Goal: Information Seeking & Learning: Learn about a topic

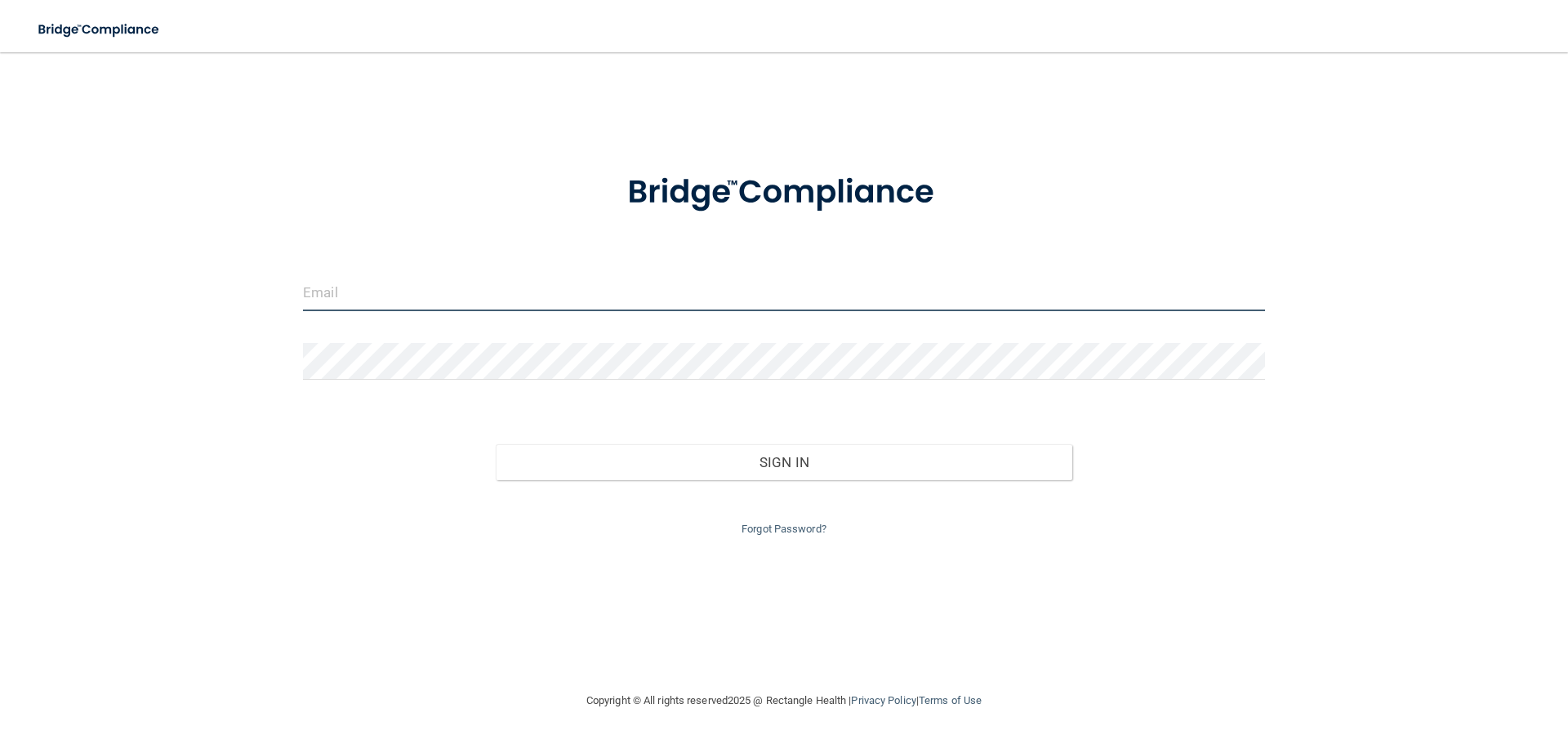
click at [447, 290] on input "email" at bounding box center [783, 292] width 962 height 36
type input "[EMAIL_ADDRESS][DOMAIN_NAME]"
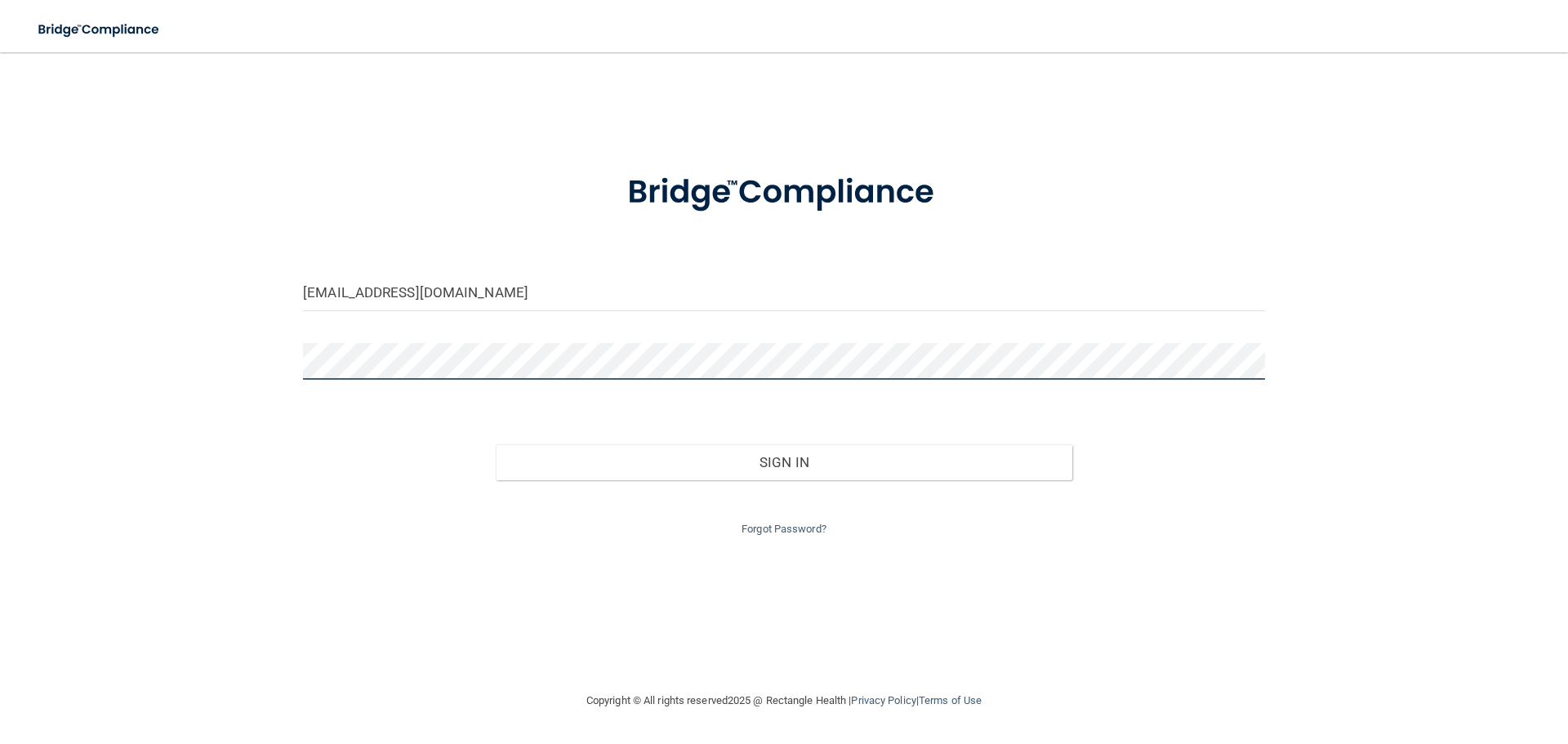
click at [496, 444] on button "Sign In" at bounding box center [784, 462] width 578 height 36
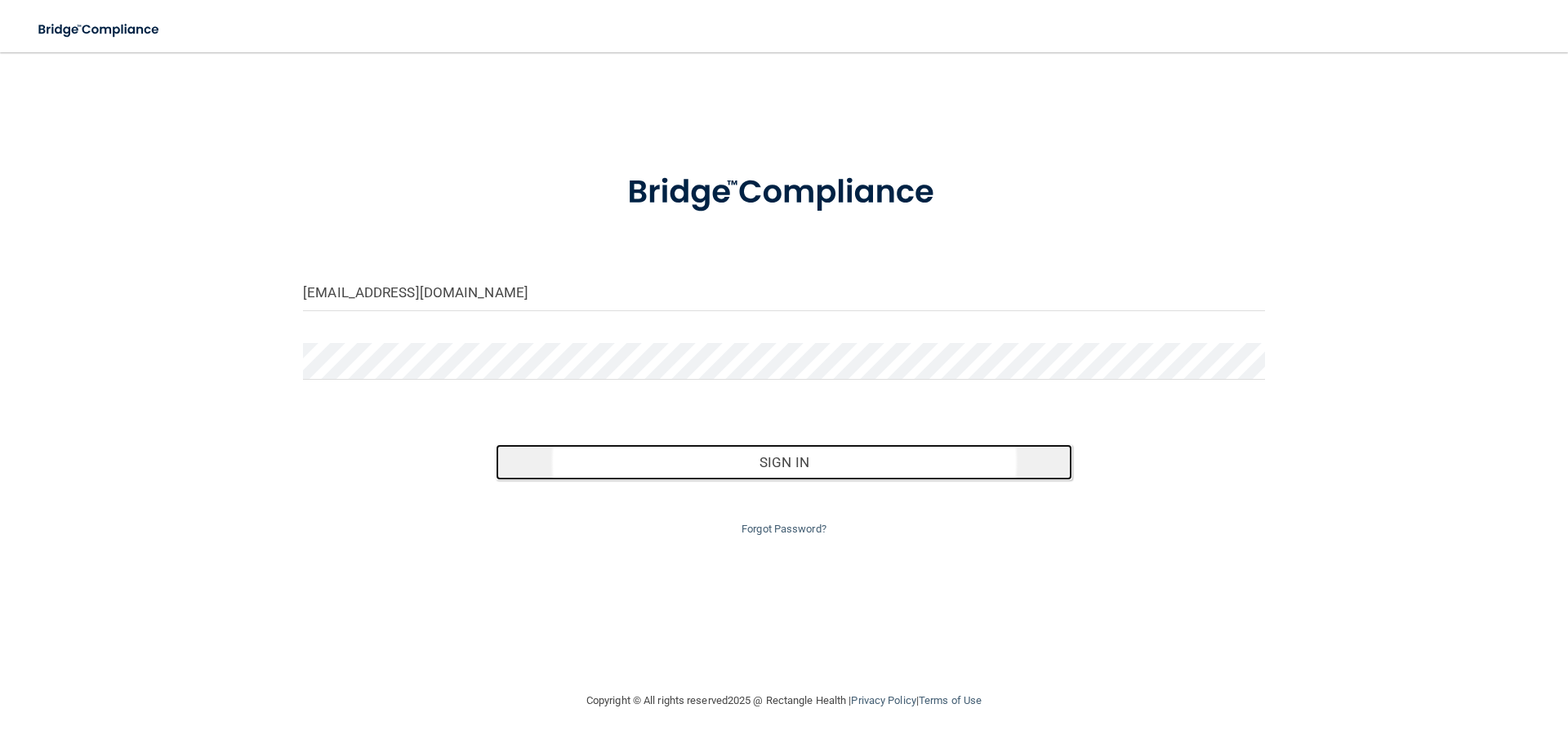
click at [731, 455] on button "Sign In" at bounding box center [784, 462] width 578 height 36
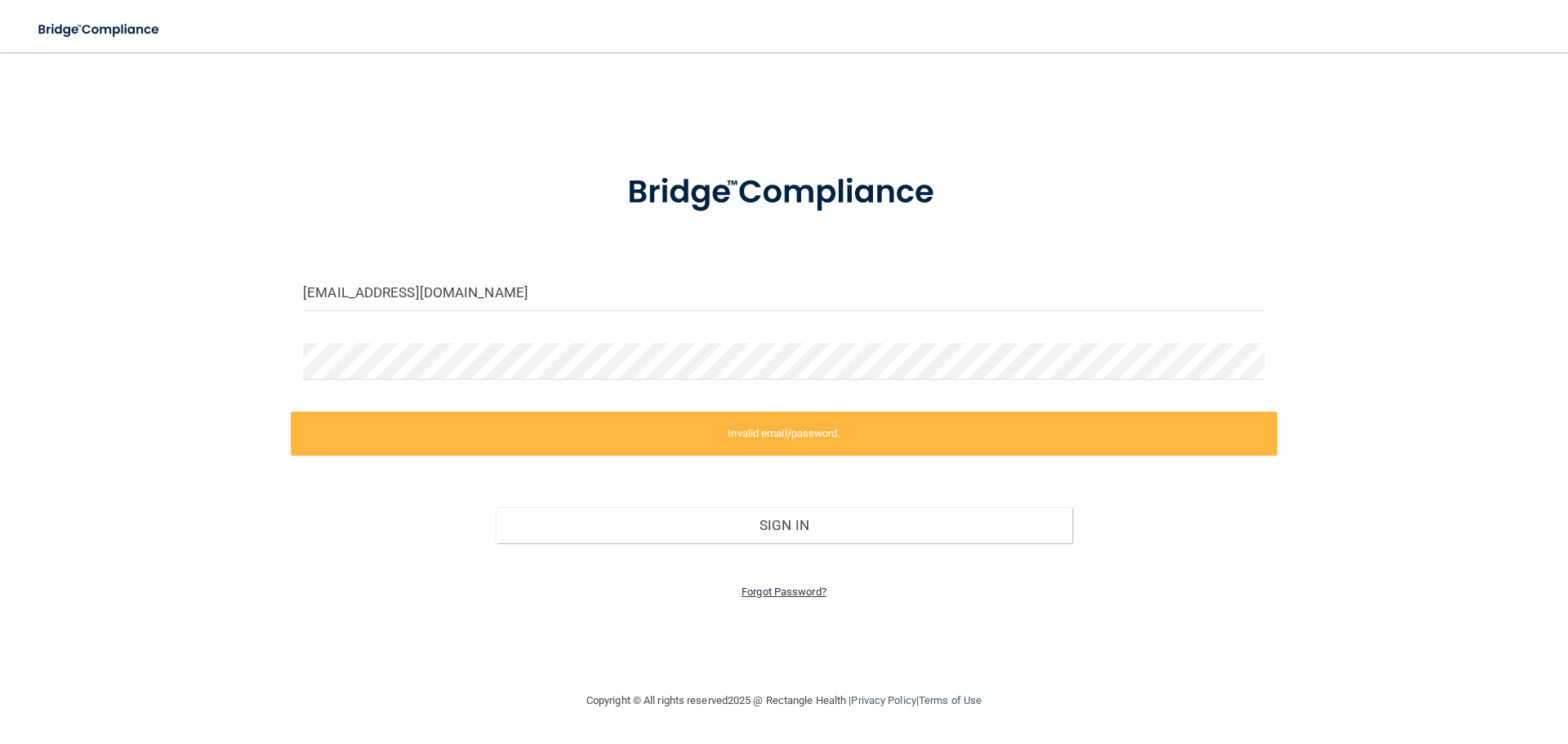
click at [780, 591] on link "Forgot Password?" at bounding box center [783, 592] width 85 height 12
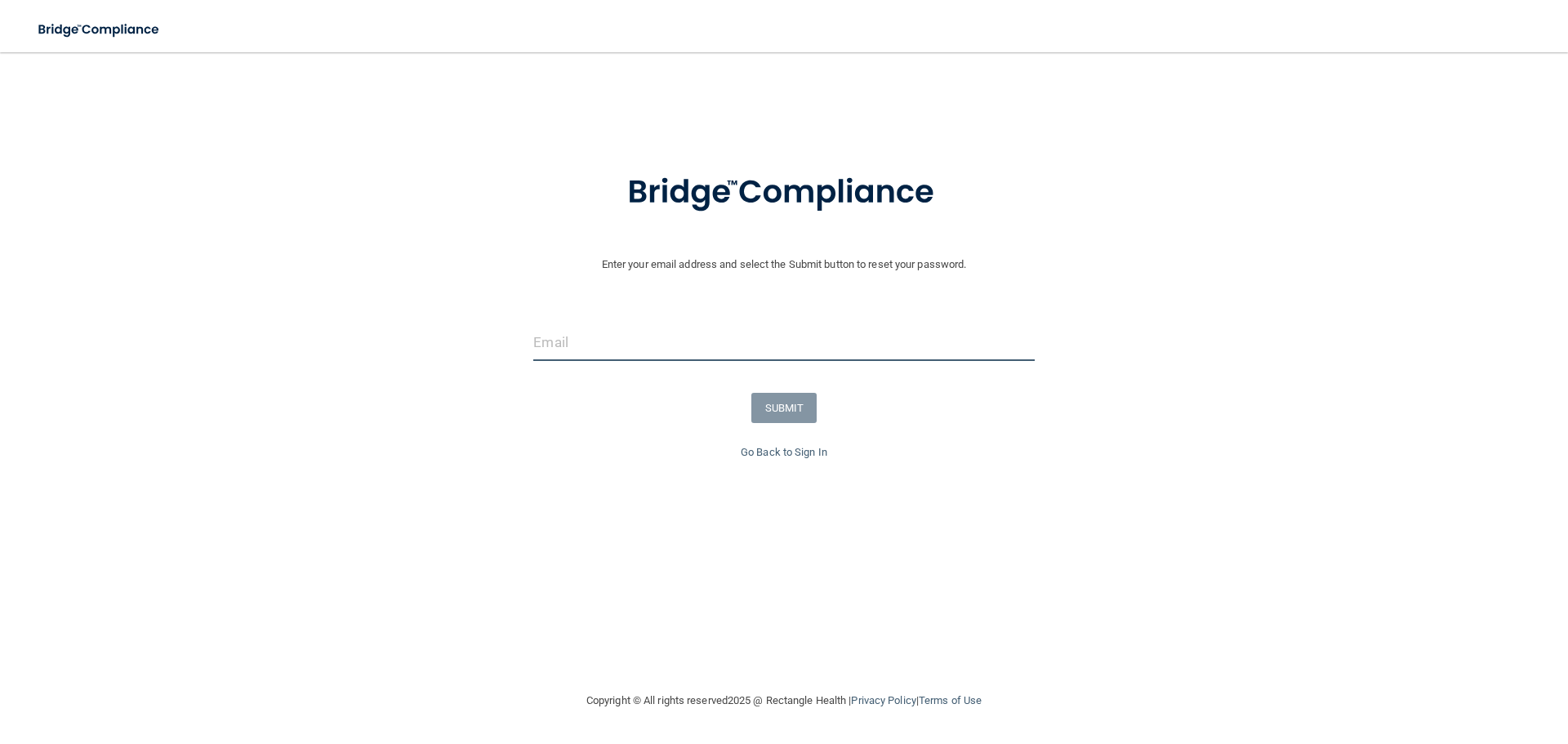
click at [648, 357] on input "email" at bounding box center [783, 342] width 501 height 36
type input "[EMAIL_ADDRESS][DOMAIN_NAME]"
drag, startPoint x: 715, startPoint y: 340, endPoint x: 395, endPoint y: 344, distance: 320.0
click at [395, 344] on div "[EMAIL_ADDRESS][DOMAIN_NAME]" at bounding box center [783, 348] width 1576 height 49
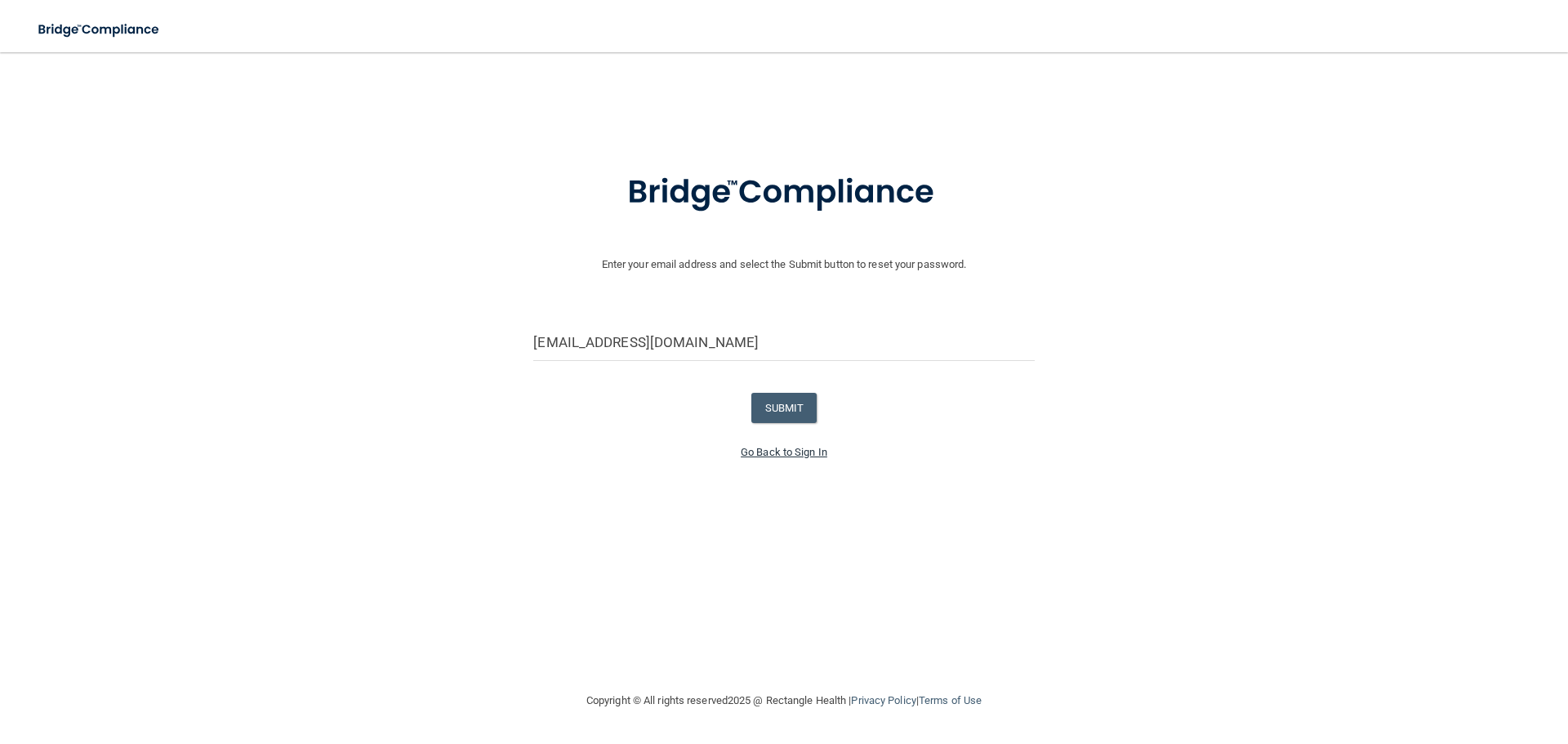
click at [748, 451] on link "Go Back to Sign In" at bounding box center [783, 452] width 86 height 12
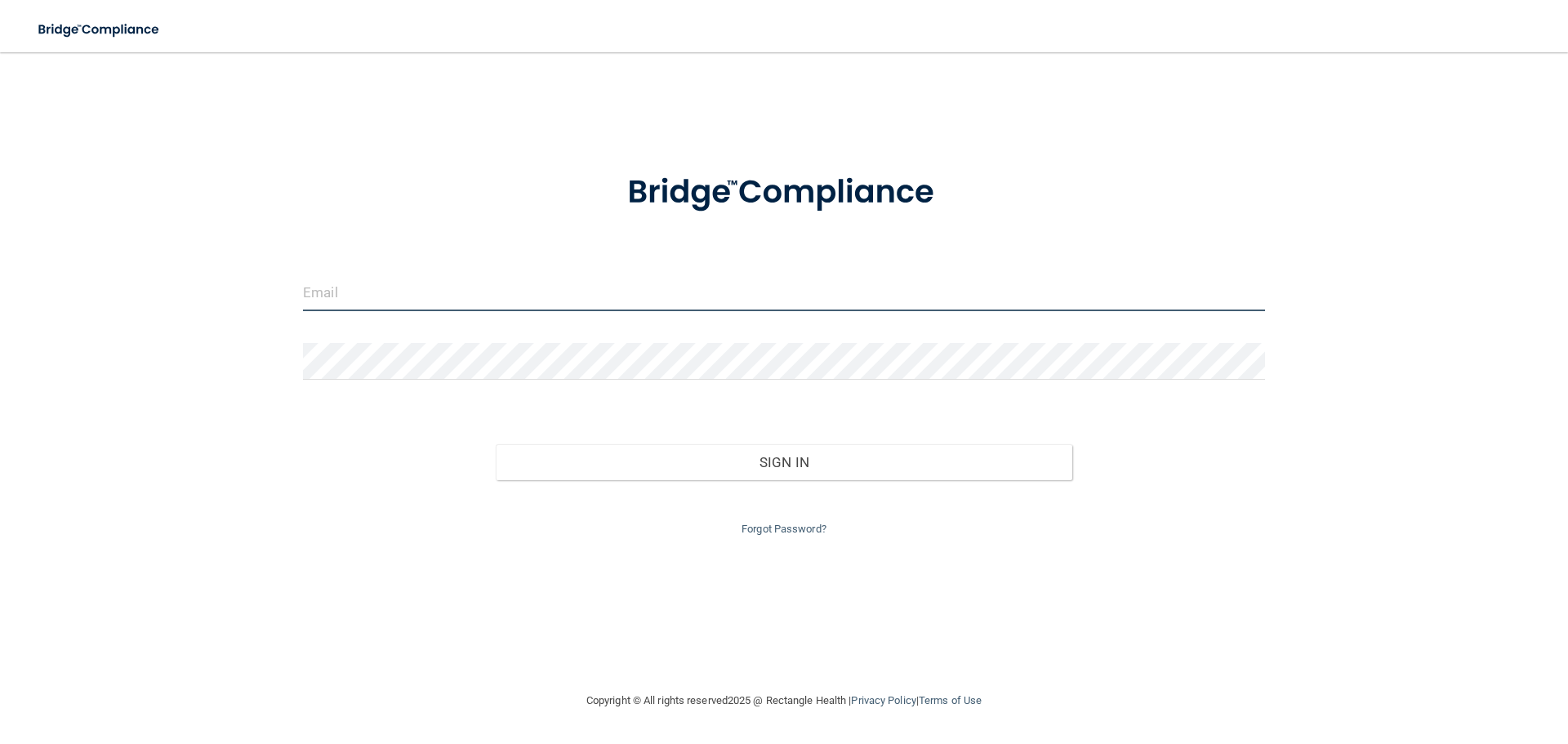
click at [376, 299] on input "email" at bounding box center [783, 292] width 962 height 36
type input "[EMAIL_ADDRESS][DOMAIN_NAME]"
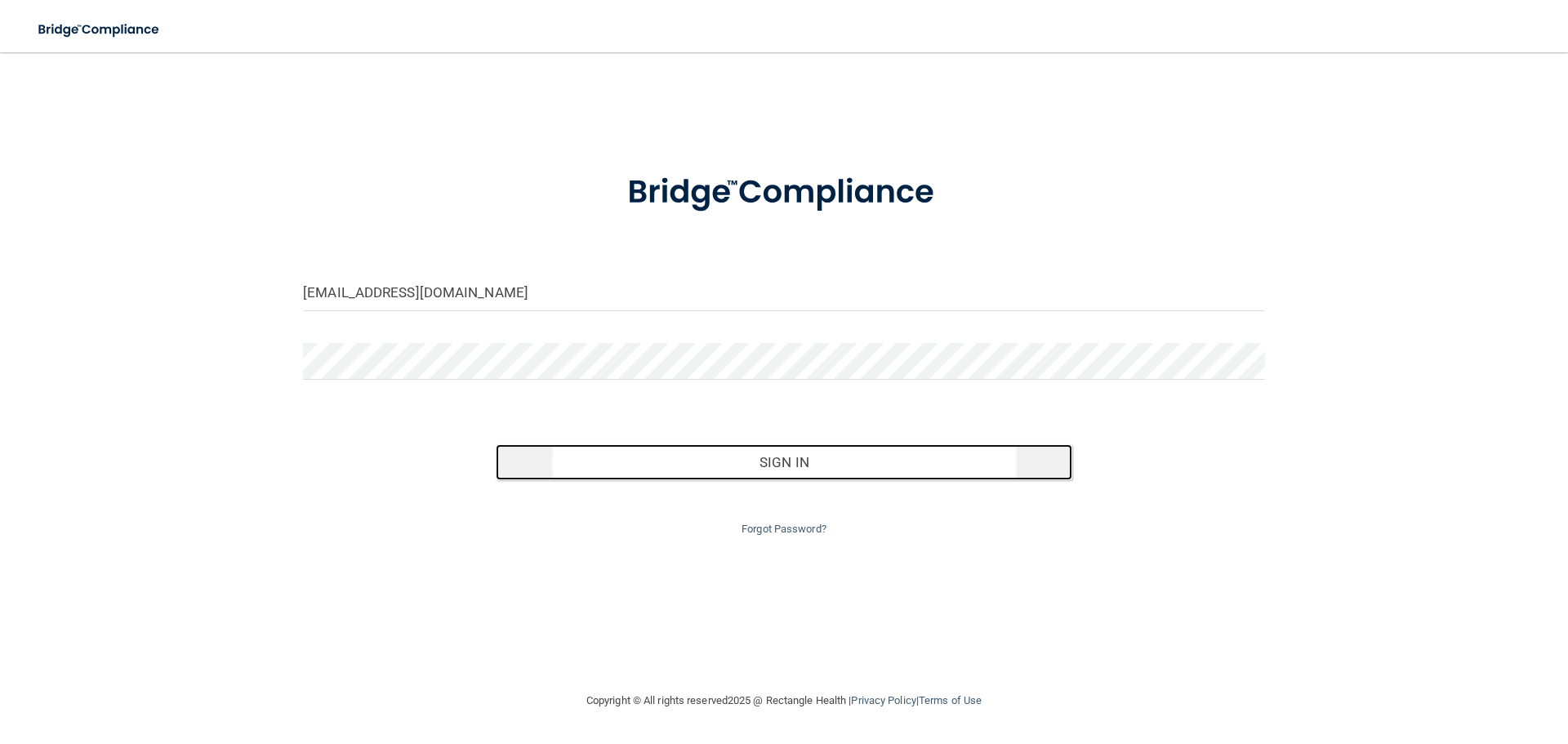
click at [782, 464] on button "Sign In" at bounding box center [784, 462] width 578 height 36
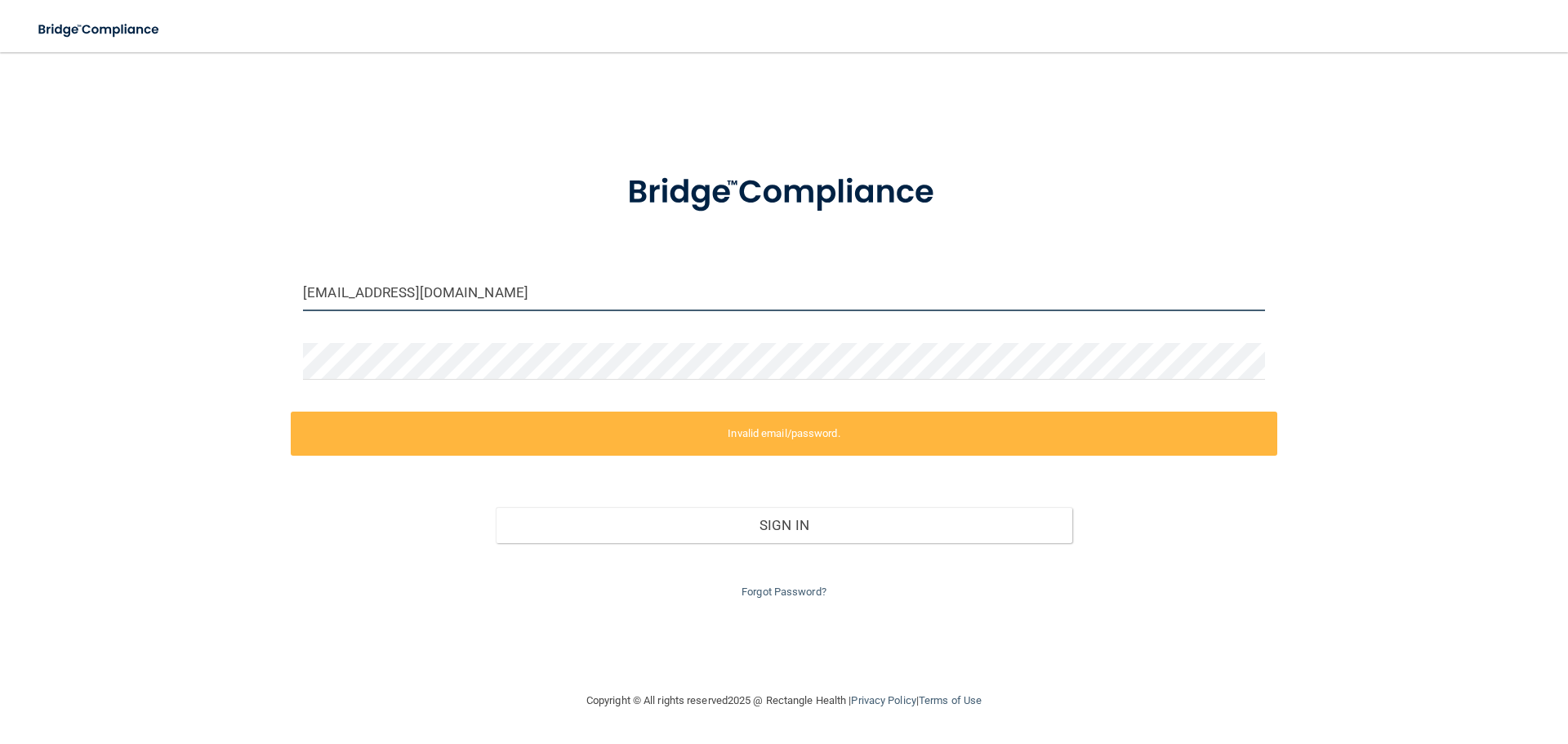
drag, startPoint x: 519, startPoint y: 285, endPoint x: 0, endPoint y: 244, distance: 520.6
click at [0, 244] on main "[EMAIL_ADDRESS][DOMAIN_NAME] Invalid email/password. You don't have permission …" at bounding box center [784, 398] width 1568 height 691
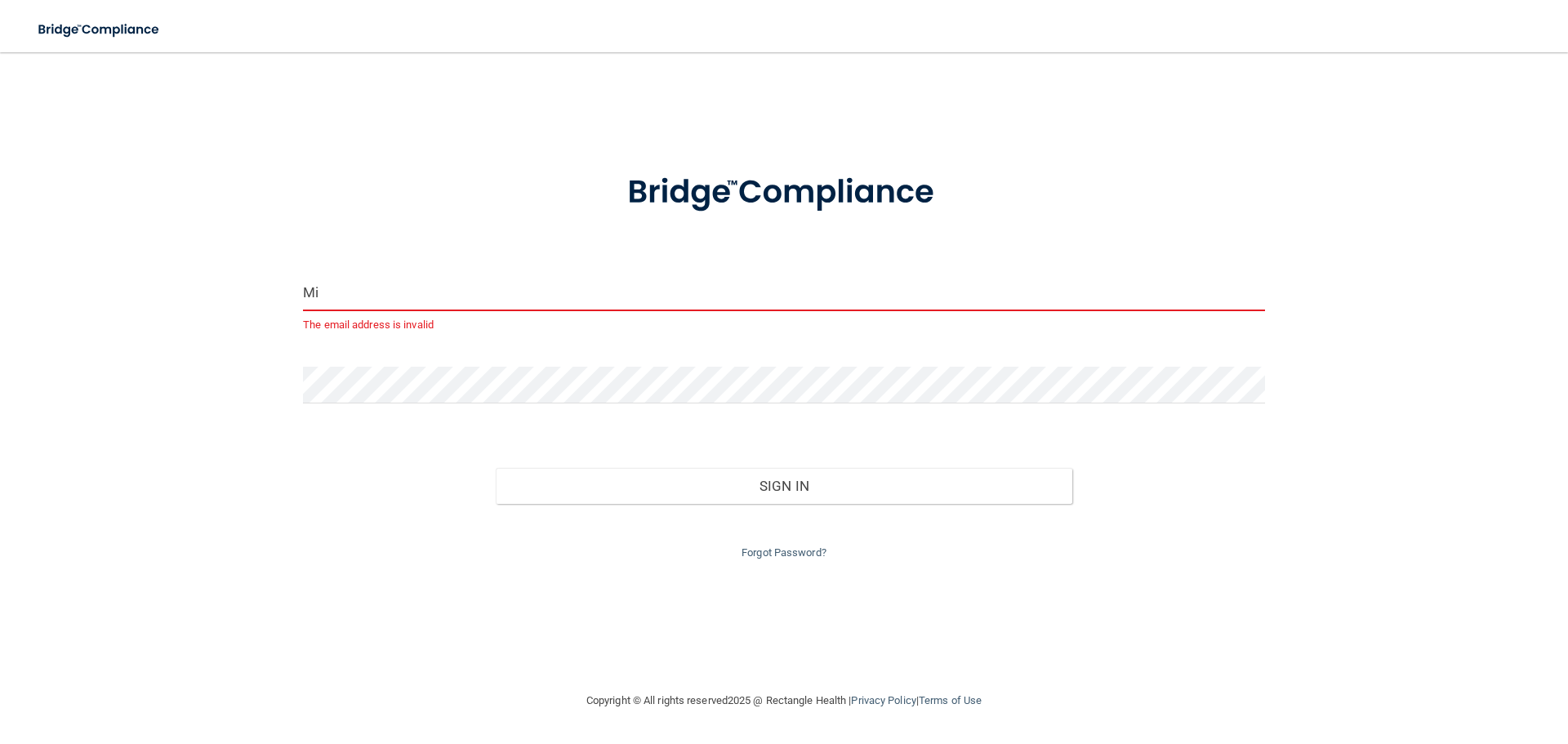
type input "[EMAIL_ADDRESS][DOMAIN_NAME]"
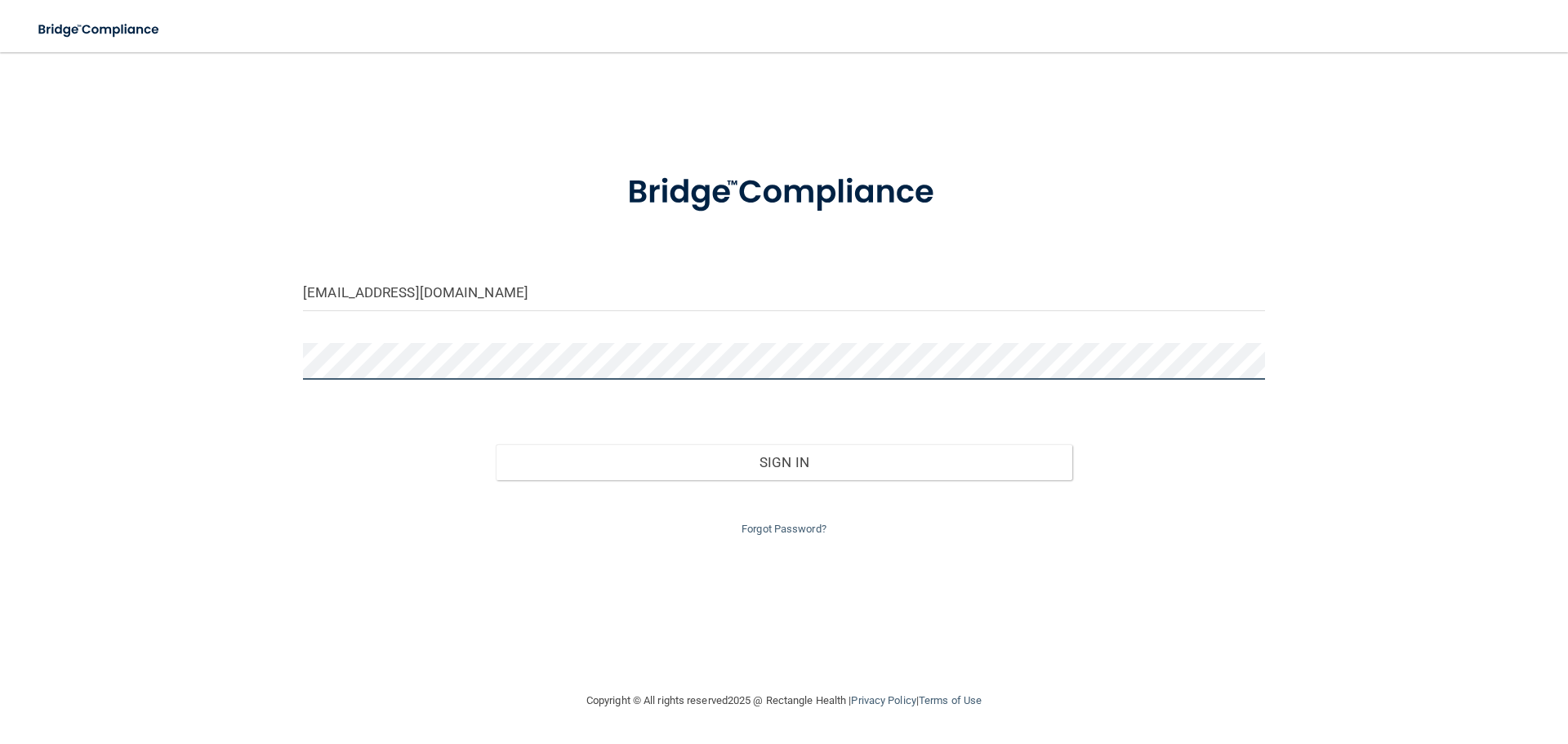
click at [69, 350] on div "[EMAIL_ADDRESS][DOMAIN_NAME] Invalid email/password. You don't have permission …" at bounding box center [784, 371] width 1503 height 606
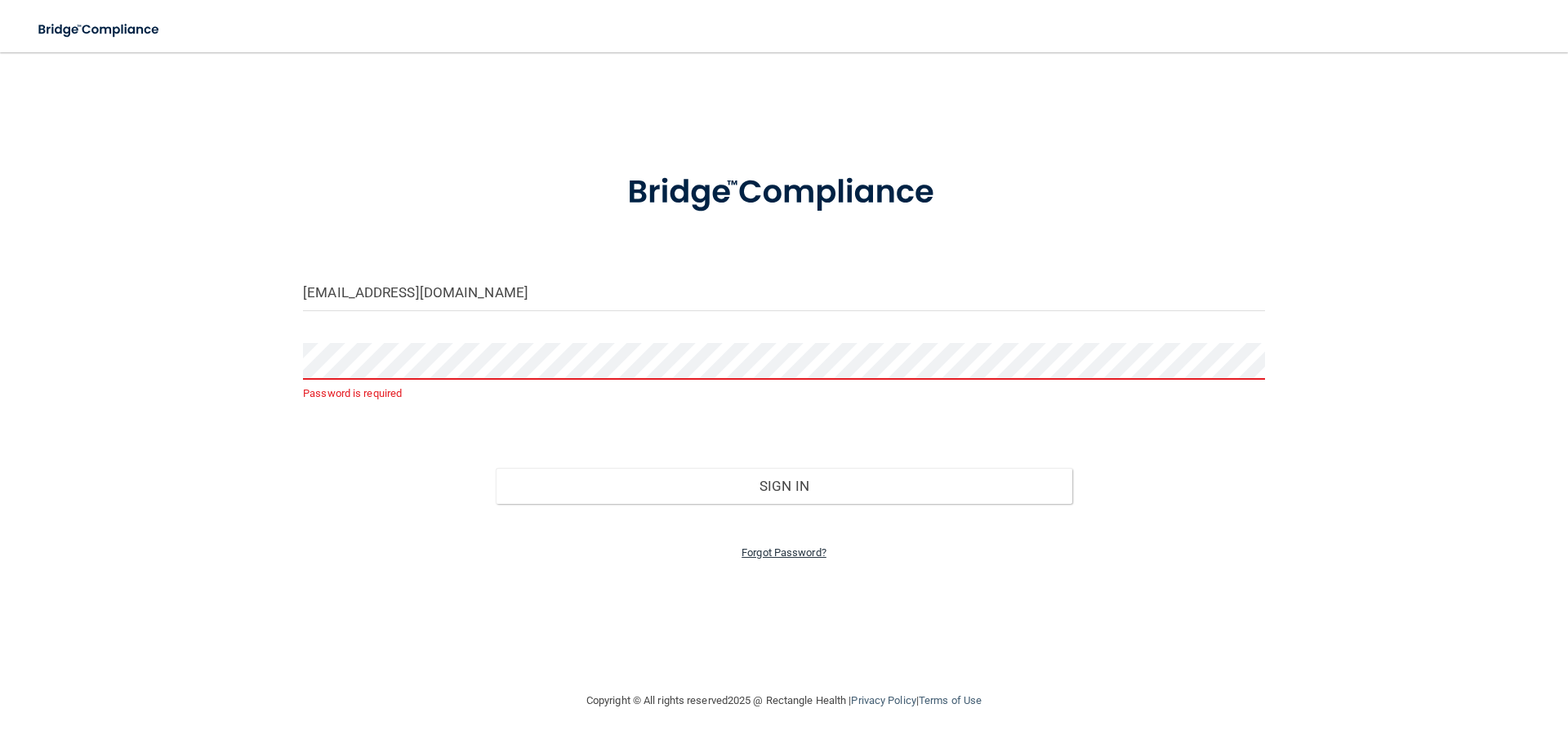
click at [792, 551] on link "Forgot Password?" at bounding box center [783, 553] width 85 height 12
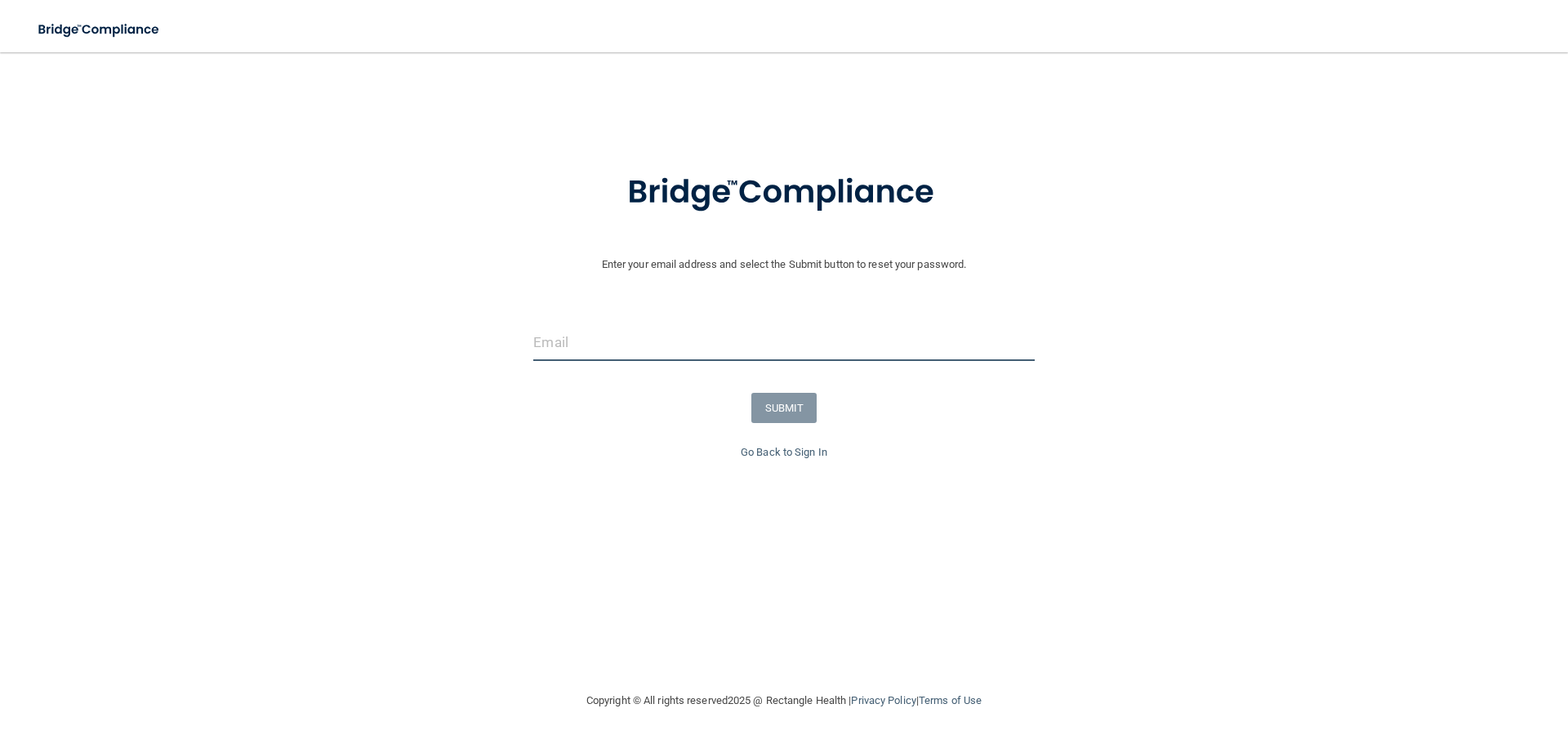
click at [681, 353] on input "email" at bounding box center [783, 342] width 501 height 36
type input "[EMAIL_ADDRESS][DOMAIN_NAME]"
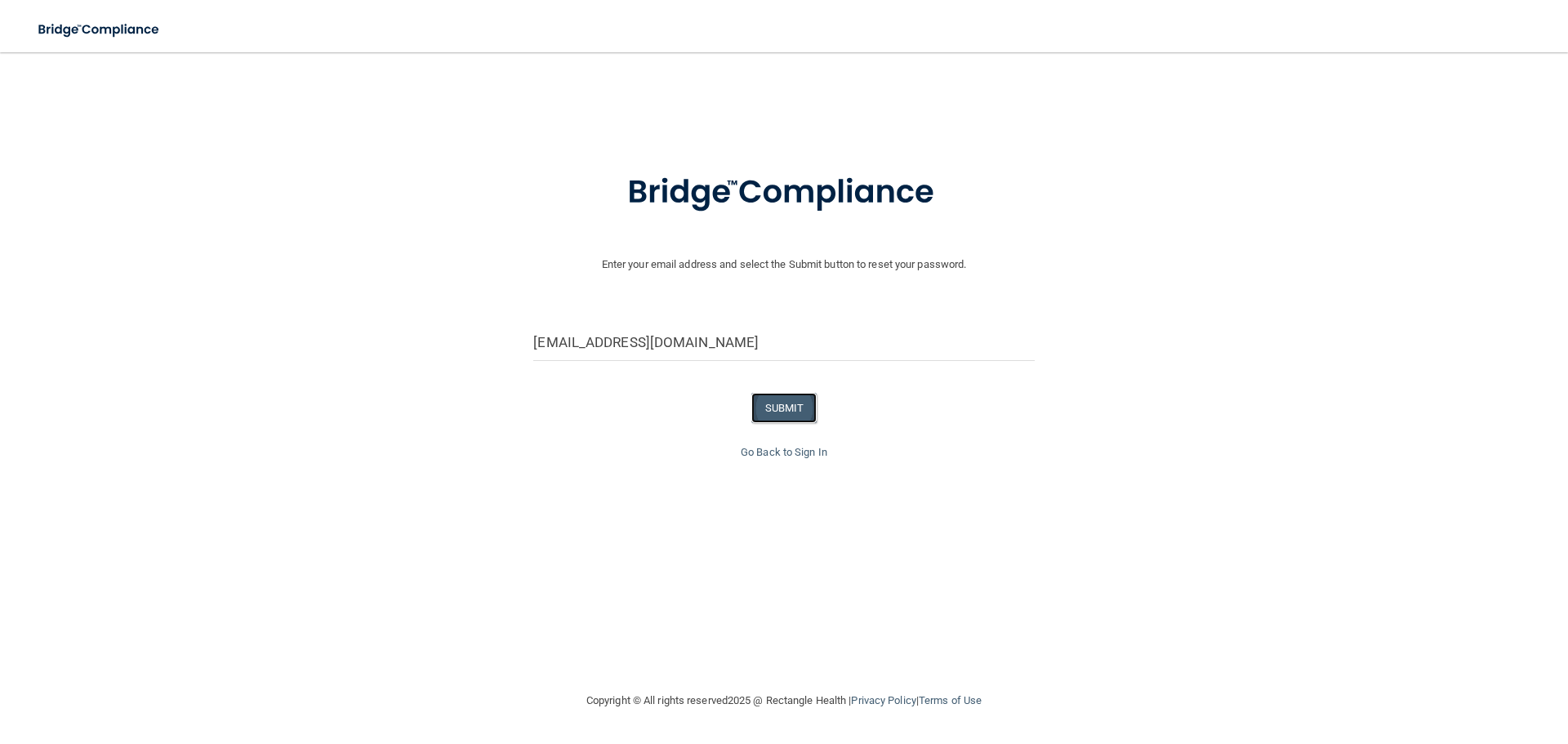
click at [764, 405] on button "SUBMIT" at bounding box center [784, 408] width 66 height 30
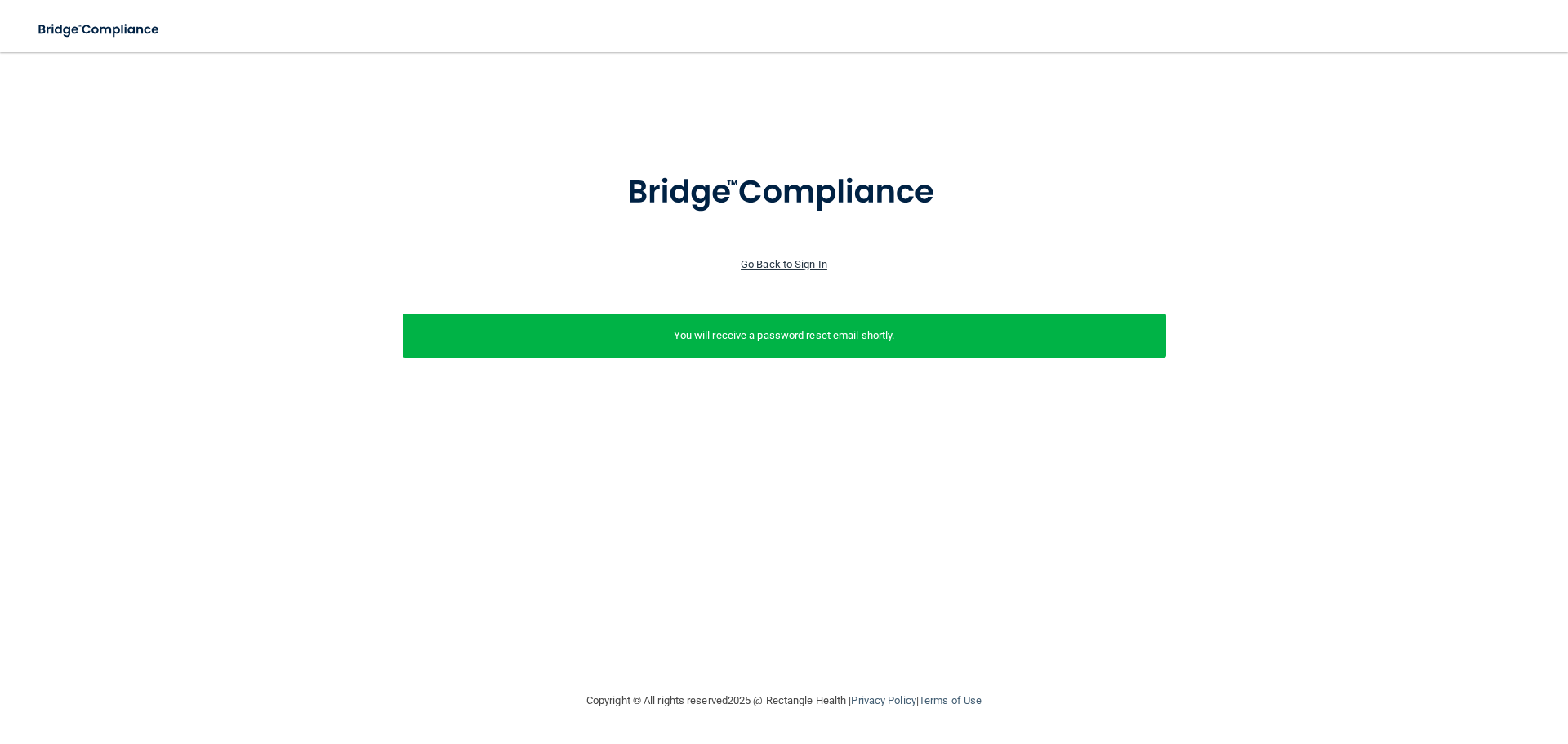
click at [804, 261] on link "Go Back to Sign In" at bounding box center [783, 264] width 86 height 12
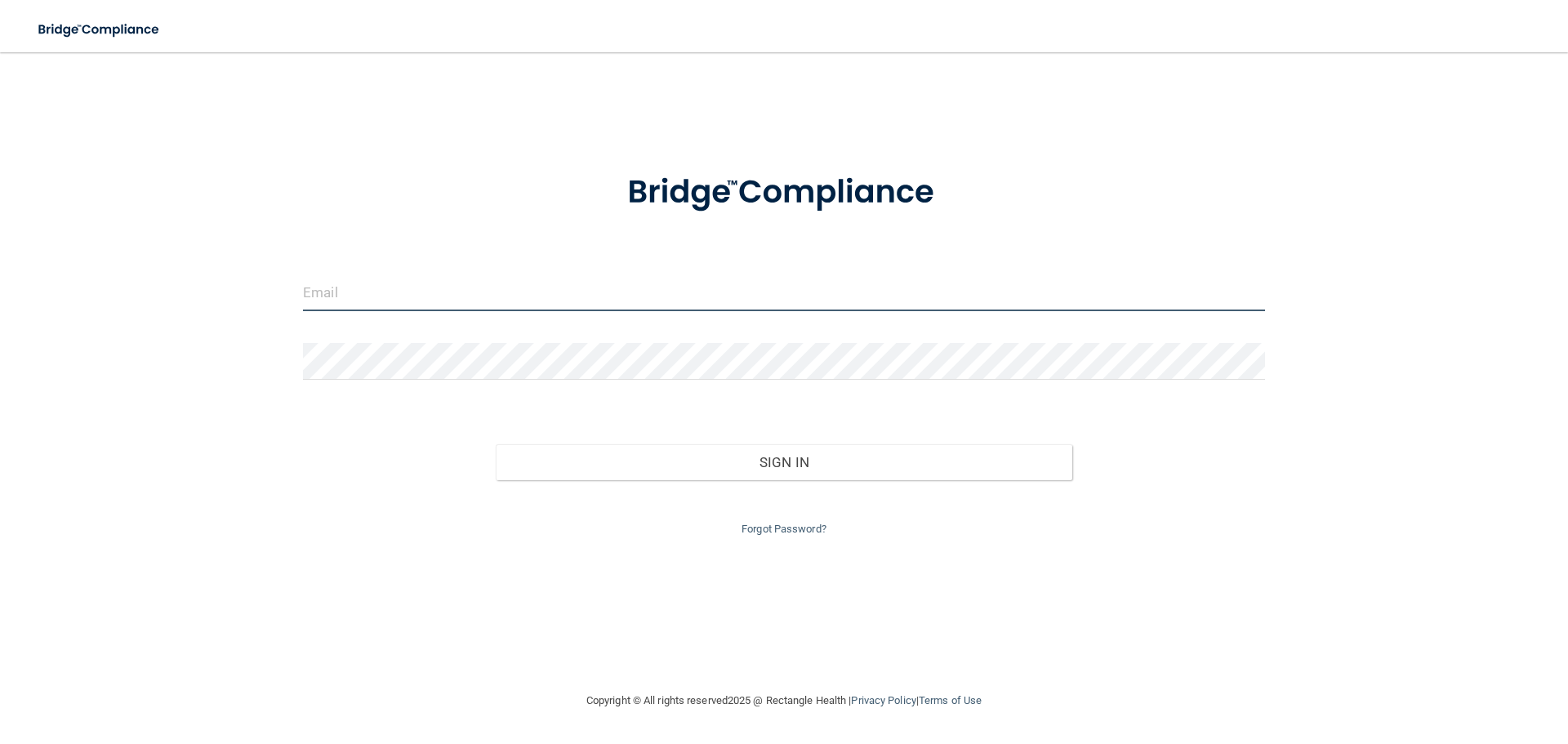
click at [596, 293] on input "email" at bounding box center [783, 292] width 962 height 36
type input "[EMAIL_ADDRESS][DOMAIN_NAME]"
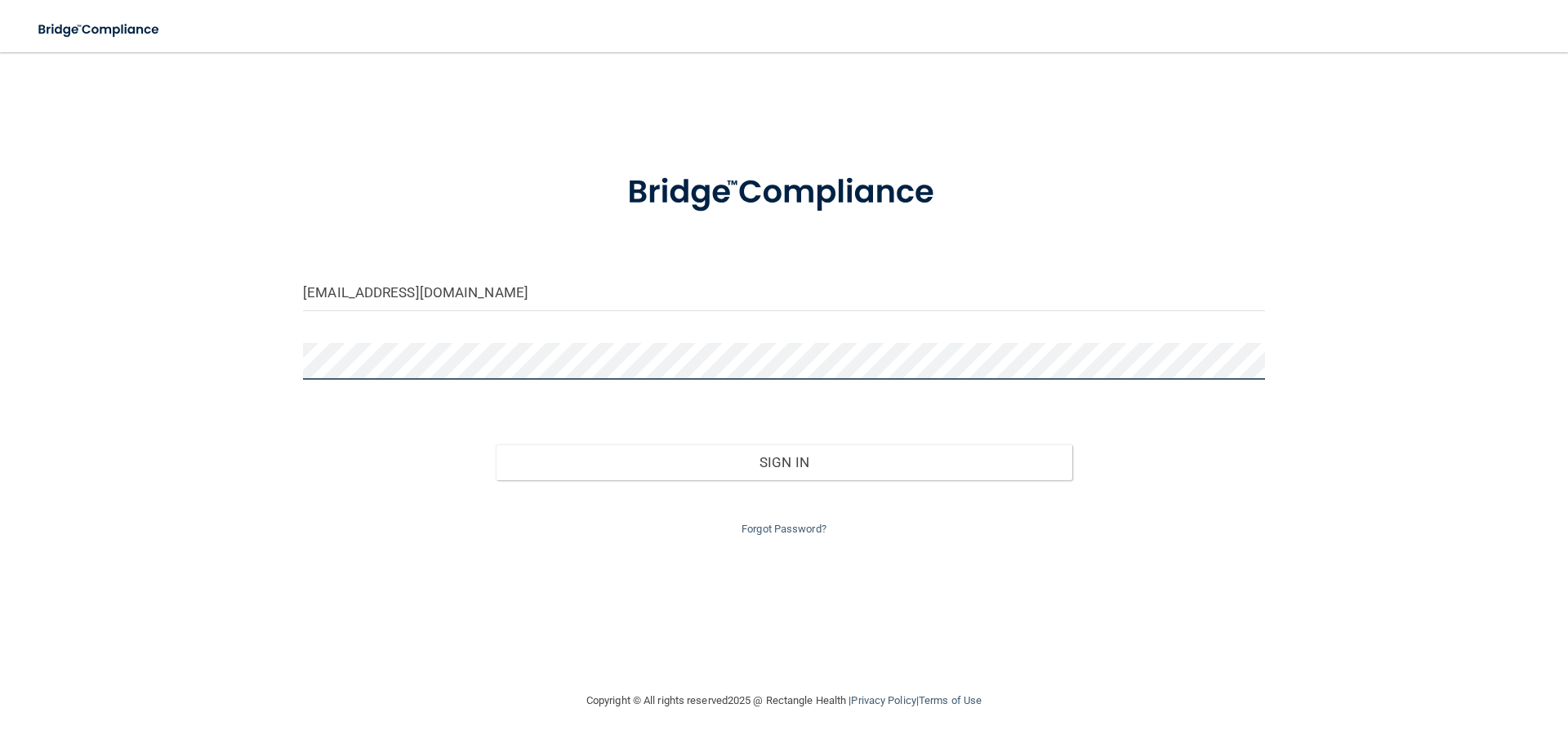
click at [496, 444] on button "Sign In" at bounding box center [784, 462] width 578 height 36
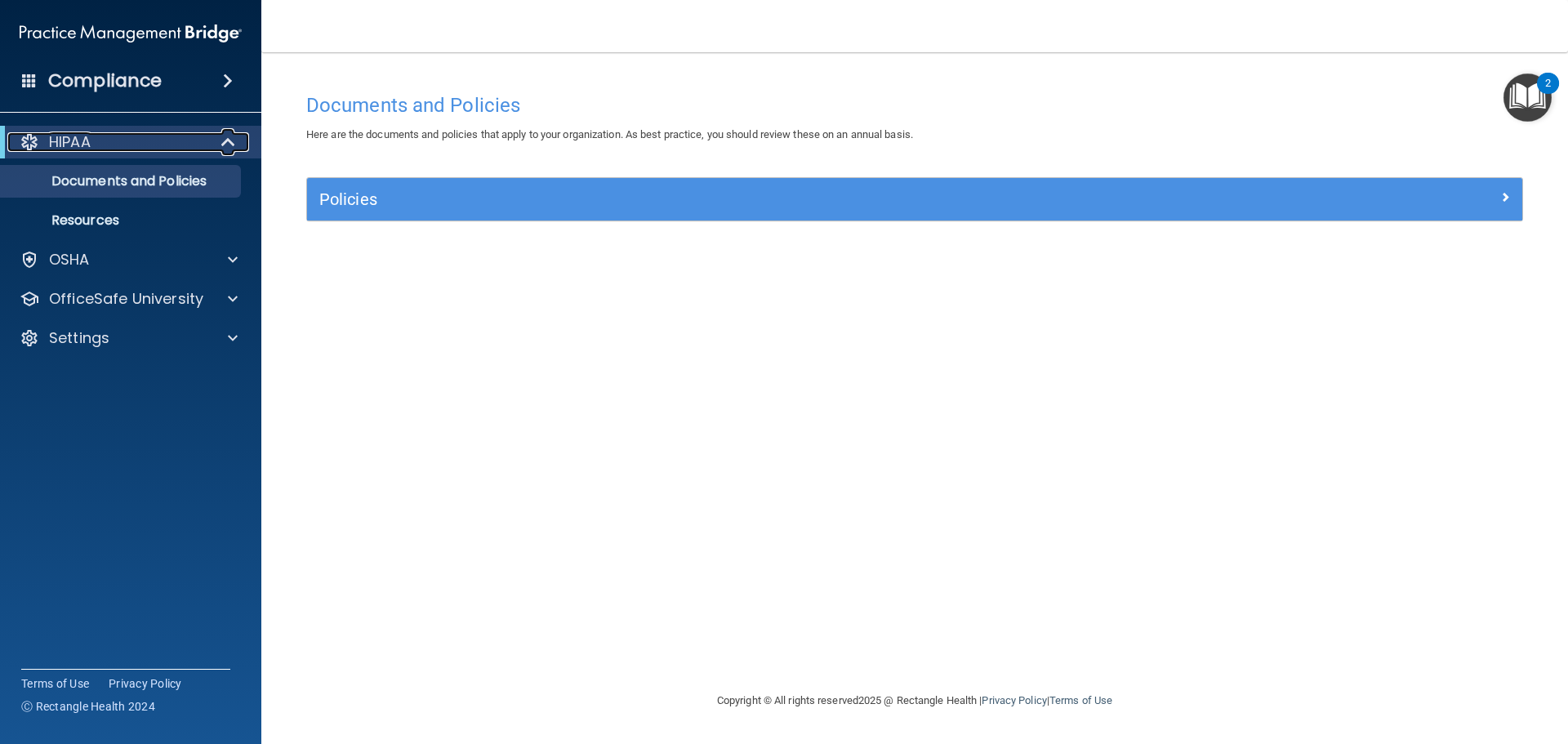
click at [116, 144] on div "HIPAA" at bounding box center [108, 142] width 202 height 20
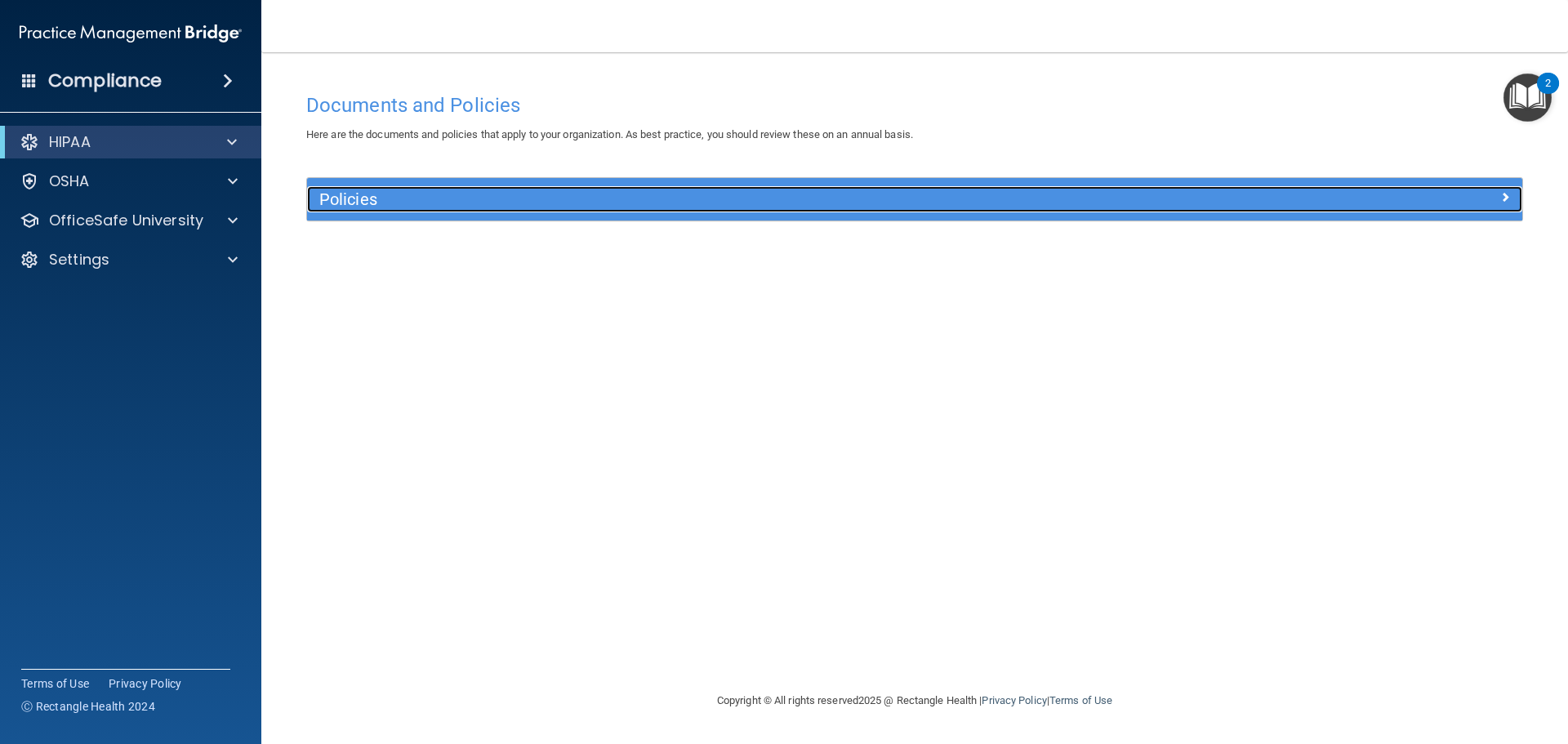
click at [433, 192] on h5 "Policies" at bounding box center [763, 199] width 887 height 18
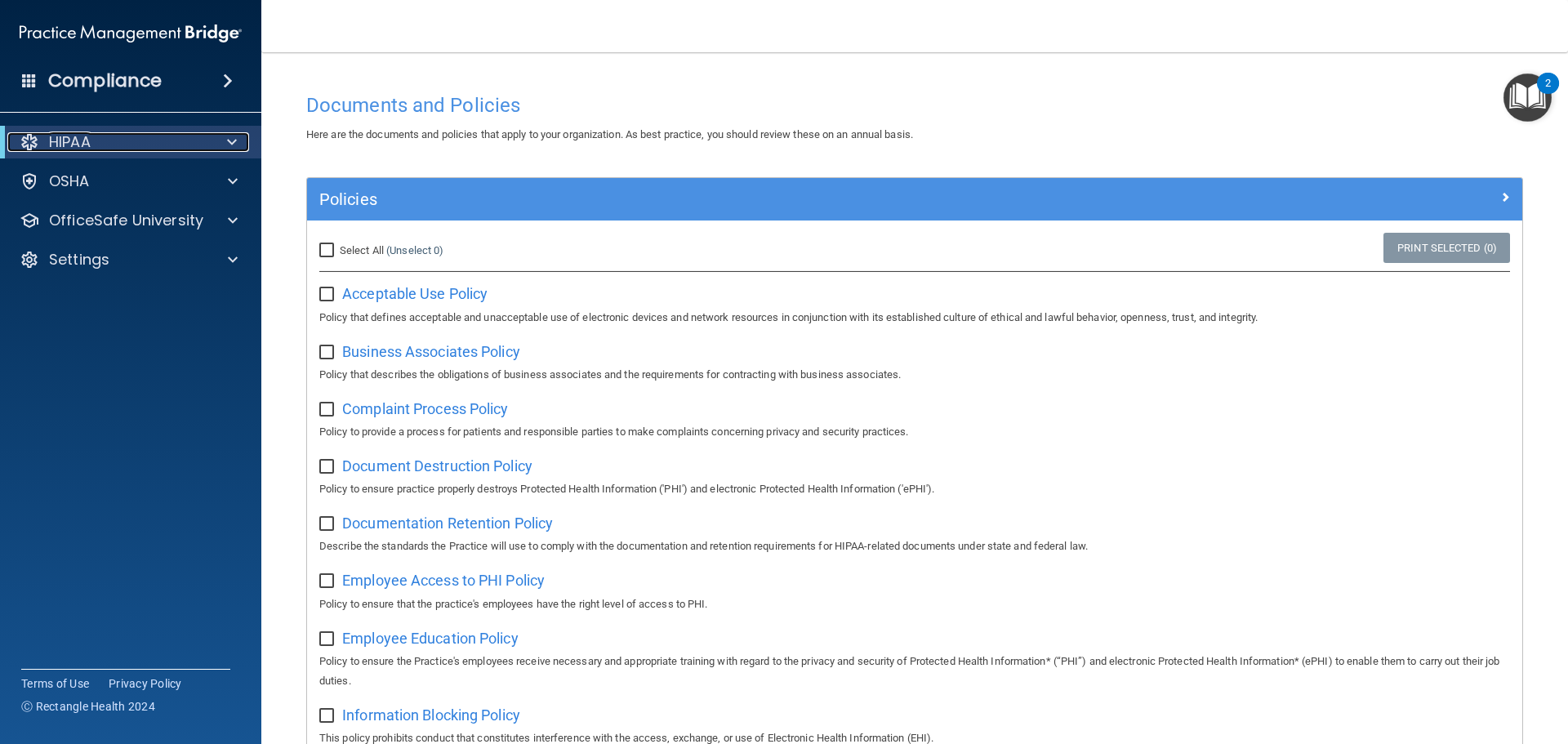
click at [144, 146] on div "HIPAA" at bounding box center [108, 142] width 202 height 20
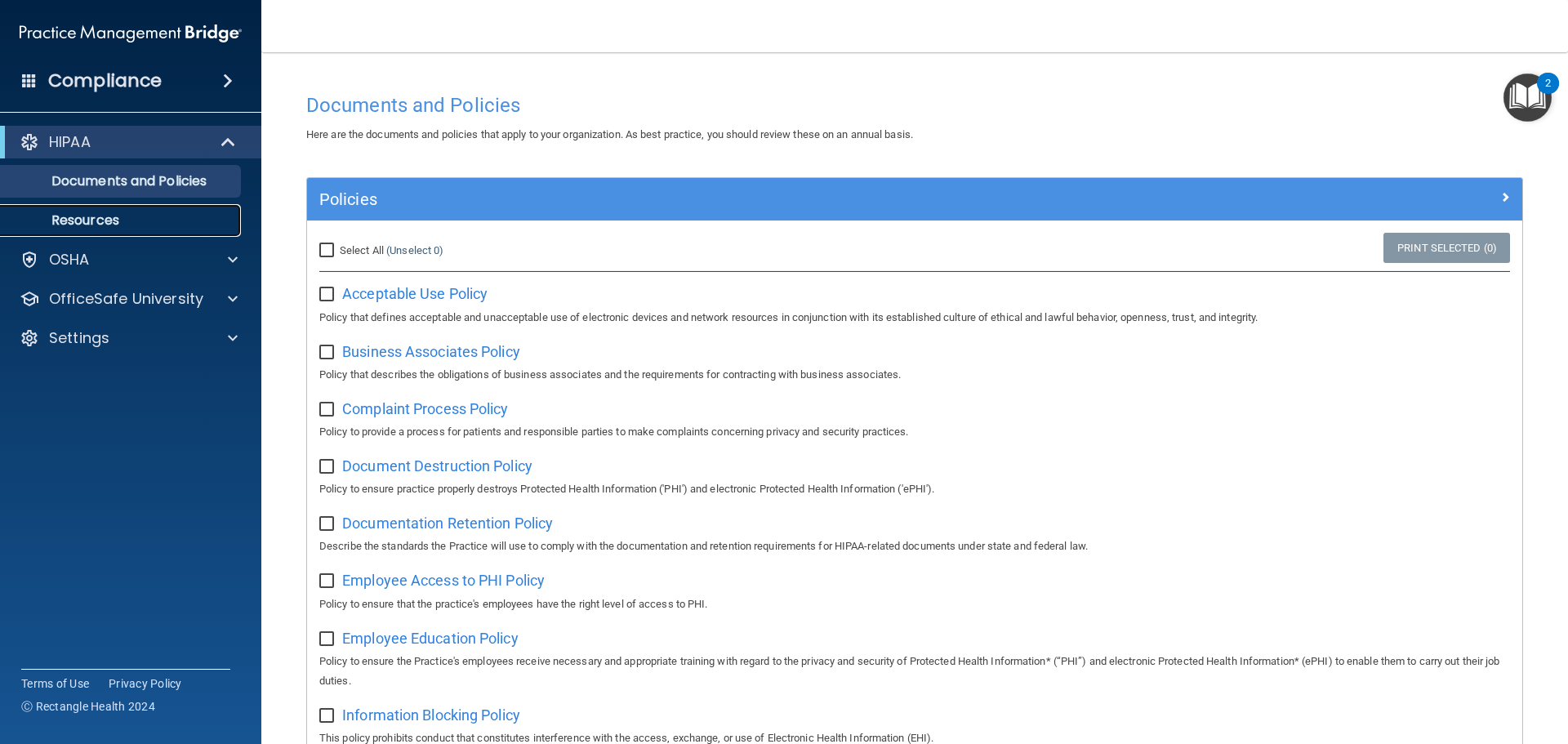
click at [140, 217] on p "Resources" at bounding box center [122, 221] width 223 height 16
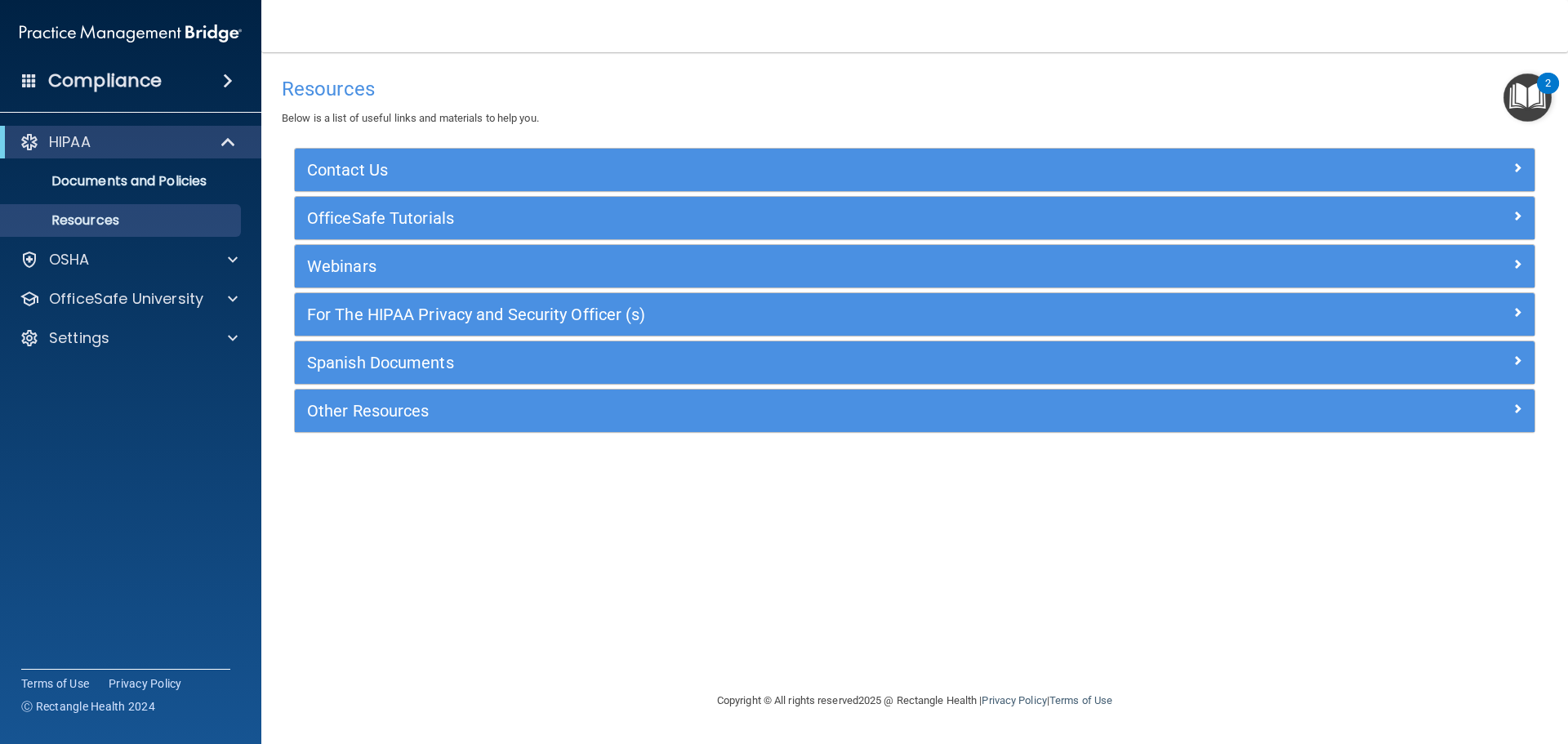
click at [111, 94] on div "Compliance" at bounding box center [131, 81] width 262 height 36
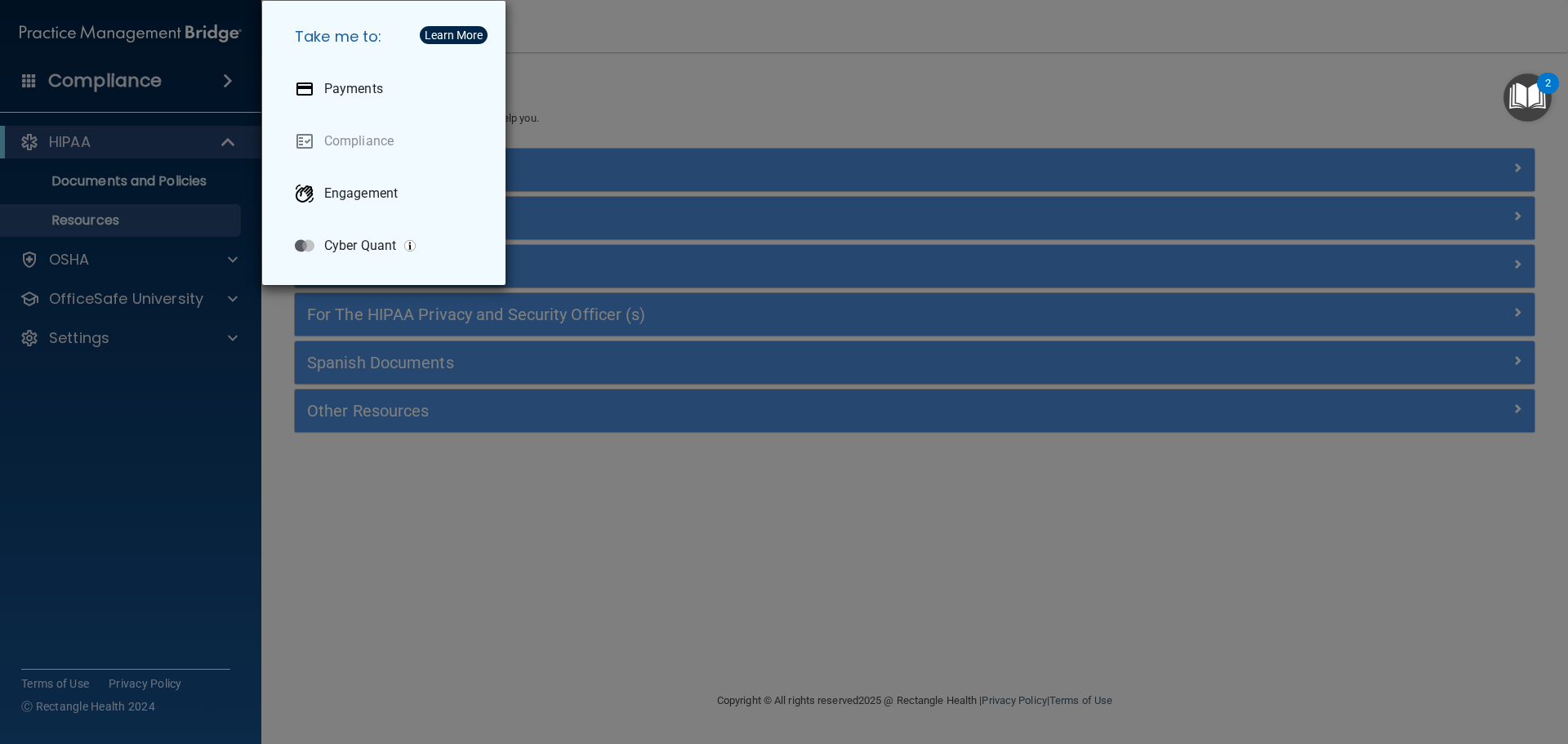
click at [72, 80] on div "Take me to: Payments Compliance Engagement Cyber Quant" at bounding box center [784, 372] width 1568 height 744
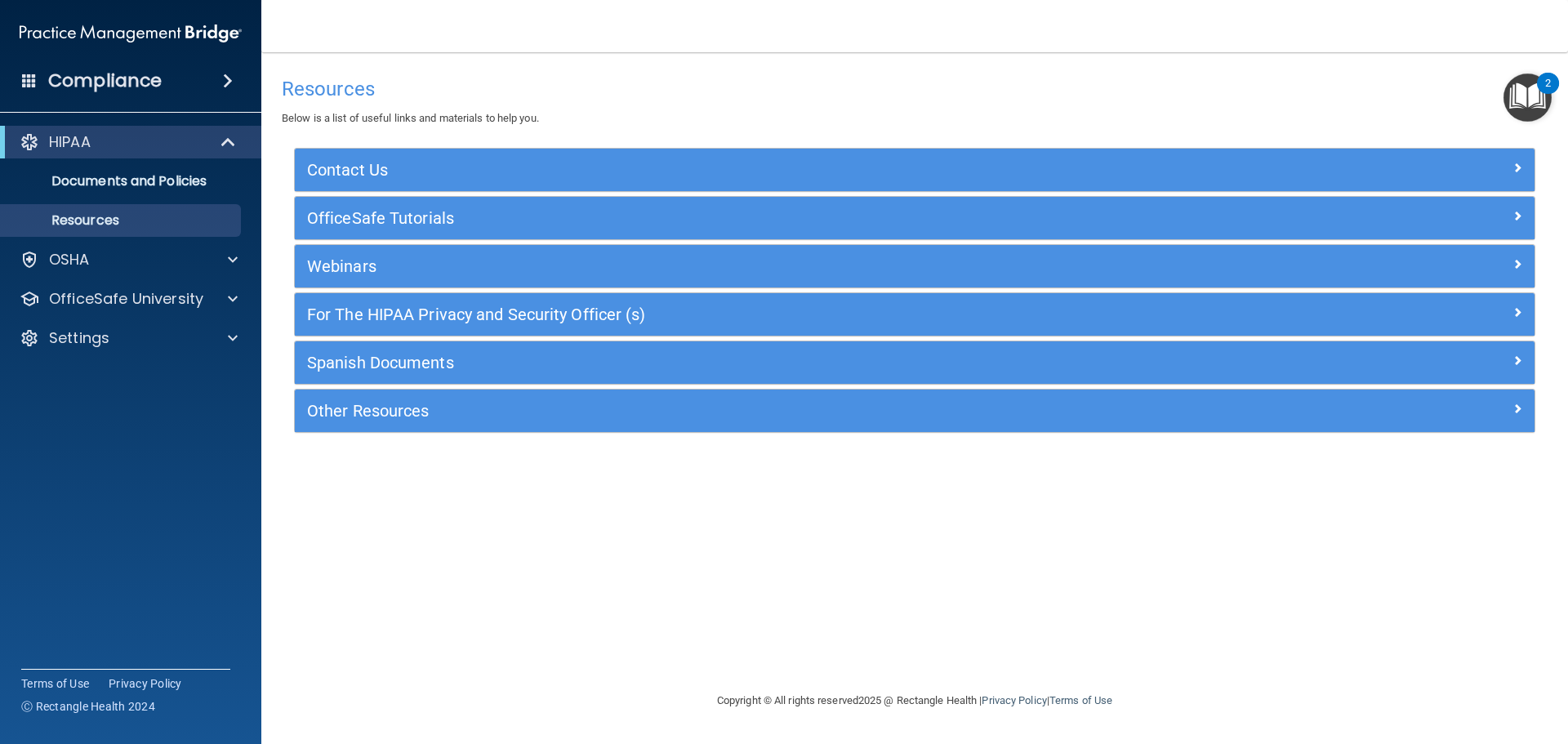
click at [1540, 93] on img "Open Resource Center, 2 new notifications" at bounding box center [1528, 98] width 48 height 48
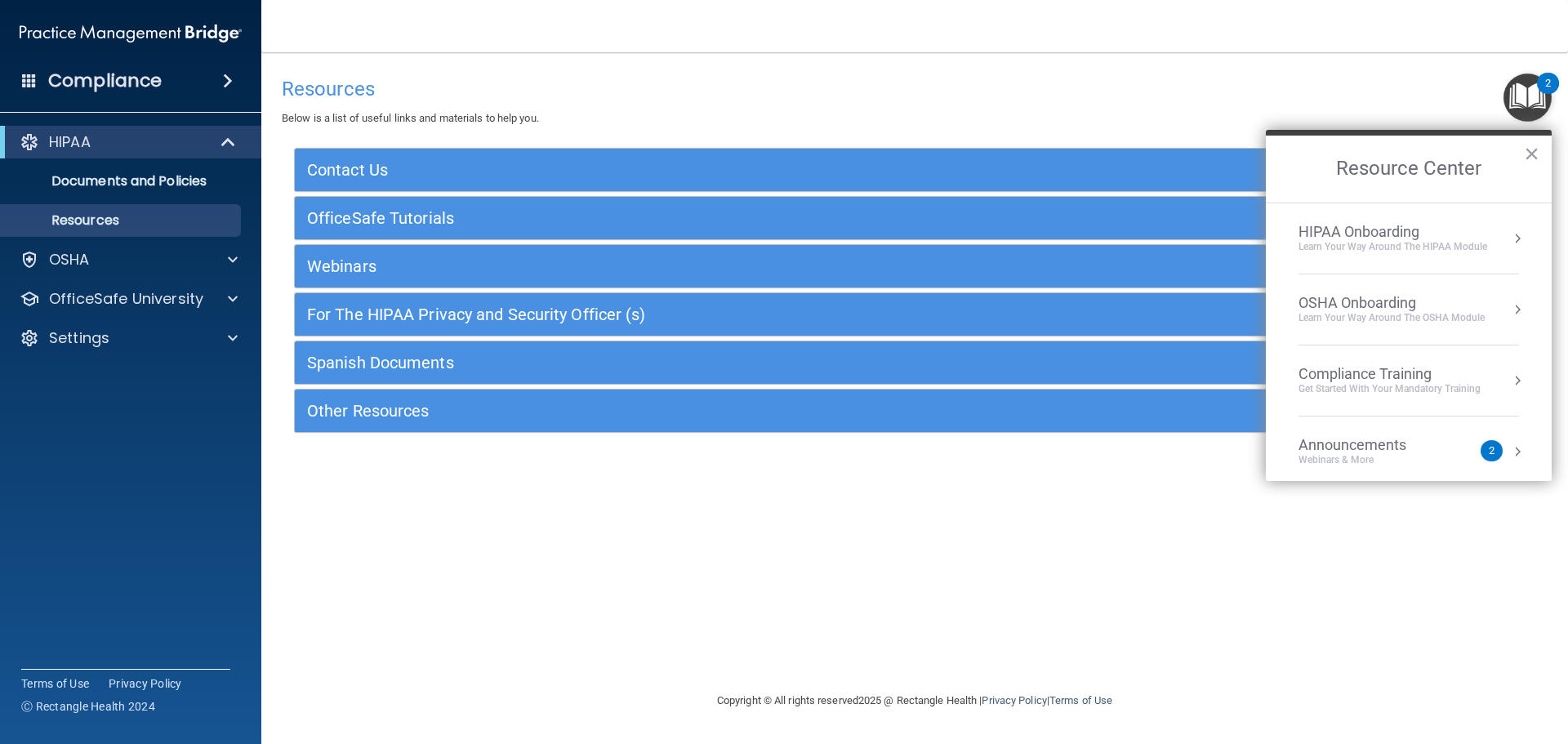
click at [1538, 93] on img "Open Resource Center, 2 new notifications" at bounding box center [1528, 98] width 48 height 48
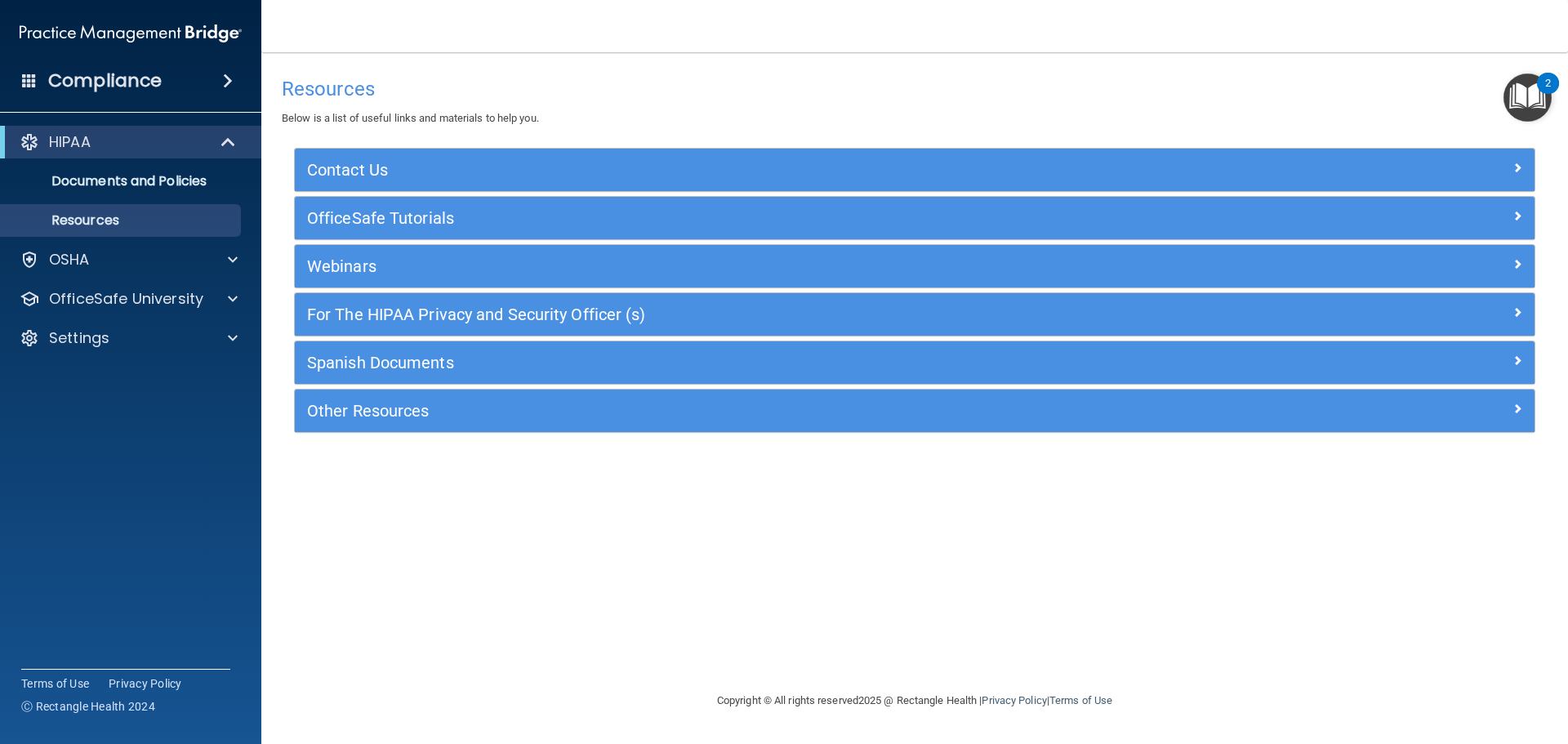
click at [1538, 93] on img "Open Resource Center, 2 new notifications" at bounding box center [1528, 98] width 48 height 48
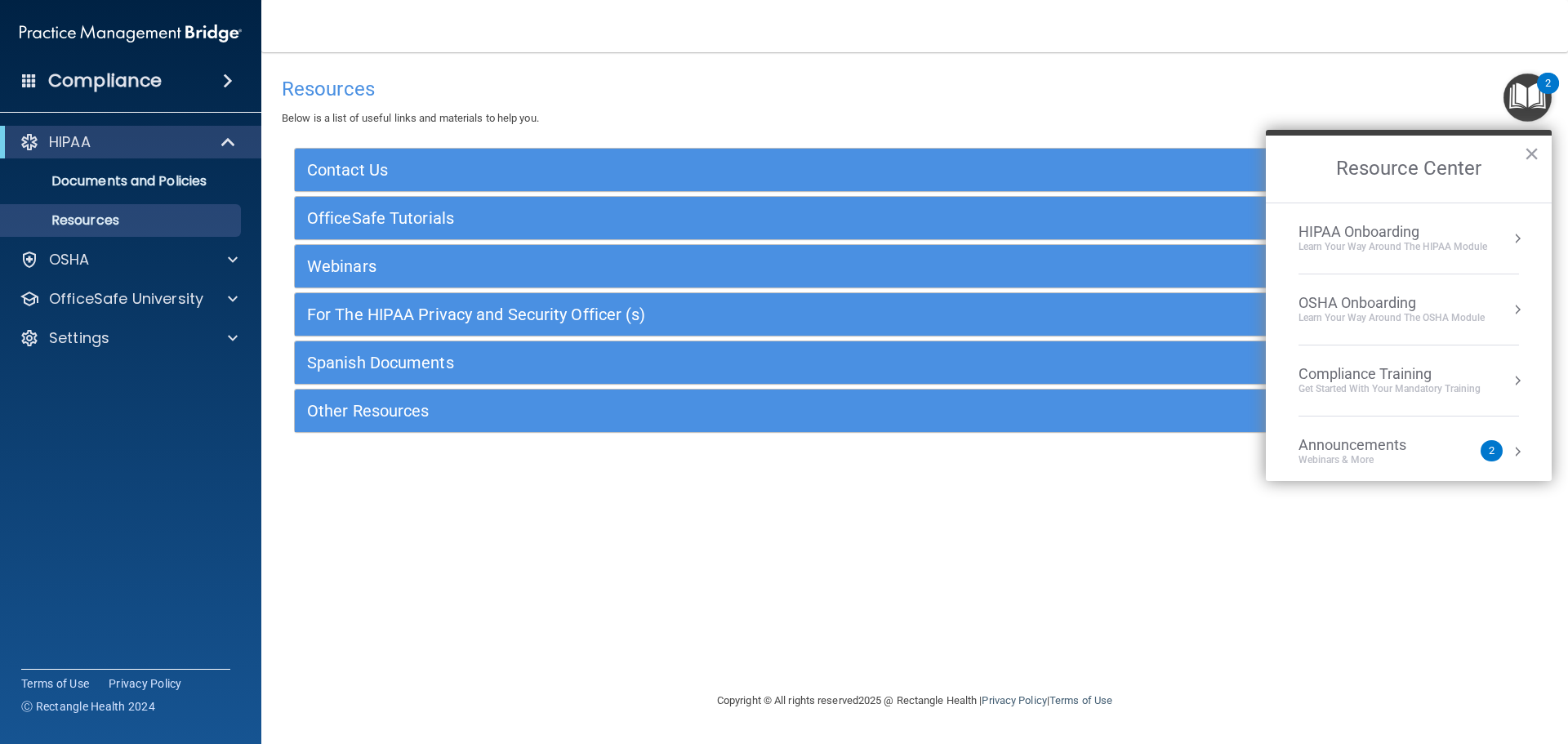
click at [1347, 229] on div "HIPAA Onboarding" at bounding box center [1393, 232] width 189 height 18
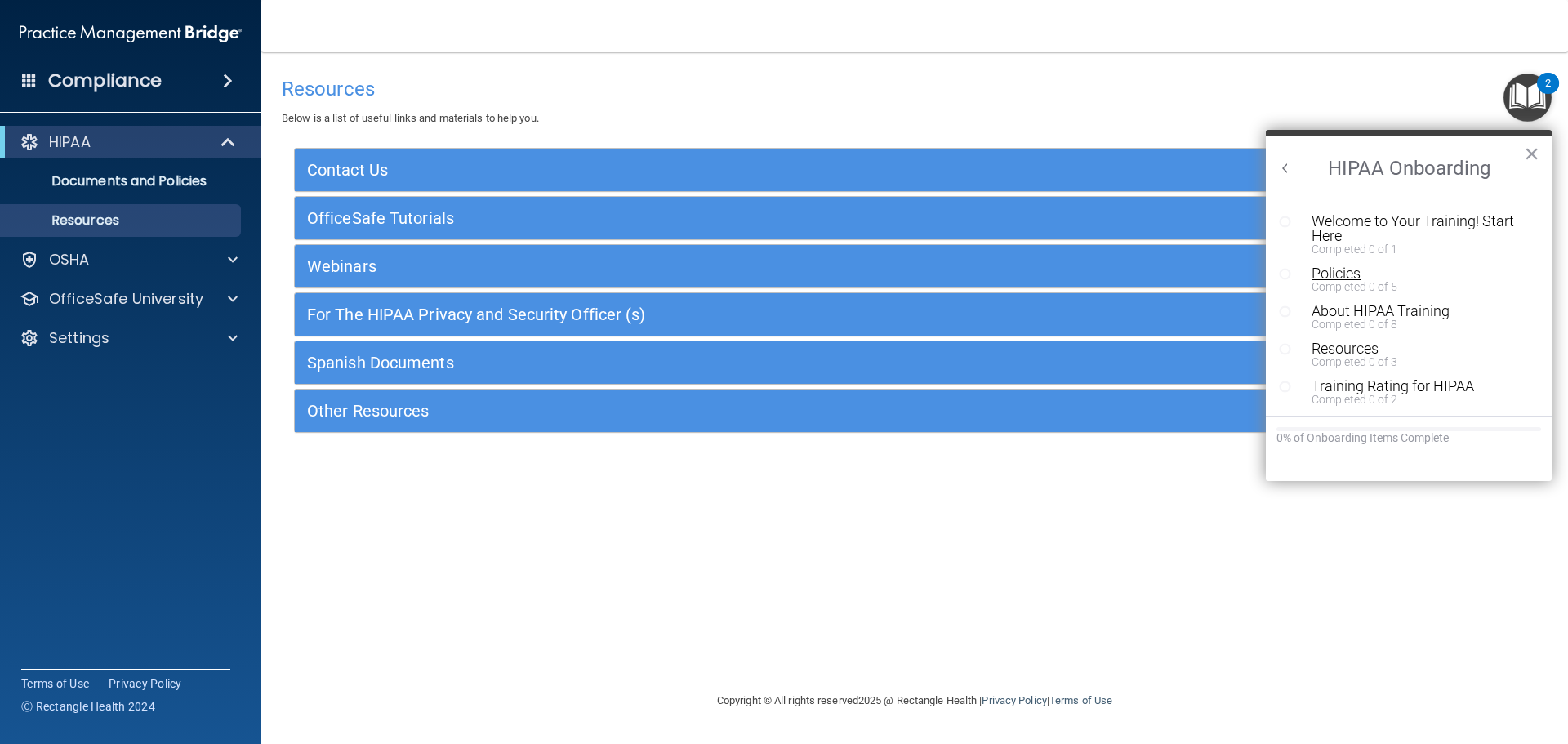
scroll to position [4, 0]
click at [1543, 97] on img "Open Resource Center, 2 new notifications" at bounding box center [1528, 98] width 48 height 48
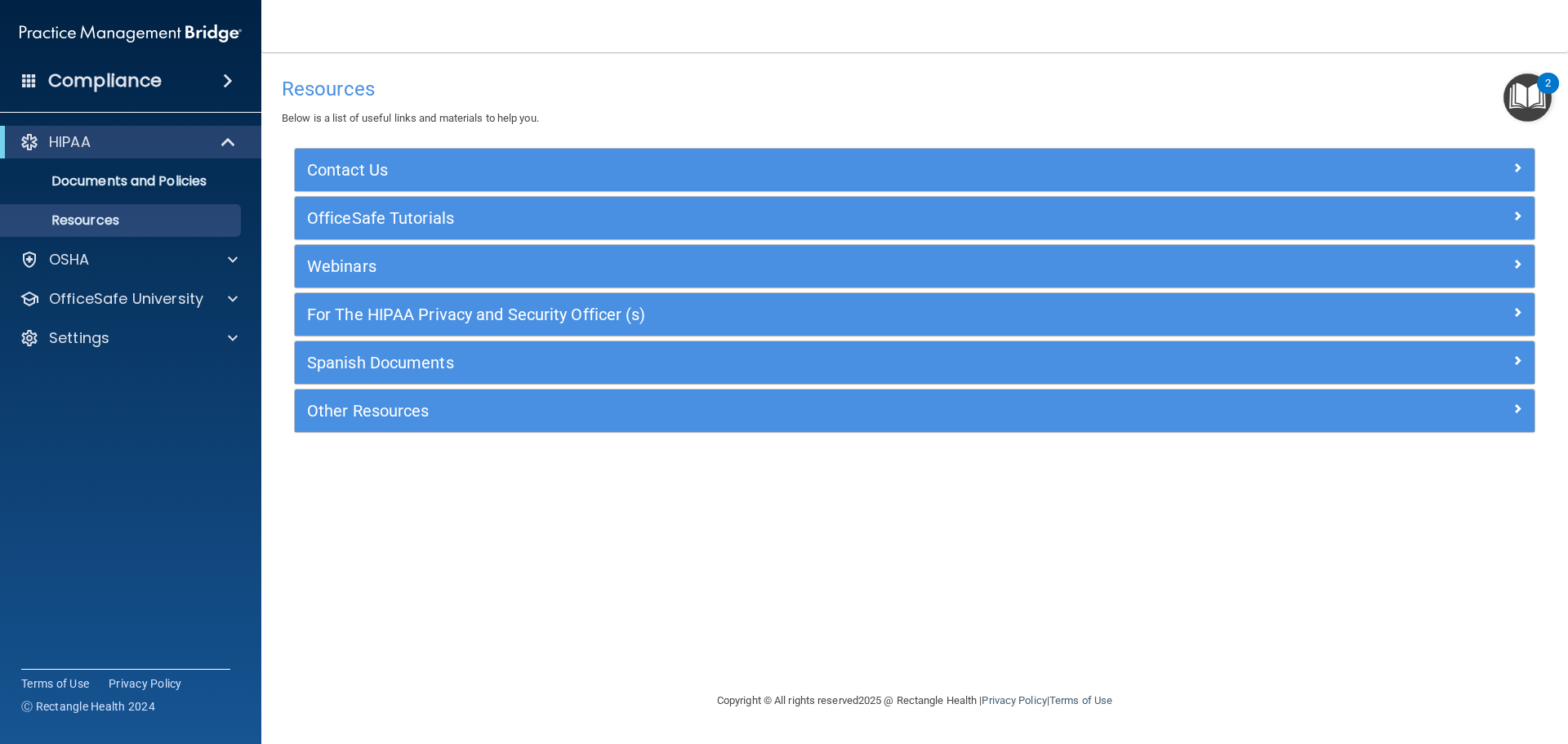
click at [1545, 93] on div "2" at bounding box center [1548, 94] width 5 height 21
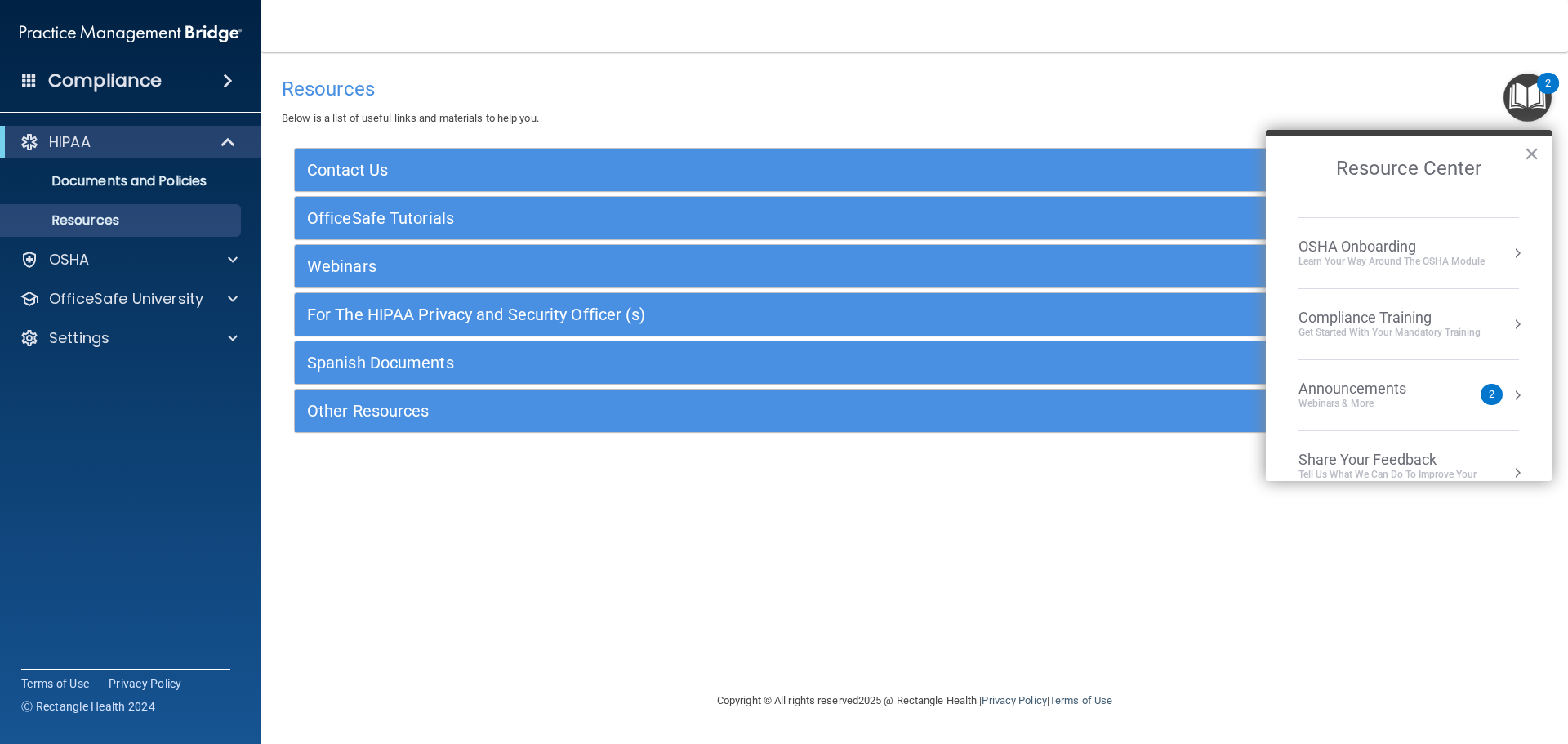
scroll to position [92, 0]
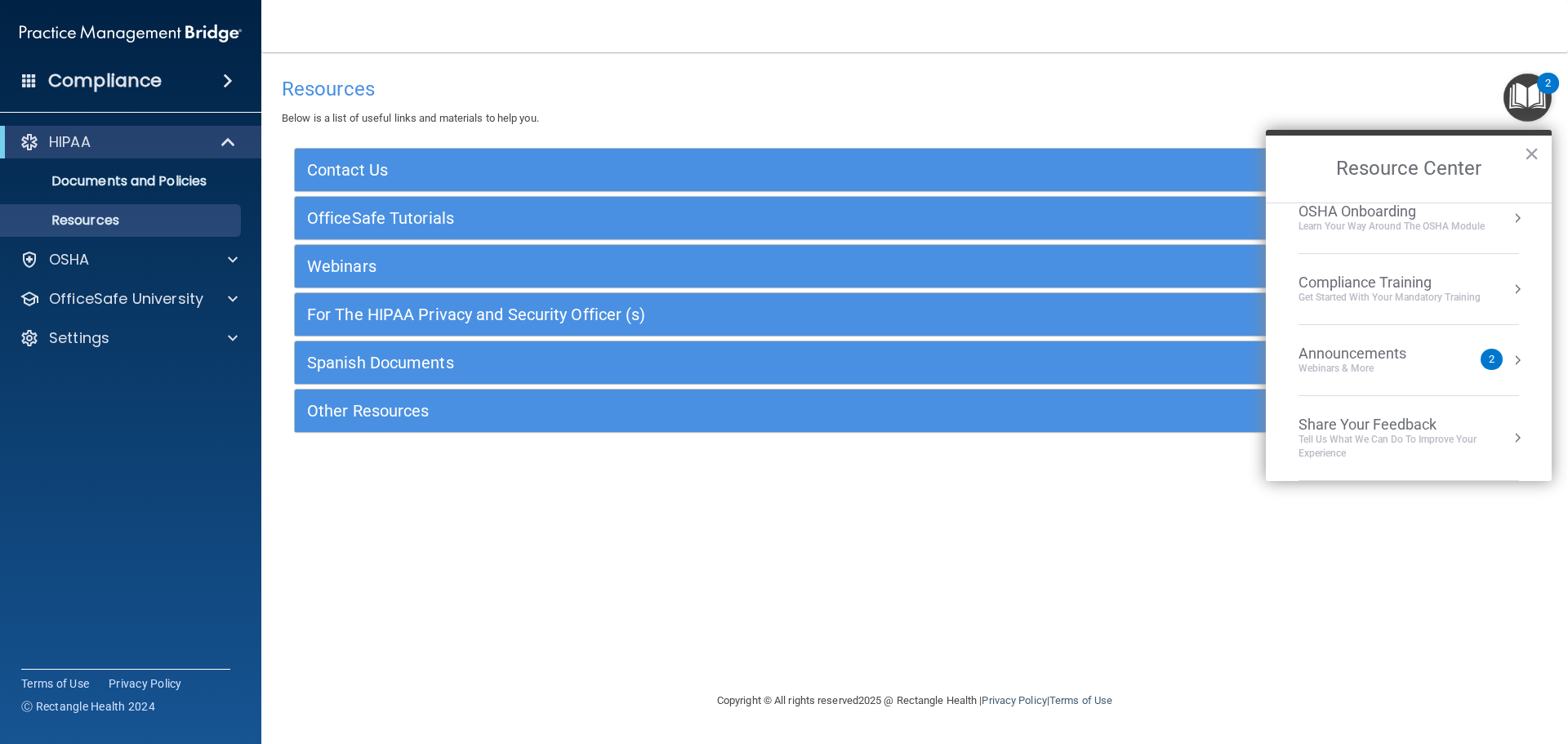
click at [1385, 372] on div "Webinars & More" at bounding box center [1369, 369] width 141 height 14
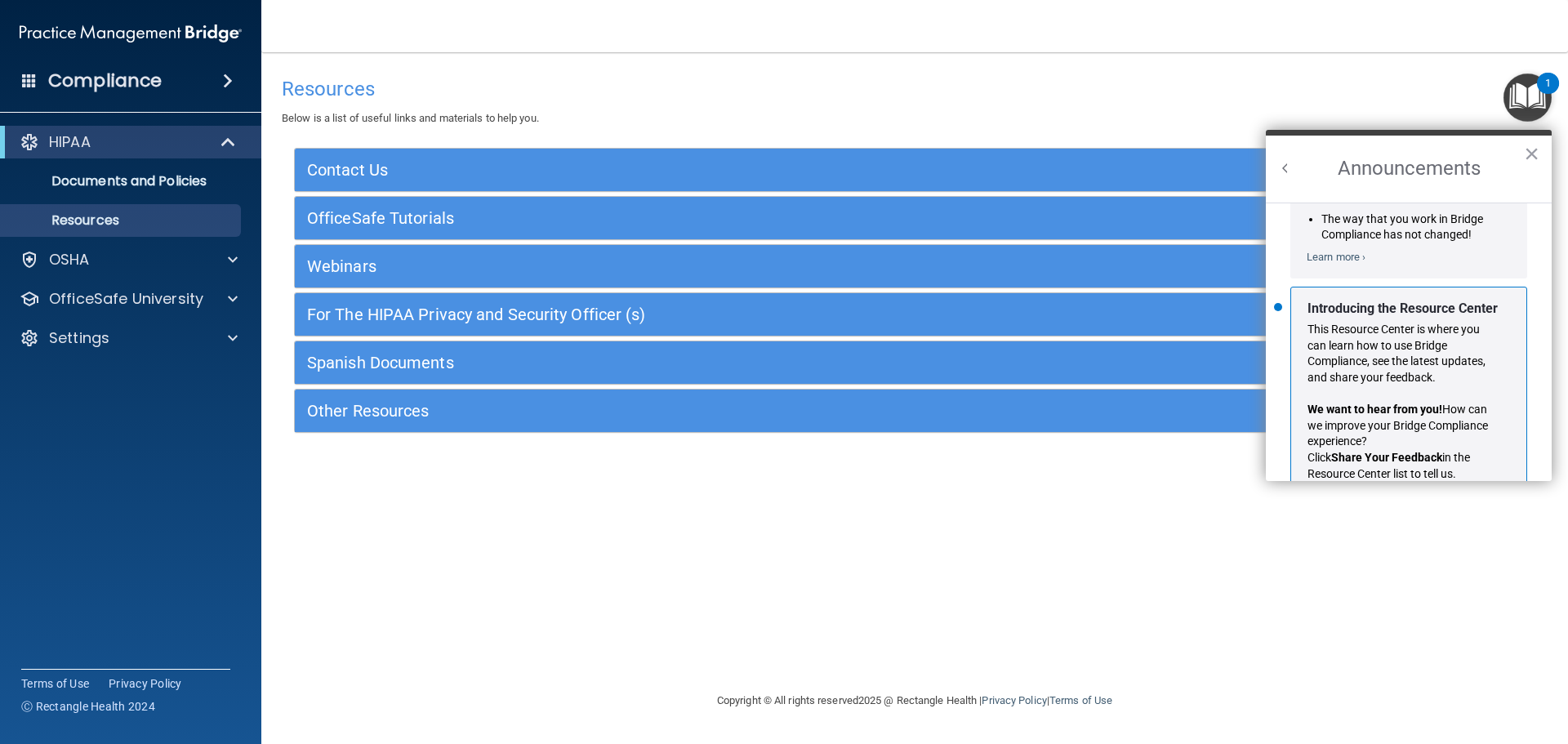
scroll to position [287, 0]
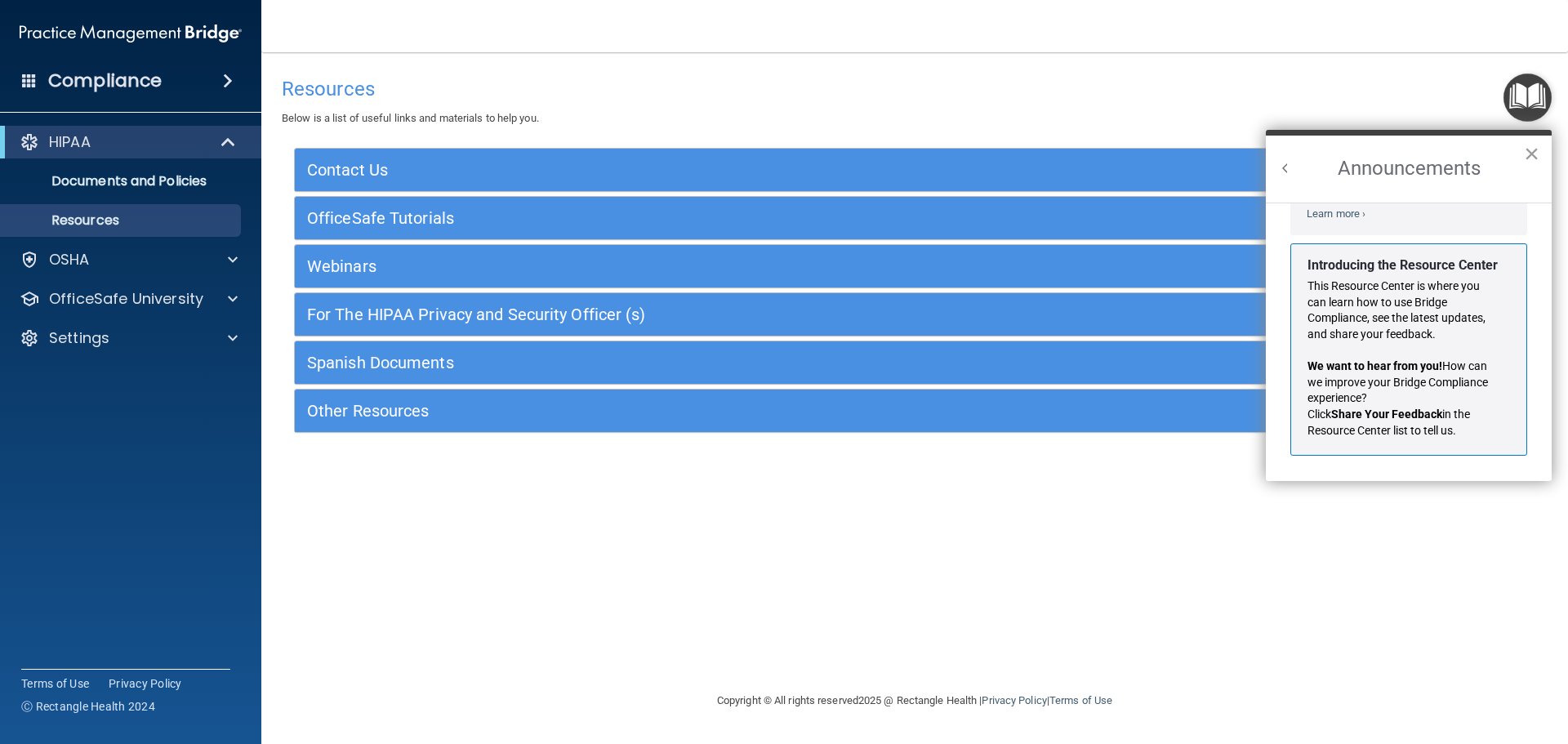
click at [1535, 152] on button "×" at bounding box center [1531, 153] width 15 height 26
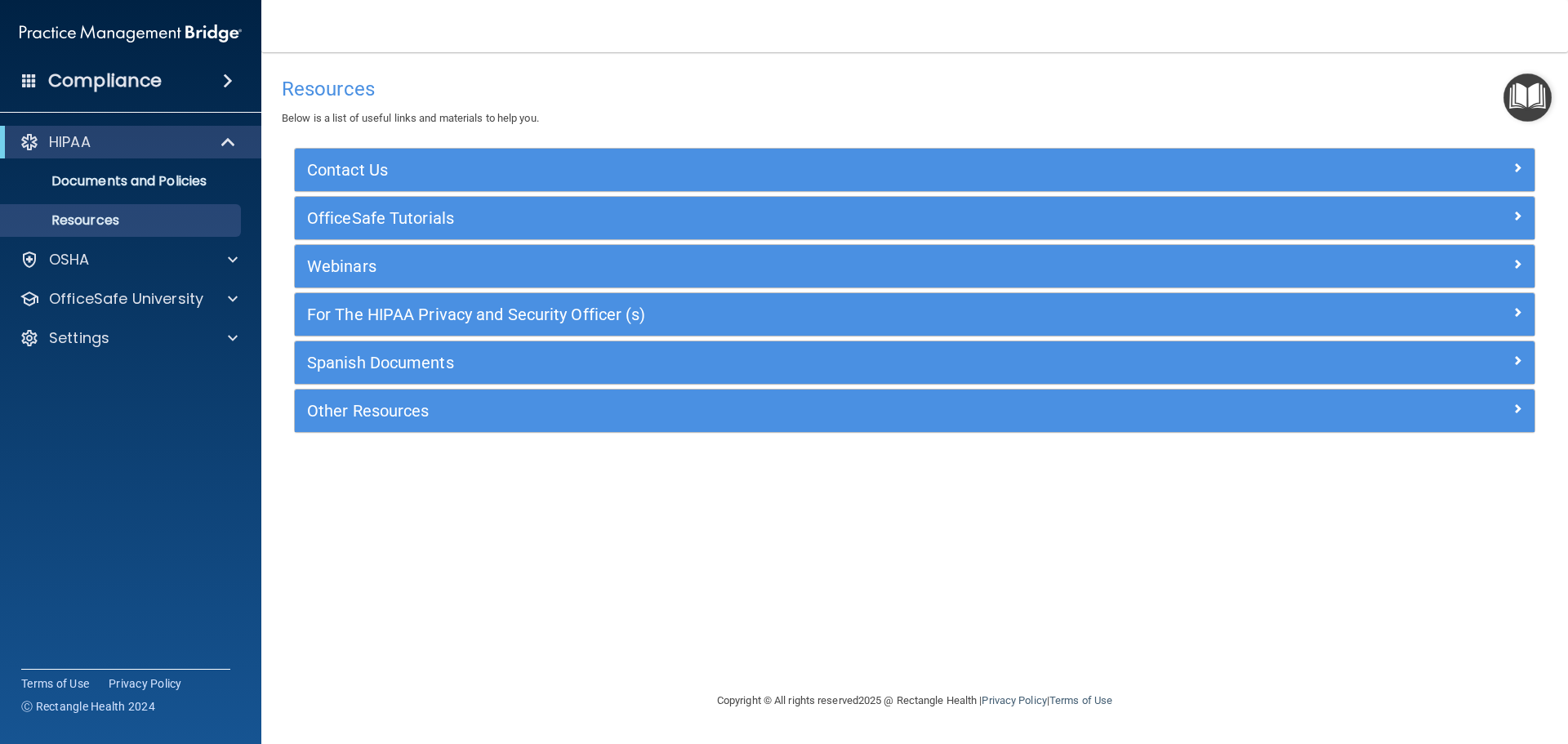
click at [70, 79] on h4 "Compliance" at bounding box center [105, 81] width 114 height 23
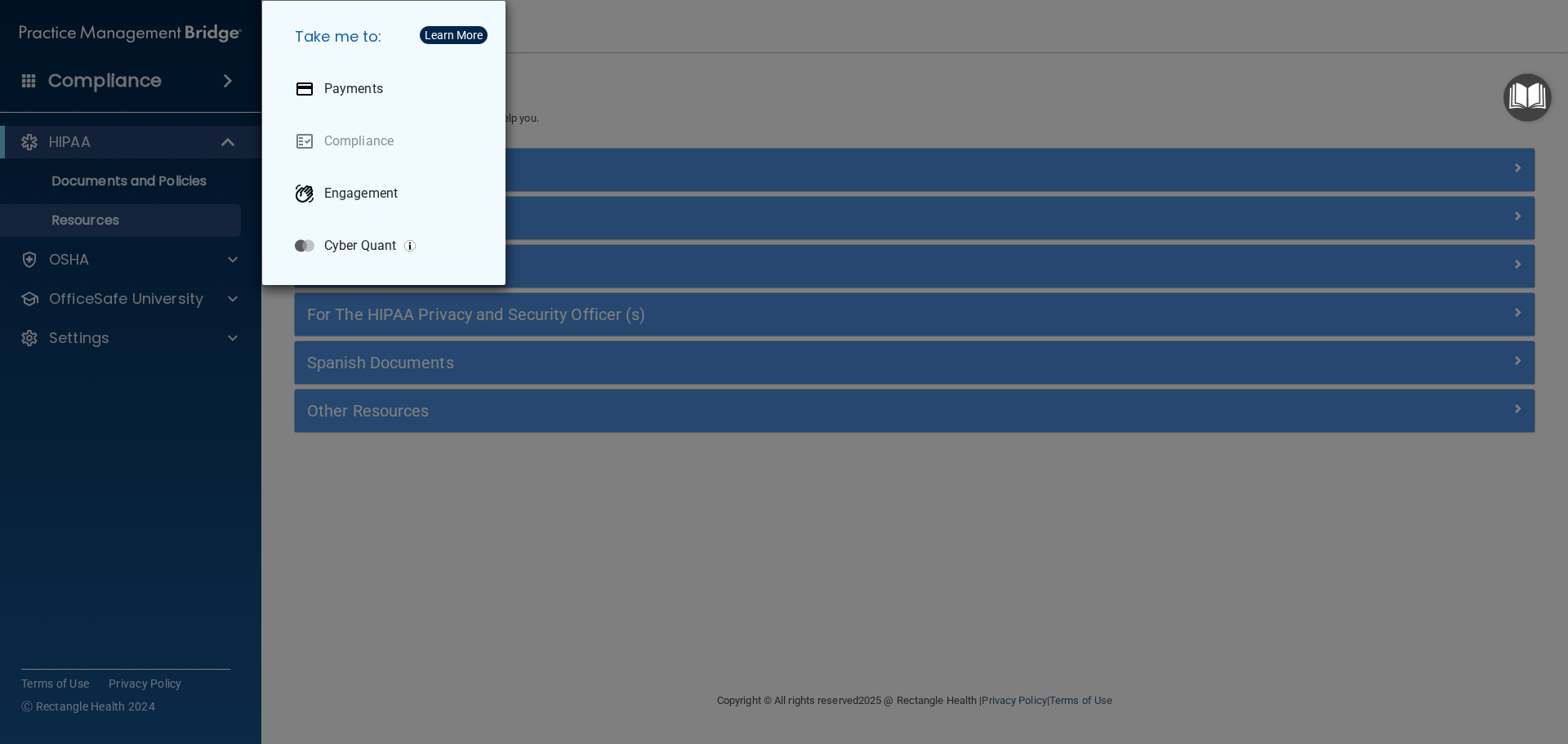
click at [91, 147] on div "Take me to: Payments Compliance Engagement Cyber Quant" at bounding box center [784, 372] width 1568 height 744
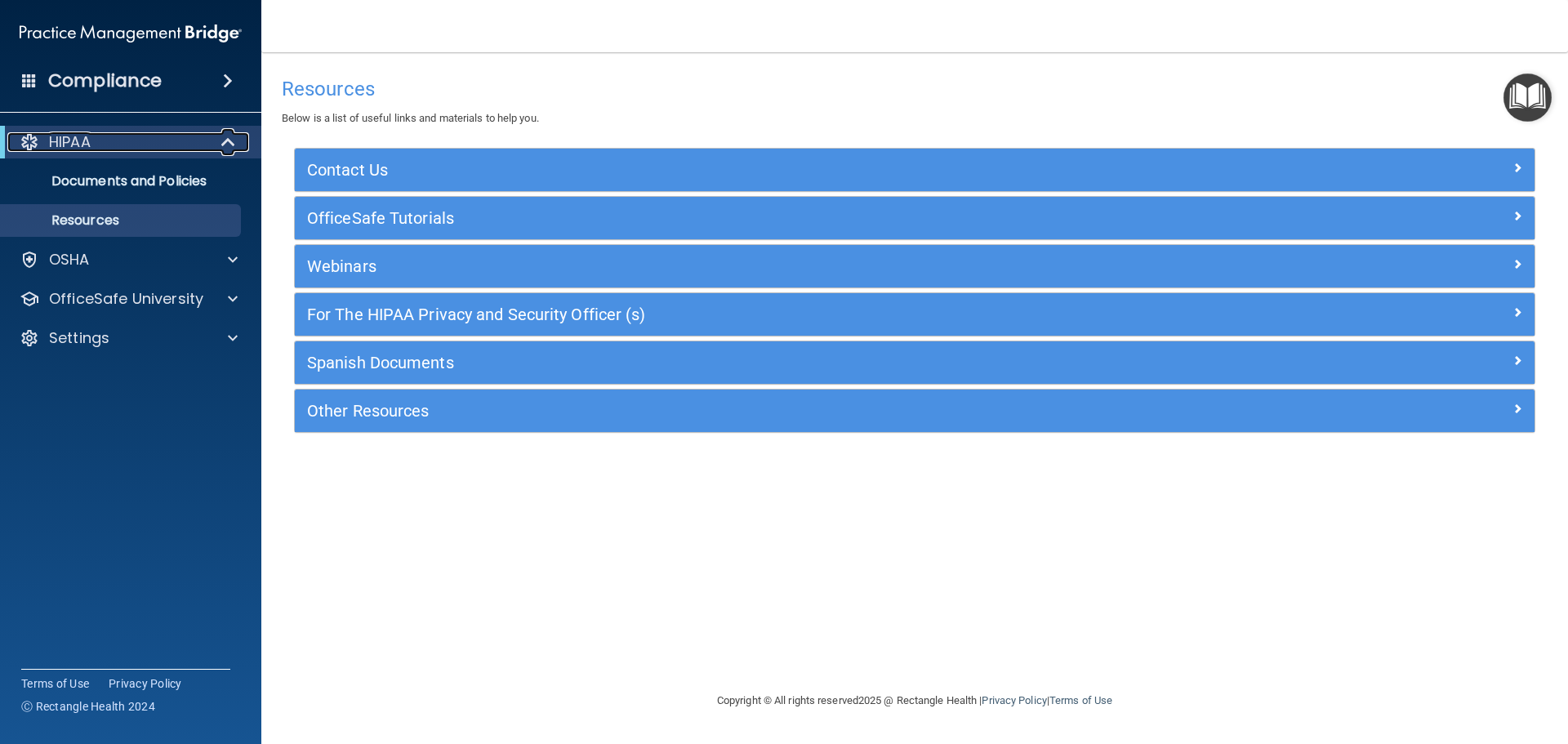
click at [35, 142] on div at bounding box center [29, 142] width 20 height 20
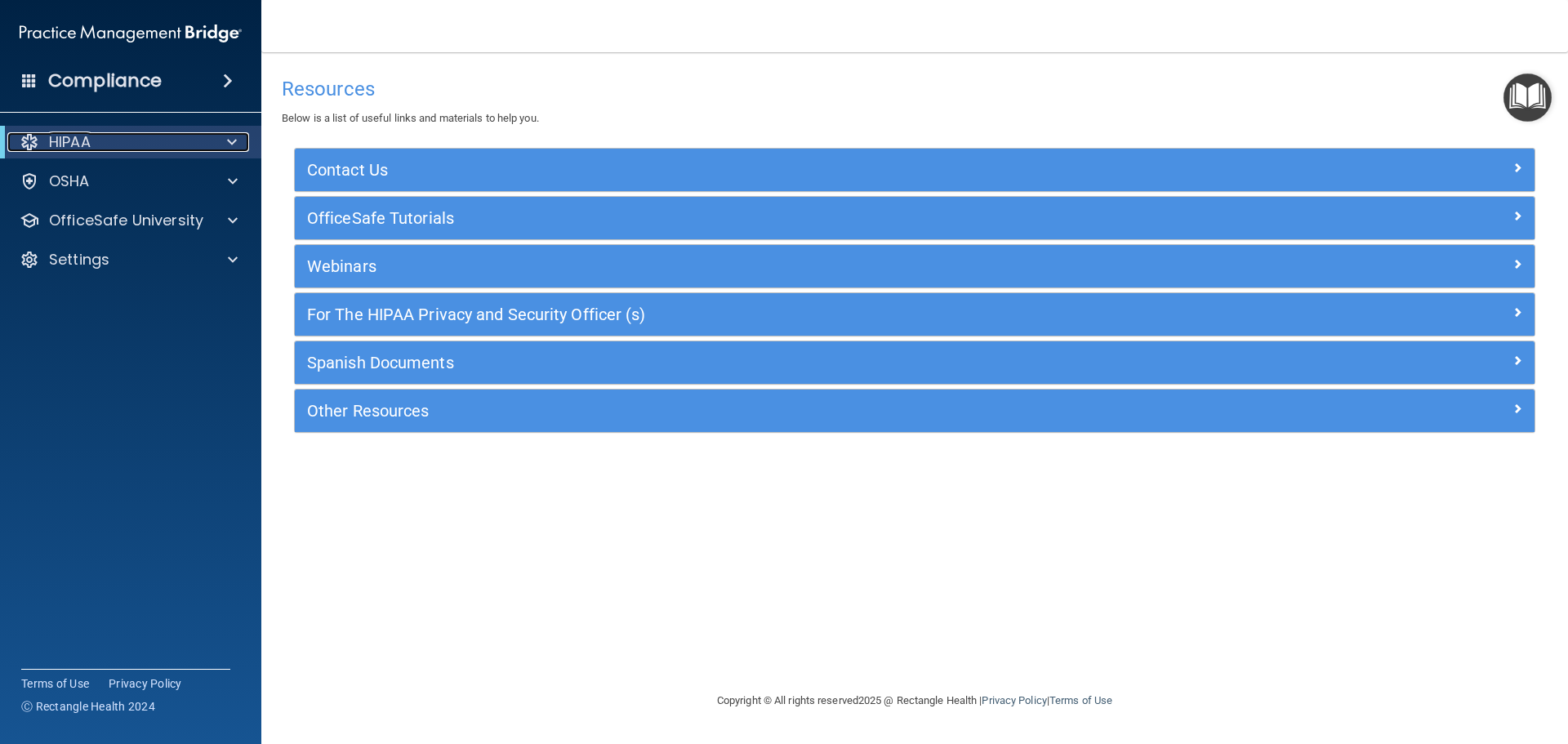
click at [37, 141] on div at bounding box center [29, 142] width 20 height 20
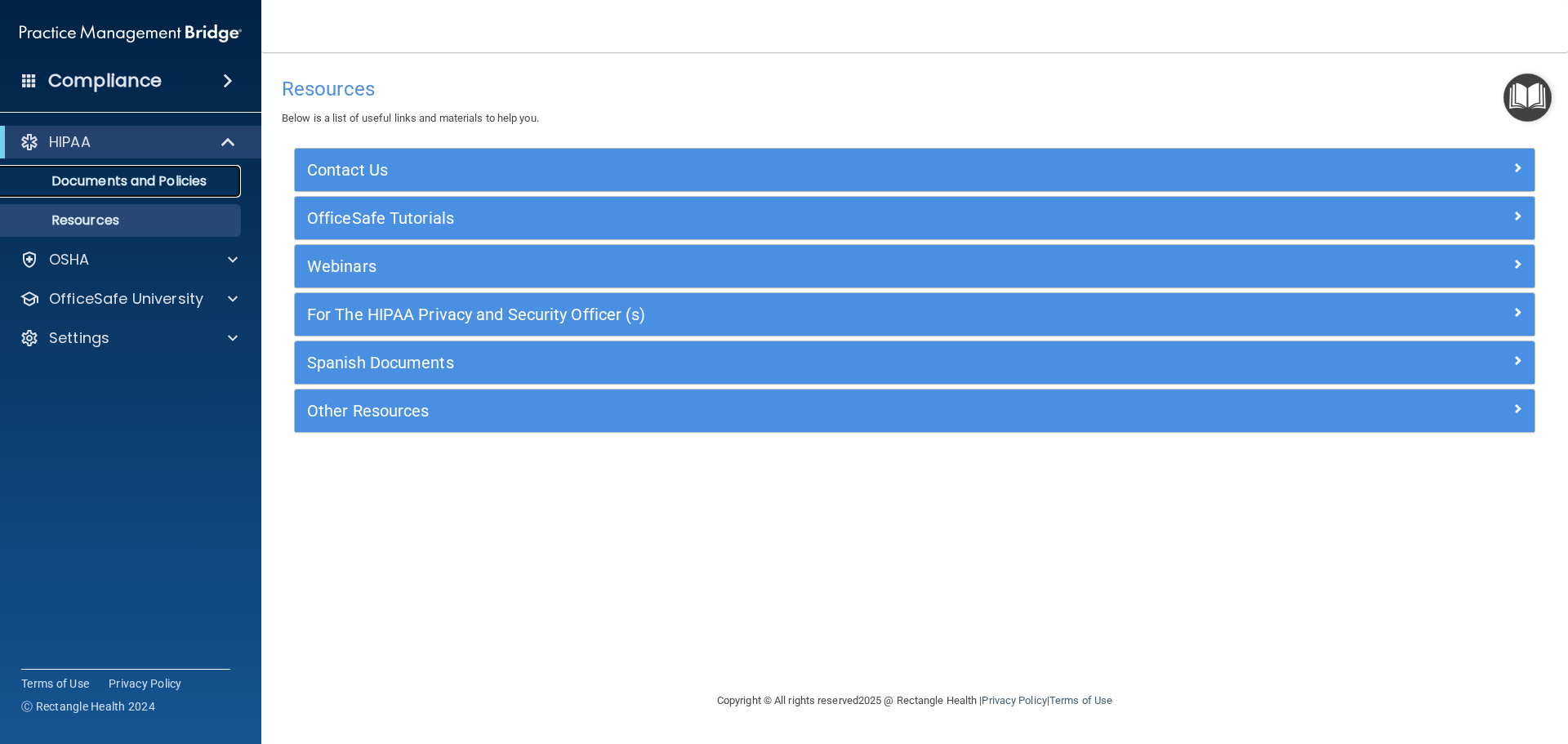
click at [103, 171] on link "Documents and Policies" at bounding box center [112, 181] width 257 height 33
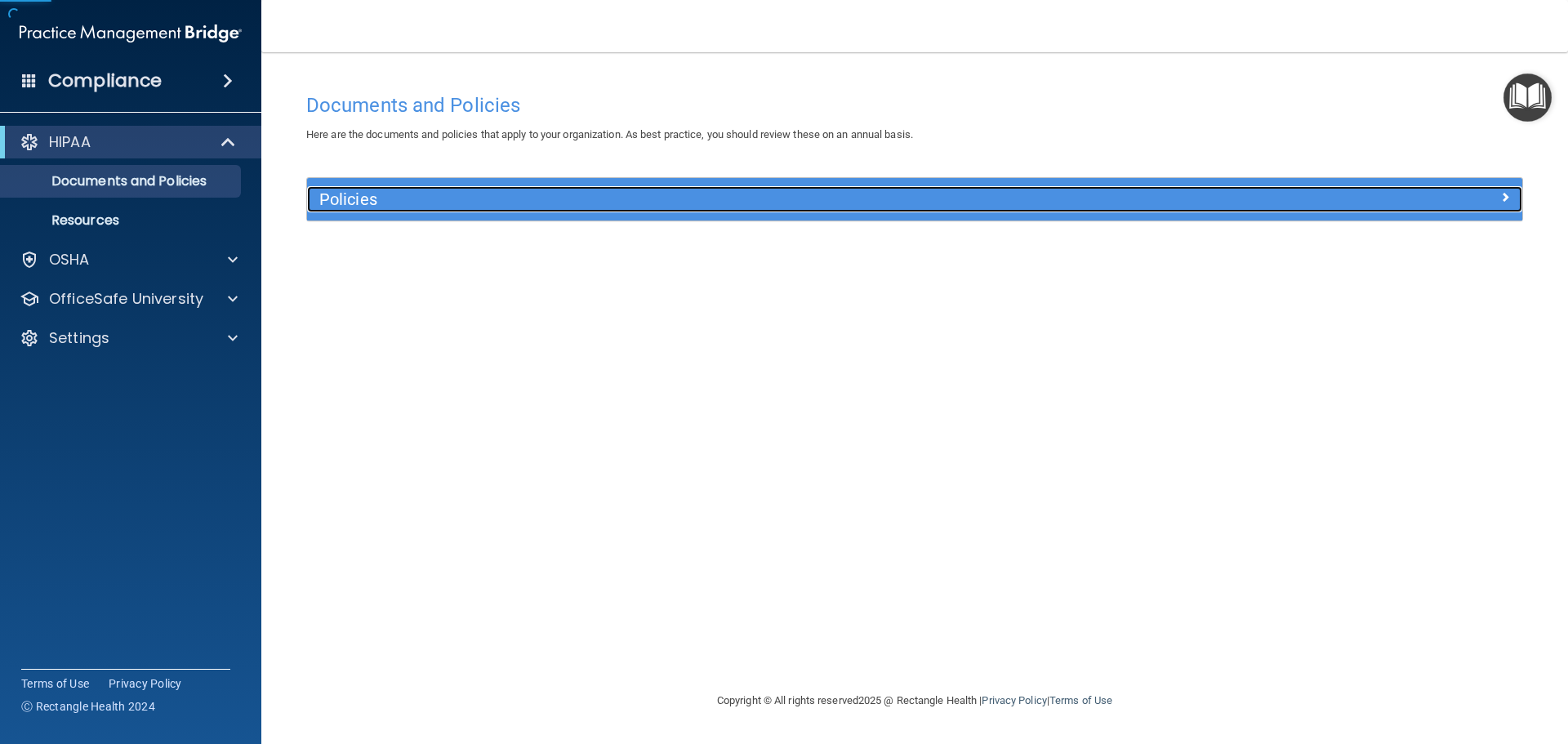
click at [596, 206] on h5 "Policies" at bounding box center [763, 199] width 887 height 18
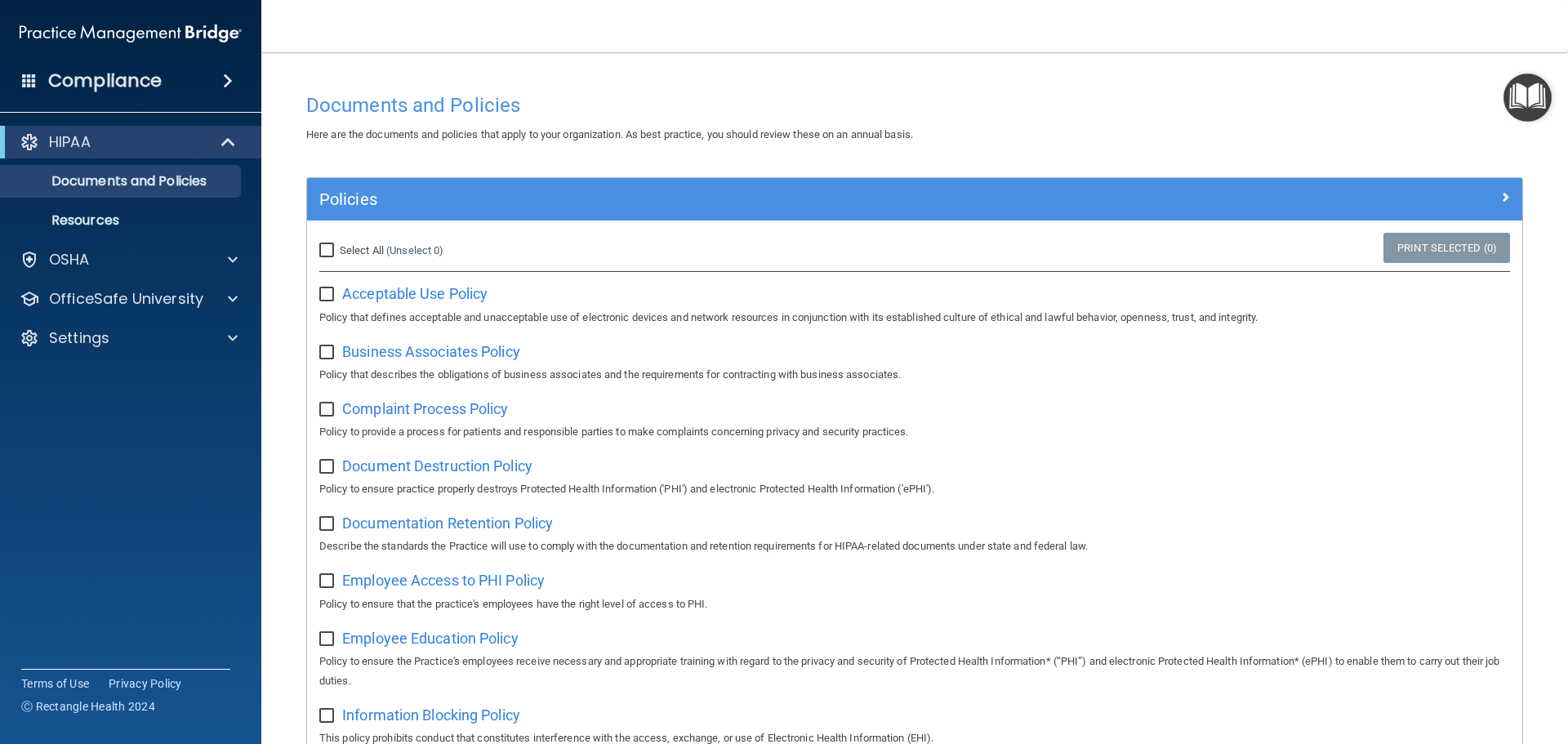
click at [323, 241] on label "Select All (Unselect 0) Unselect All" at bounding box center [381, 251] width 124 height 20
click at [325, 246] on input "Select All (Unselect 0) Unselect All" at bounding box center [328, 250] width 19 height 13
checkbox input "true"
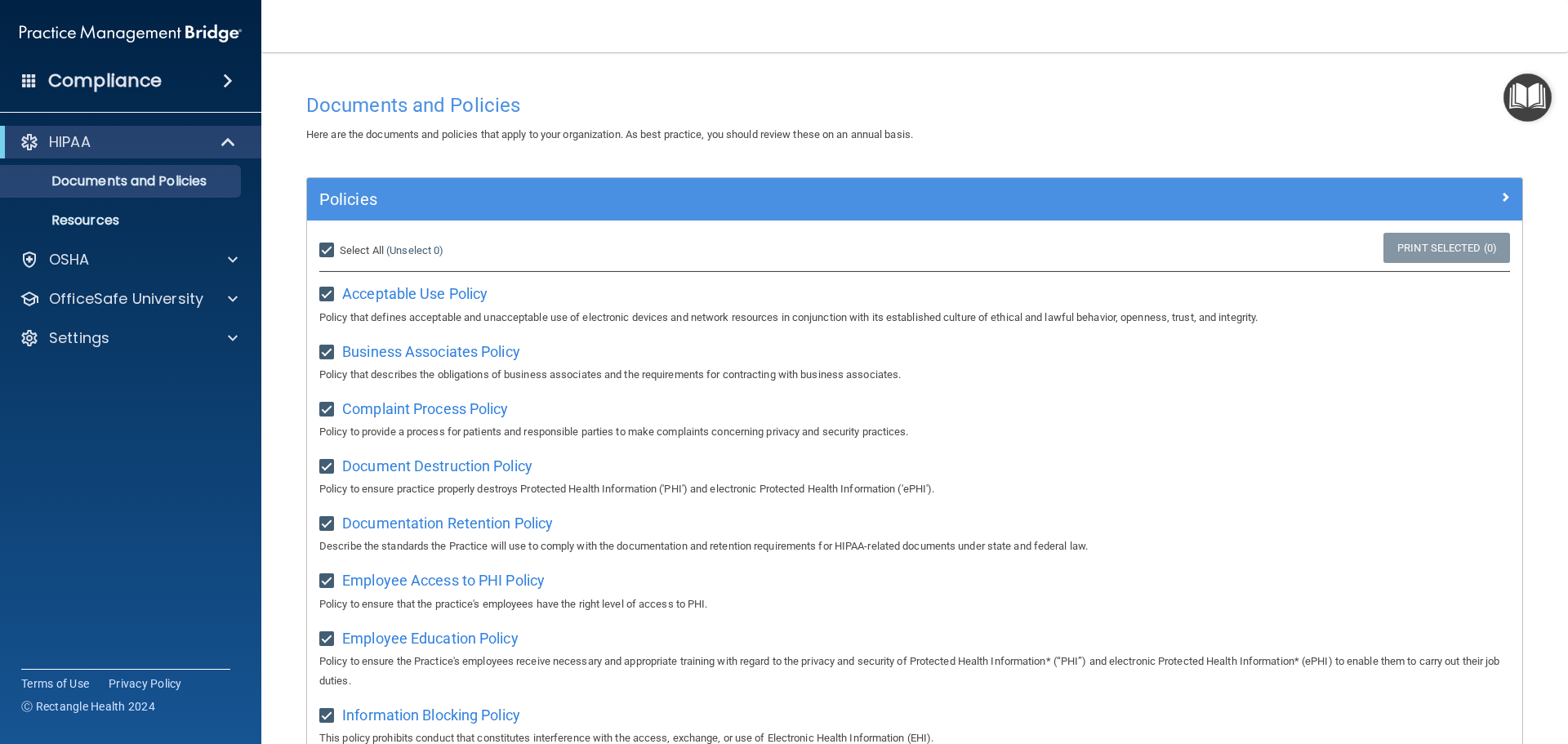
checkbox input "true"
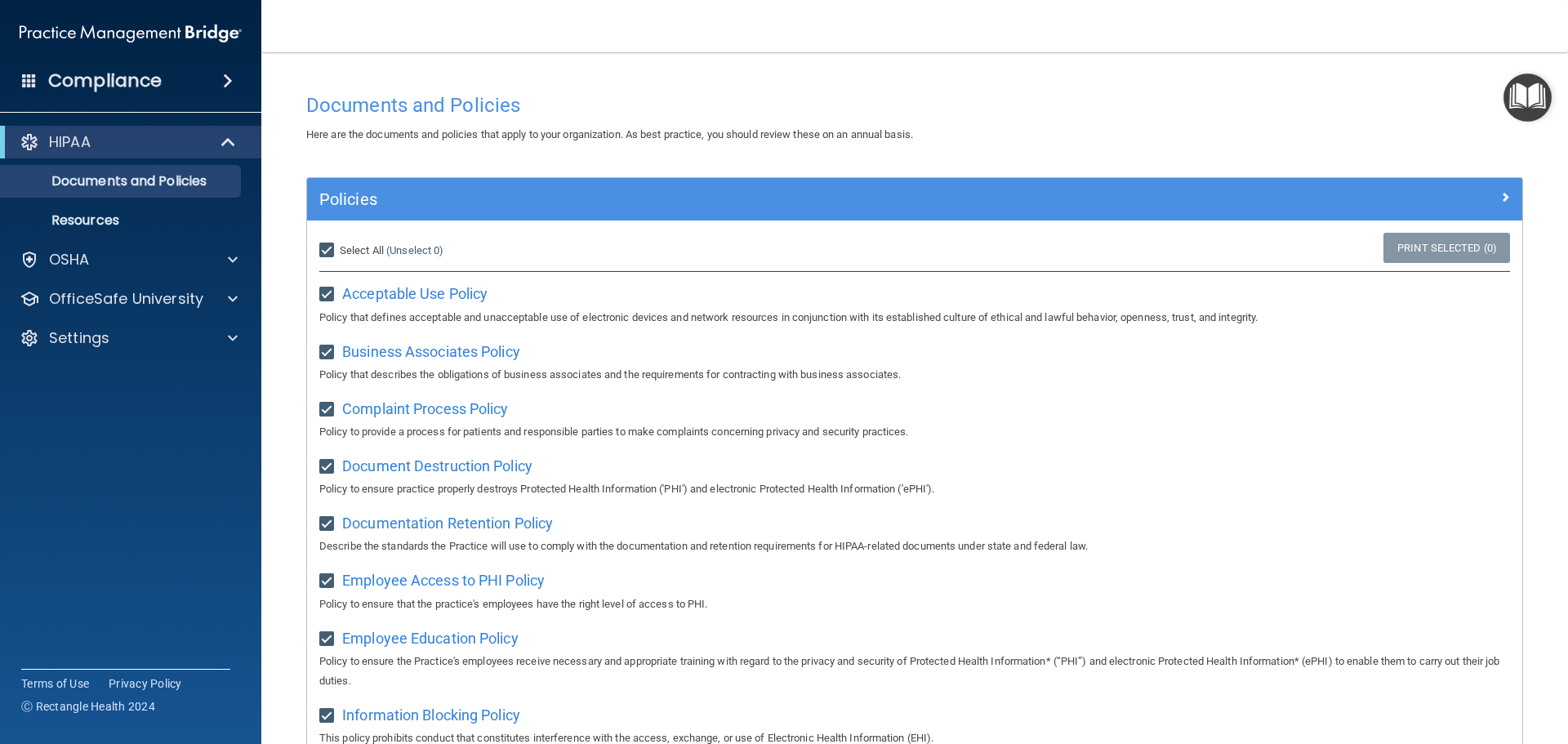
checkbox input "true"
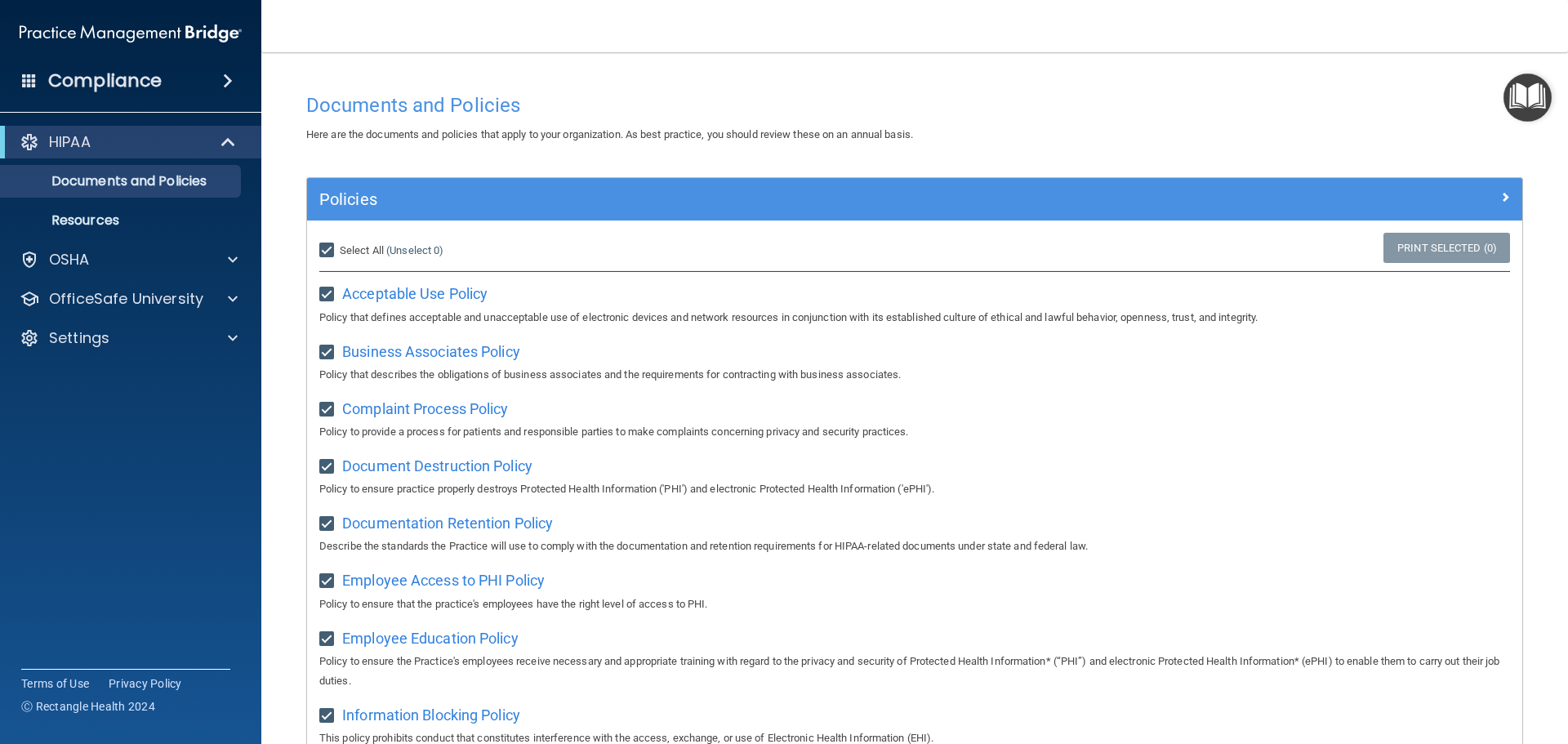
checkbox input "true"
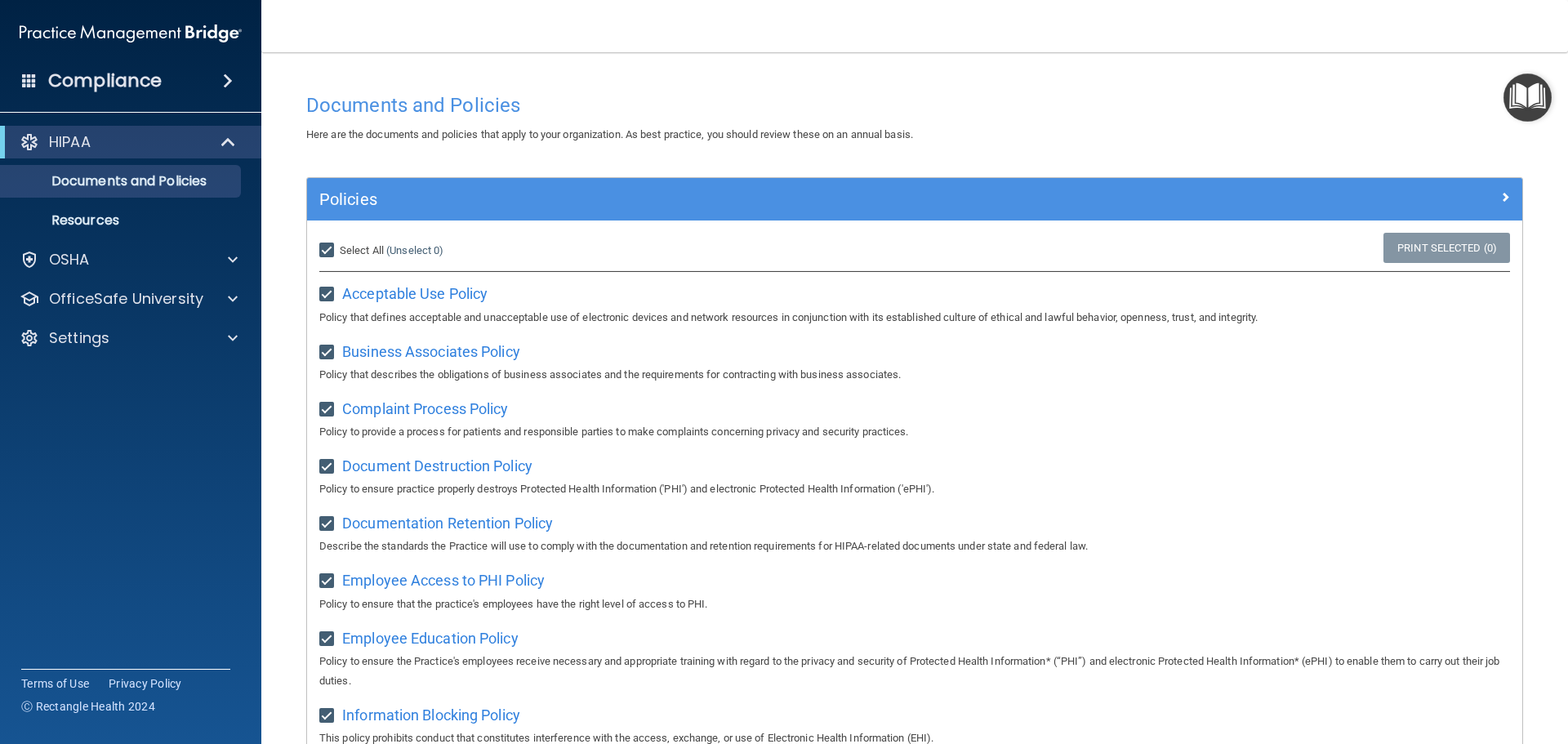
checkbox input "true"
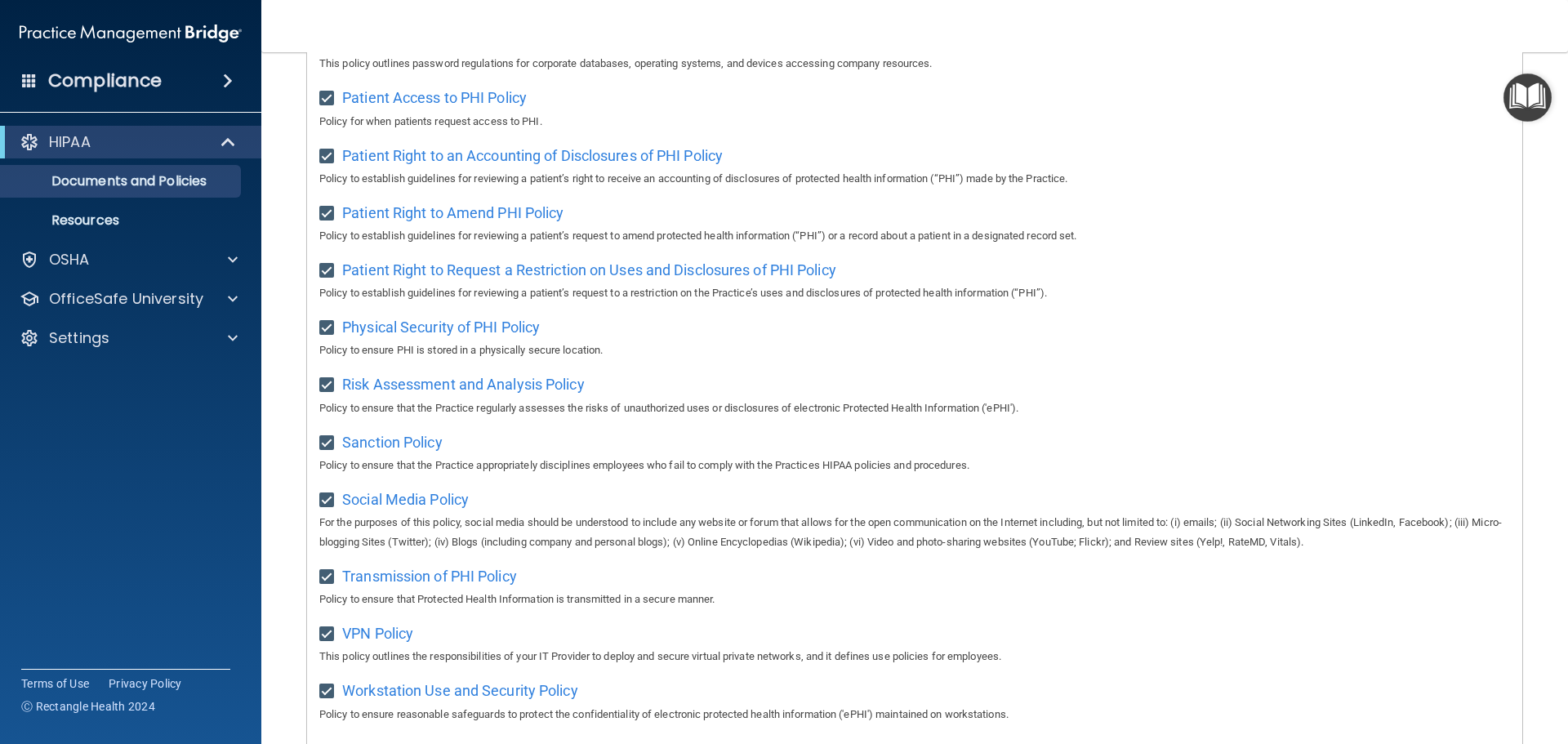
scroll to position [886, 0]
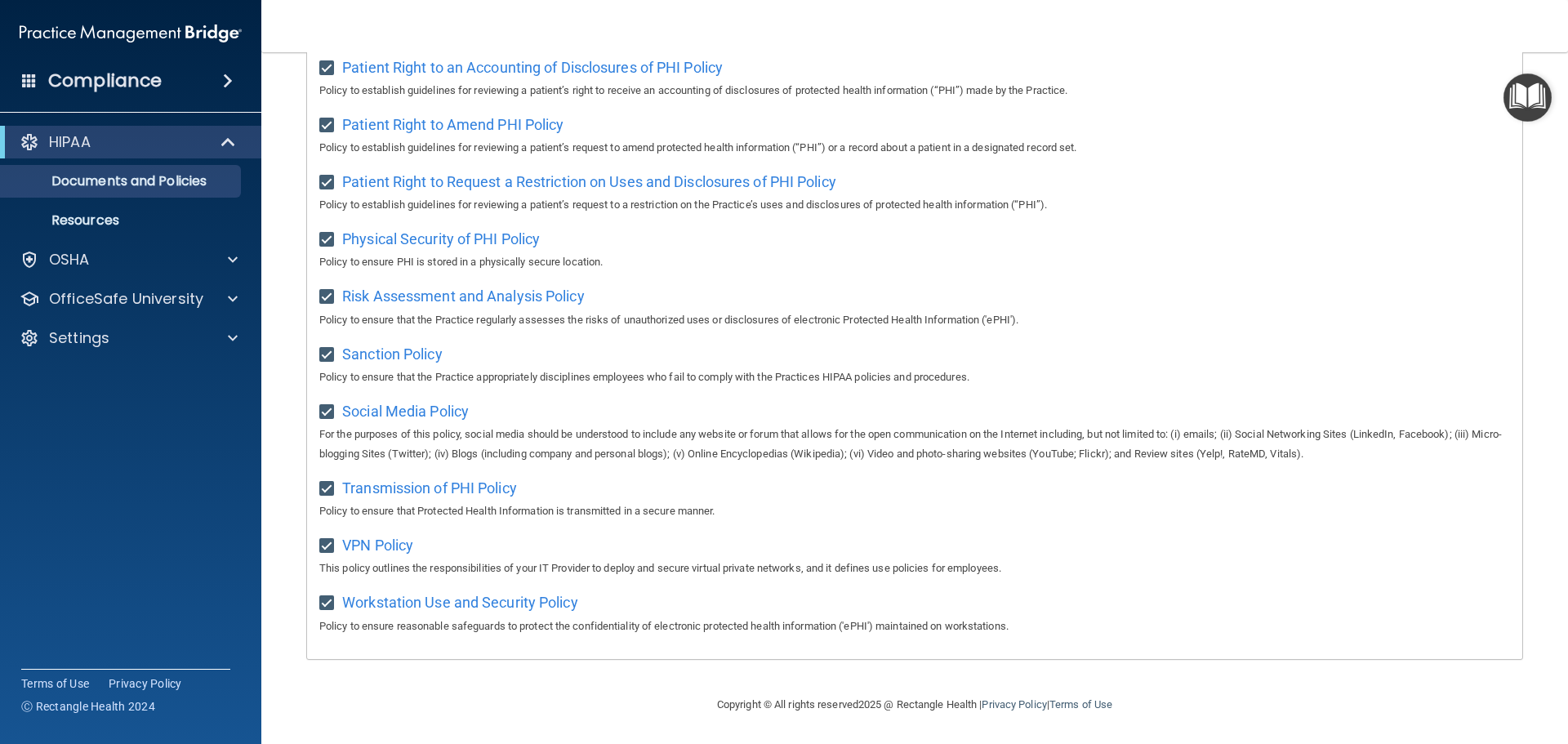
drag, startPoint x: 1261, startPoint y: 700, endPoint x: 1295, endPoint y: 683, distance: 38.0
click at [1264, 700] on footer "Copyright © All rights reserved 2025 @ Rectangle Health | Privacy Policy | Term…" at bounding box center [914, 703] width 1241 height 49
click at [120, 481] on accordion "HIPAA Documents and Policies Report an Incident Business Associates Emergency P…" at bounding box center [131, 326] width 263 height 413
drag, startPoint x: 1305, startPoint y: 702, endPoint x: 1308, endPoint y: 691, distance: 11.4
click at [1305, 702] on footer "Copyright © All rights reserved 2025 @ Rectangle Health | Privacy Policy | Term…" at bounding box center [914, 703] width 1241 height 49
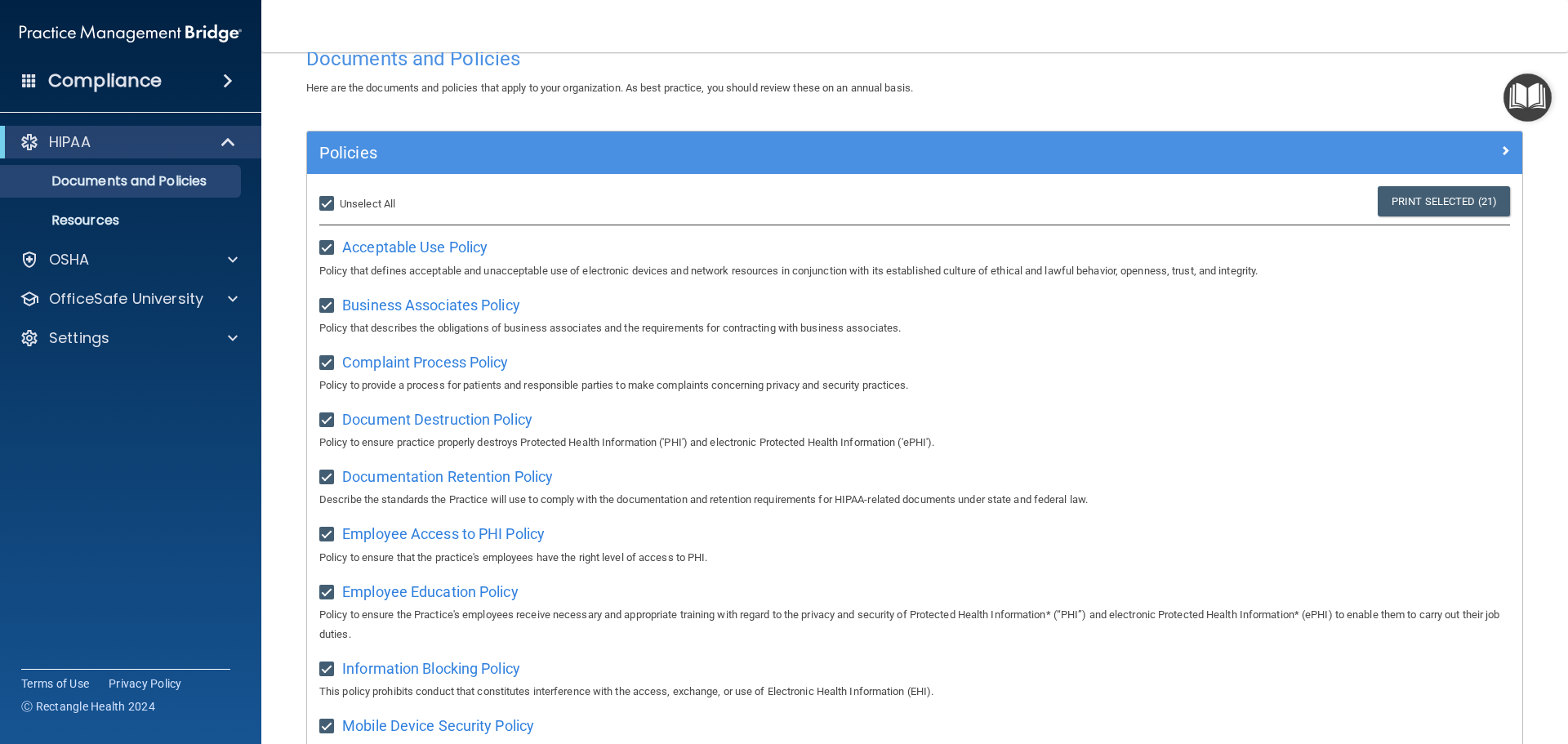
scroll to position [0, 0]
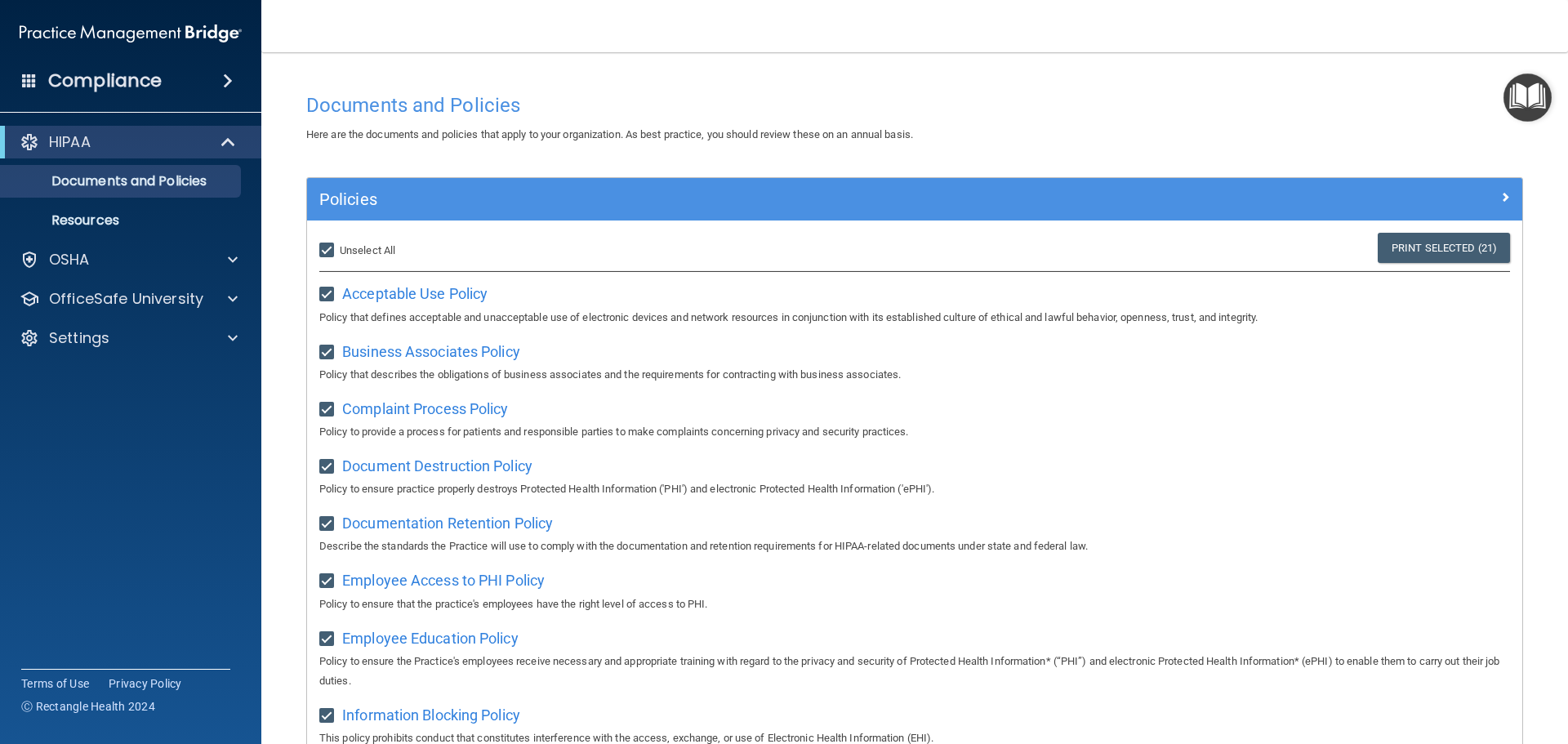
click at [328, 251] on input "Select All (Unselect 21) Unselect All" at bounding box center [328, 250] width 19 height 13
checkbox input "false"
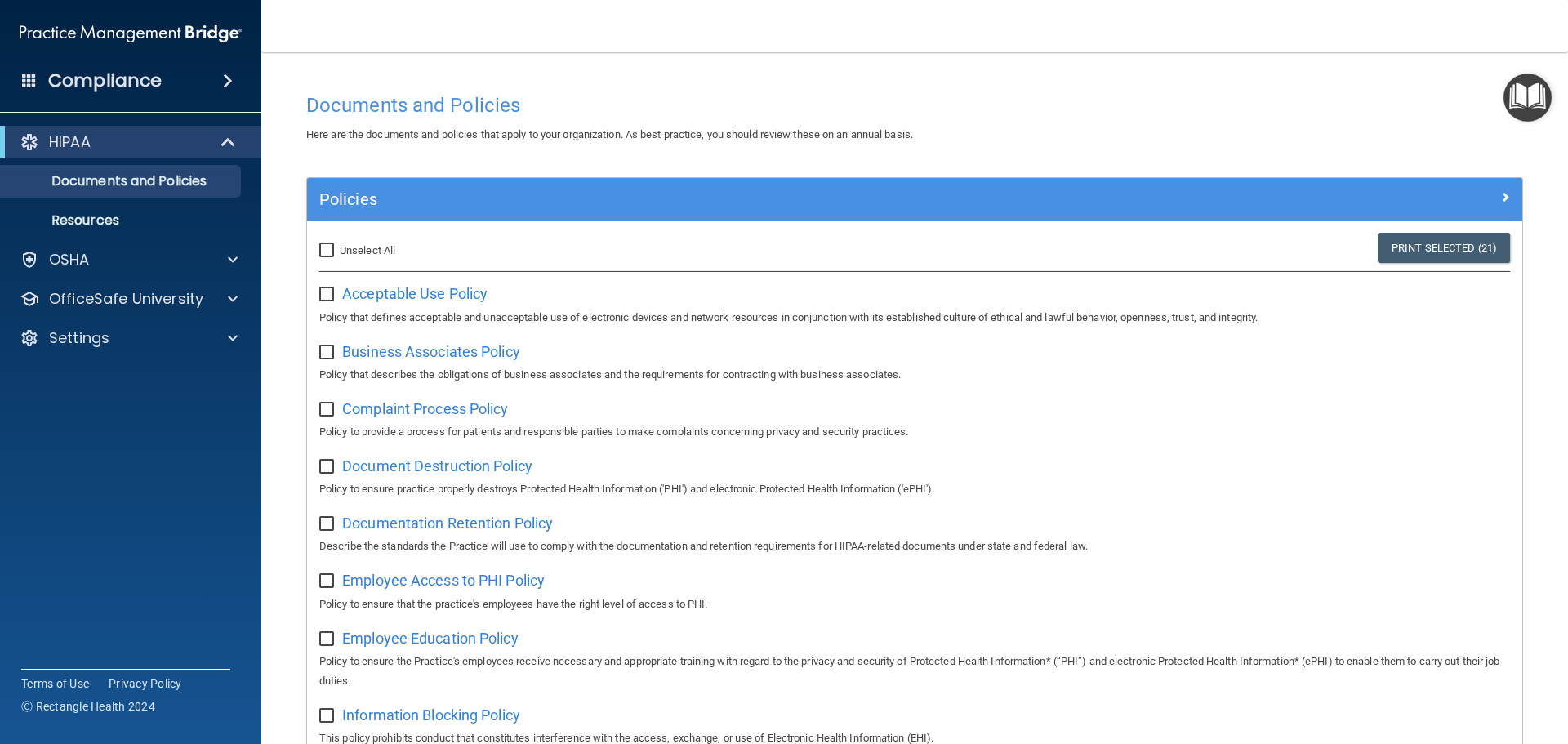
checkbox input "false"
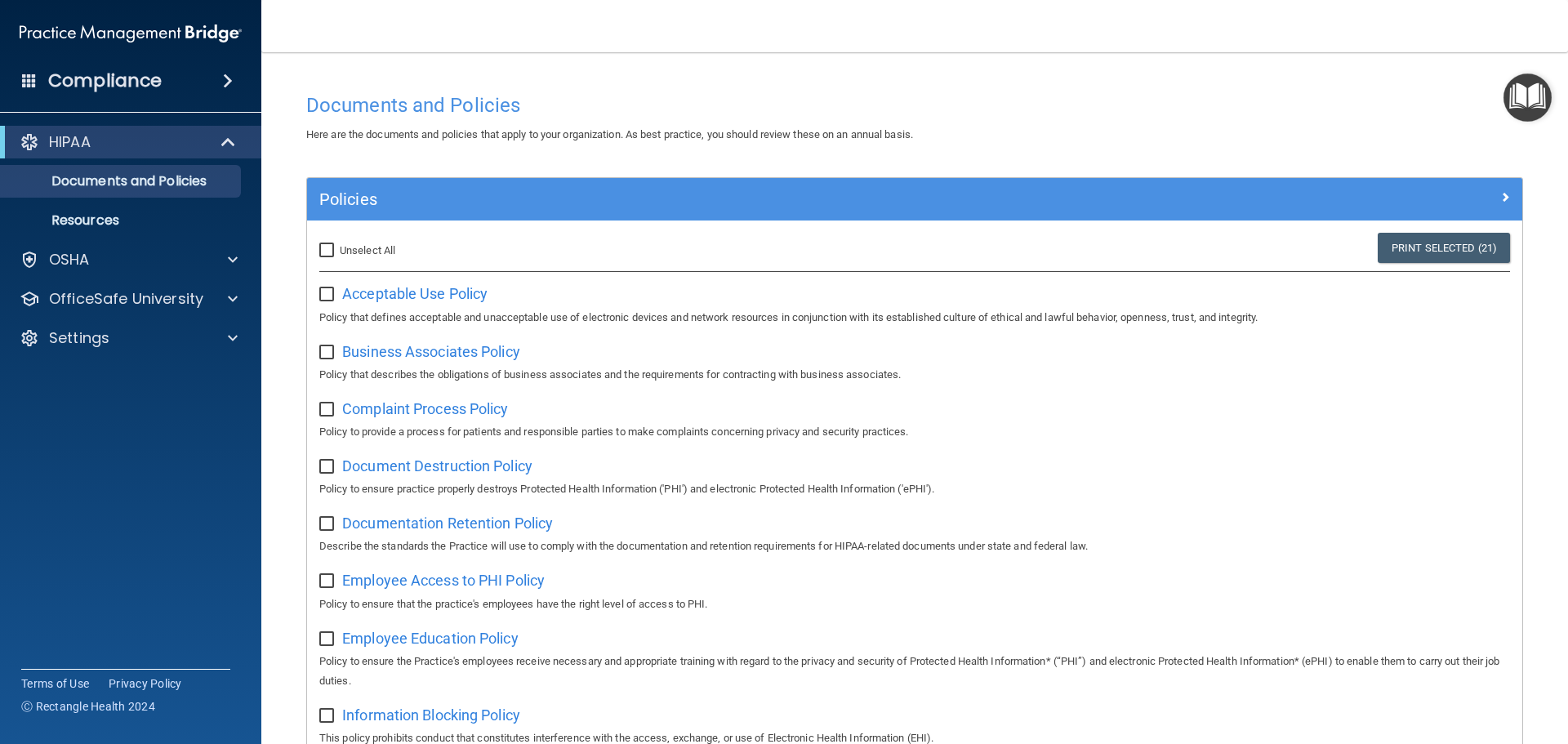
checkbox input "false"
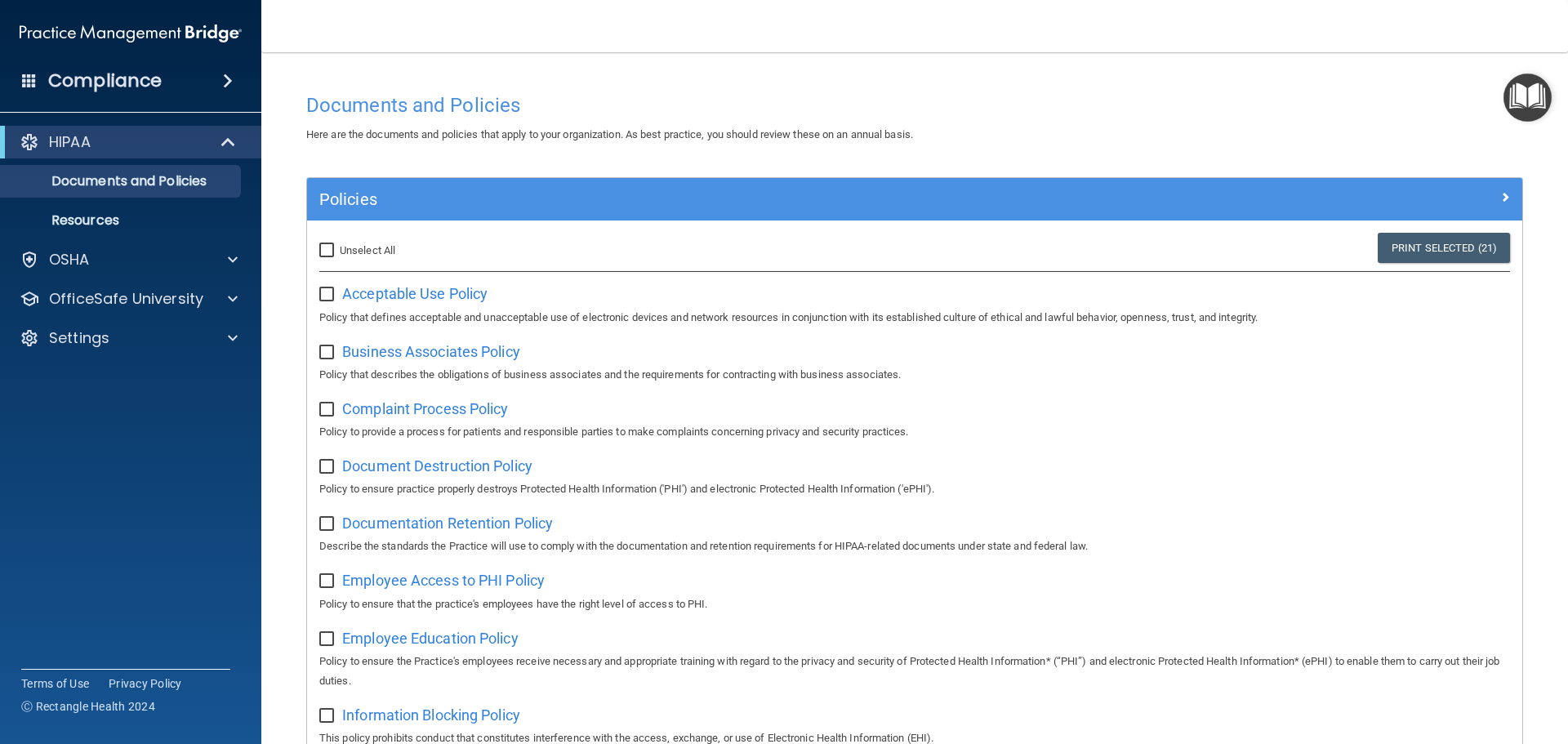
checkbox input "false"
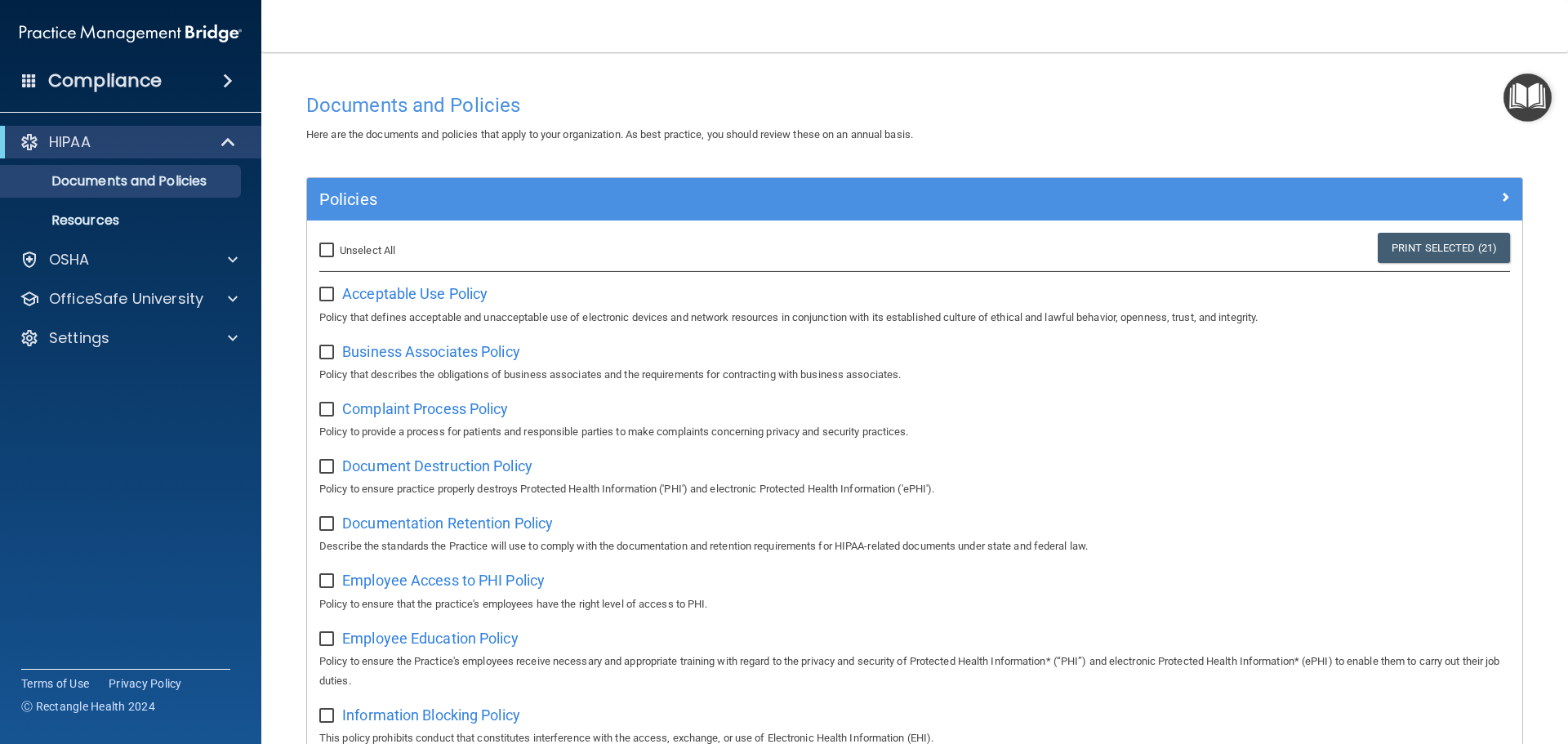
checkbox input "false"
click at [106, 85] on h4 "Compliance" at bounding box center [105, 81] width 114 height 23
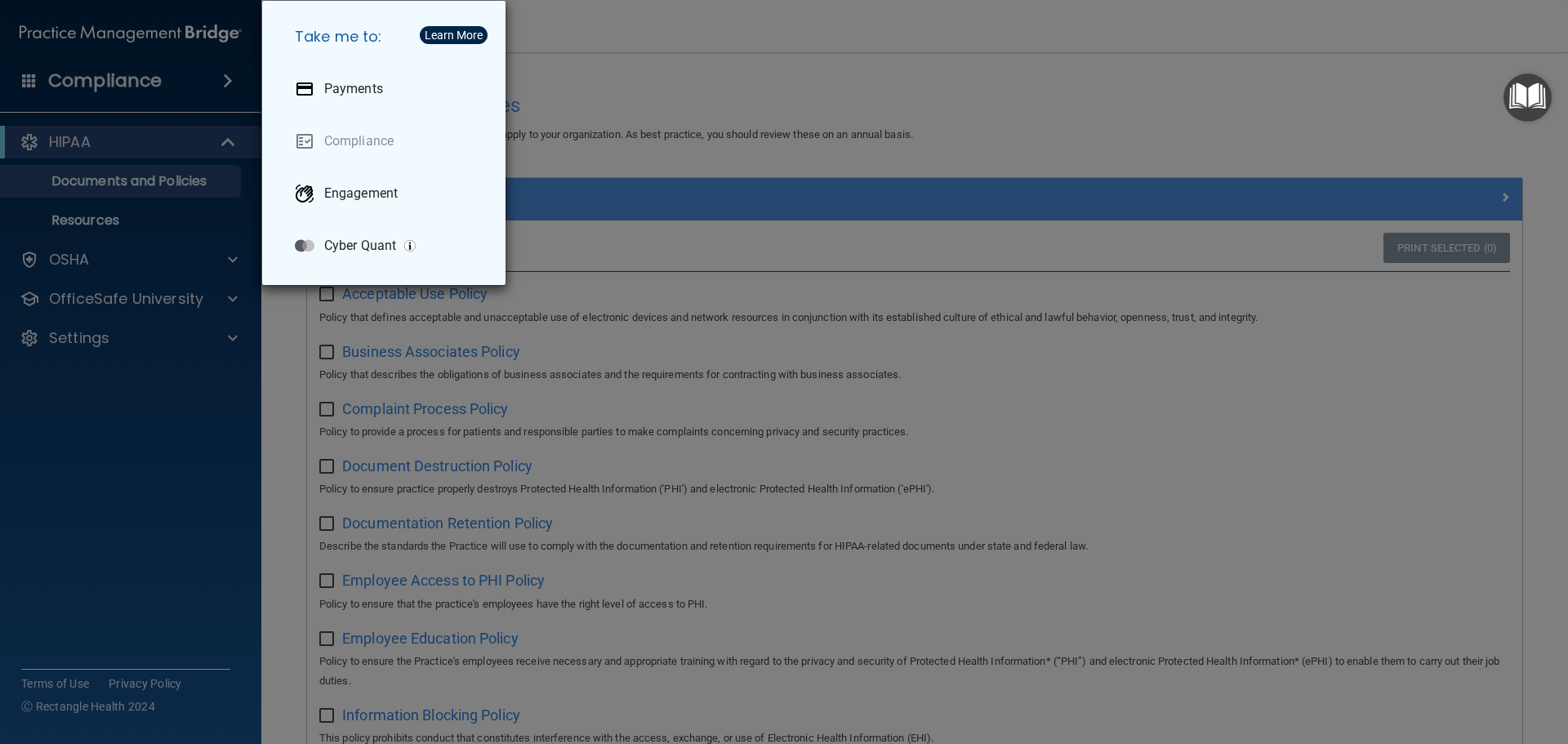
click at [44, 95] on div "Take me to: Payments Compliance Engagement Cyber Quant" at bounding box center [784, 372] width 1568 height 744
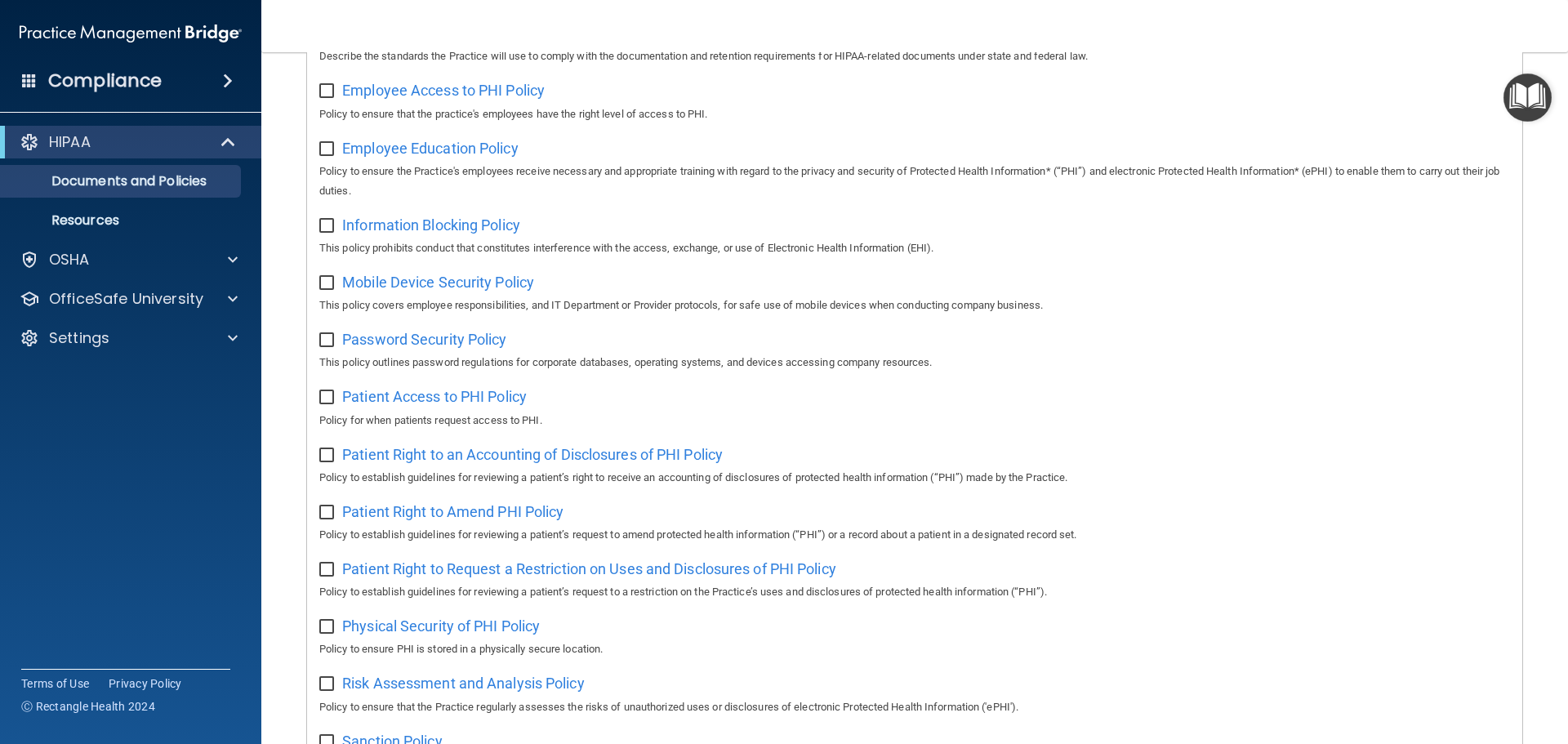
scroll to position [817, 0]
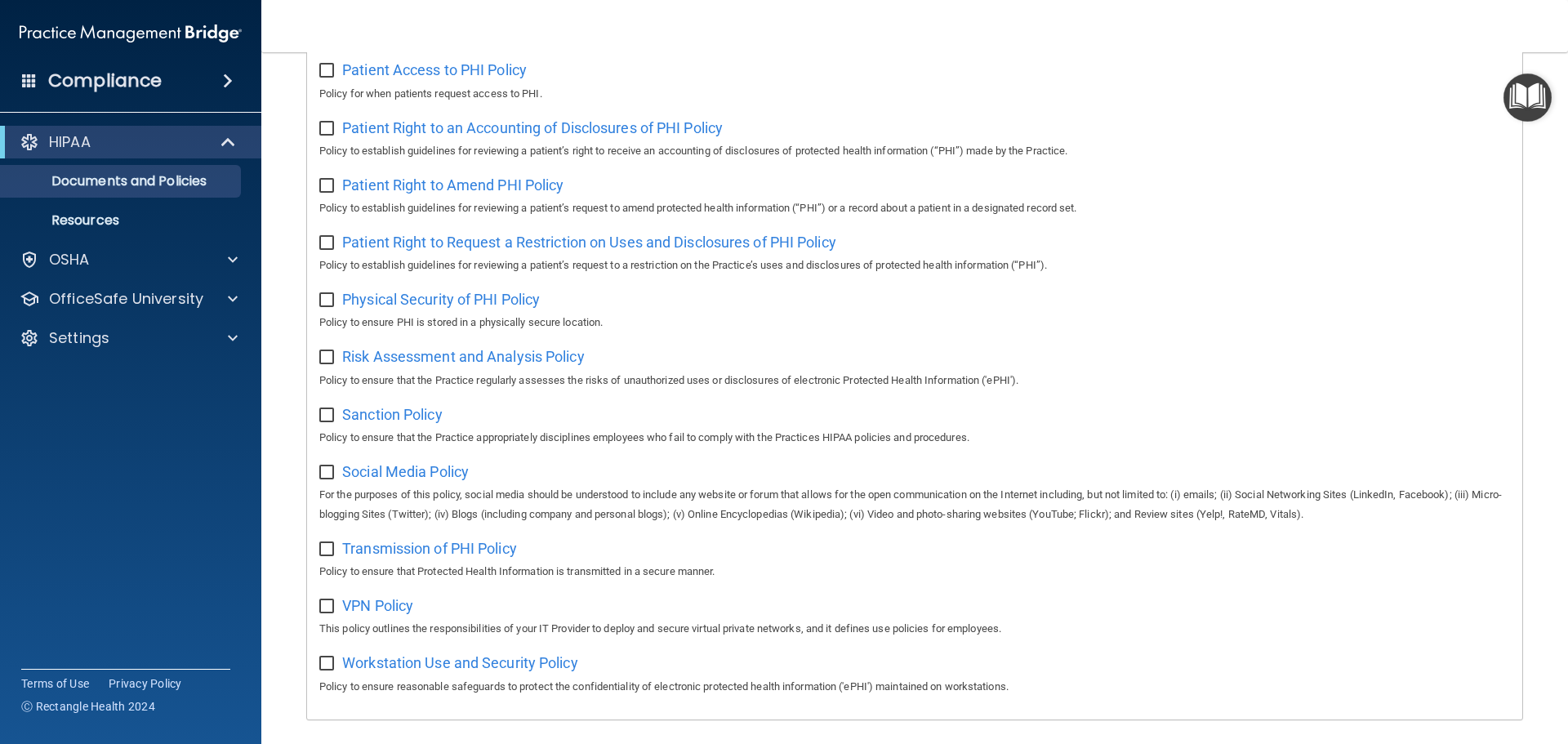
click at [79, 77] on h4 "Compliance" at bounding box center [105, 81] width 114 height 23
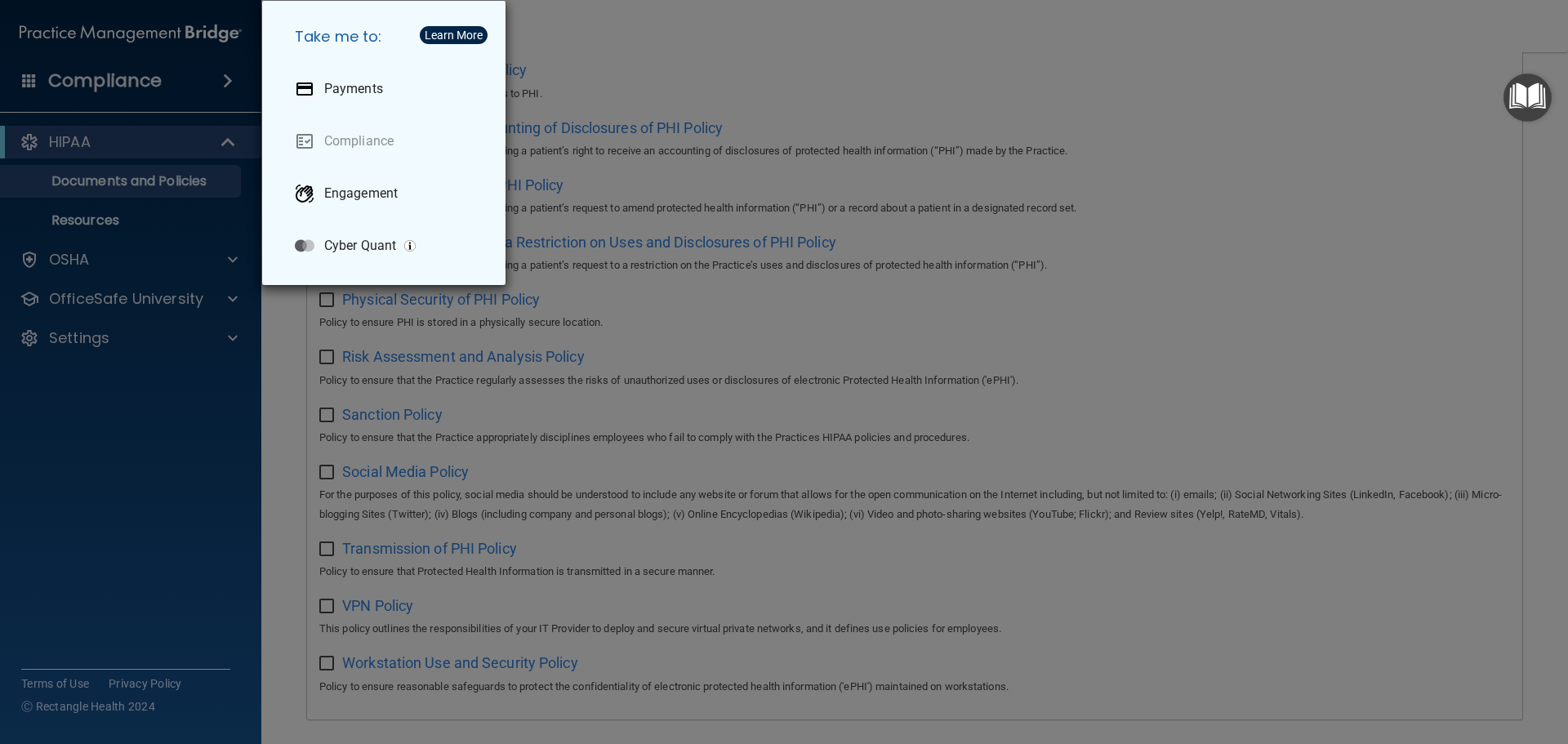
click at [1, 78] on div "Take me to: Payments Compliance Engagement Cyber Quant" at bounding box center [784, 372] width 1568 height 744
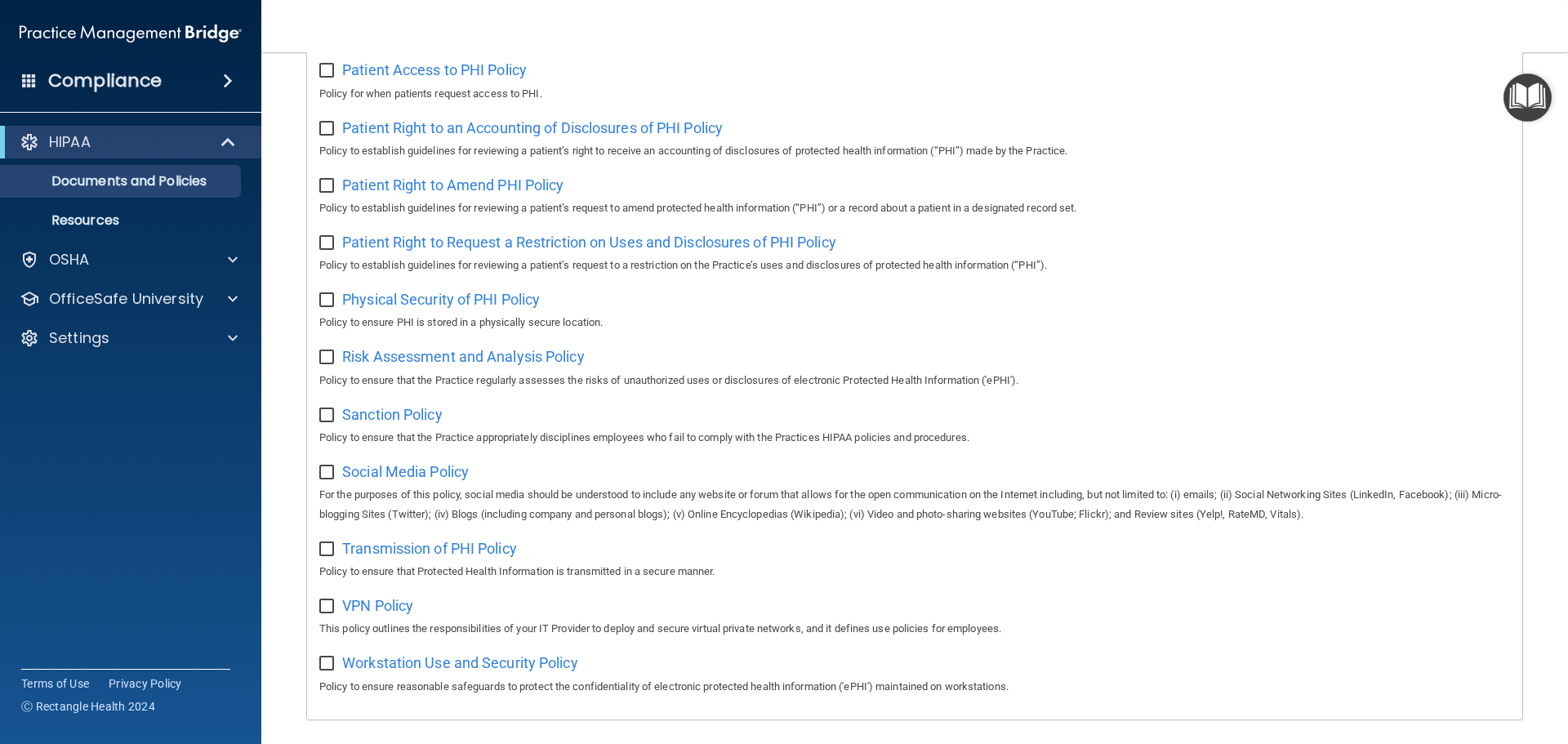
click at [76, 30] on img at bounding box center [131, 33] width 222 height 33
click at [67, 223] on p "Resources" at bounding box center [122, 221] width 223 height 16
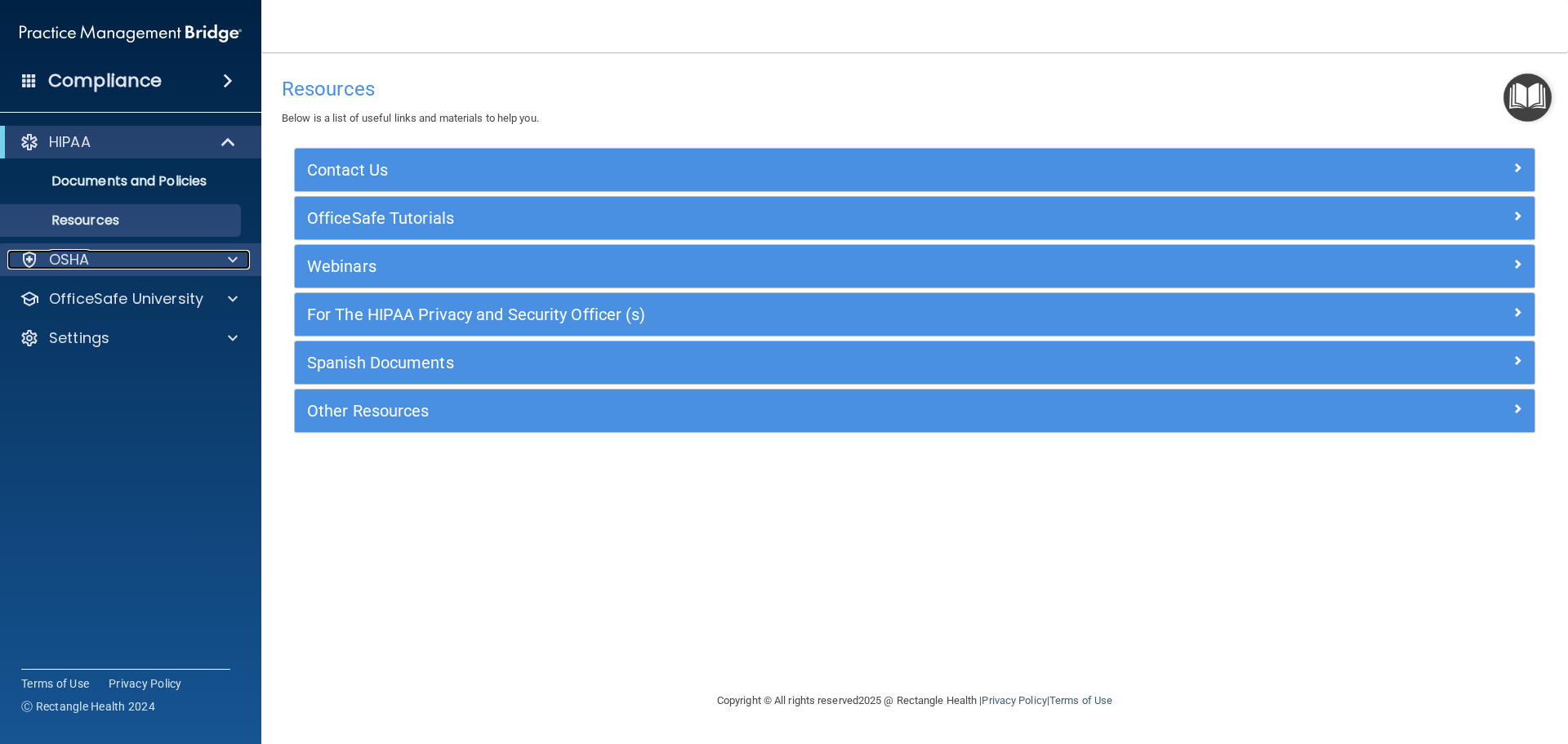
click at [157, 263] on div "OSHA" at bounding box center [109, 260] width 203 height 20
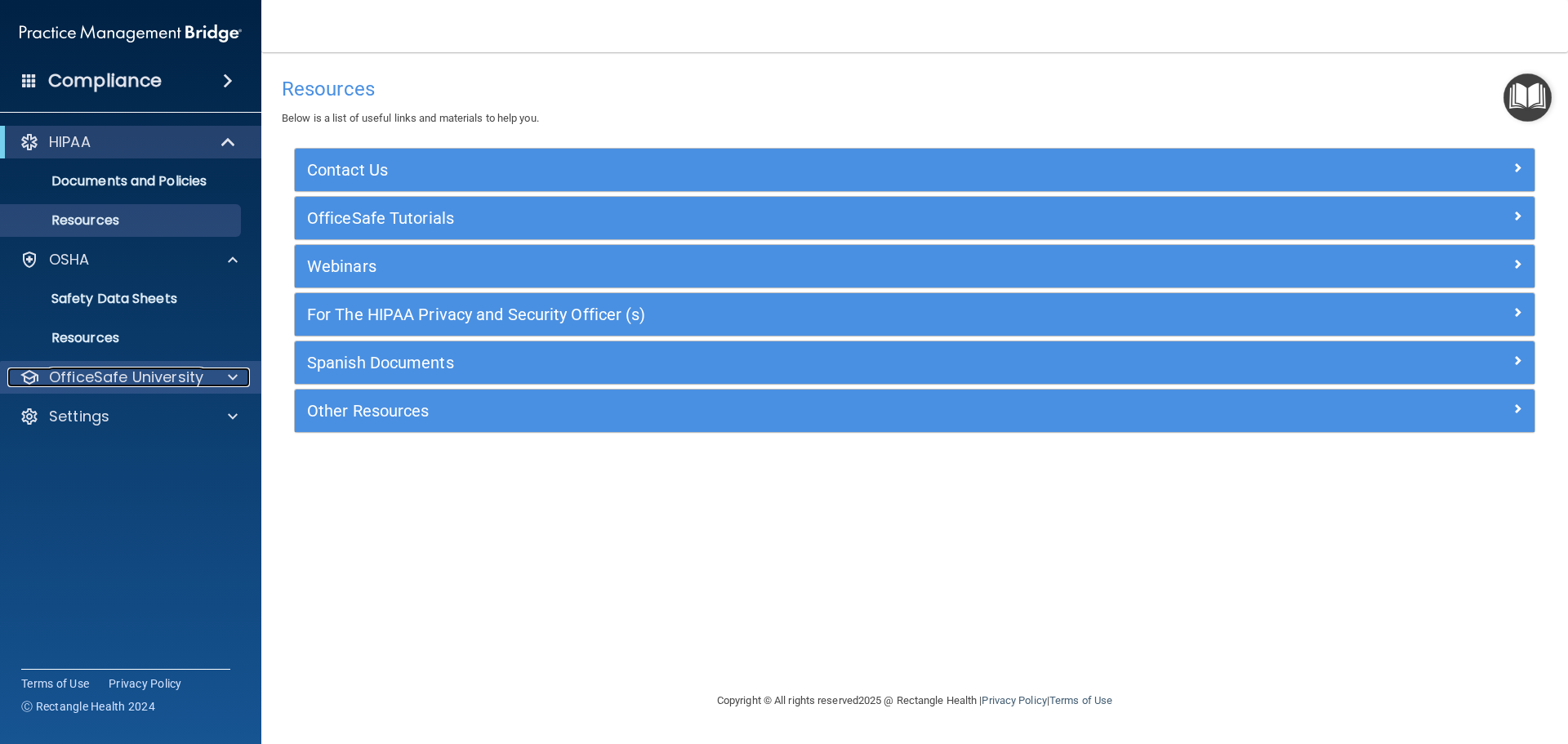
click at [132, 379] on p "OfficeSafe University" at bounding box center [125, 377] width 154 height 20
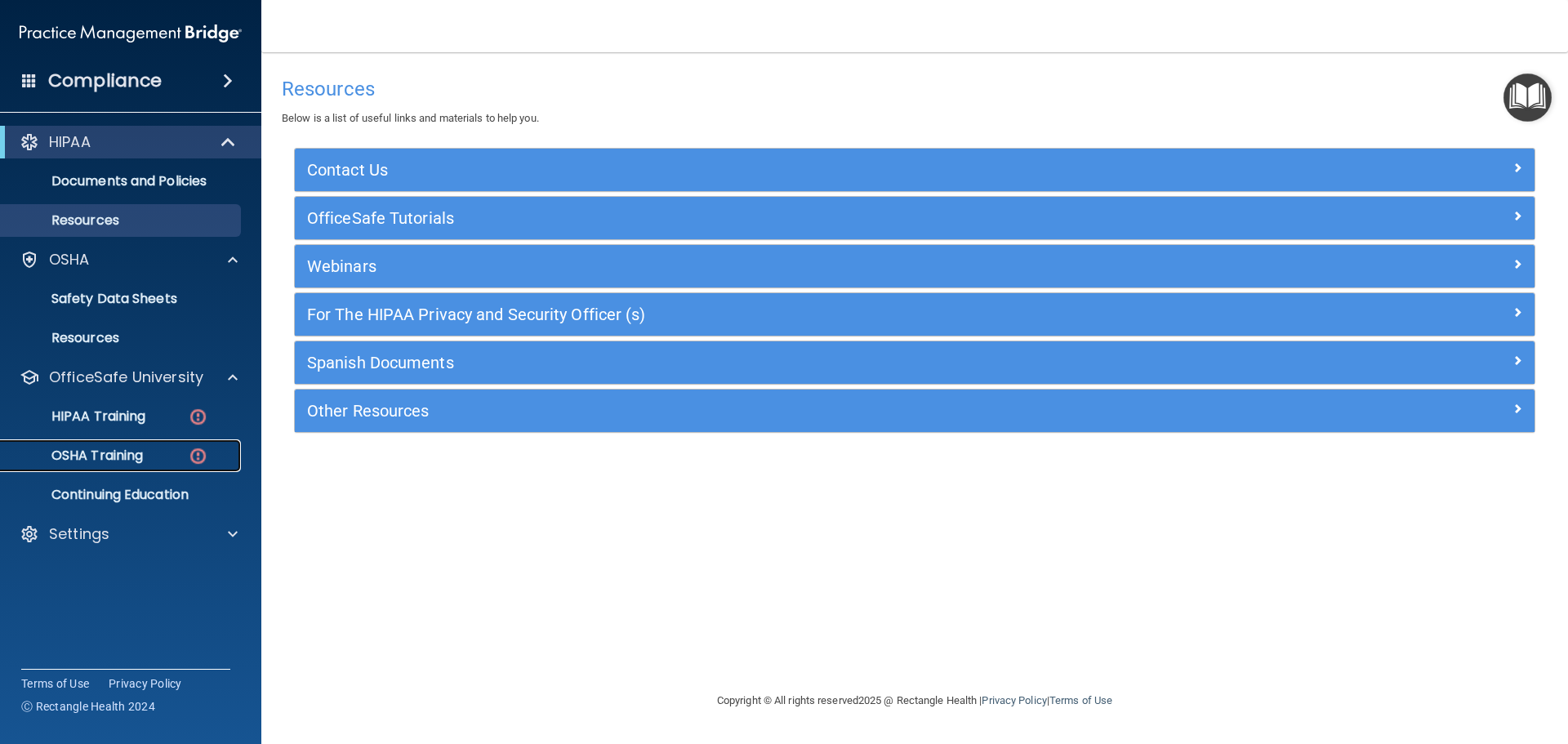
click at [121, 448] on p "OSHA Training" at bounding box center [77, 456] width 133 height 16
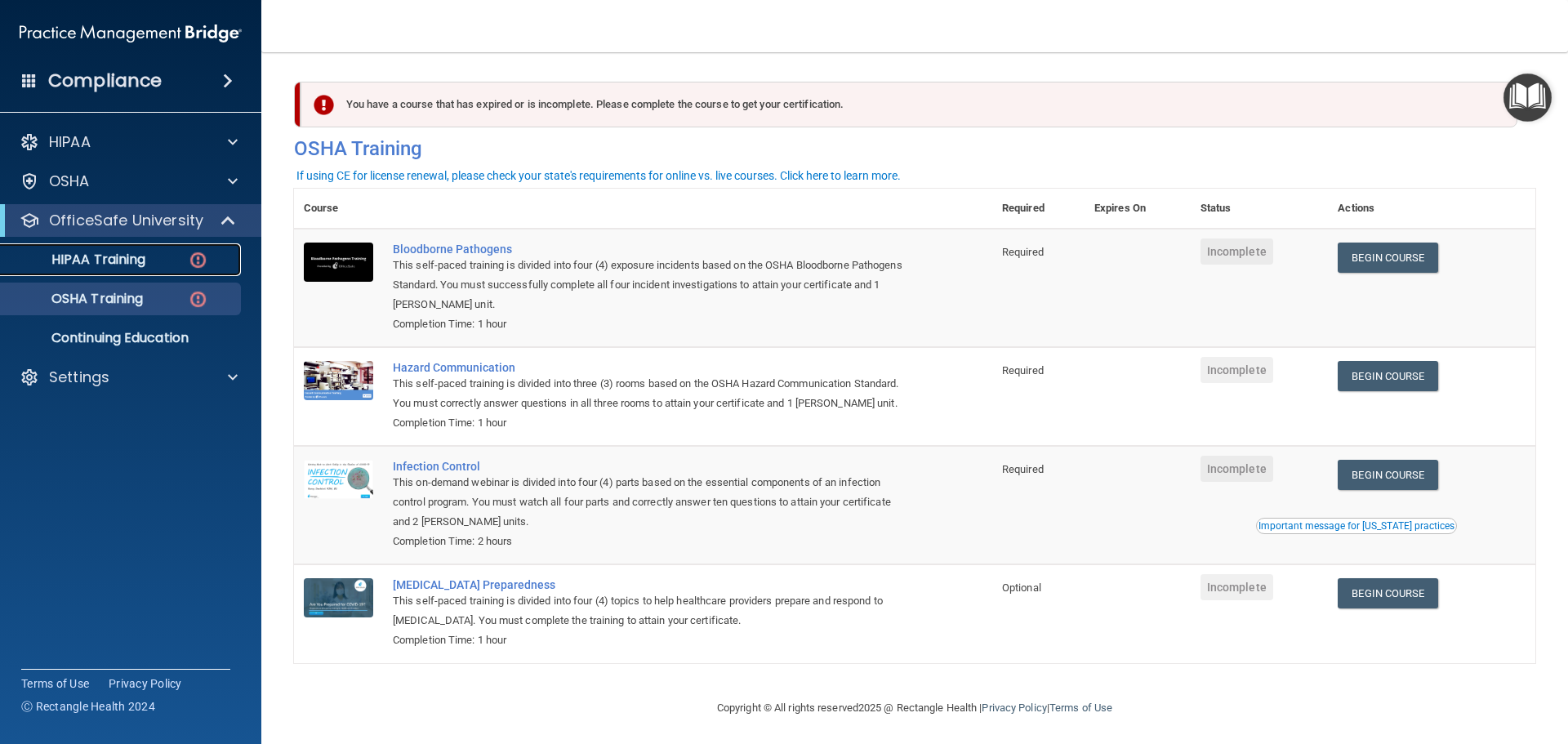
click at [114, 263] on p "HIPAA Training" at bounding box center [77, 260] width 134 height 16
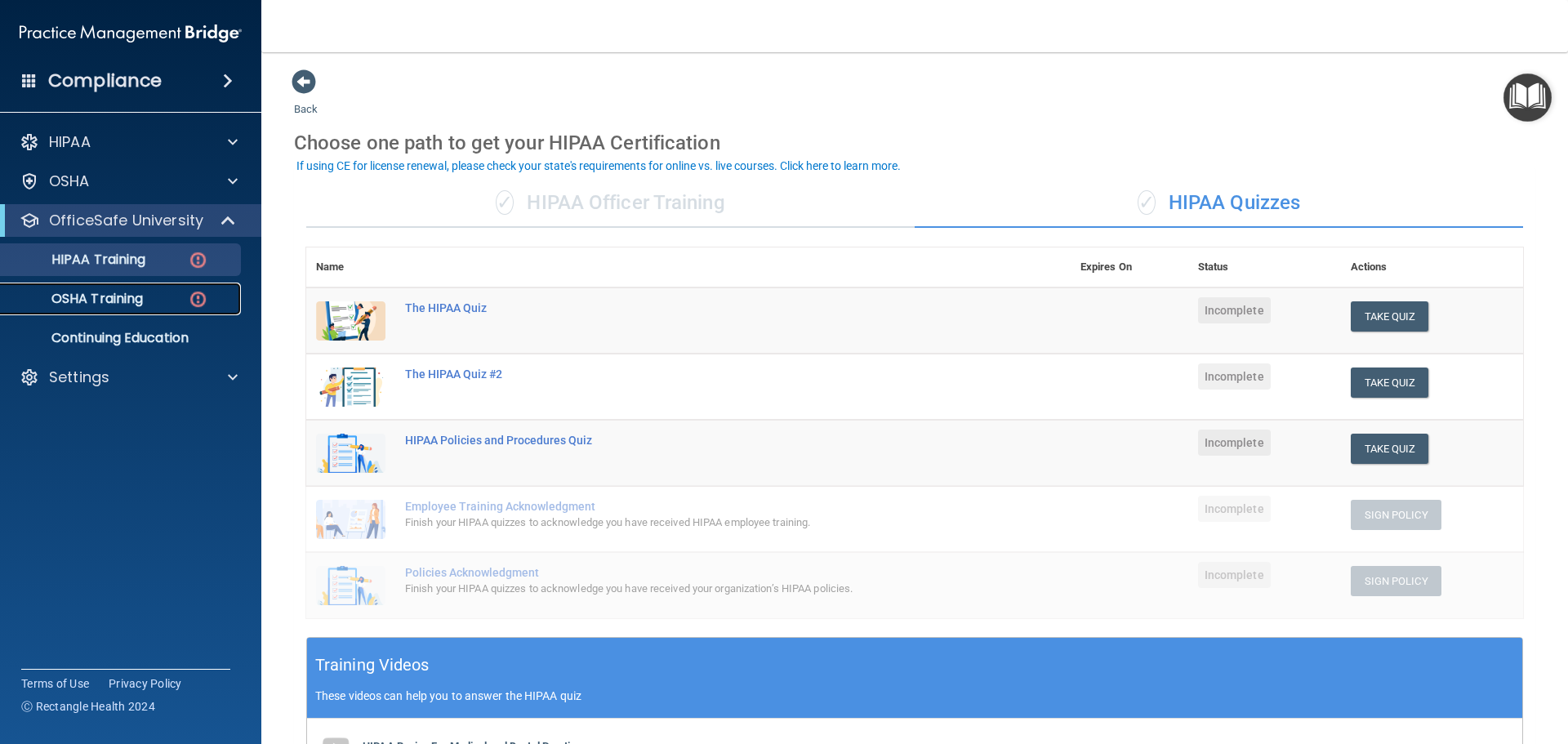
click at [146, 301] on div "OSHA Training" at bounding box center [122, 299] width 223 height 16
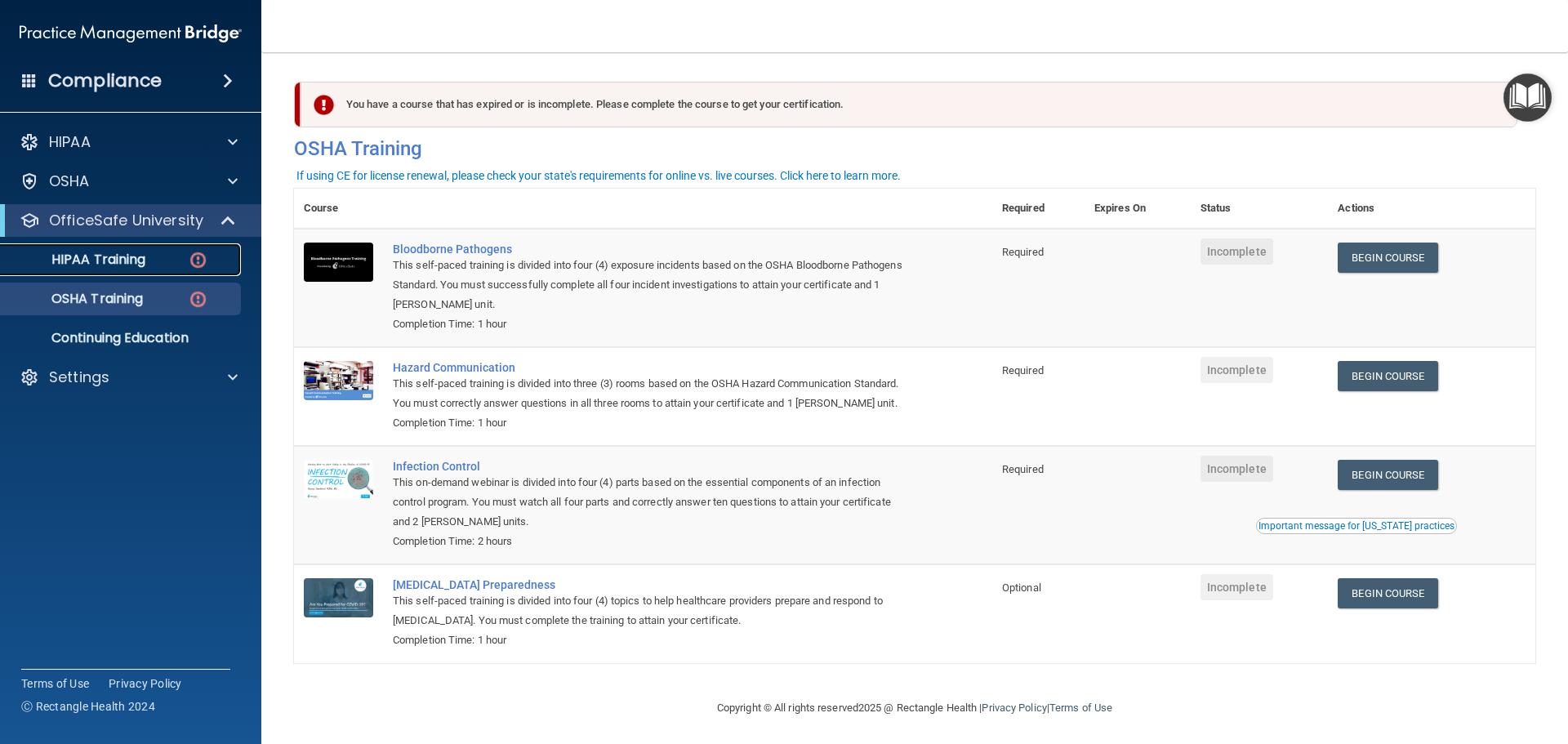
click at [133, 264] on p "HIPAA Training" at bounding box center [77, 260] width 134 height 16
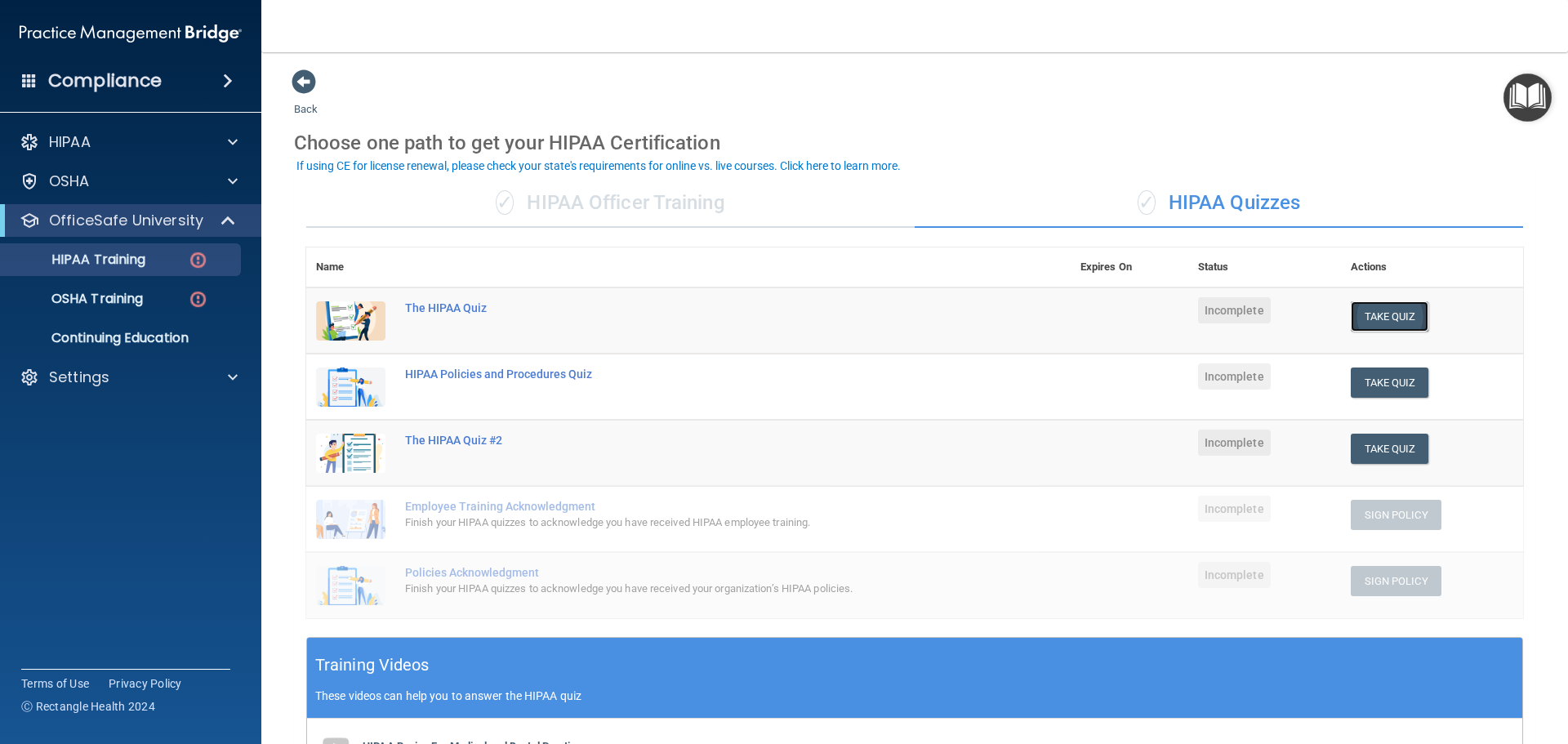
click at [1356, 322] on button "Take Quiz" at bounding box center [1390, 317] width 78 height 30
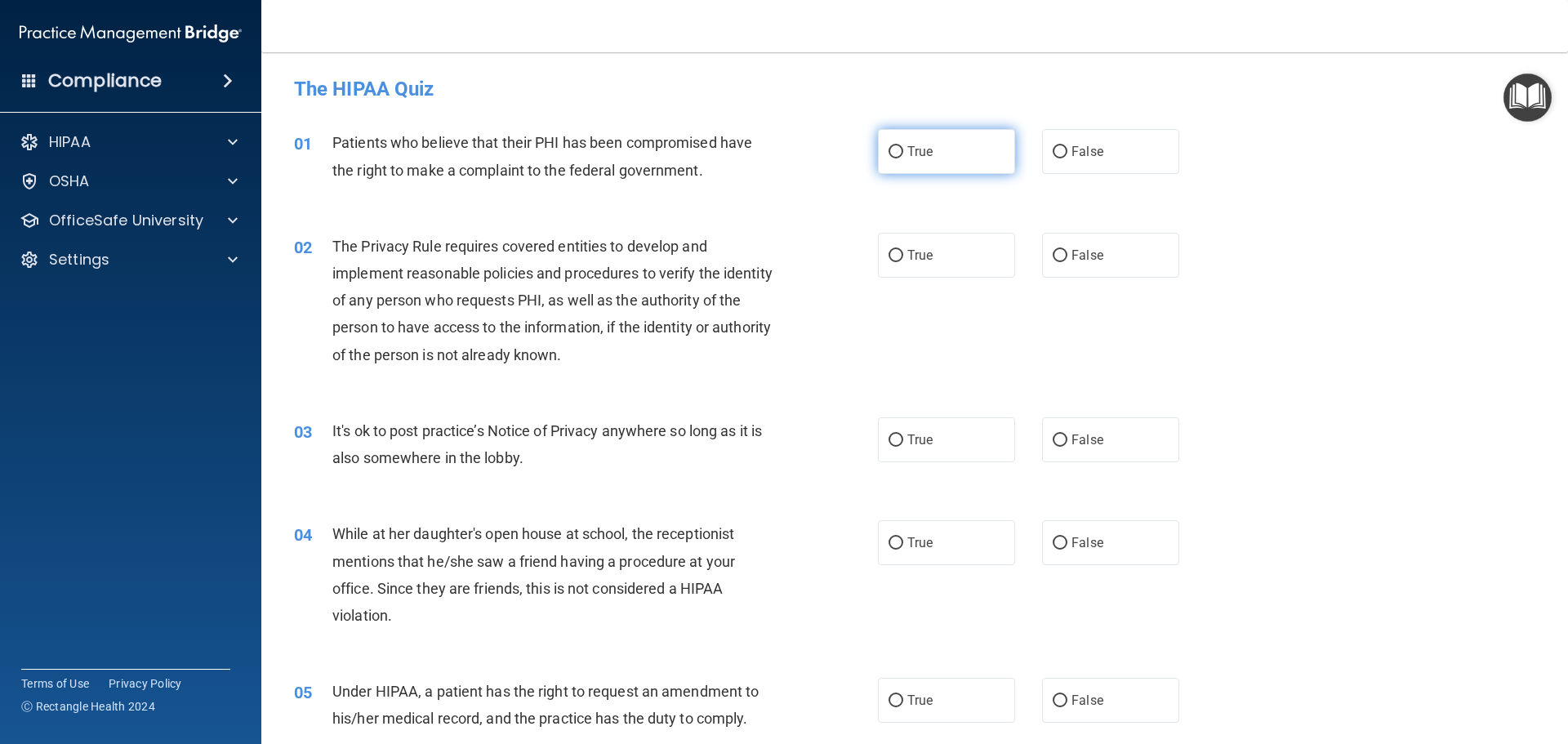
click at [888, 154] on input "True" at bounding box center [895, 152] width 15 height 12
radio input "true"
click at [893, 252] on input "True" at bounding box center [895, 256] width 15 height 12
radio input "true"
click at [1054, 435] on input "False" at bounding box center [1060, 441] width 15 height 12
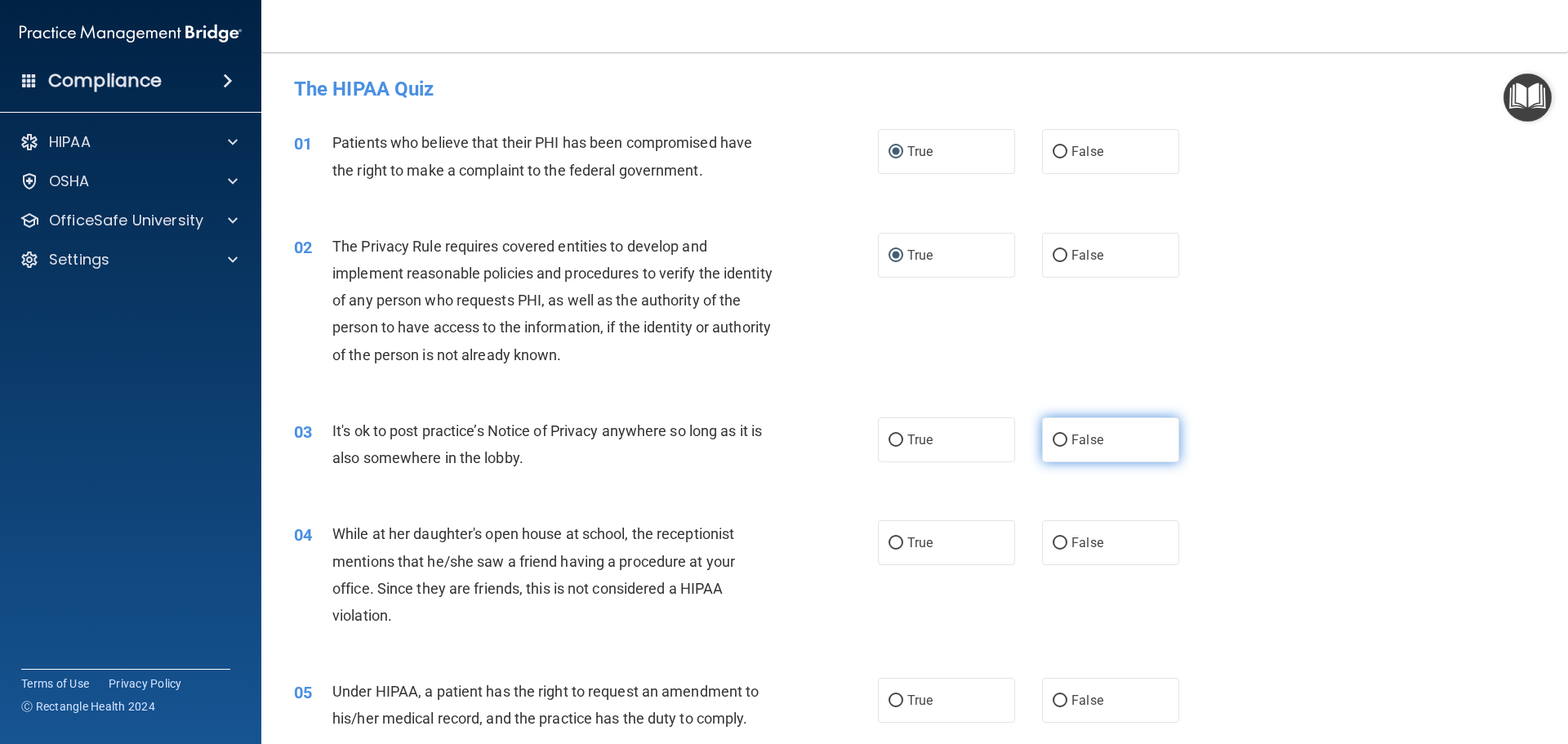
radio input "true"
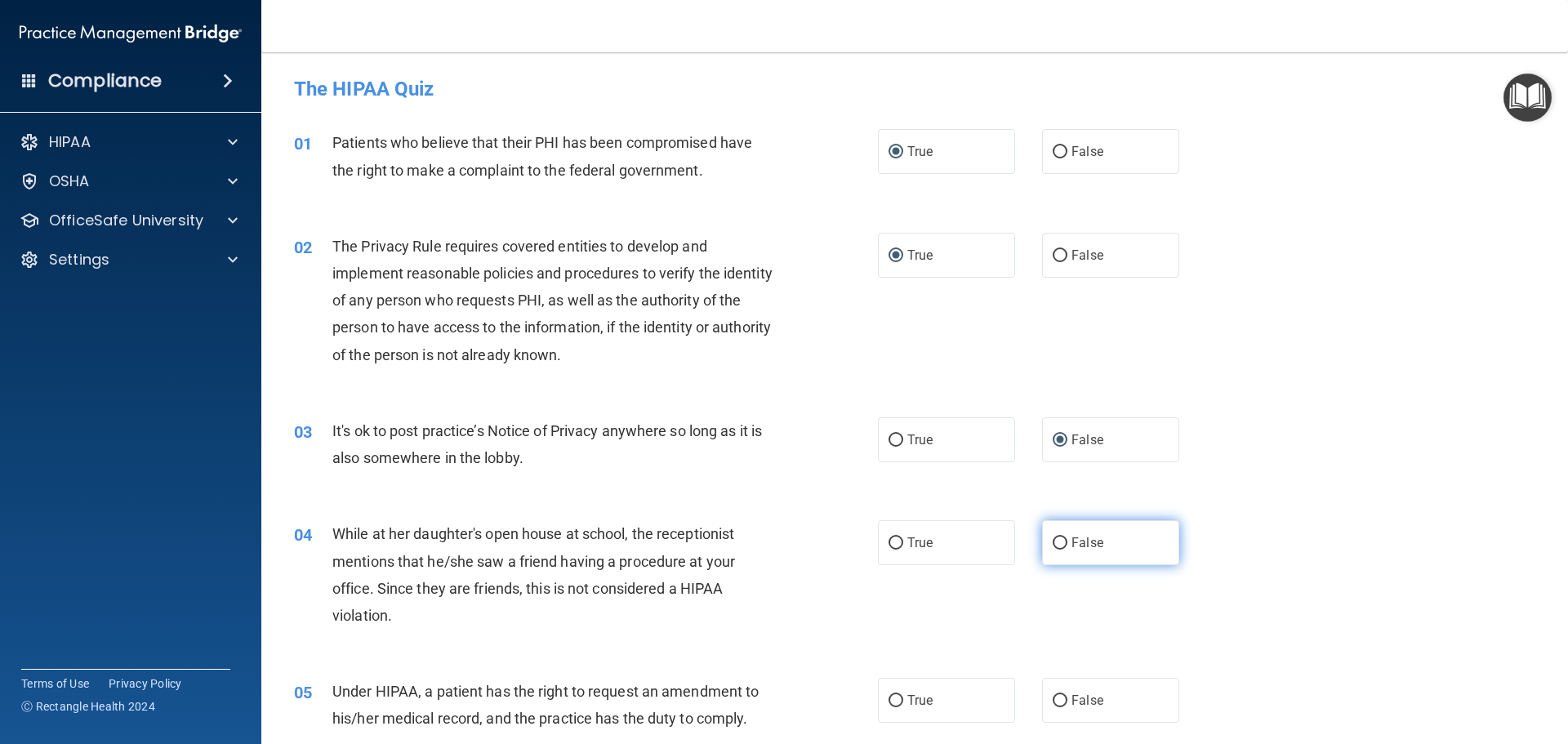
click at [1053, 538] on input "False" at bounding box center [1060, 544] width 15 height 12
radio input "true"
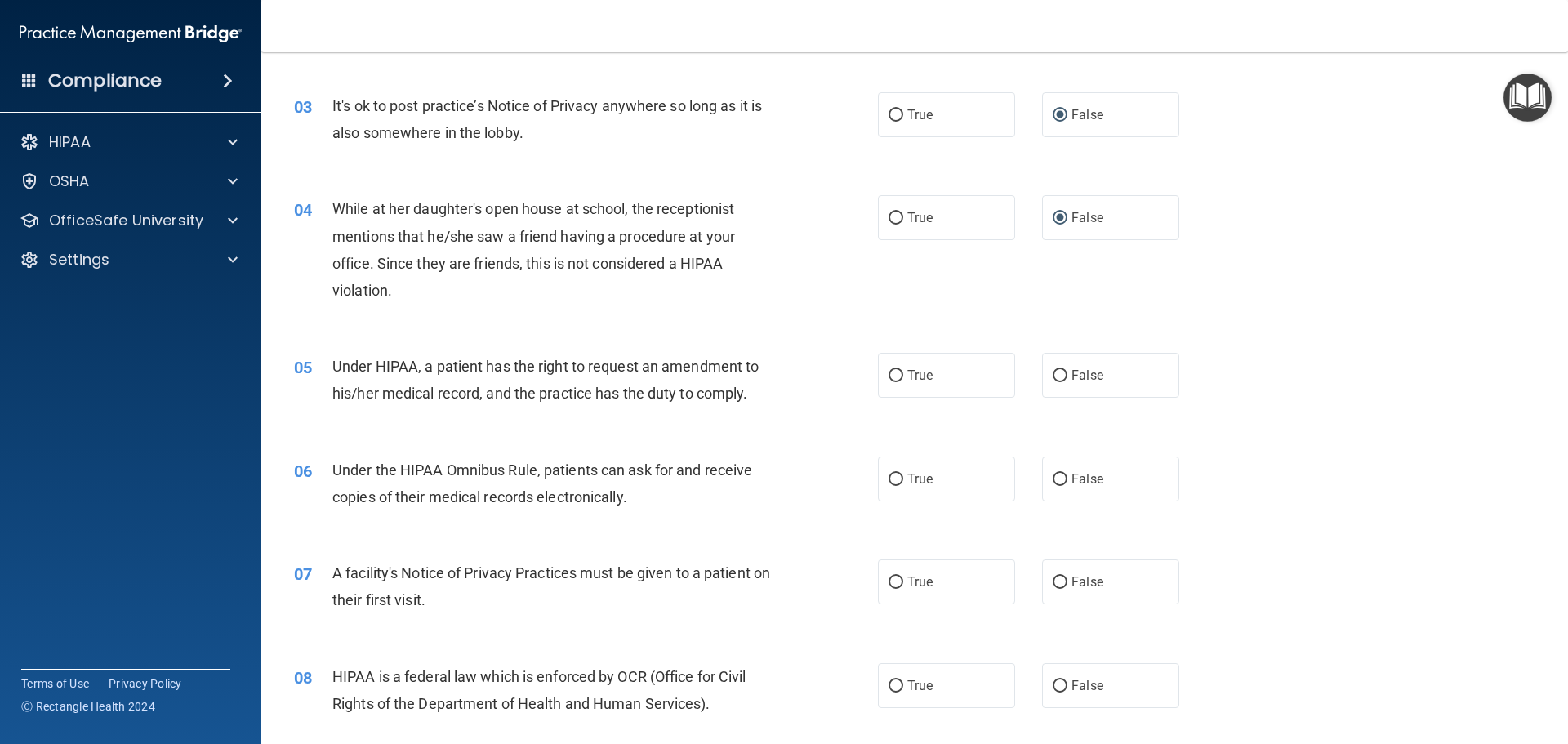
scroll to position [327, 0]
drag, startPoint x: 1050, startPoint y: 376, endPoint x: 1047, endPoint y: 392, distance: 16.3
click at [1053, 379] on input "False" at bounding box center [1060, 375] width 15 height 12
radio input "true"
click at [895, 479] on input "True" at bounding box center [895, 478] width 15 height 12
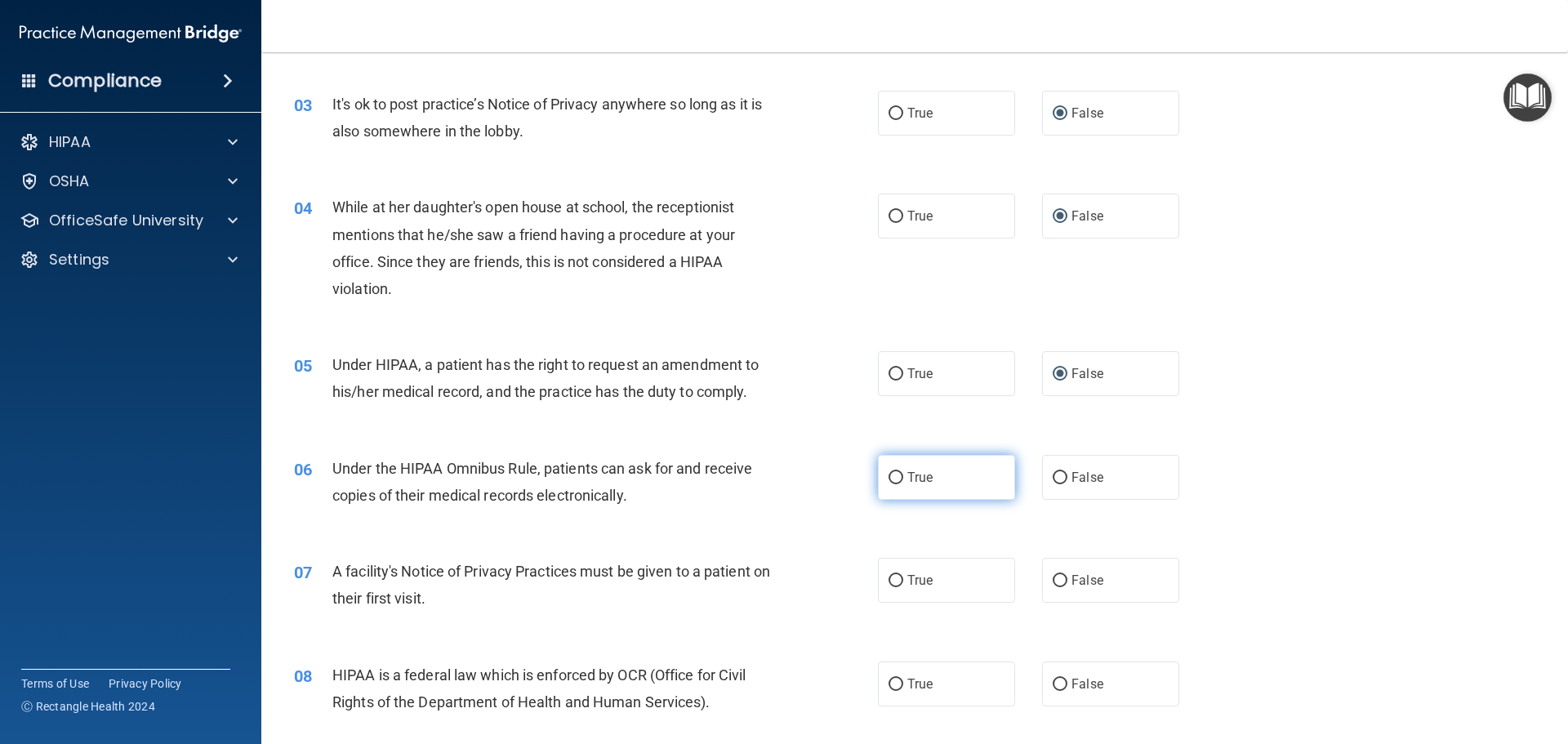
radio input "true"
click at [893, 587] on label "True" at bounding box center [947, 580] width 137 height 44
click at [893, 587] on input "True" at bounding box center [895, 581] width 15 height 12
radio input "true"
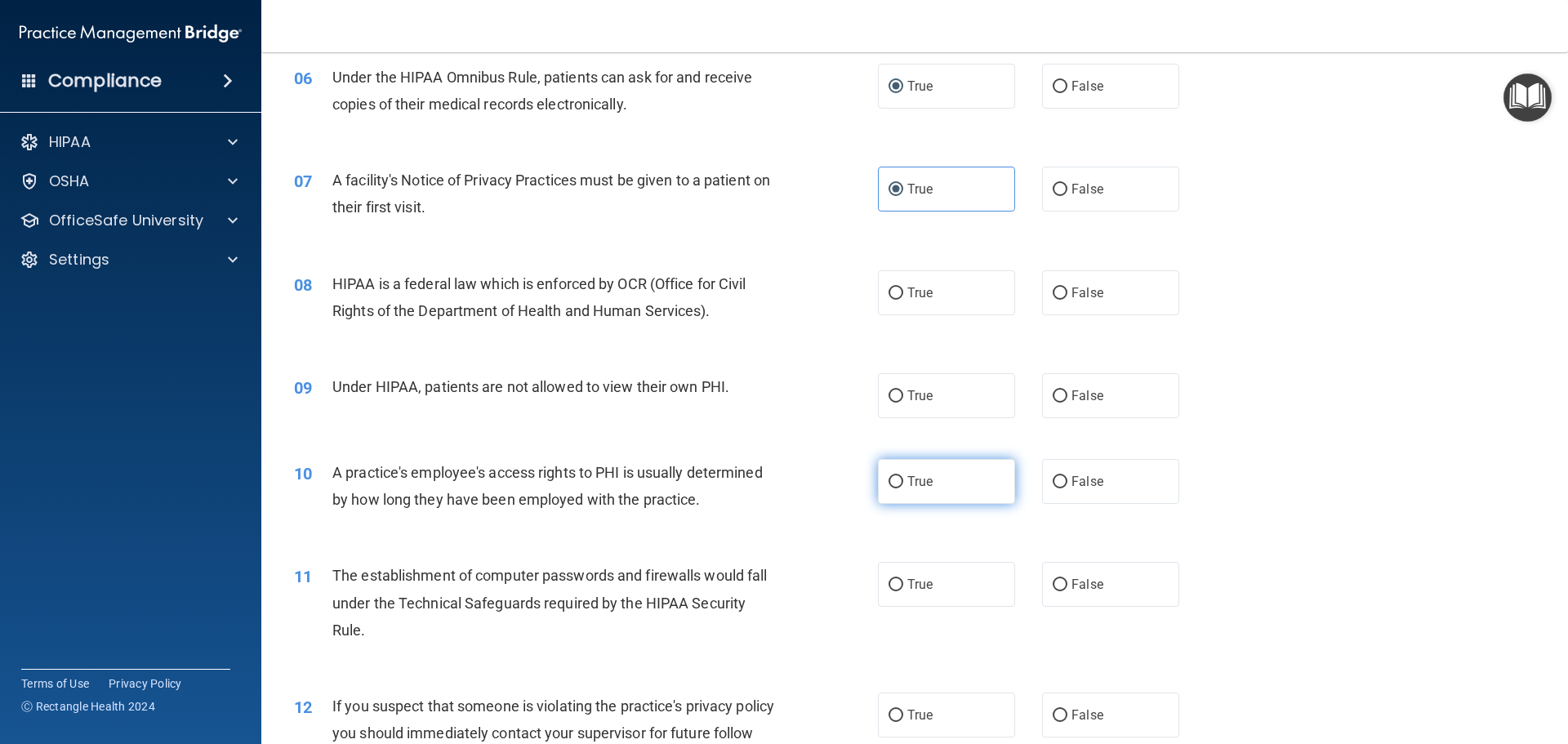
scroll to position [735, 0]
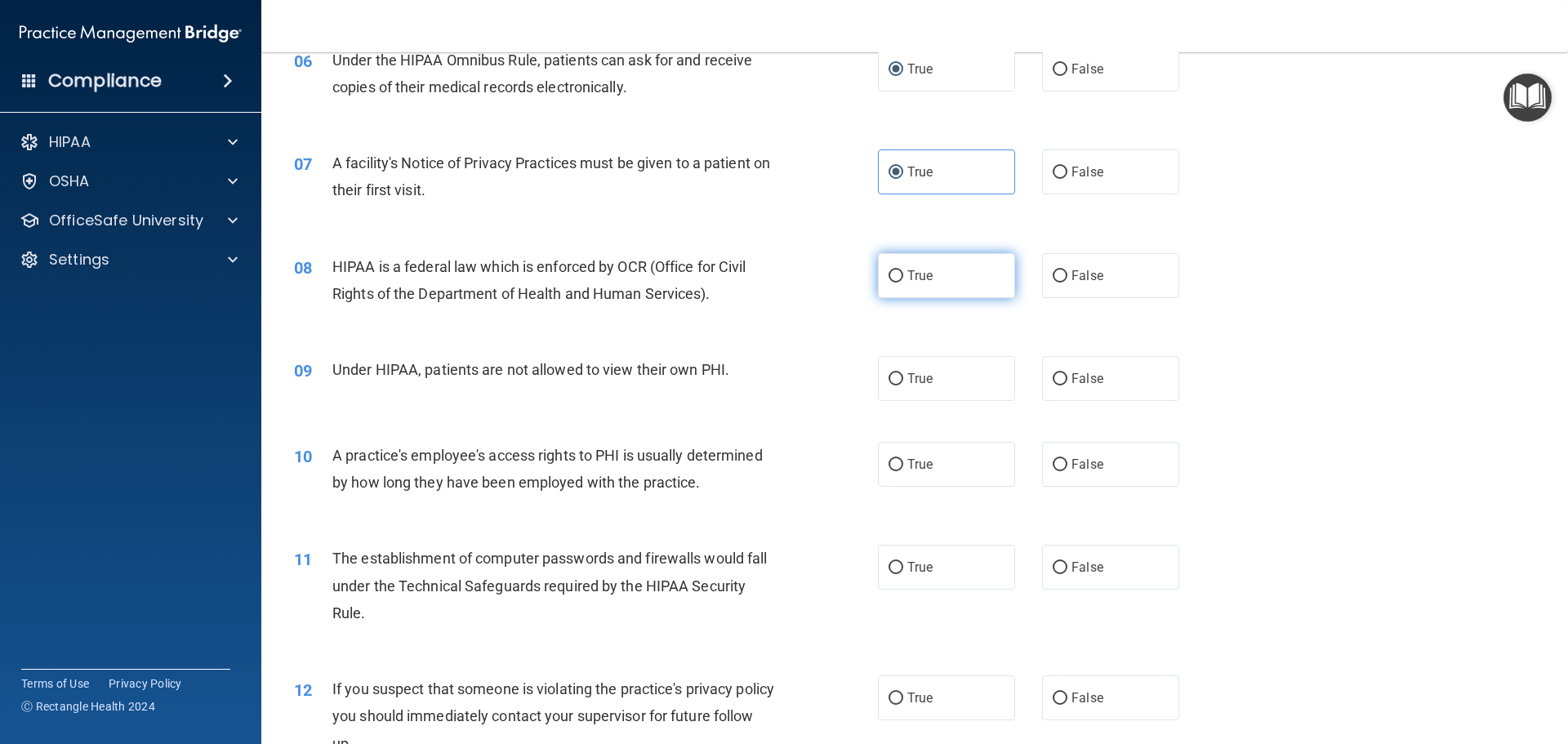
click at [888, 276] on input "True" at bounding box center [895, 277] width 15 height 12
radio input "true"
click at [1053, 379] on input "False" at bounding box center [1060, 379] width 15 height 12
radio input "true"
click at [1053, 468] on input "False" at bounding box center [1060, 465] width 15 height 12
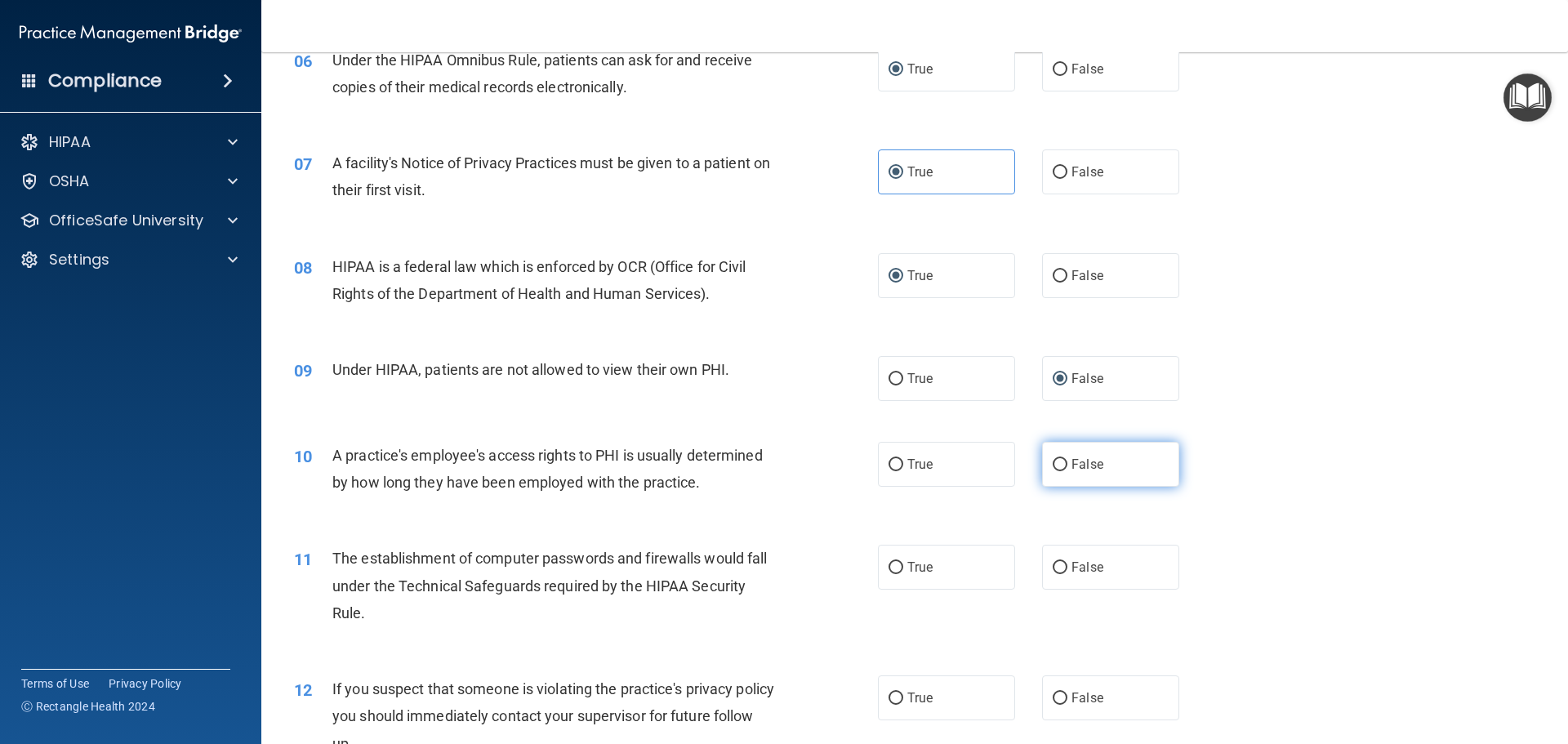
radio input "true"
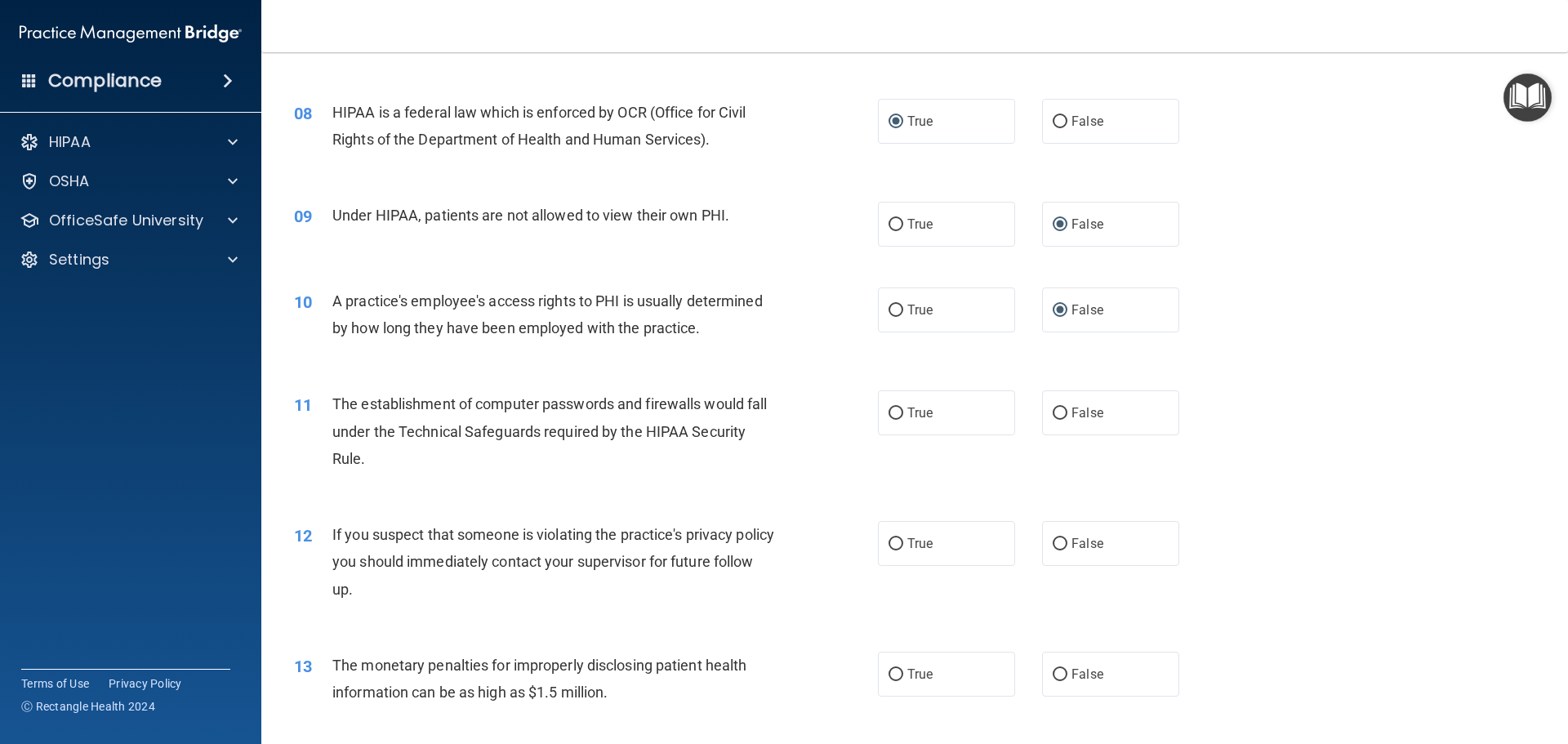
scroll to position [898, 0]
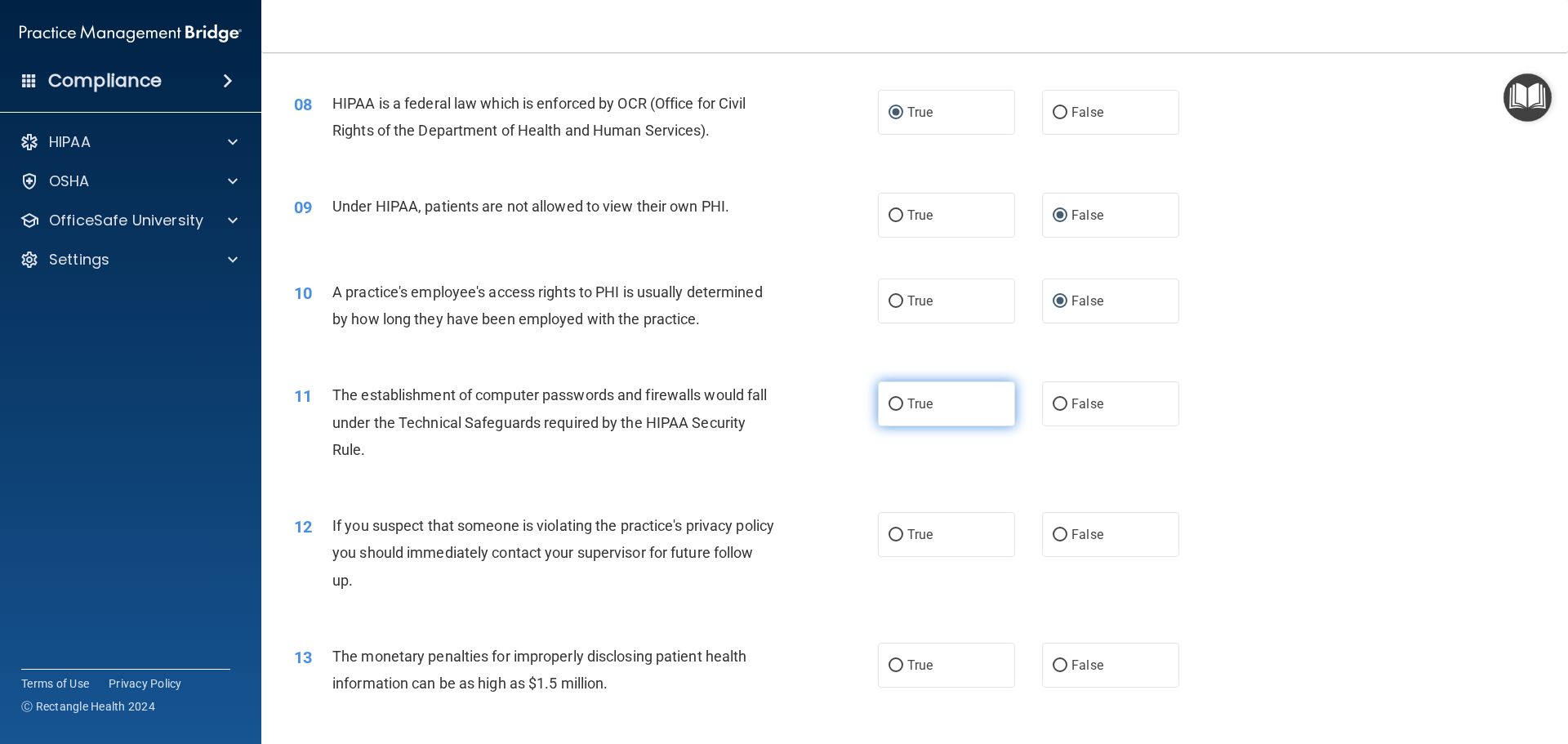
click at [882, 404] on label "True" at bounding box center [947, 404] width 137 height 44
click at [888, 404] on input "True" at bounding box center [895, 405] width 15 height 12
radio input "true"
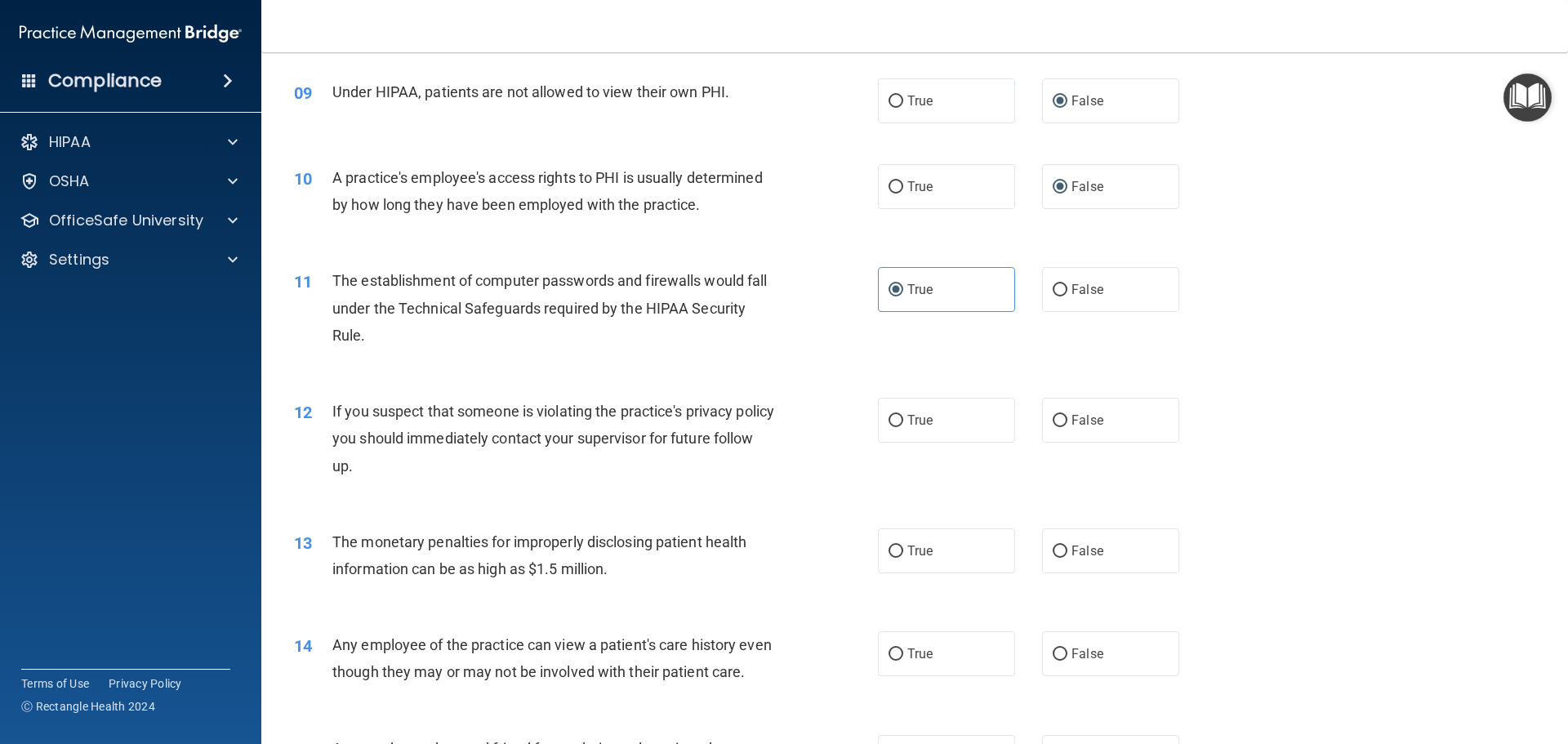
scroll to position [1225, 0]
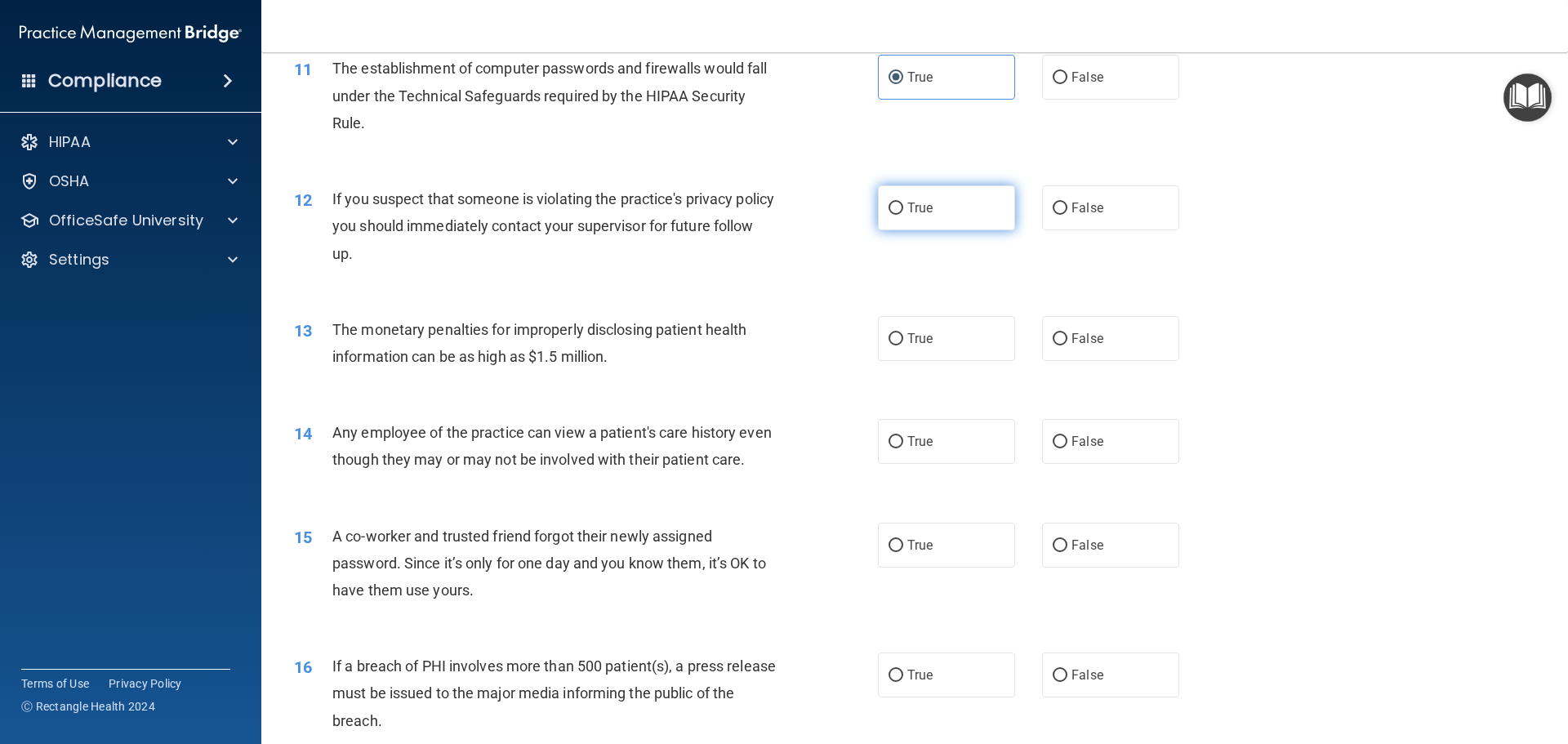
click at [888, 207] on input "True" at bounding box center [895, 209] width 15 height 12
radio input "true"
drag, startPoint x: 891, startPoint y: 334, endPoint x: 880, endPoint y: 336, distance: 11.2
click at [891, 334] on input "True" at bounding box center [895, 339] width 15 height 12
radio input "true"
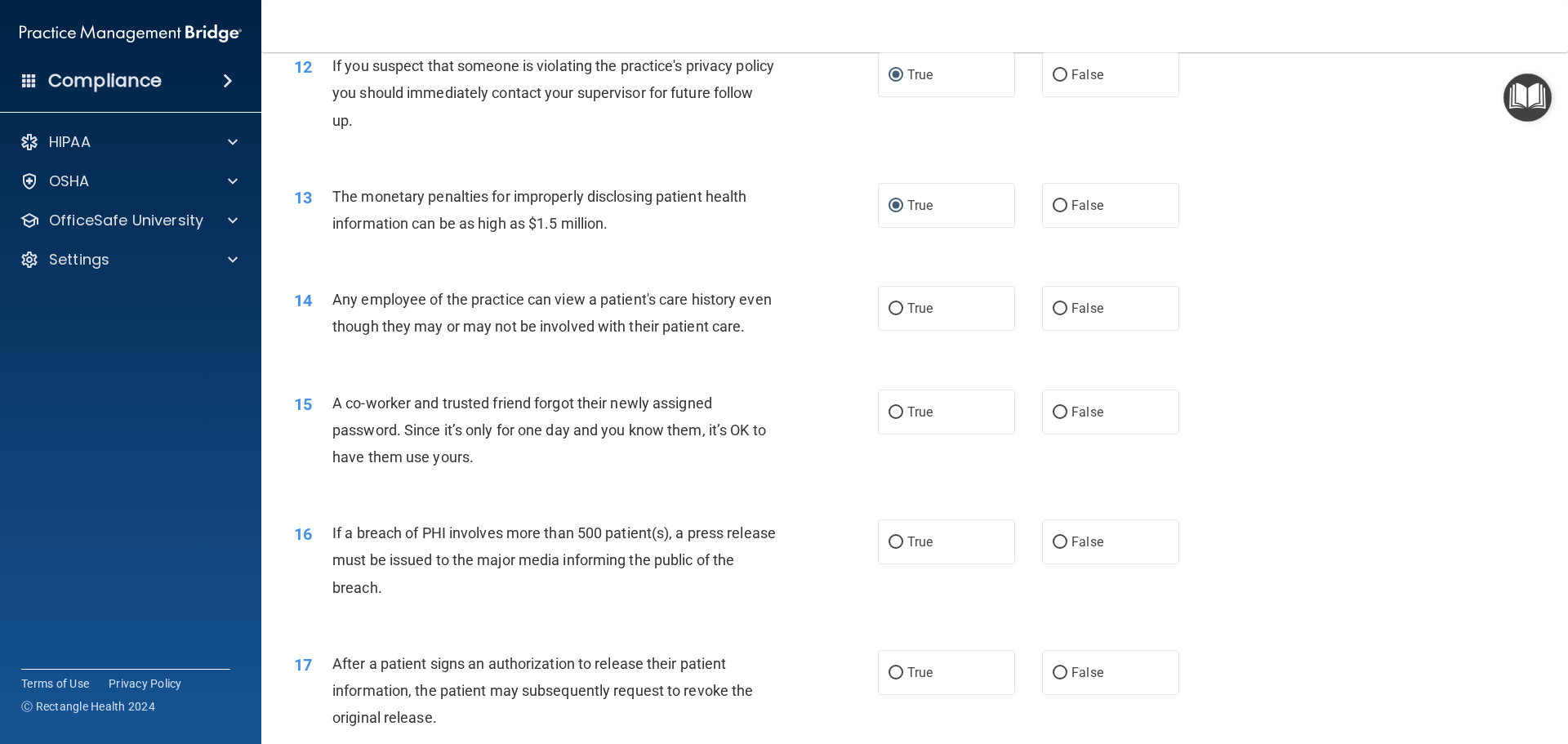
scroll to position [1470, 0]
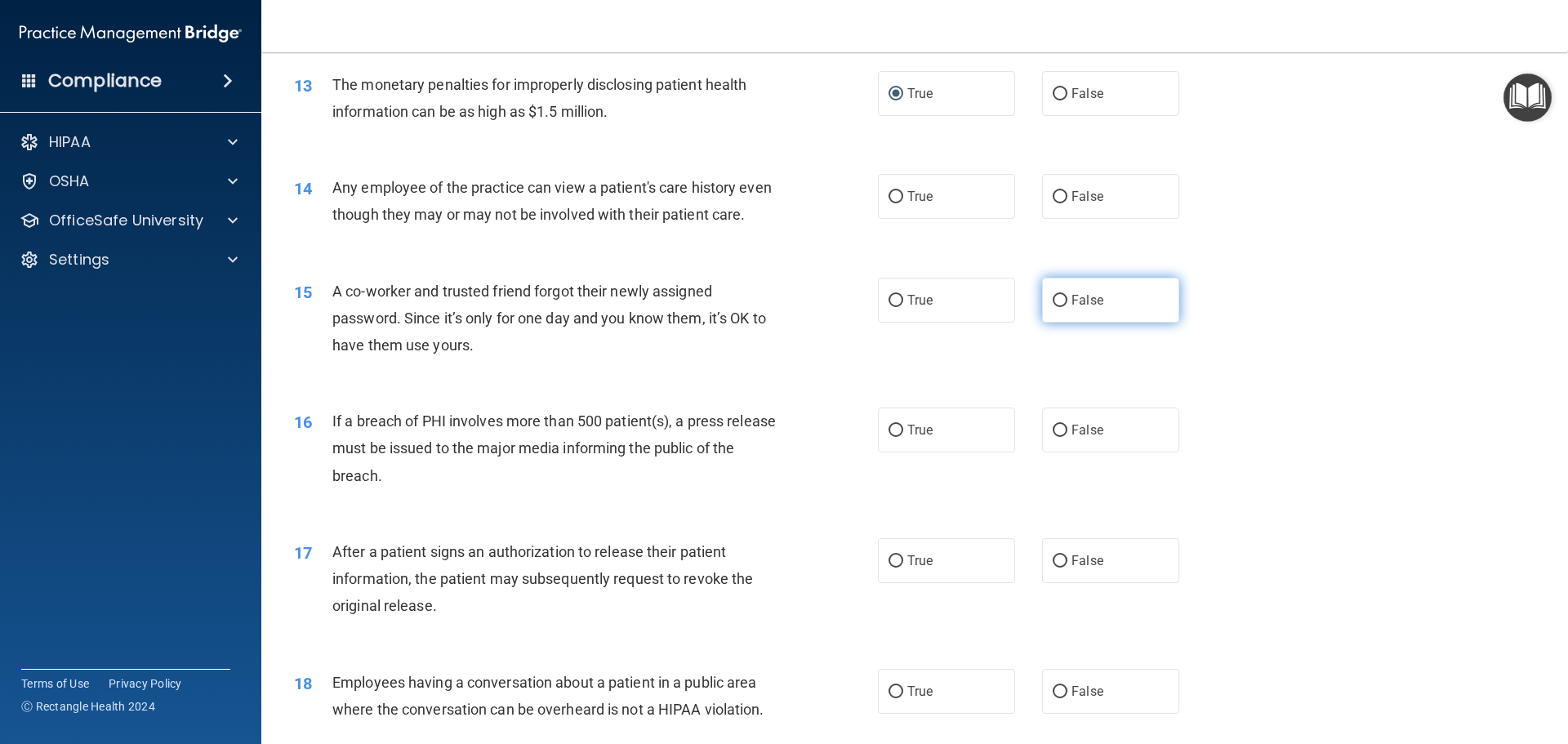
click at [1056, 307] on input "False" at bounding box center [1060, 301] width 15 height 12
radio input "true"
drag, startPoint x: 1057, startPoint y: 193, endPoint x: 1049, endPoint y: 206, distance: 15.3
click at [1057, 194] on input "False" at bounding box center [1060, 198] width 15 height 12
radio input "true"
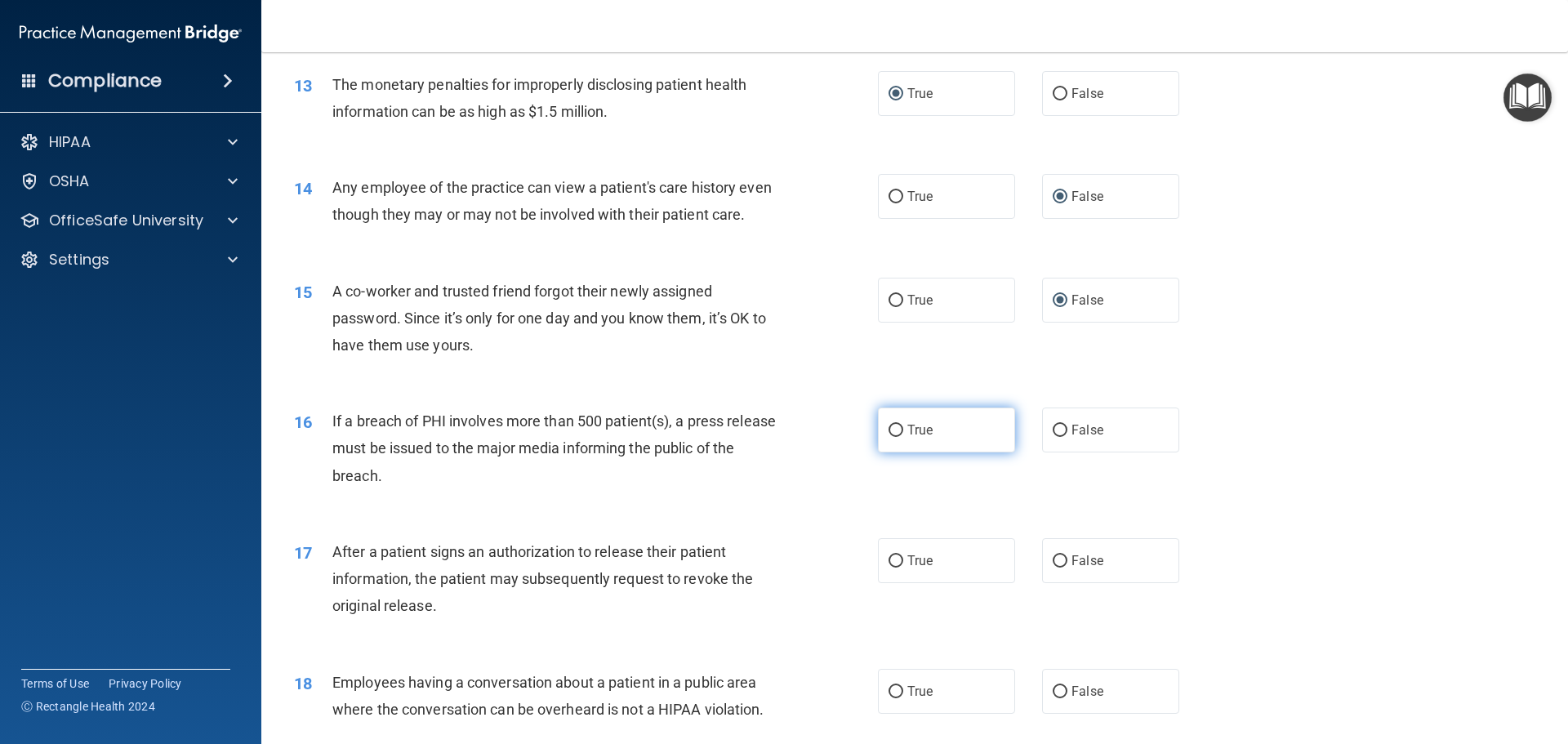
click at [897, 452] on label "True" at bounding box center [947, 430] width 137 height 44
click at [897, 437] on input "True" at bounding box center [895, 431] width 15 height 12
radio input "true"
click at [888, 568] on input "True" at bounding box center [895, 562] width 15 height 12
radio input "true"
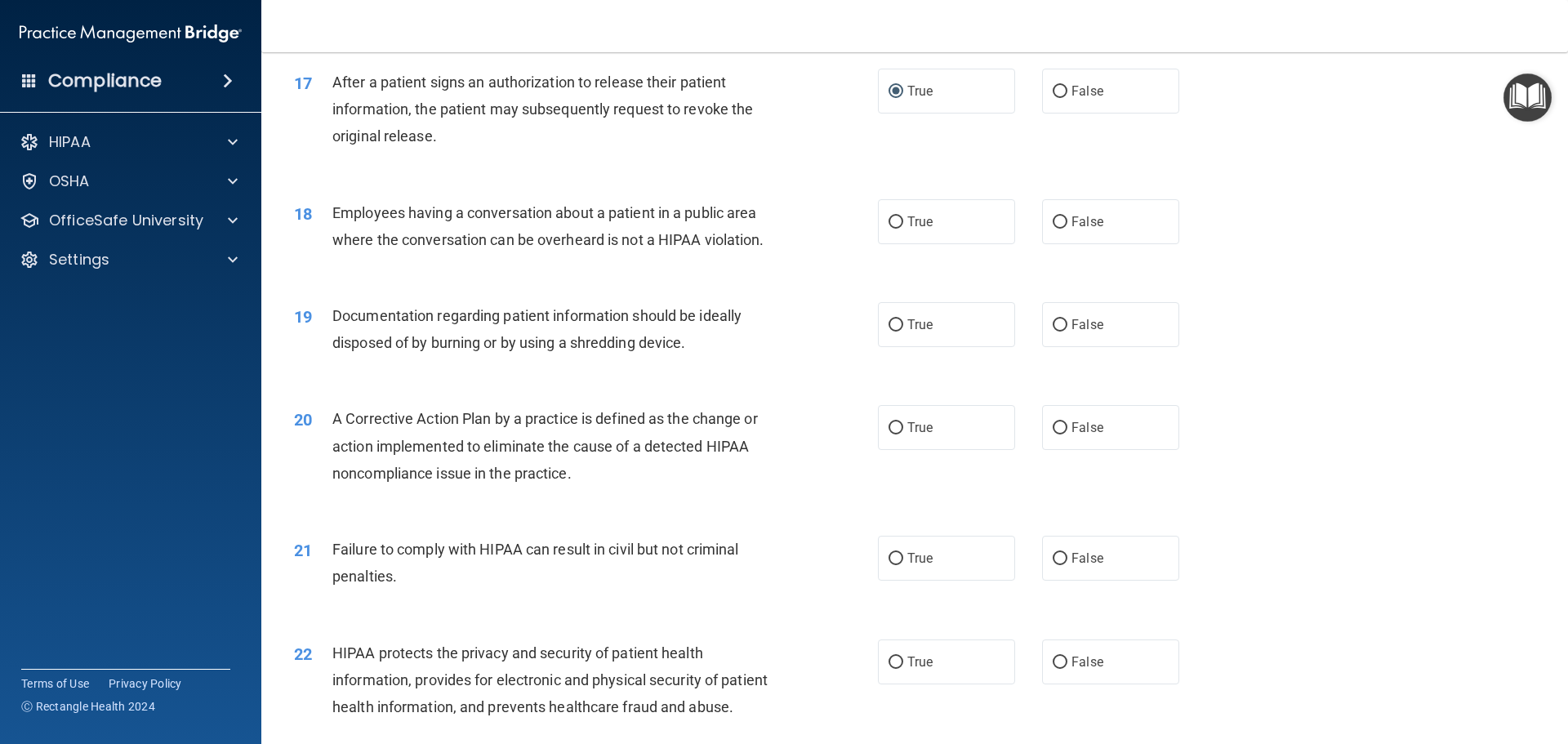
scroll to position [1961, 0]
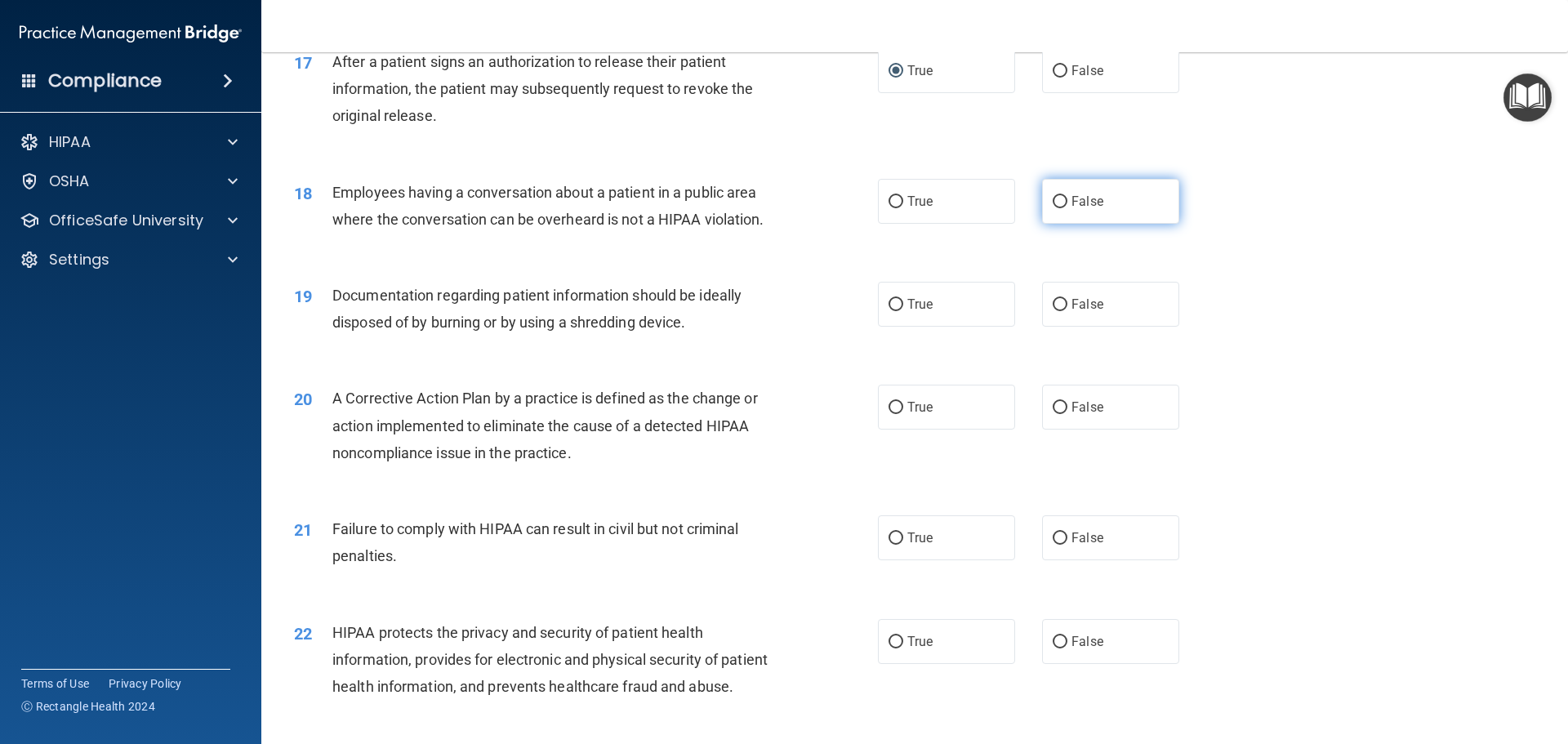
drag, startPoint x: 1055, startPoint y: 230, endPoint x: 1047, endPoint y: 238, distance: 11.3
click at [1053, 208] on input "False" at bounding box center [1060, 202] width 15 height 12
radio input "true"
click at [893, 311] on input "True" at bounding box center [895, 305] width 15 height 12
radio input "true"
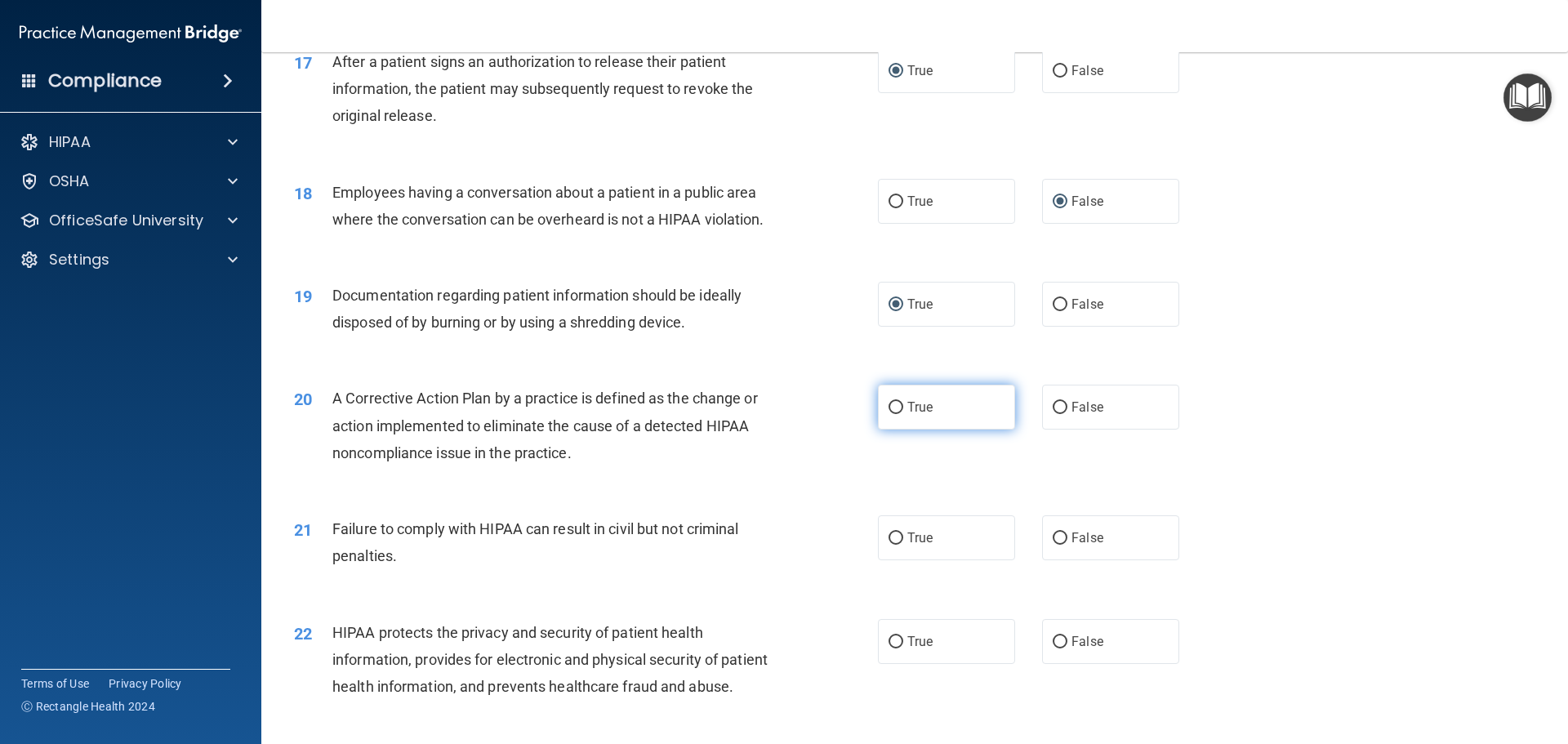
click at [889, 414] on input "True" at bounding box center [895, 408] width 15 height 12
radio input "true"
click at [1053, 545] on input "False" at bounding box center [1060, 538] width 15 height 12
radio input "true"
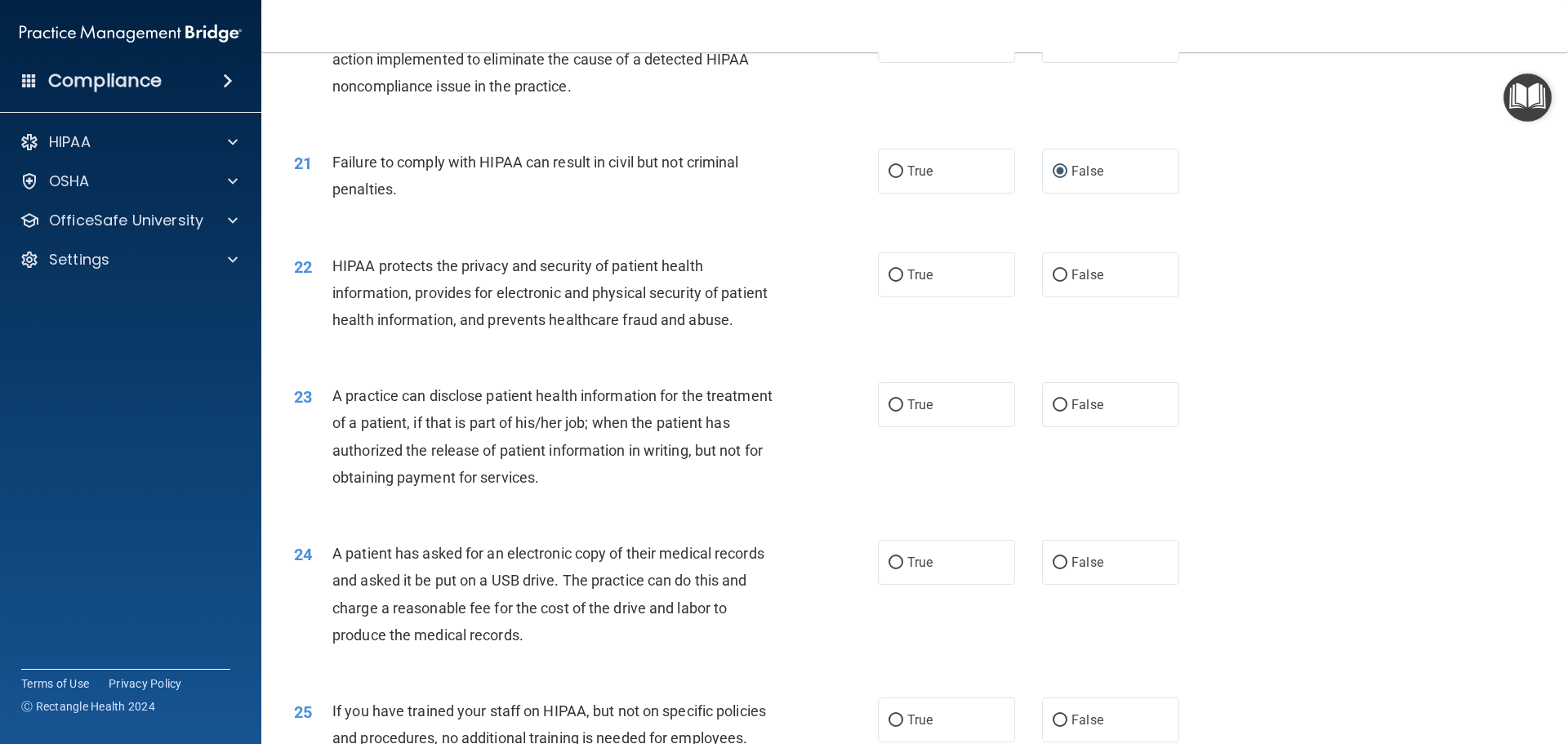
scroll to position [2368, 0]
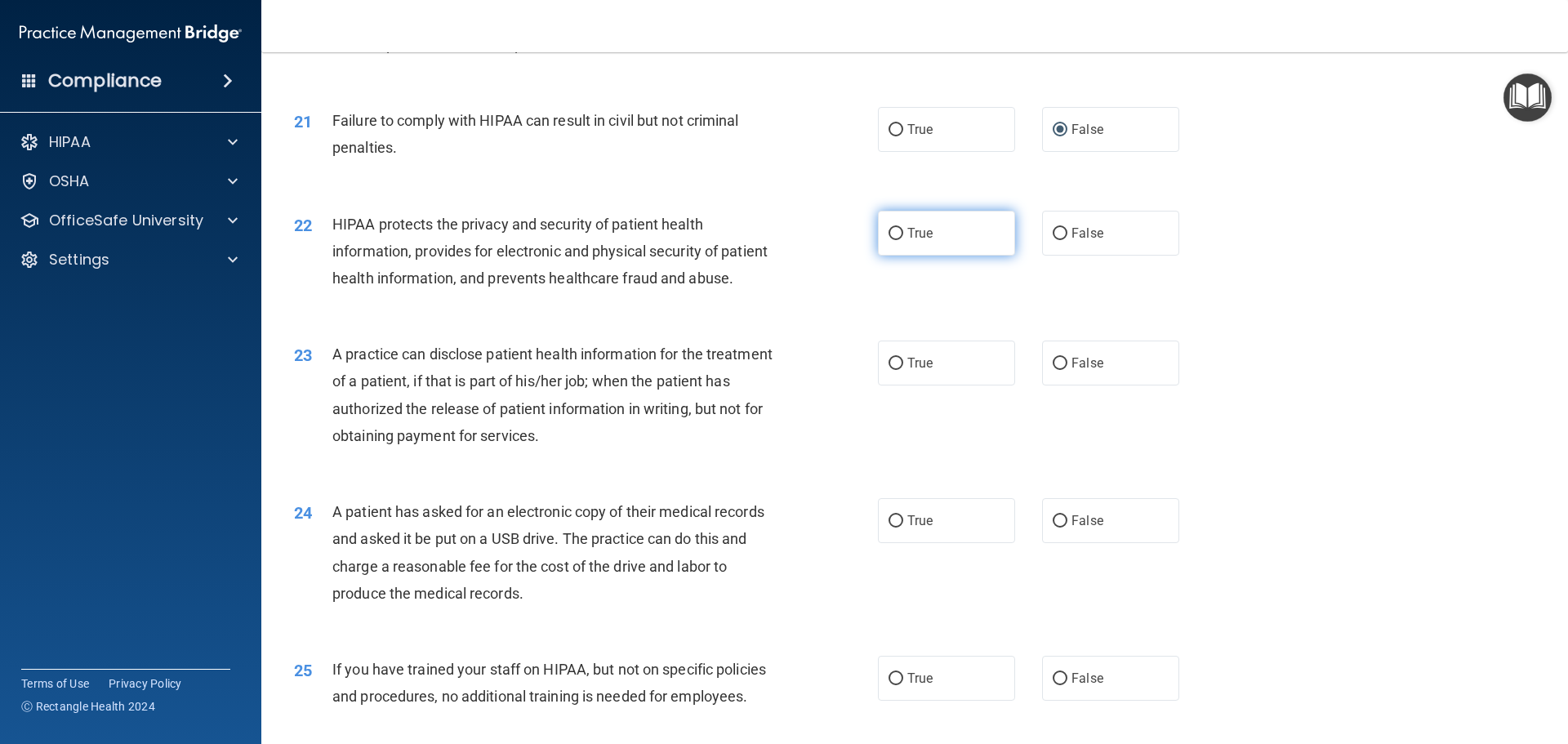
click at [896, 255] on label "True" at bounding box center [947, 233] width 137 height 44
click at [896, 240] on input "True" at bounding box center [895, 234] width 15 height 12
radio input "true"
click at [1053, 370] on input "False" at bounding box center [1060, 364] width 15 height 12
radio input "true"
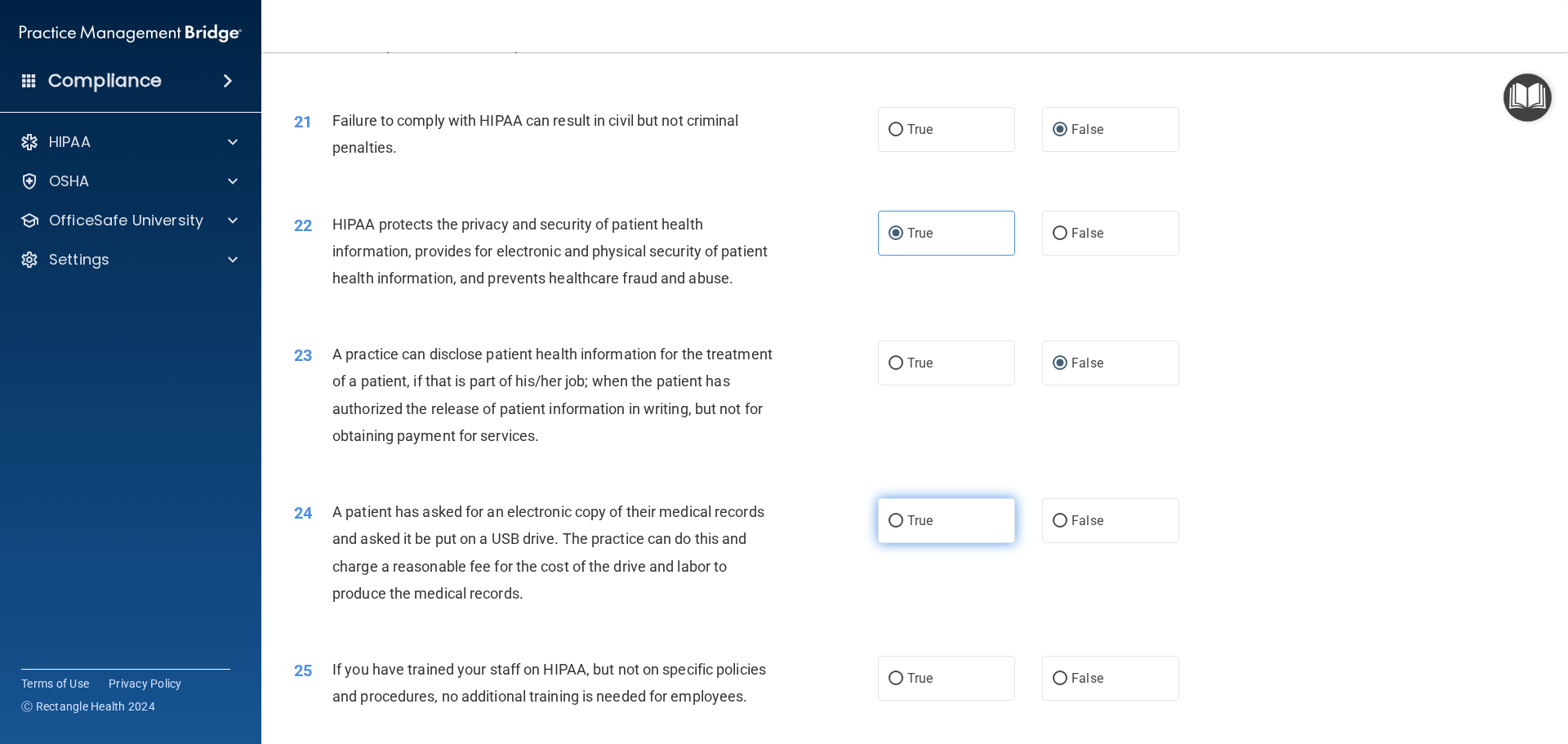
click at [888, 528] on input "True" at bounding box center [895, 522] width 15 height 12
radio input "true"
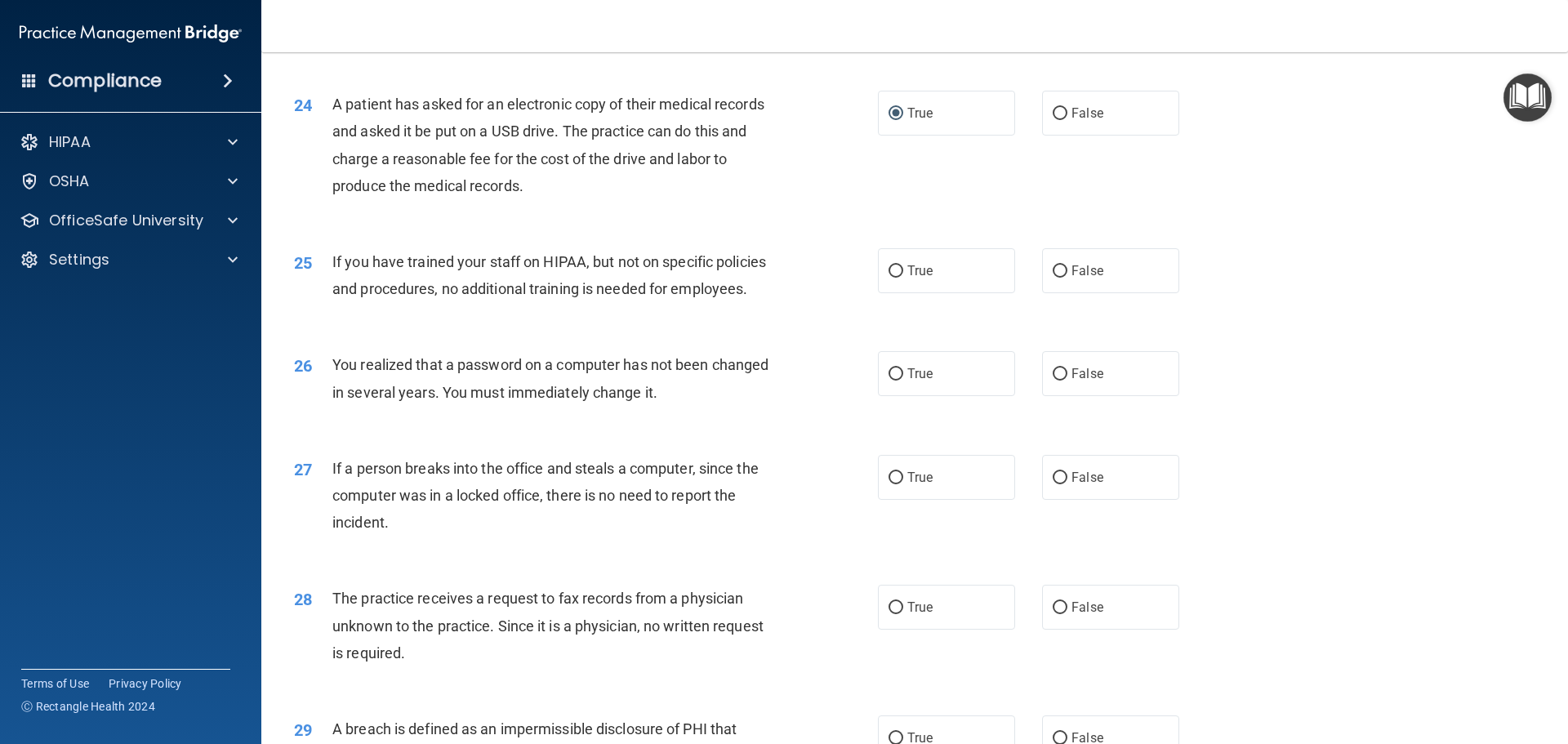
scroll to position [2859, 0]
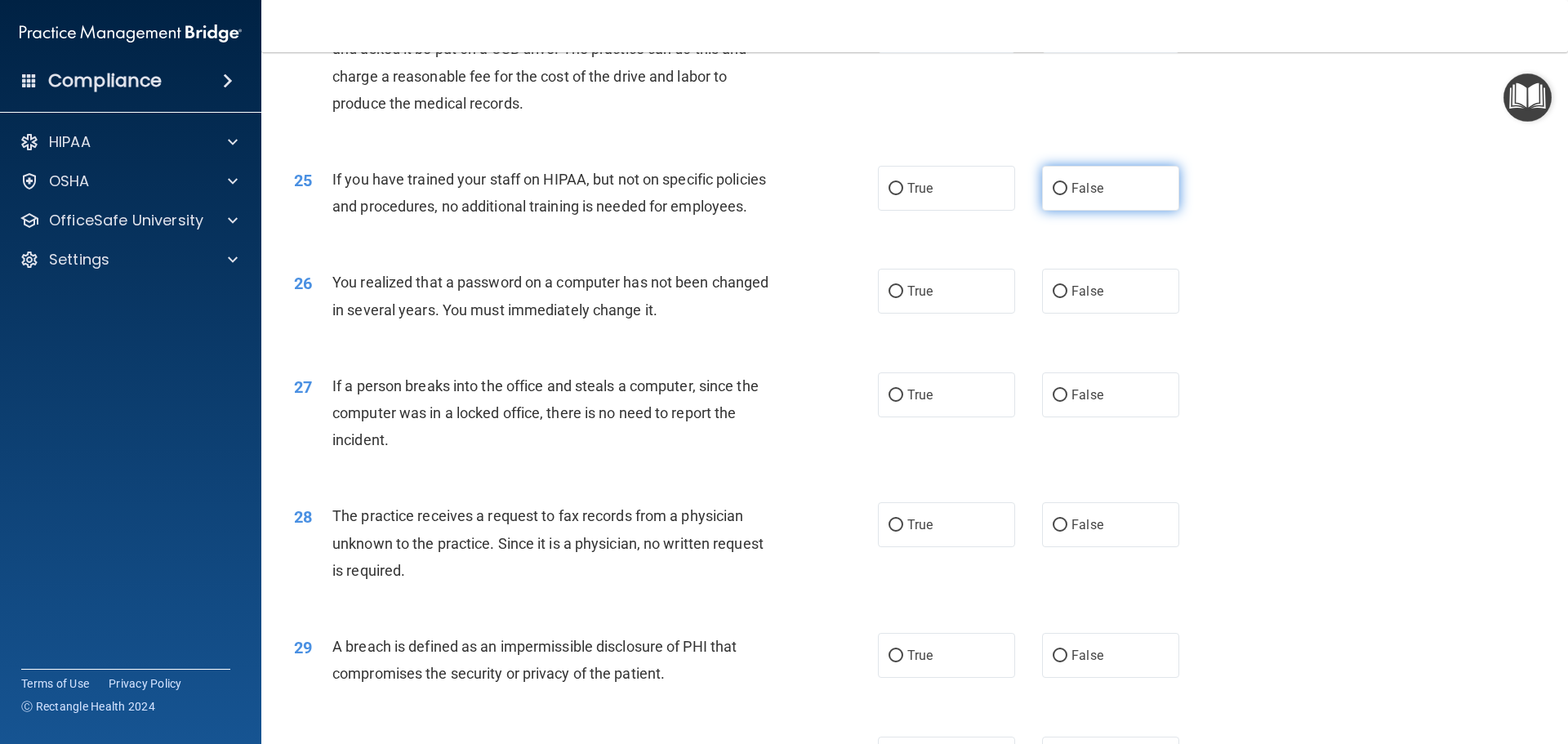
click at [1053, 195] on input "False" at bounding box center [1060, 190] width 15 height 12
radio input "true"
click at [894, 298] on input "True" at bounding box center [895, 292] width 15 height 12
radio input "true"
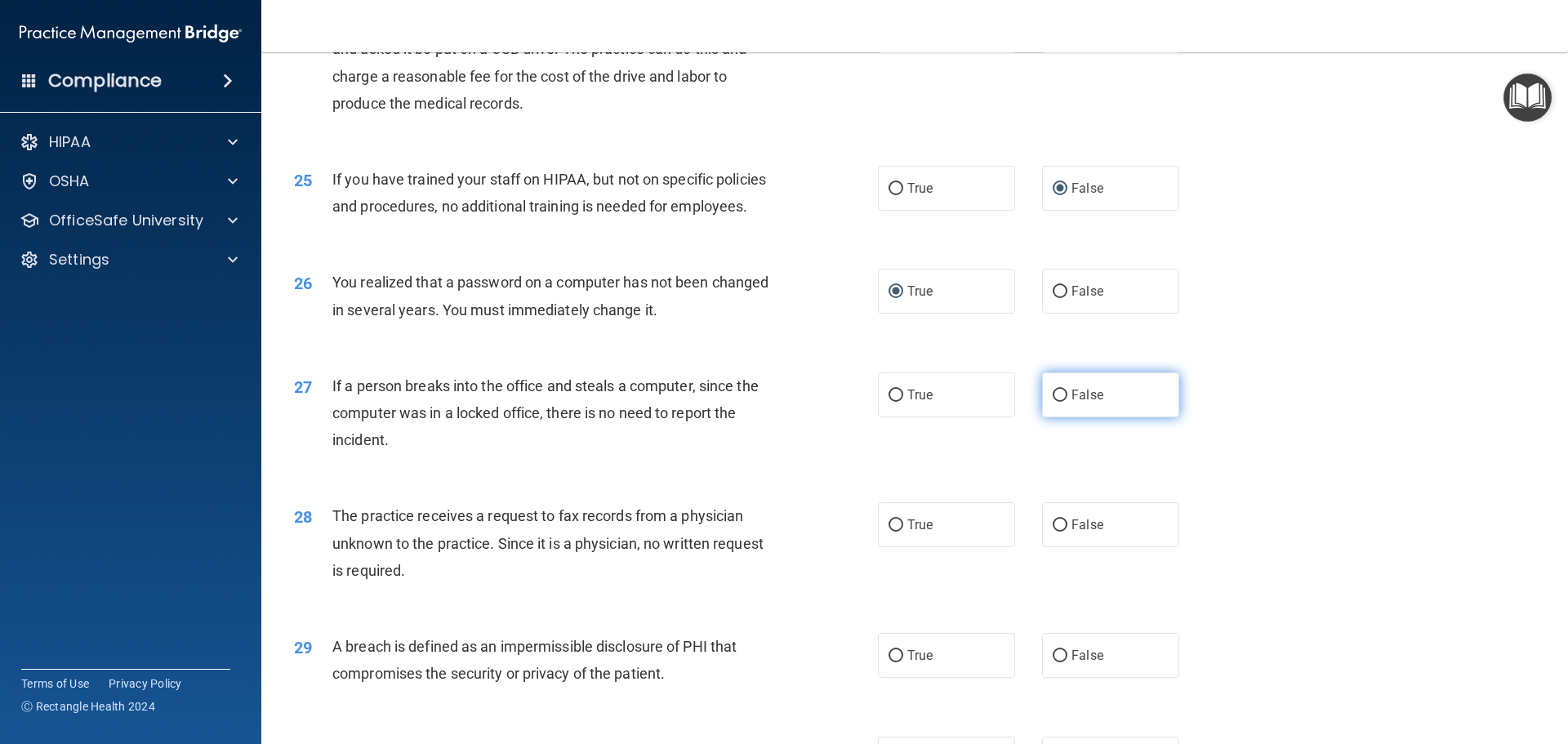
click at [1055, 402] on input "False" at bounding box center [1060, 396] width 15 height 12
radio input "true"
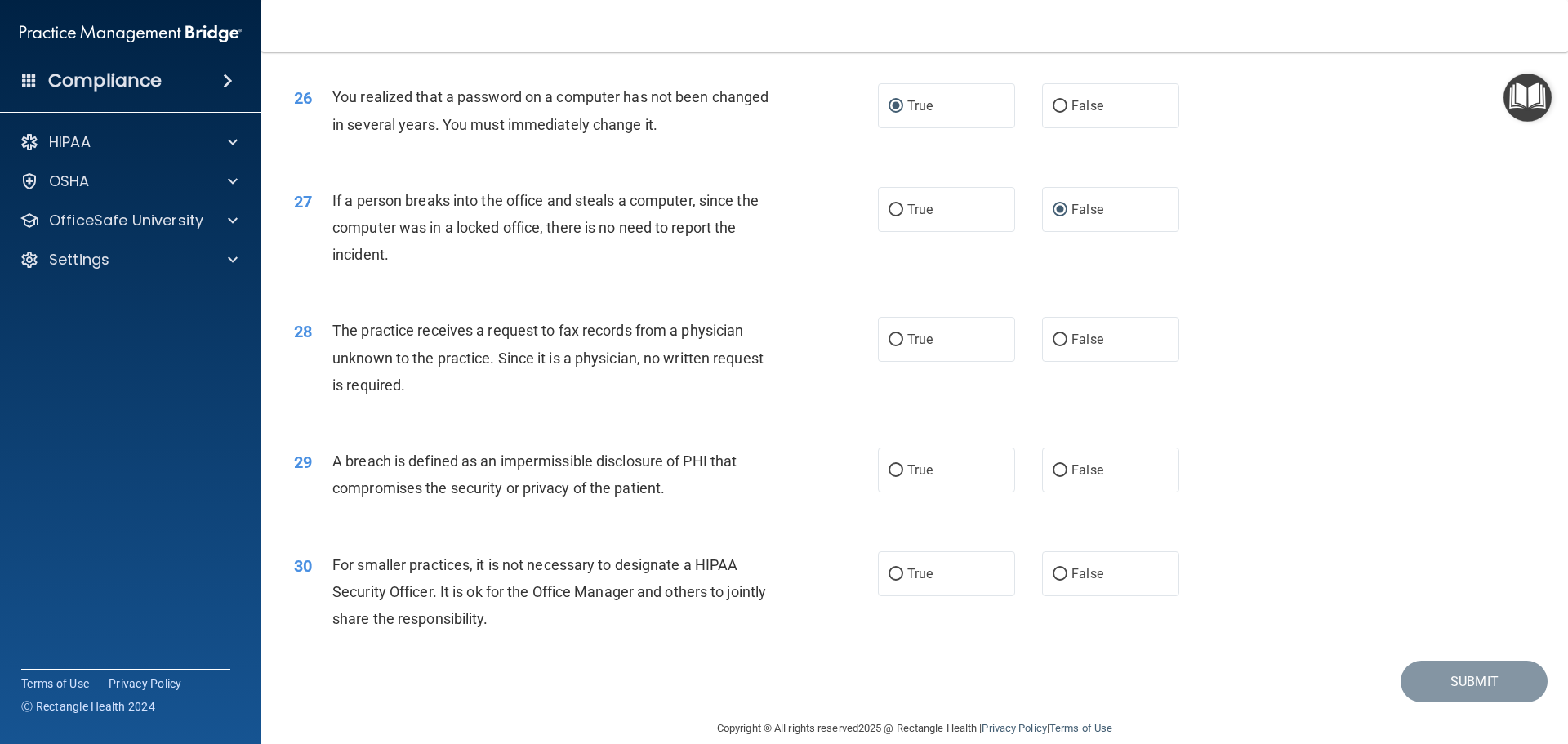
scroll to position [3103, 0]
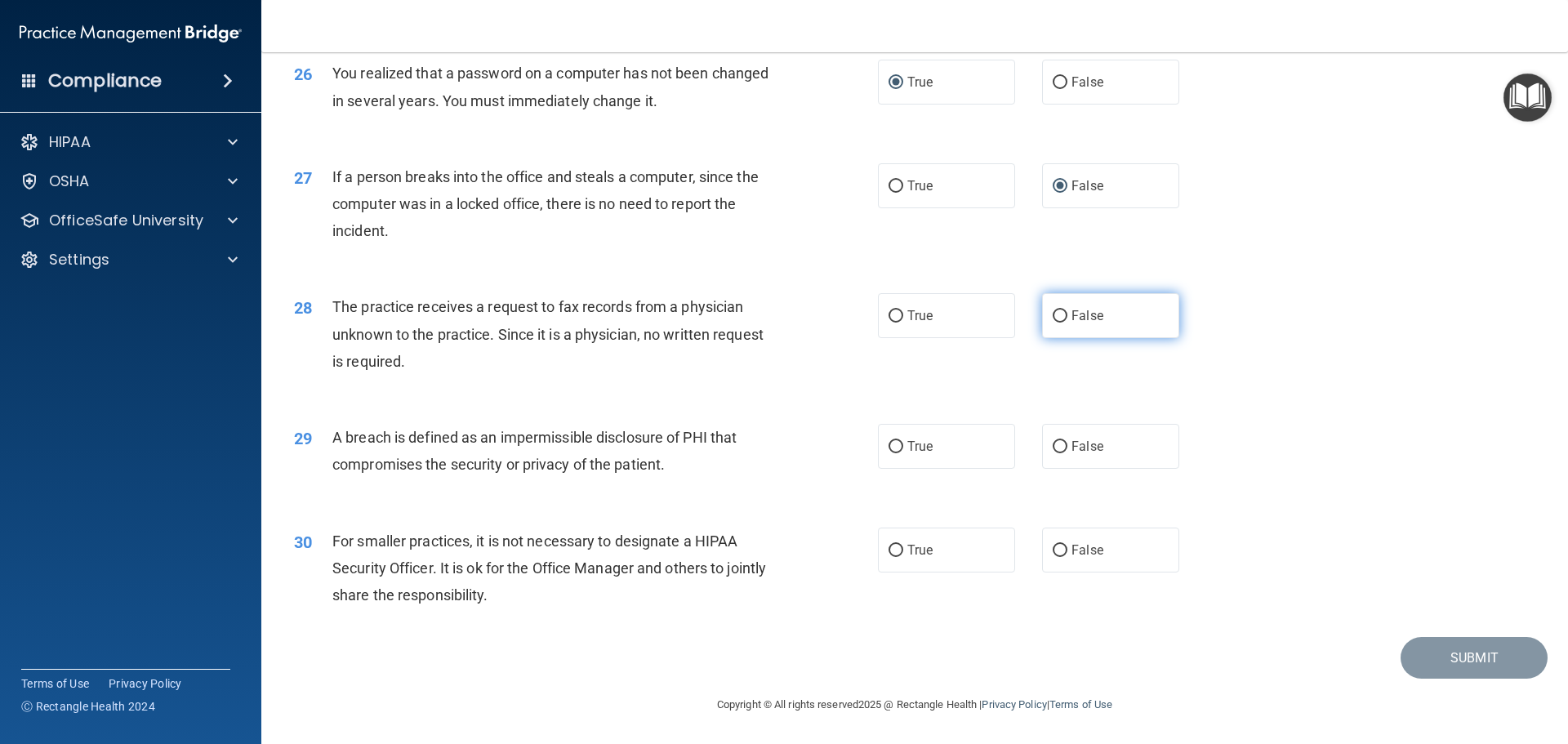
click at [1055, 323] on input "False" at bounding box center [1060, 317] width 15 height 12
radio input "true"
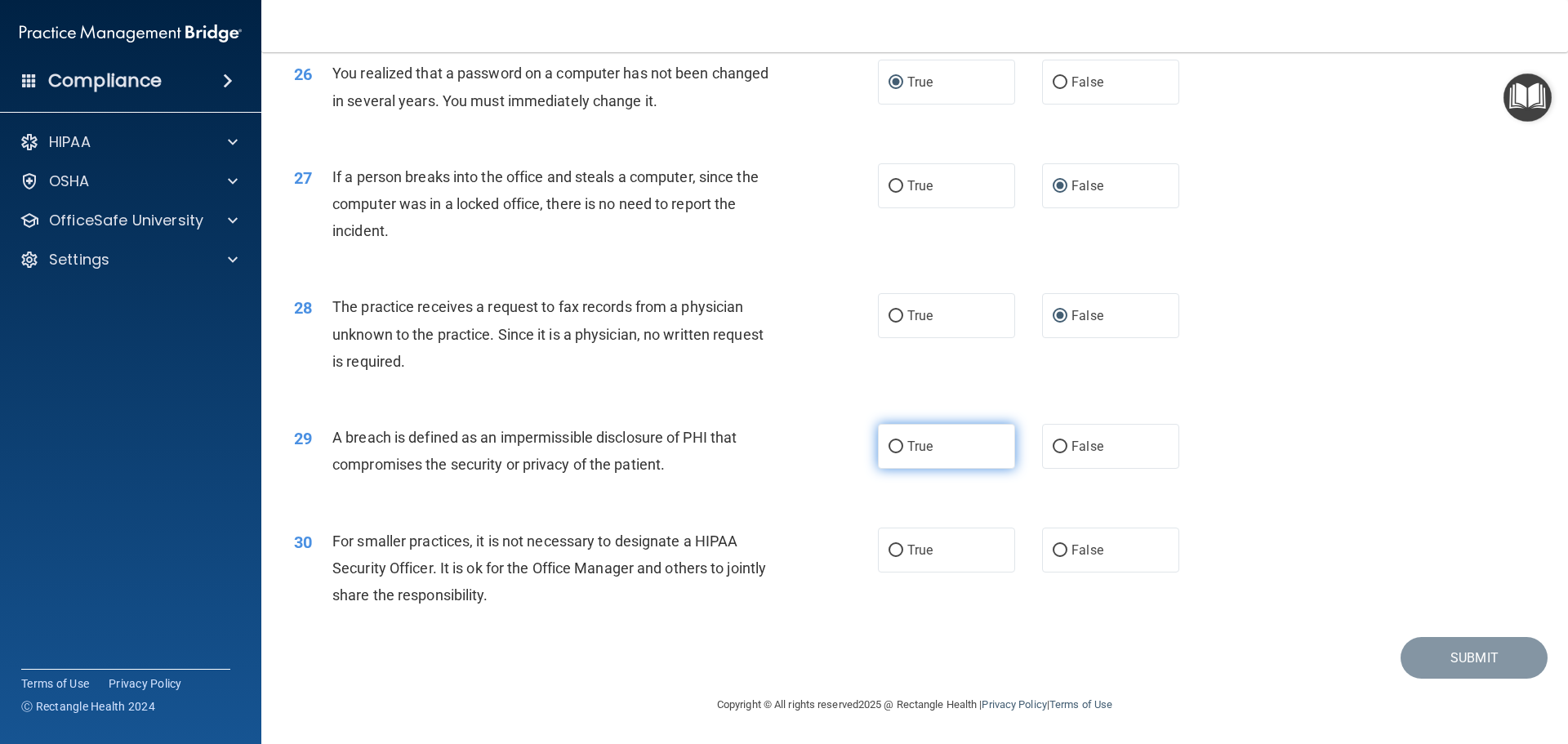
click at [889, 457] on label "True" at bounding box center [947, 446] width 137 height 44
click at [889, 453] on input "True" at bounding box center [895, 448] width 15 height 12
radio input "true"
click at [1053, 557] on input "False" at bounding box center [1060, 551] width 15 height 12
radio input "true"
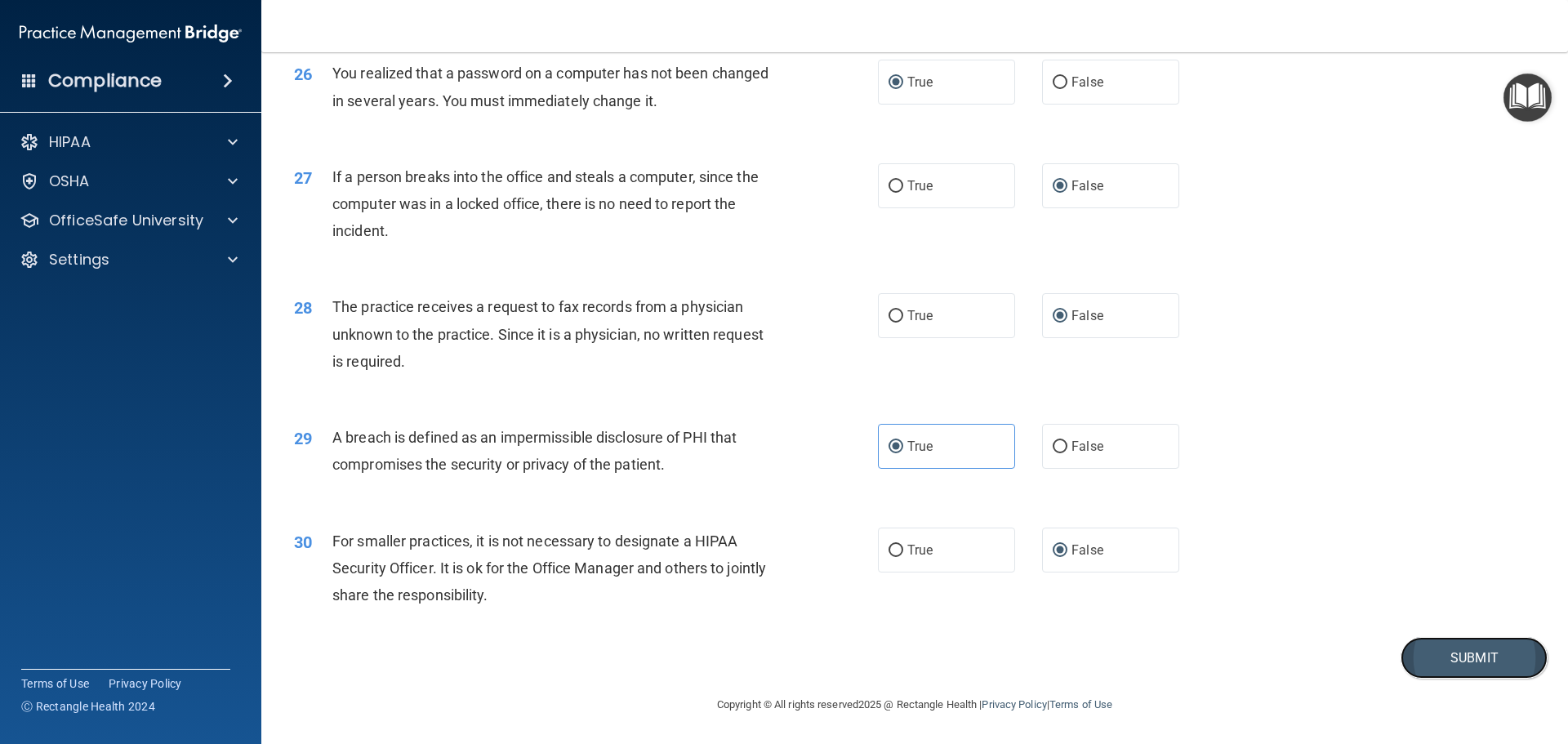
click at [1472, 679] on button "Submit" at bounding box center [1474, 658] width 147 height 42
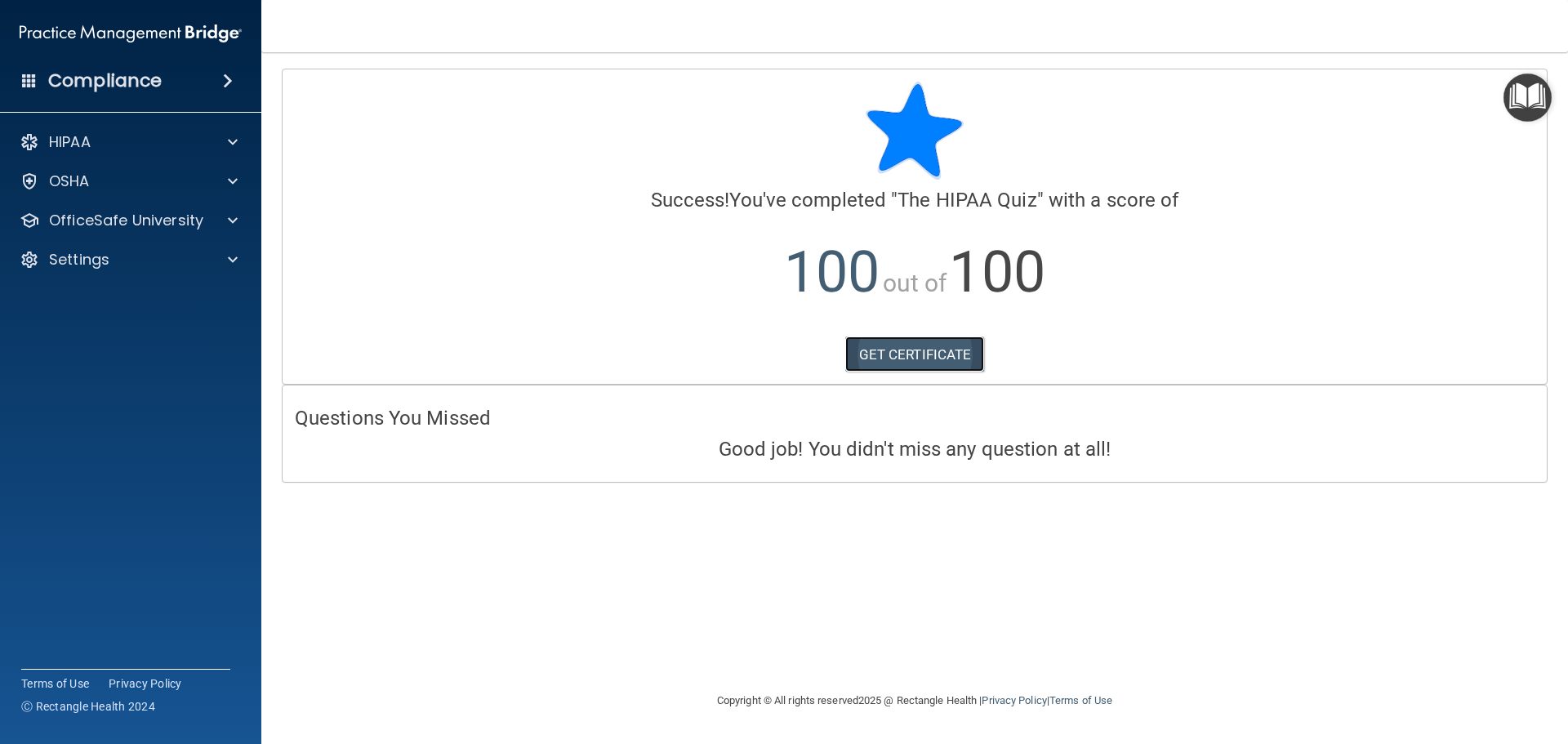
click at [939, 351] on link "GET CERTIFICATE" at bounding box center [915, 354] width 140 height 36
click at [120, 218] on p "OfficeSafe University" at bounding box center [125, 221] width 154 height 20
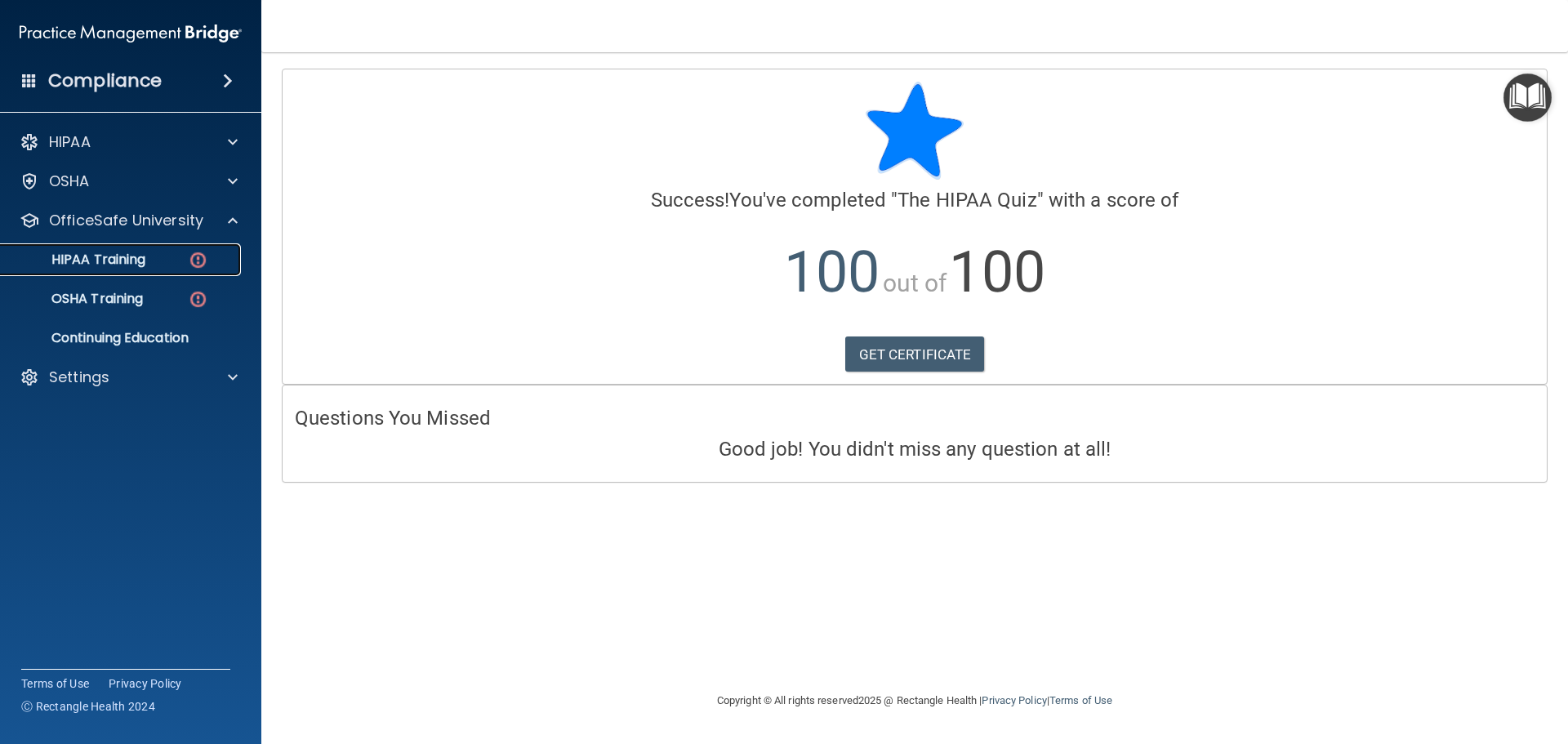
click at [119, 256] on p "HIPAA Training" at bounding box center [77, 260] width 134 height 16
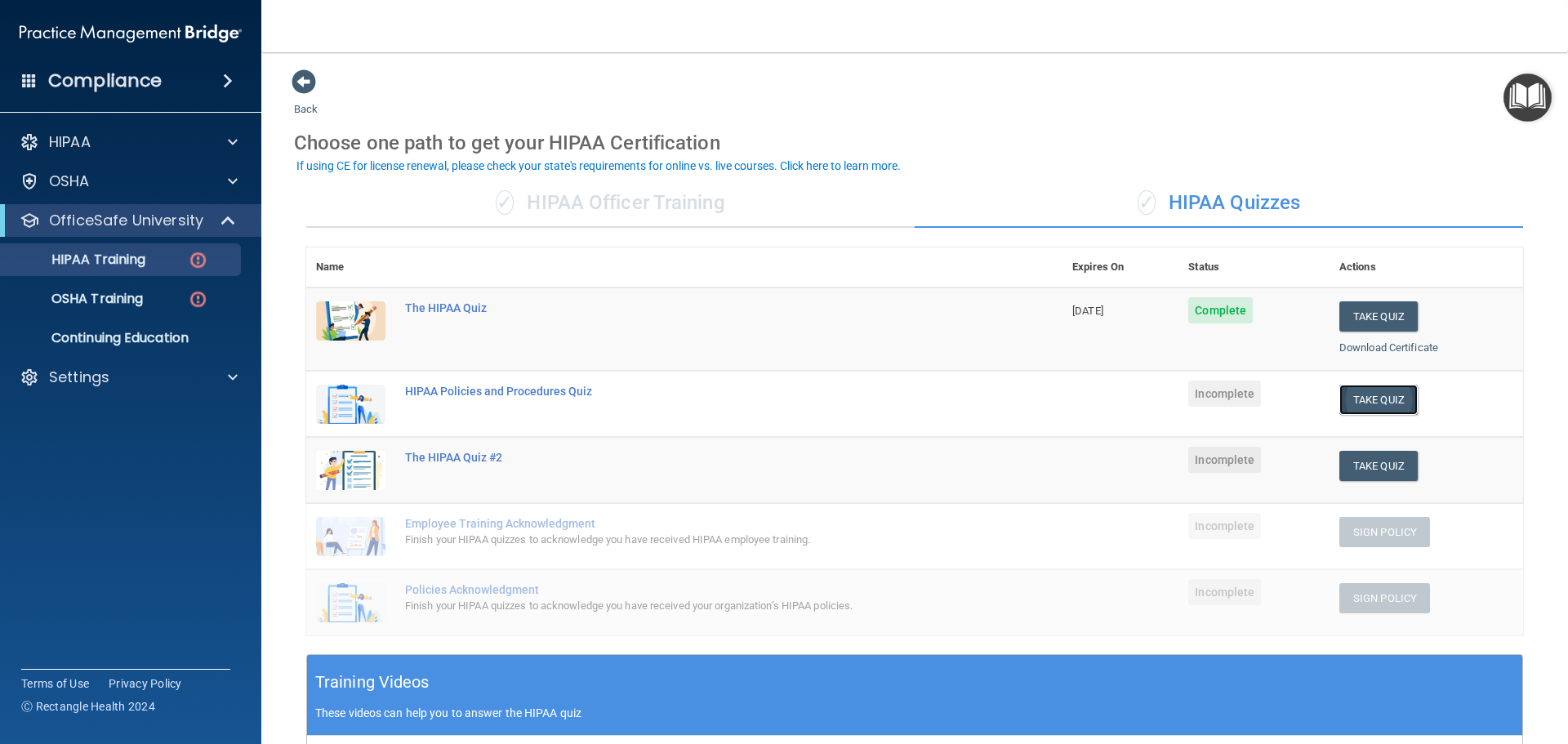
click at [1355, 401] on button "Take Quiz" at bounding box center [1378, 400] width 78 height 30
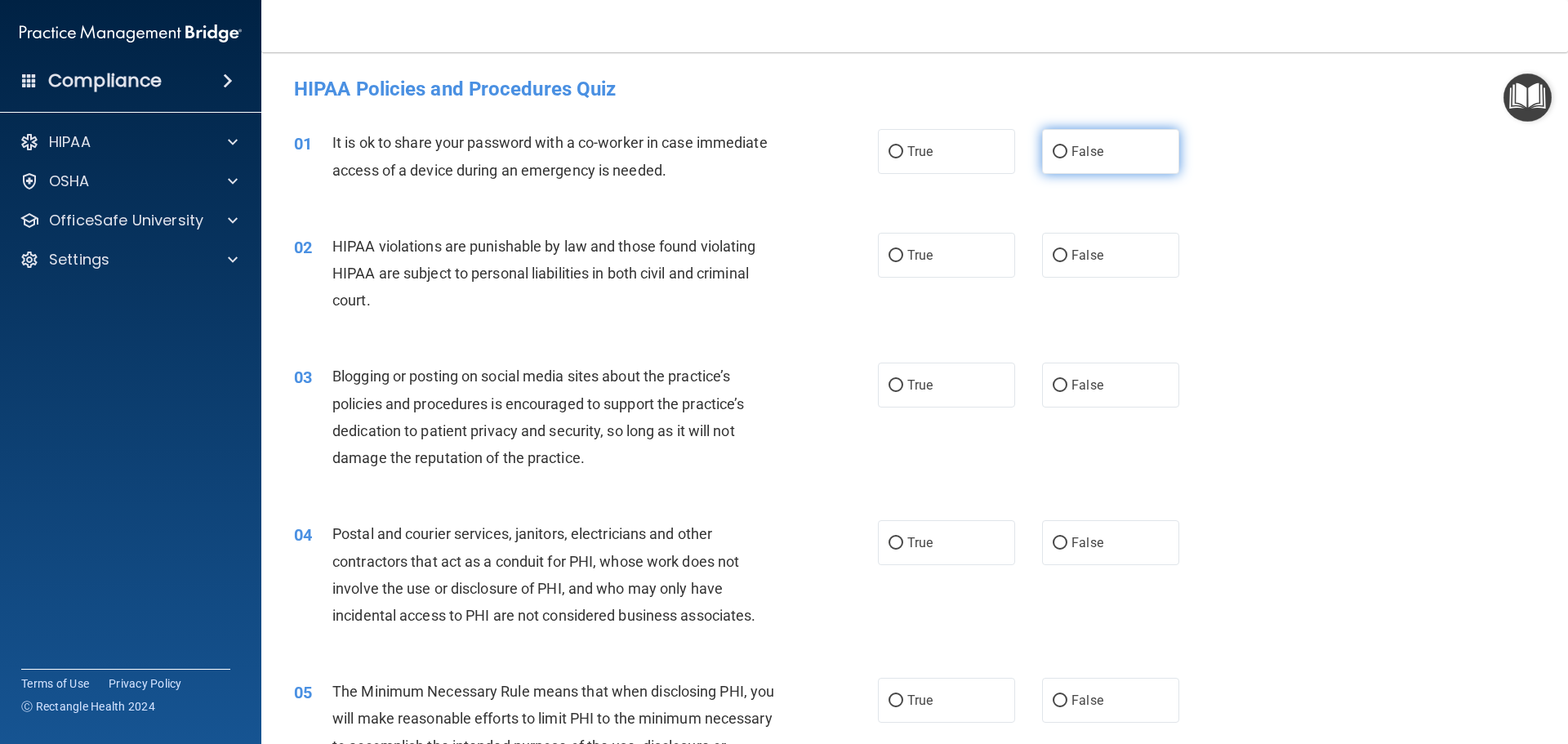
click at [1053, 151] on input "False" at bounding box center [1060, 152] width 15 height 12
radio input "true"
click at [889, 253] on input "True" at bounding box center [895, 256] width 15 height 12
radio input "true"
click at [1056, 389] on input "False" at bounding box center [1060, 386] width 15 height 12
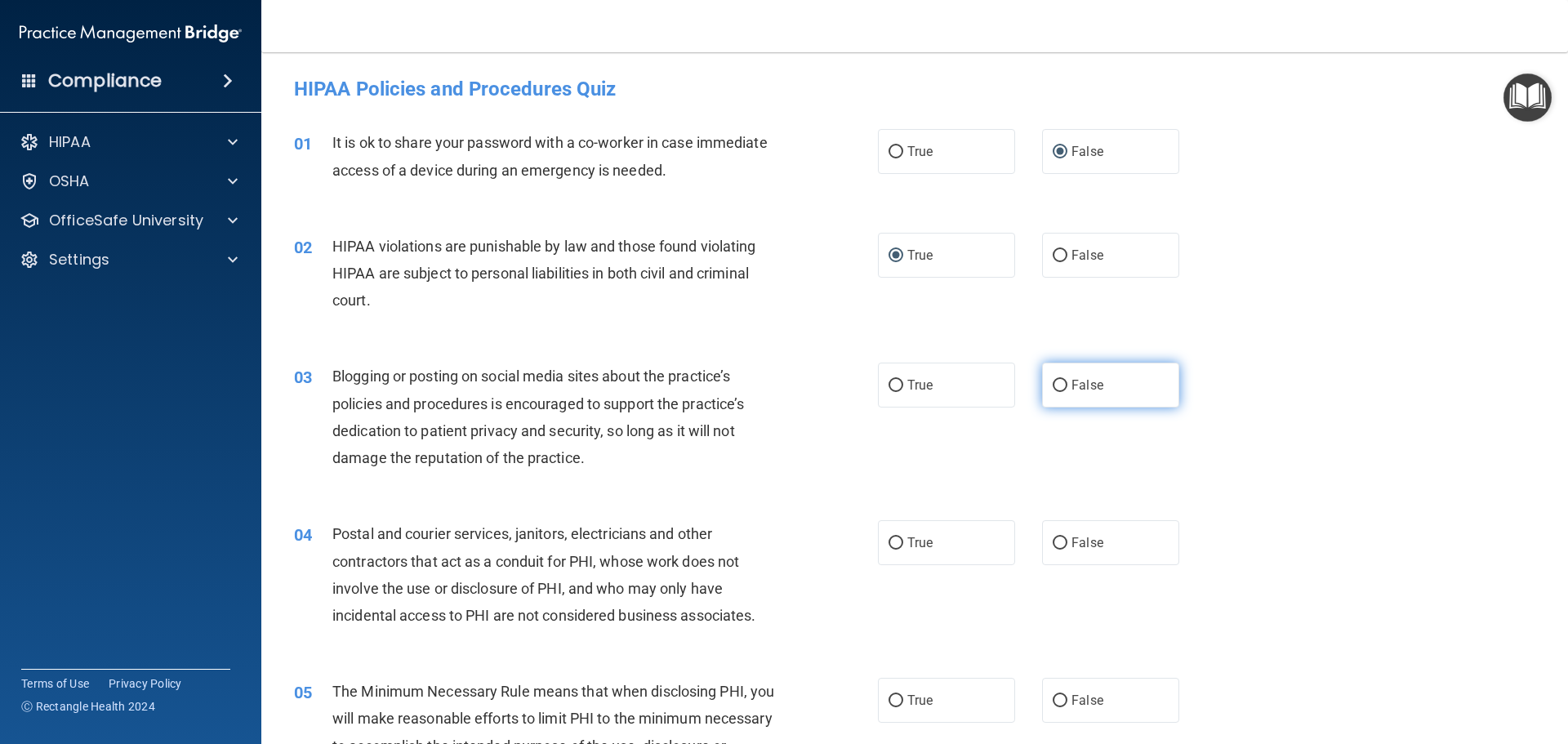
radio input "true"
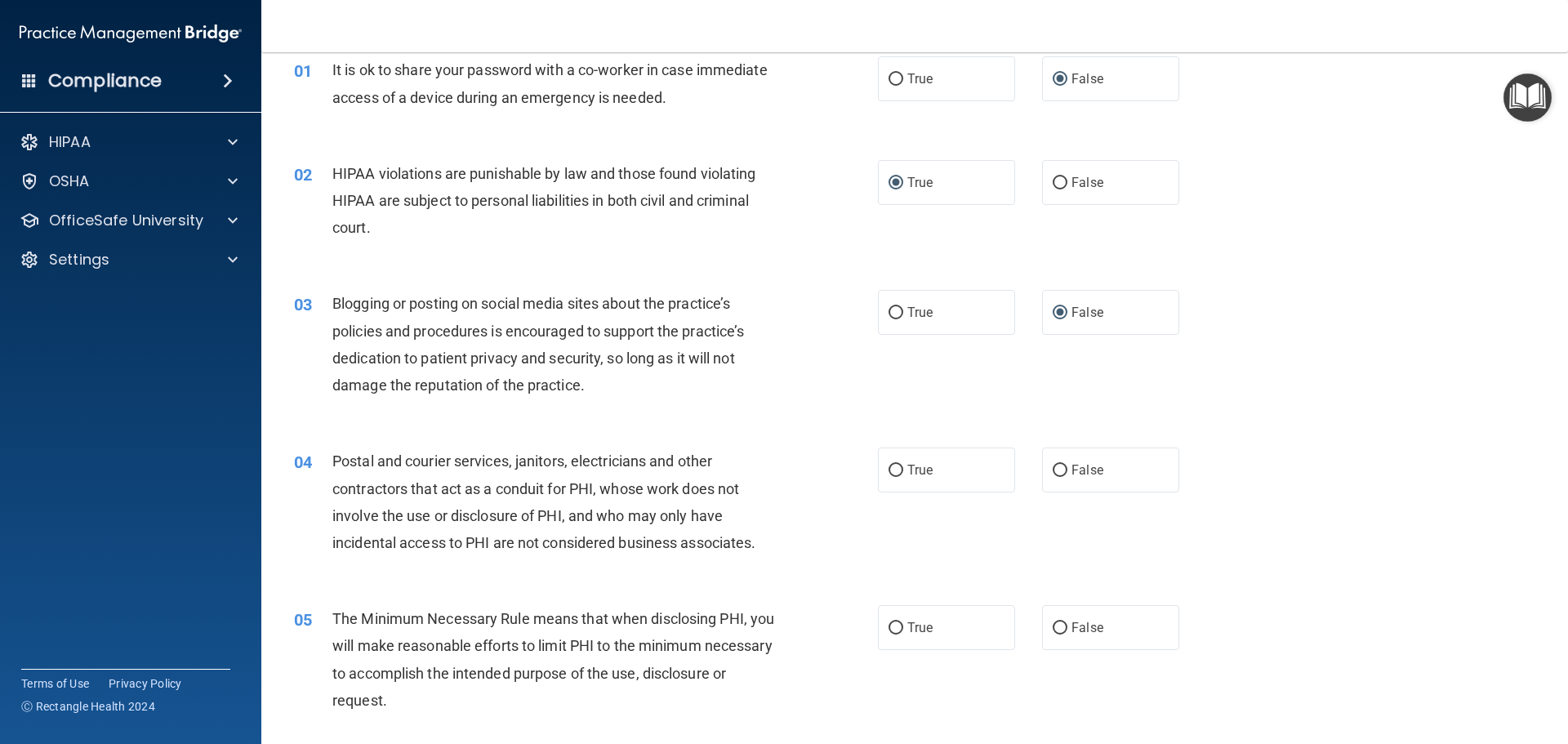
scroll to position [164, 0]
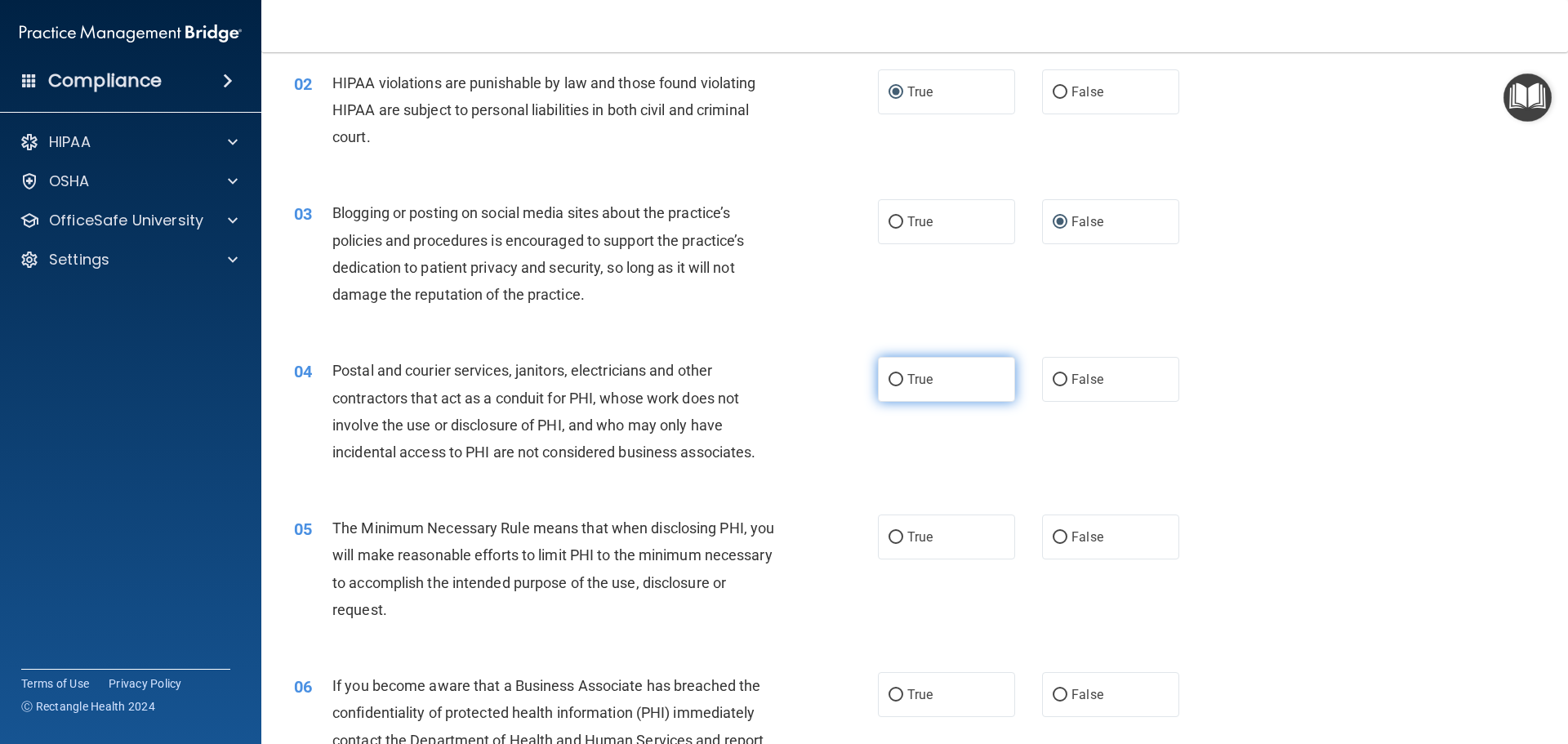
click at [888, 382] on input "True" at bounding box center [895, 380] width 15 height 12
radio input "true"
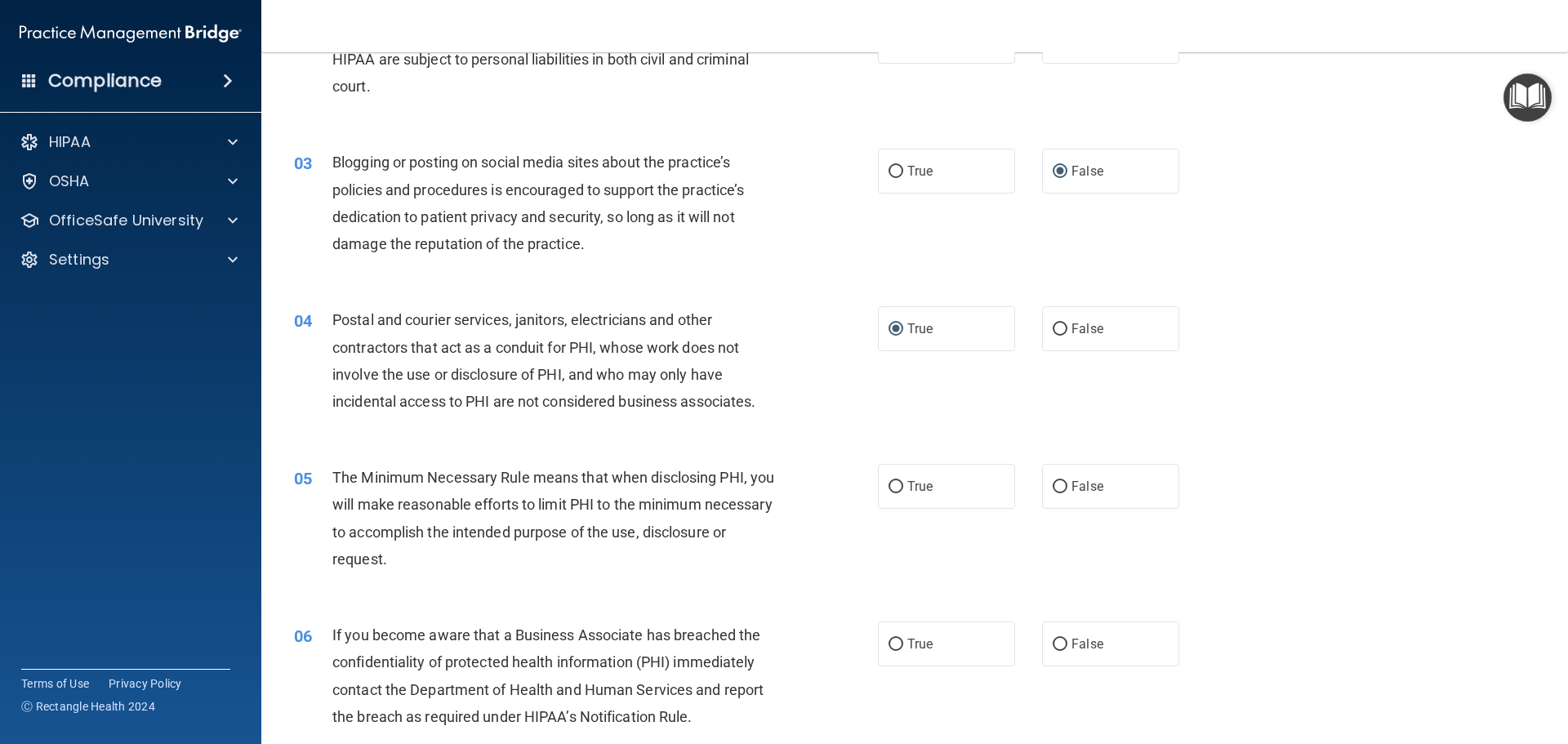
scroll to position [245, 0]
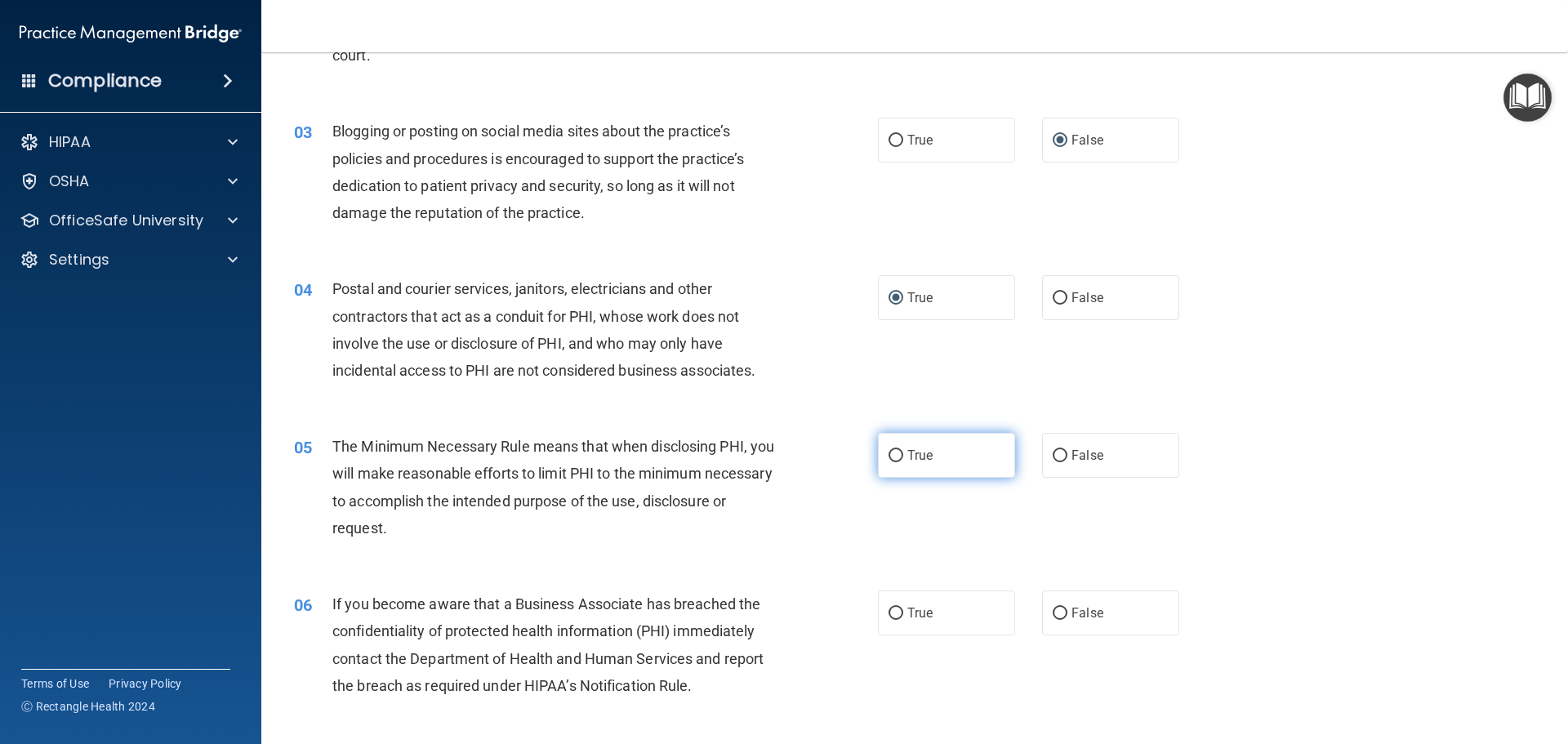
drag, startPoint x: 896, startPoint y: 449, endPoint x: 876, endPoint y: 477, distance: 34.4
click at [894, 449] on label "True" at bounding box center [947, 455] width 137 height 44
click at [888, 457] on input "True" at bounding box center [895, 457] width 15 height 12
radio input "true"
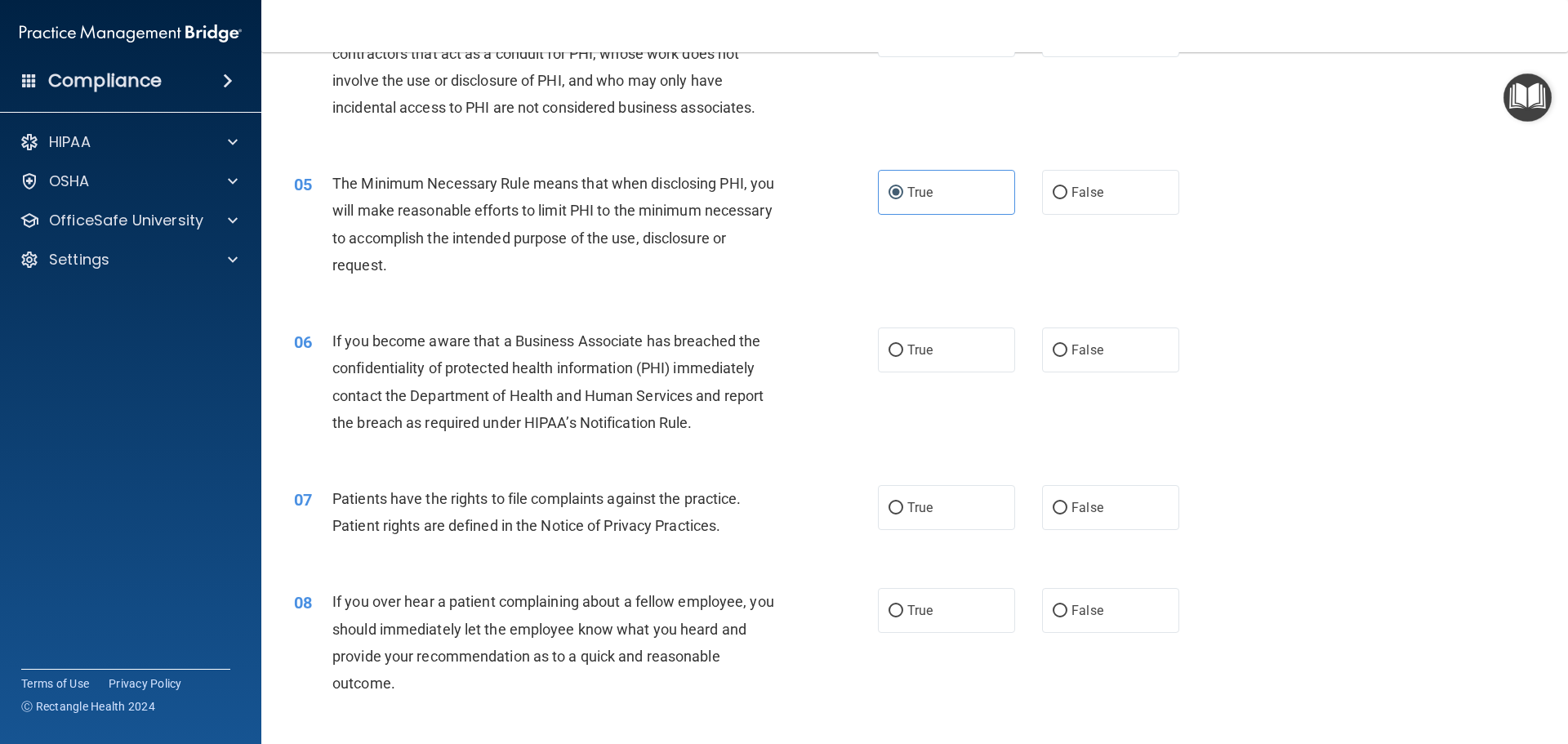
scroll to position [571, 0]
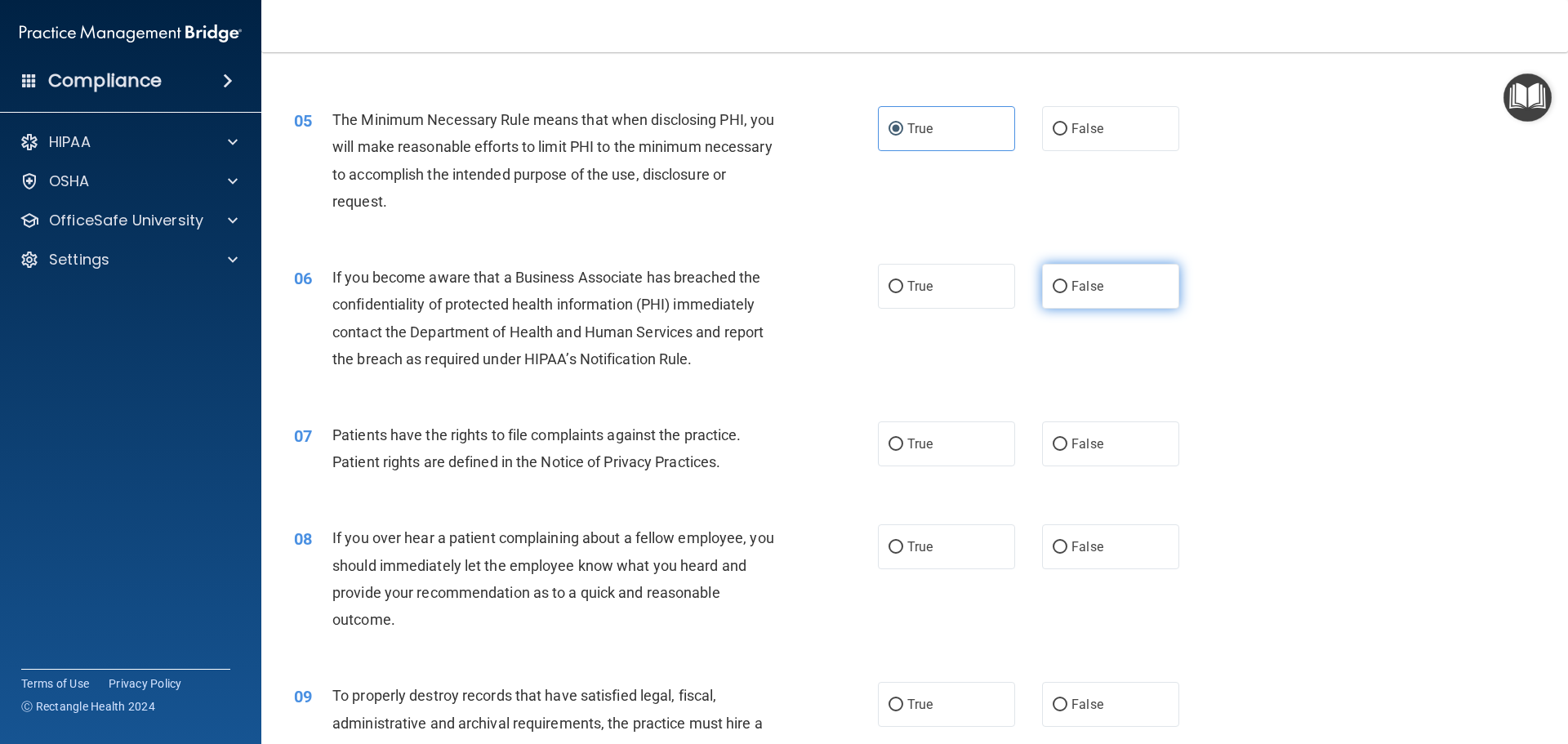
click at [1053, 288] on input "False" at bounding box center [1060, 287] width 15 height 12
radio input "true"
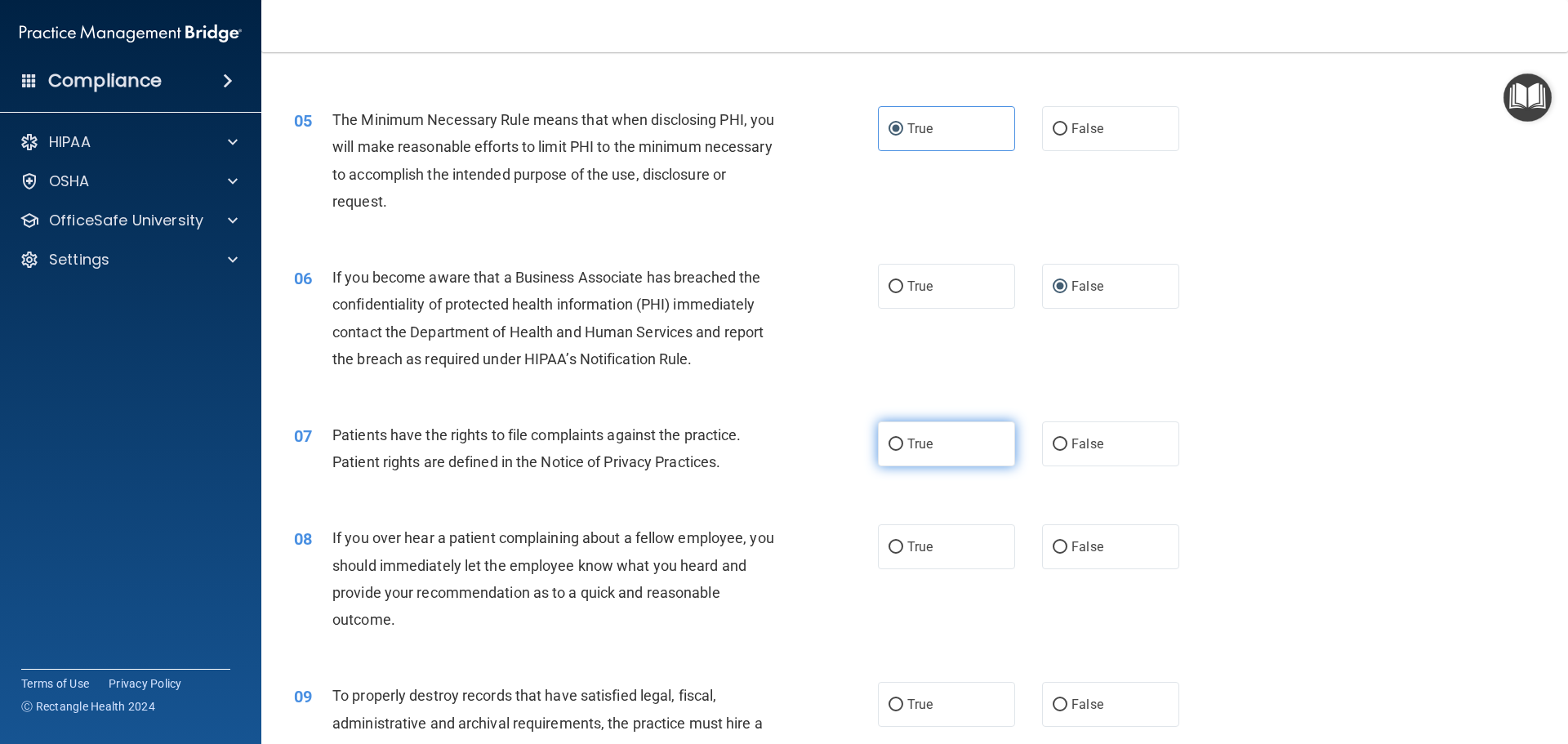
click at [889, 441] on input "True" at bounding box center [895, 445] width 15 height 12
radio input "true"
click at [1053, 548] on input "False" at bounding box center [1060, 547] width 15 height 12
radio input "true"
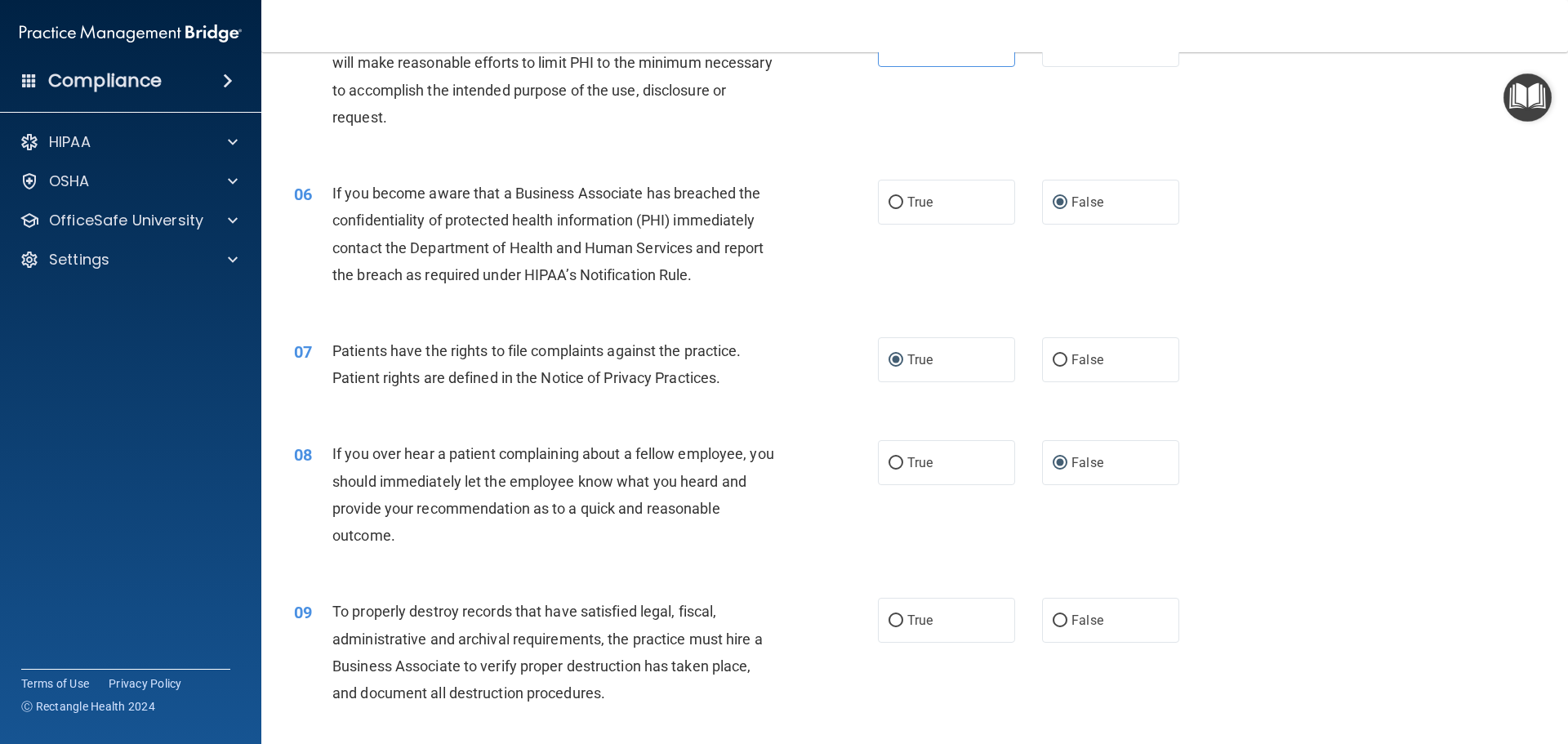
scroll to position [817, 0]
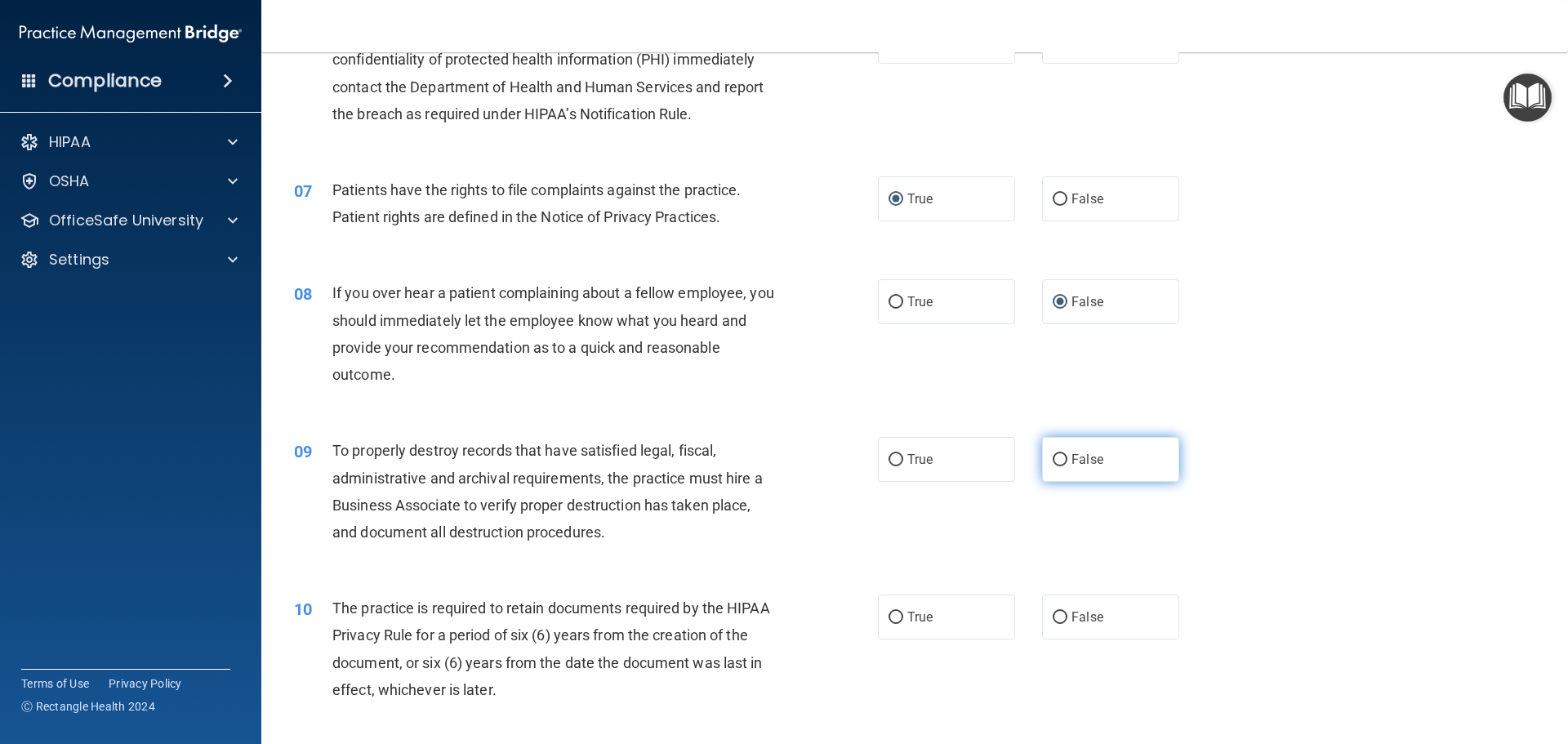
click at [1053, 462] on input "False" at bounding box center [1060, 460] width 15 height 12
radio input "true"
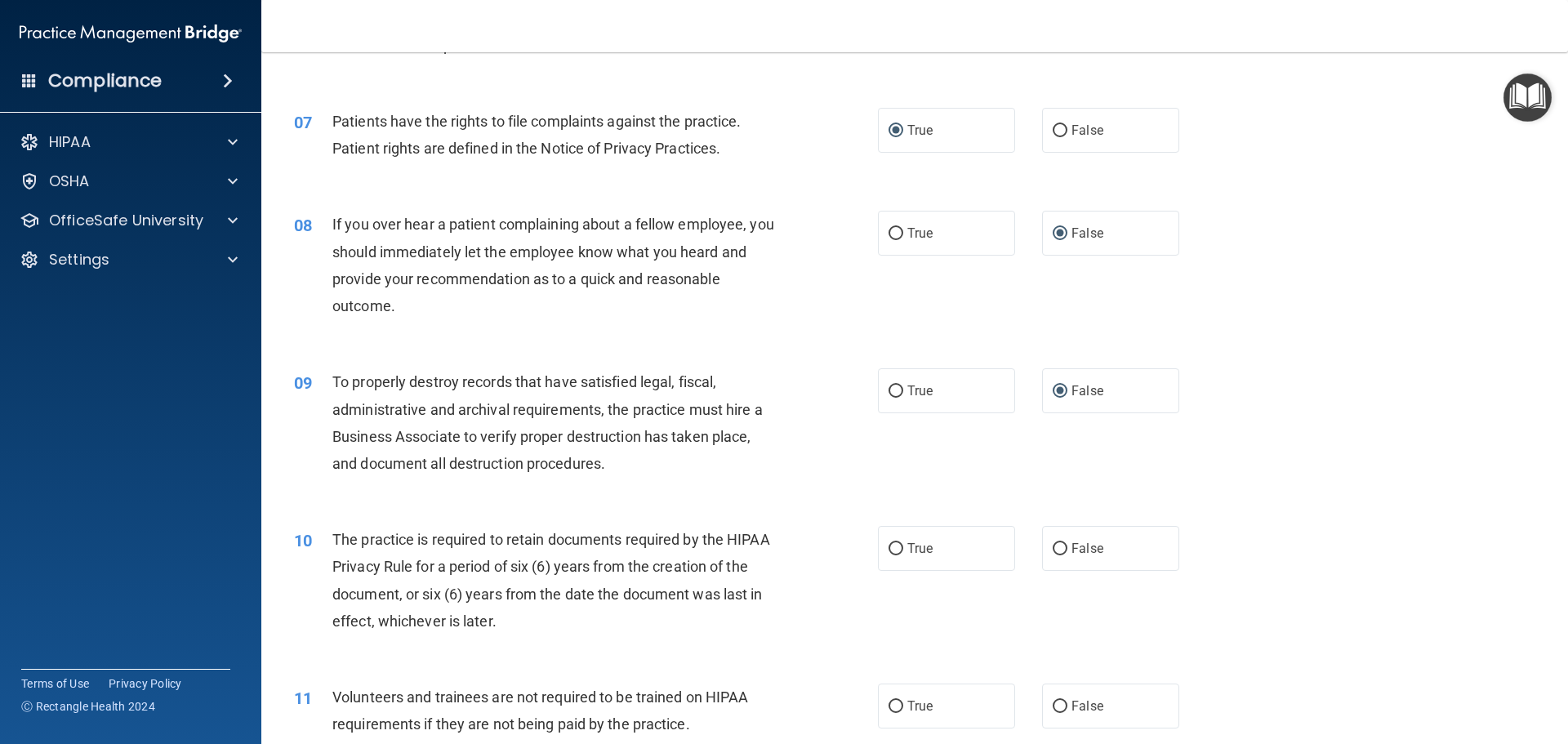
scroll to position [980, 0]
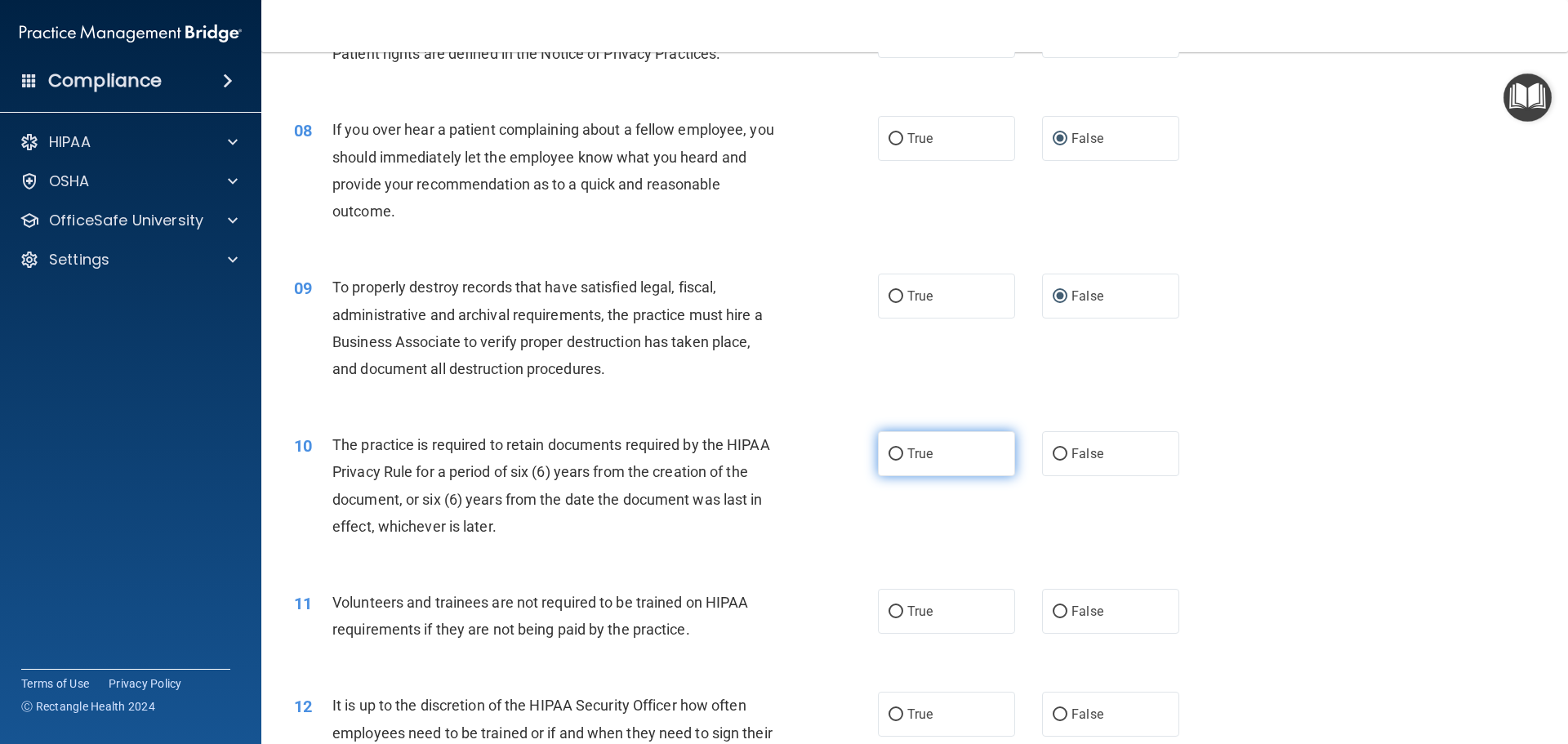
click at [888, 453] on input "True" at bounding box center [895, 455] width 15 height 12
radio input "true"
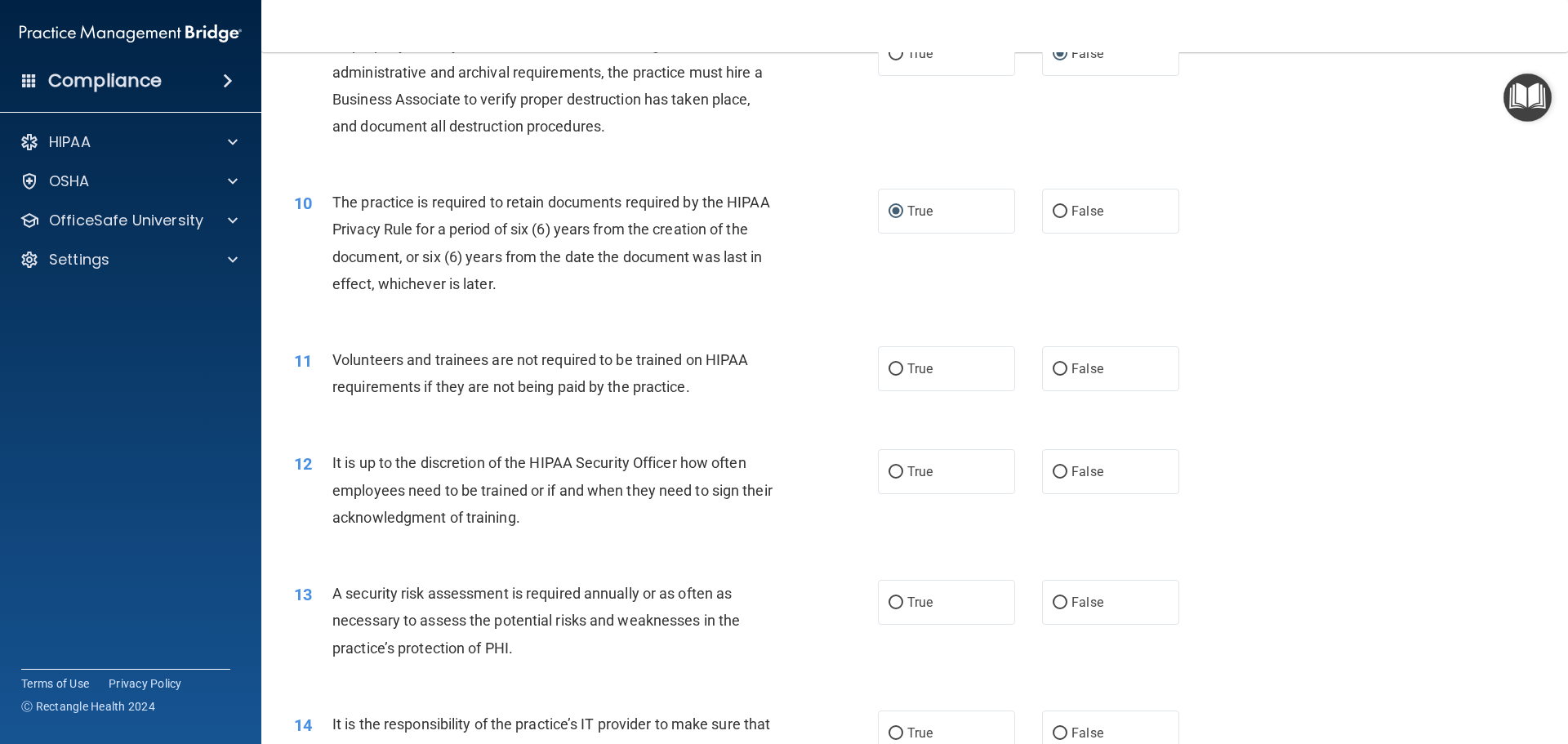
scroll to position [1225, 0]
click at [1043, 368] on label "False" at bounding box center [1111, 366] width 137 height 44
click at [1053, 368] on input "False" at bounding box center [1060, 368] width 15 height 12
radio input "true"
click at [1053, 471] on input "False" at bounding box center [1060, 470] width 15 height 12
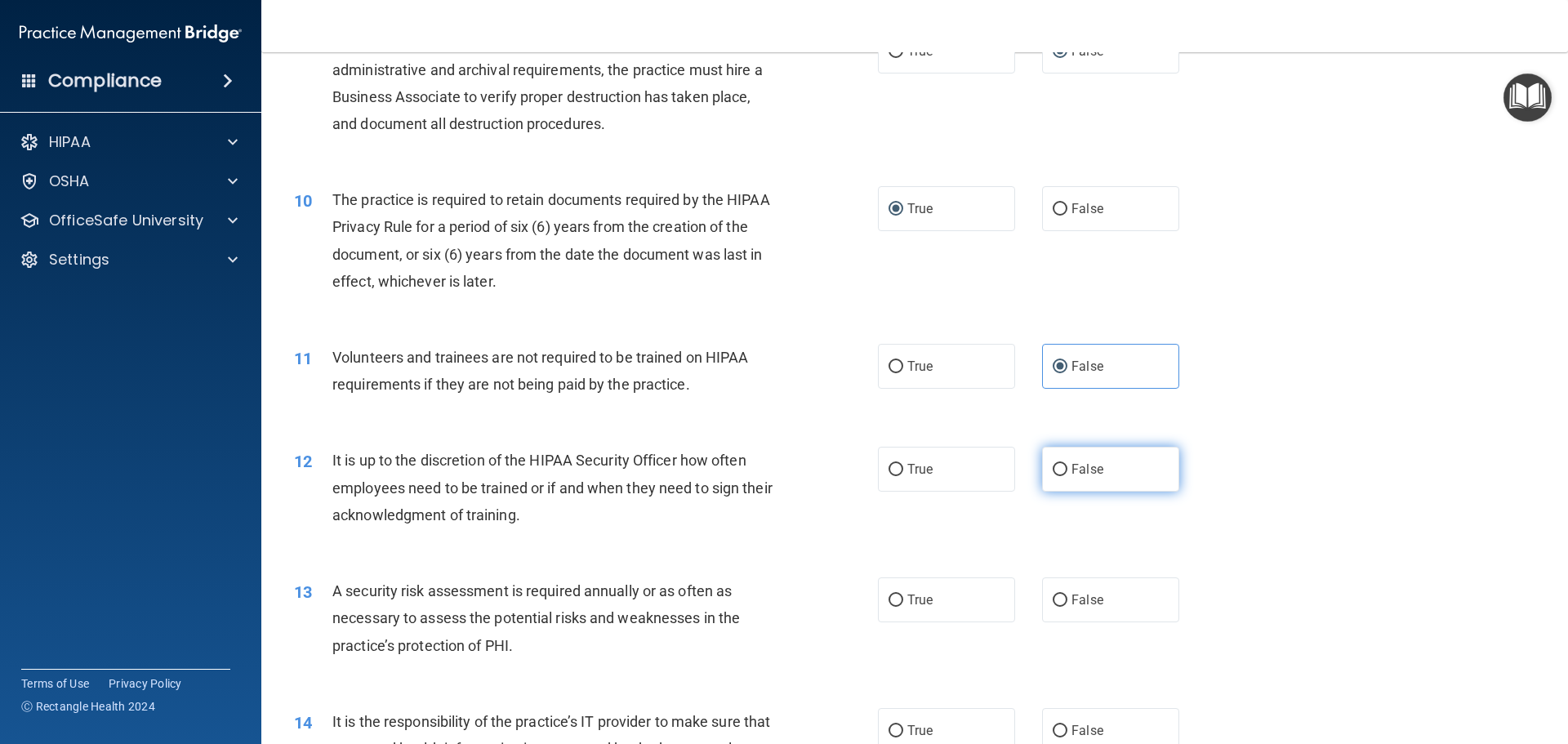
radio input "true"
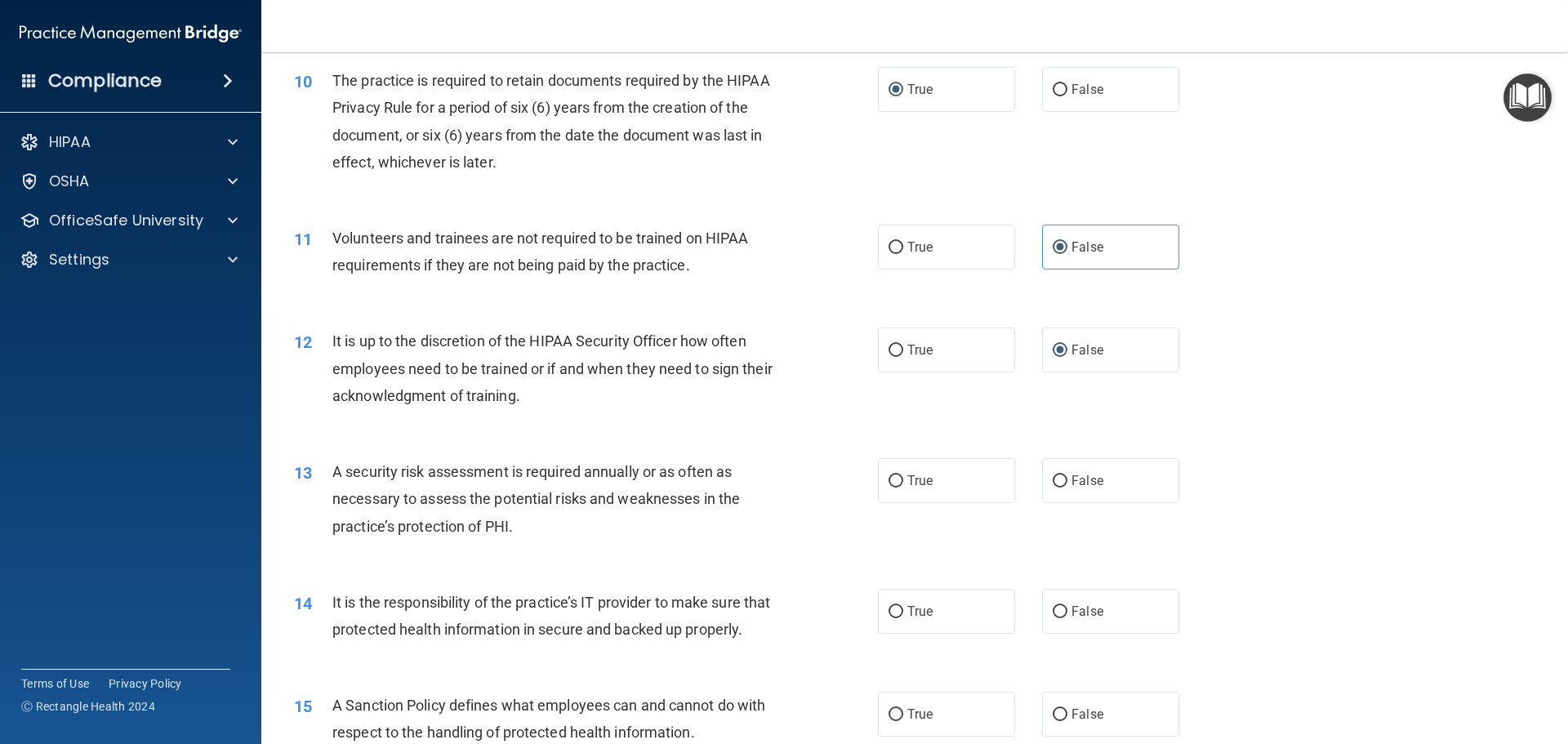
scroll to position [1470, 0]
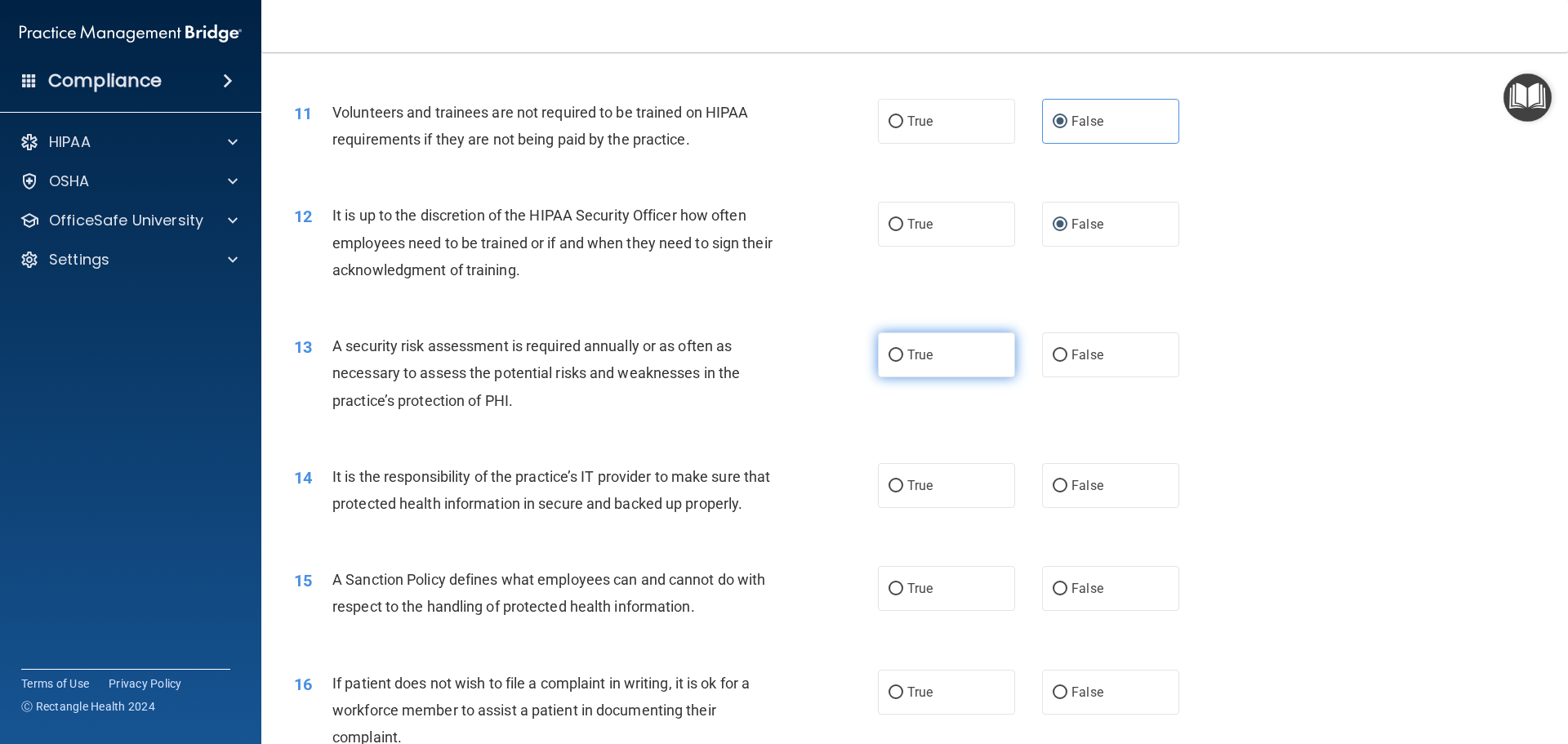
click at [888, 352] on input "True" at bounding box center [895, 356] width 15 height 12
radio input "true"
click at [1053, 489] on input "False" at bounding box center [1060, 487] width 15 height 12
radio input "true"
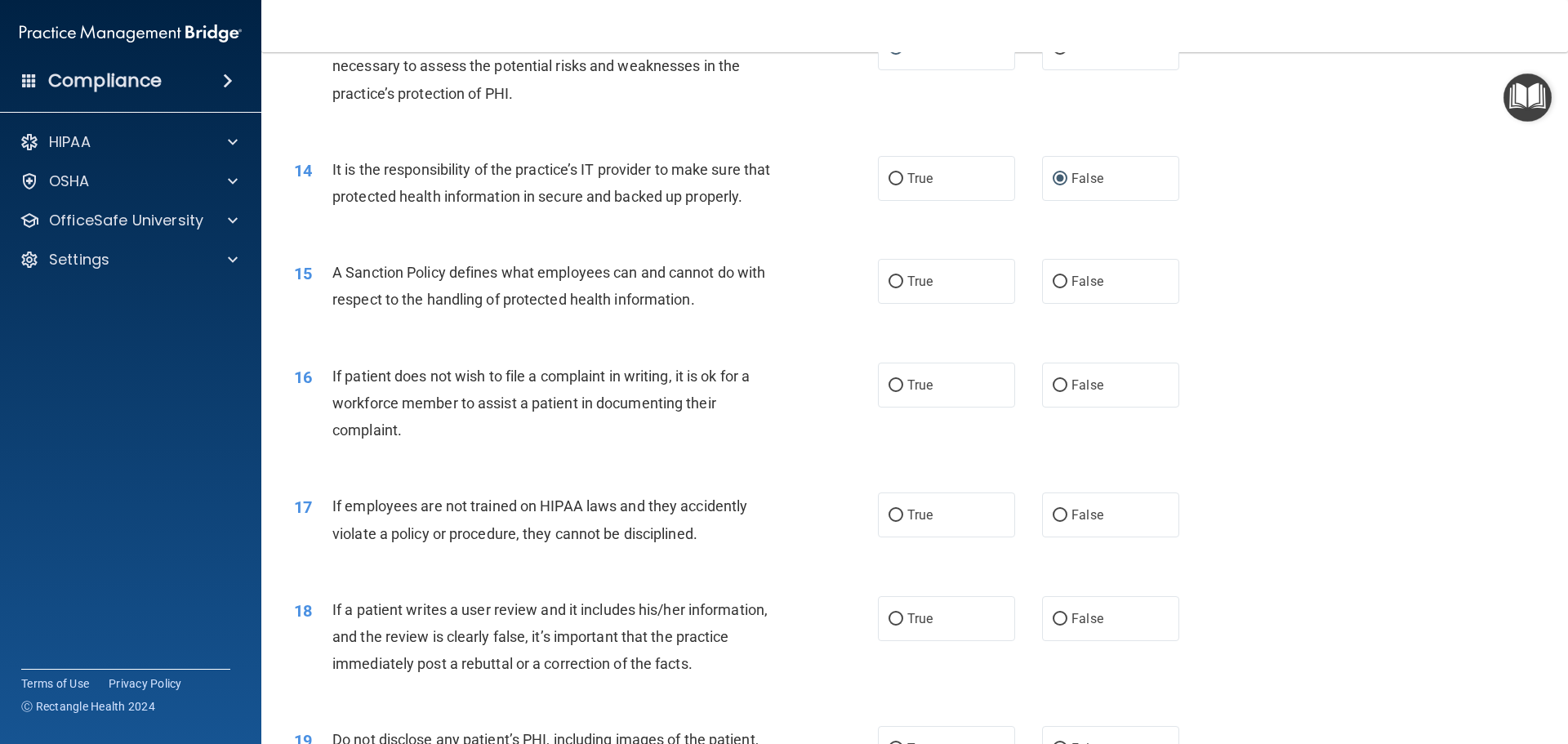
scroll to position [1797, 0]
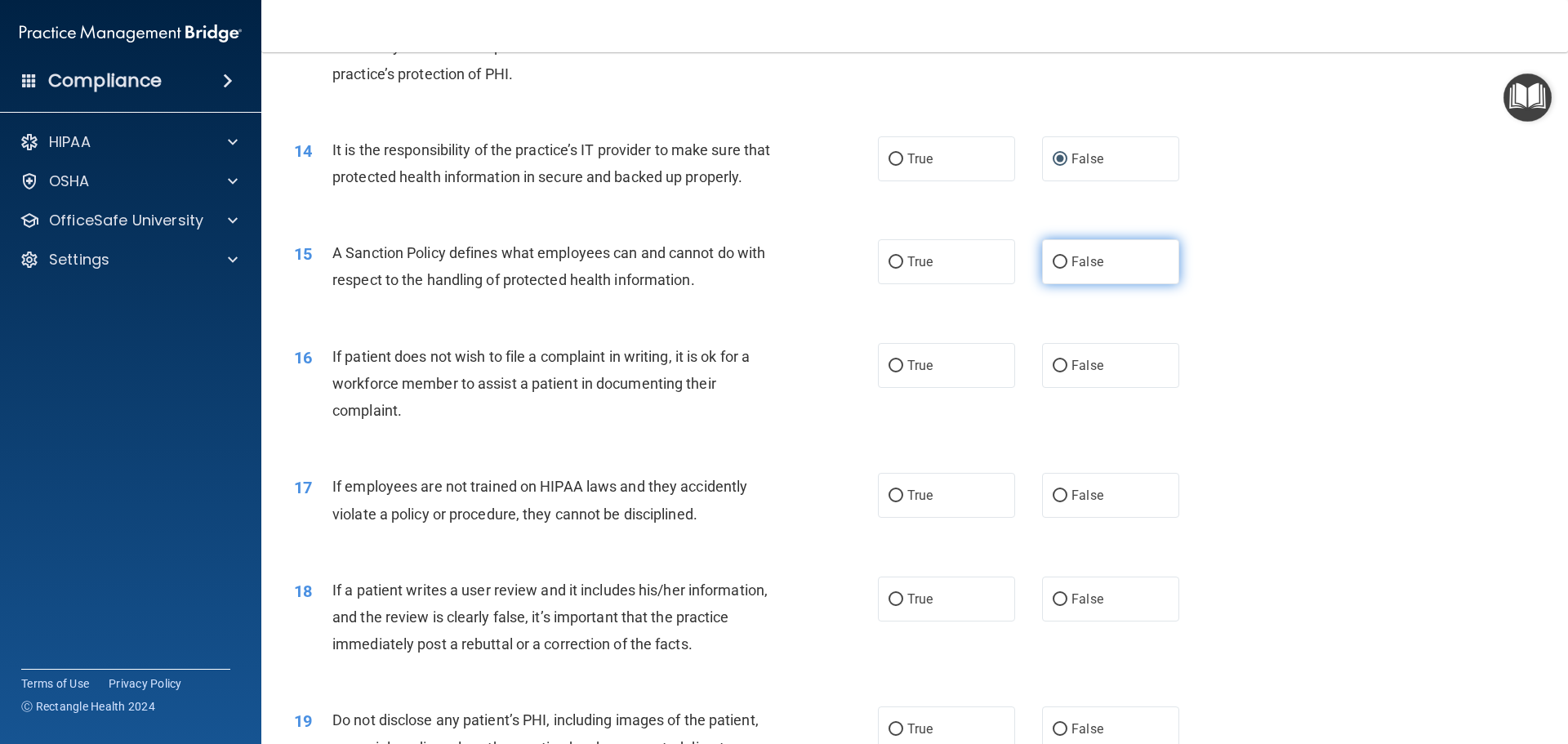
click at [1053, 269] on input "False" at bounding box center [1060, 263] width 15 height 12
radio input "true"
click at [888, 372] on input "True" at bounding box center [895, 367] width 15 height 12
radio input "true"
click at [1054, 502] on input "False" at bounding box center [1060, 497] width 15 height 12
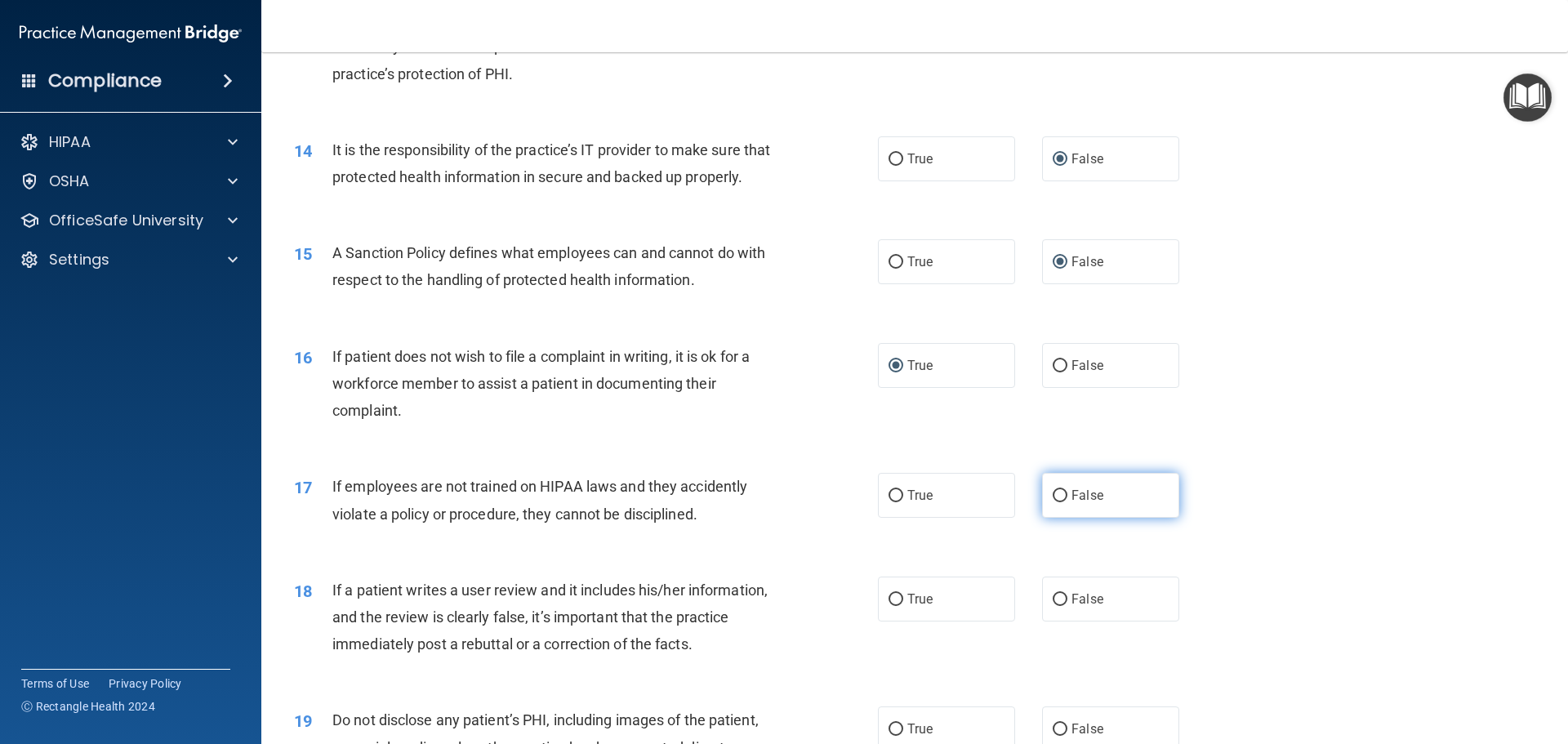
radio input "true"
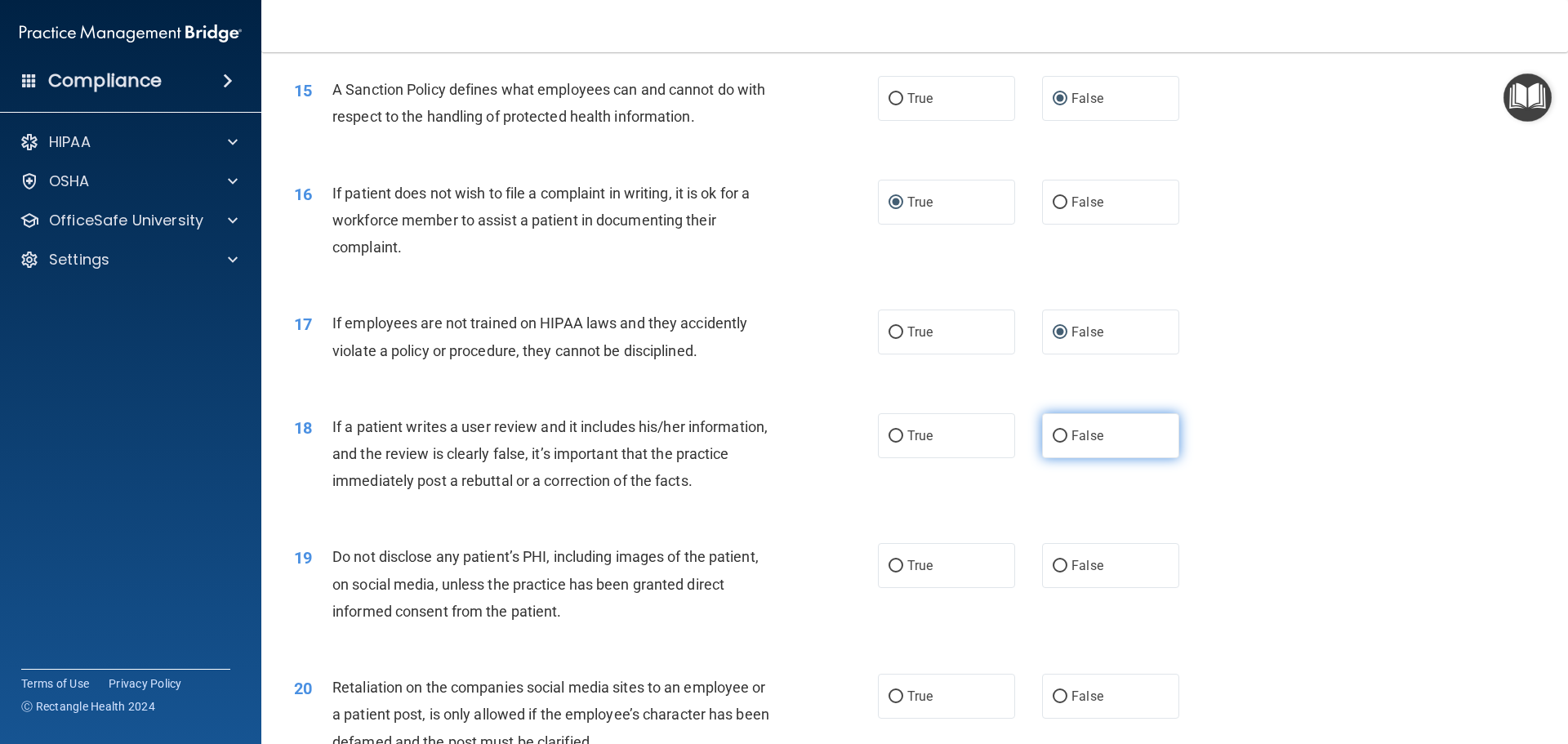
click at [1053, 442] on input "False" at bounding box center [1060, 437] width 15 height 12
radio input "true"
click at [893, 572] on input "True" at bounding box center [895, 567] width 15 height 12
radio input "true"
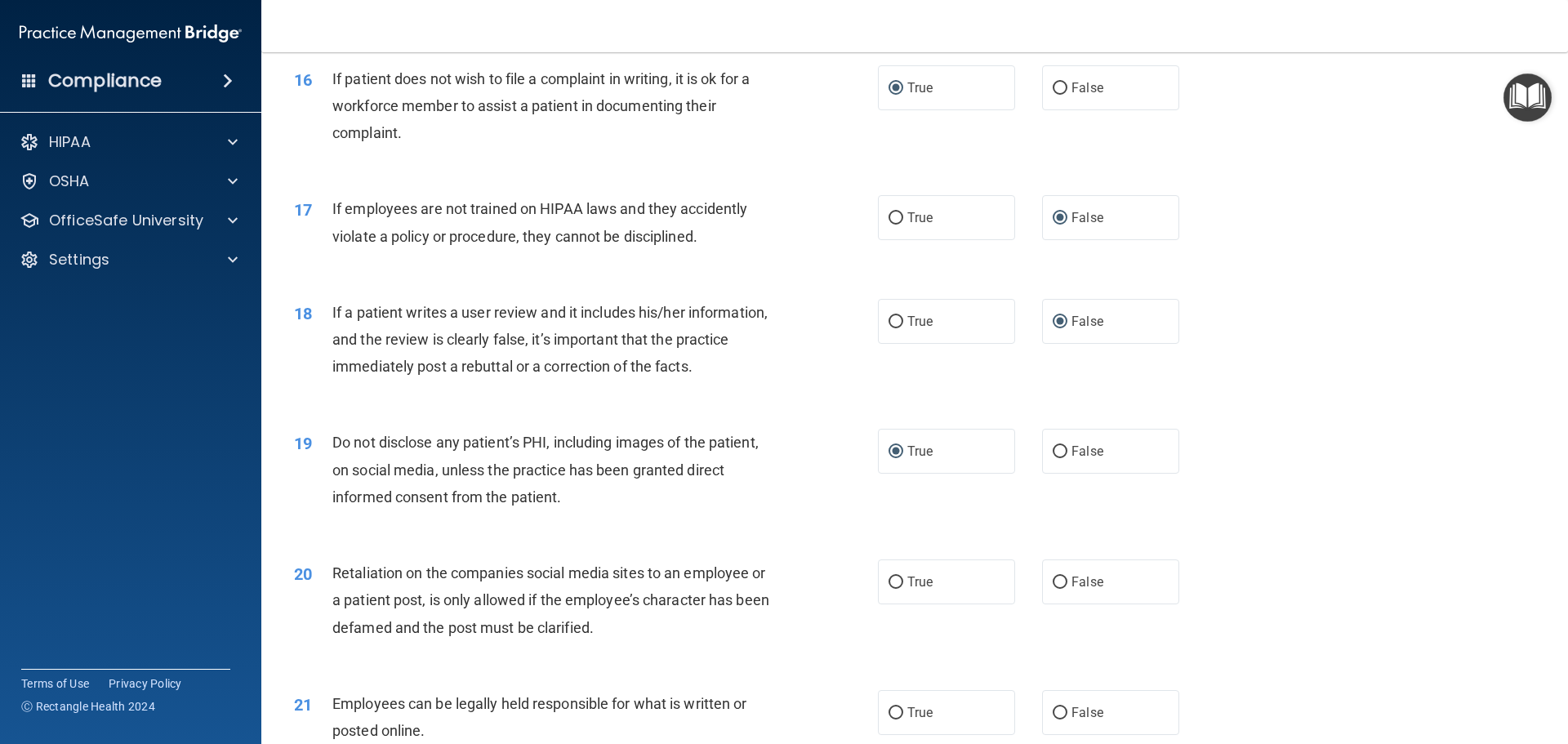
scroll to position [2368, 0]
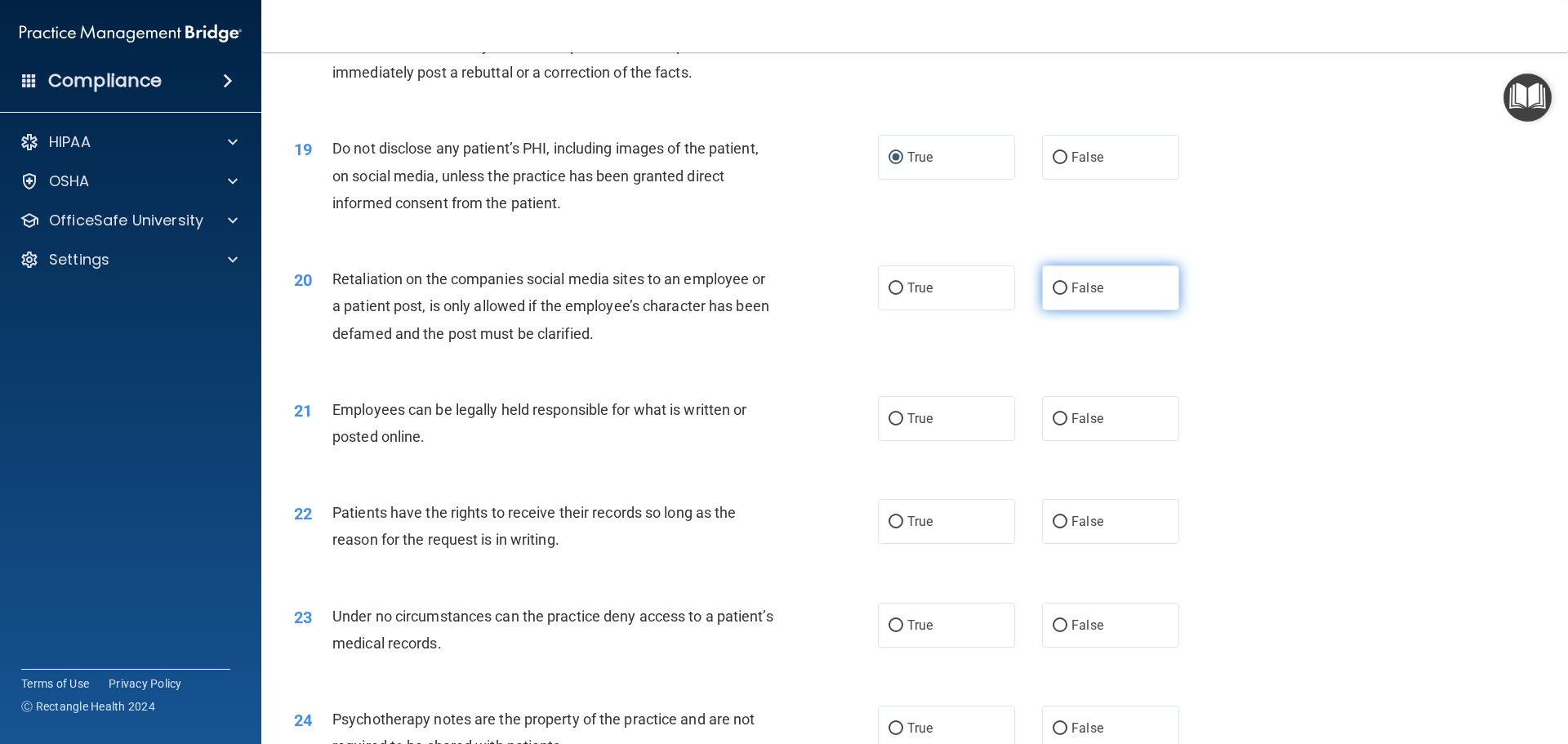
click at [1054, 295] on input "False" at bounding box center [1060, 289] width 15 height 12
radio input "true"
click at [892, 425] on input "True" at bounding box center [895, 419] width 15 height 12
radio input "true"
click at [1056, 529] on input "False" at bounding box center [1060, 522] width 15 height 12
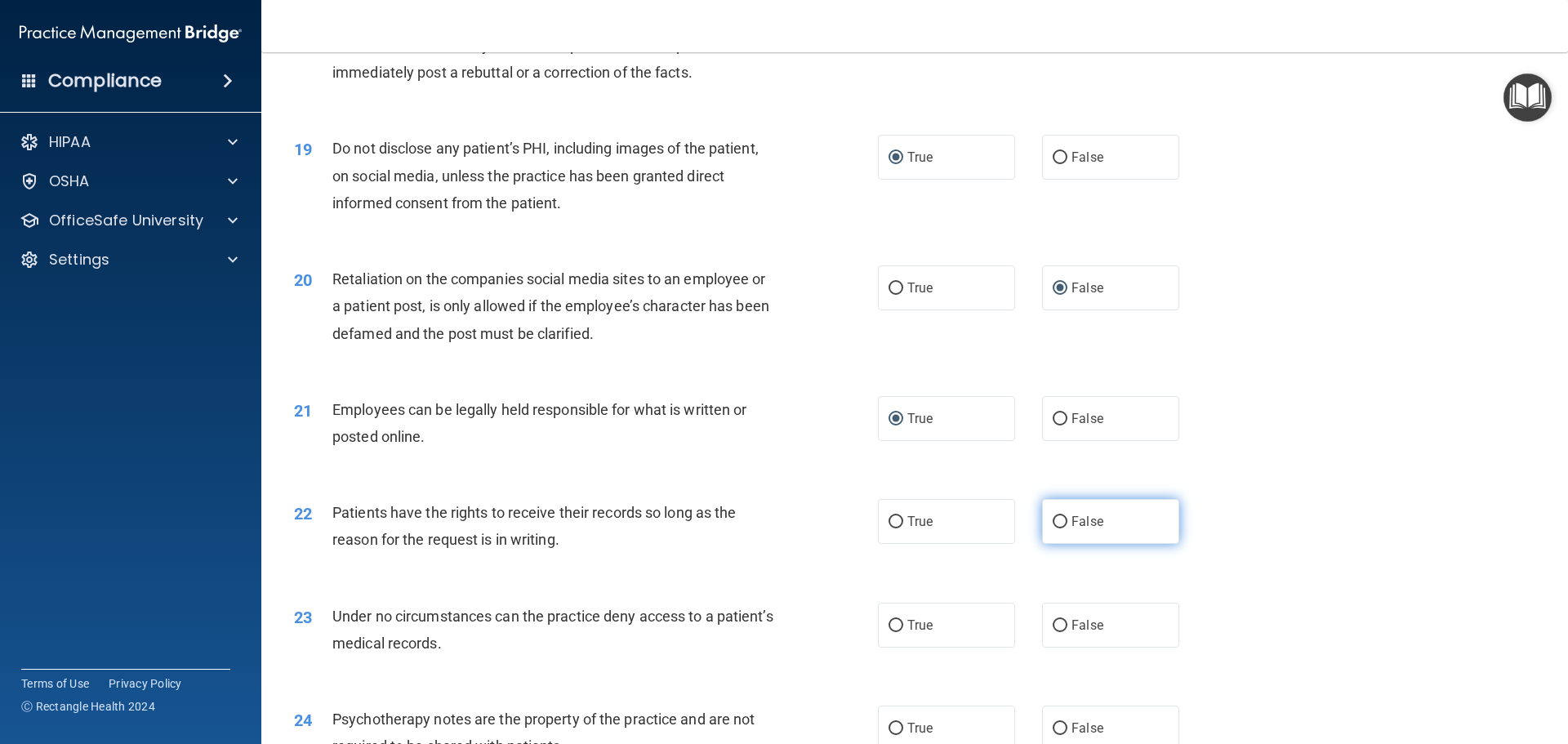
radio input "true"
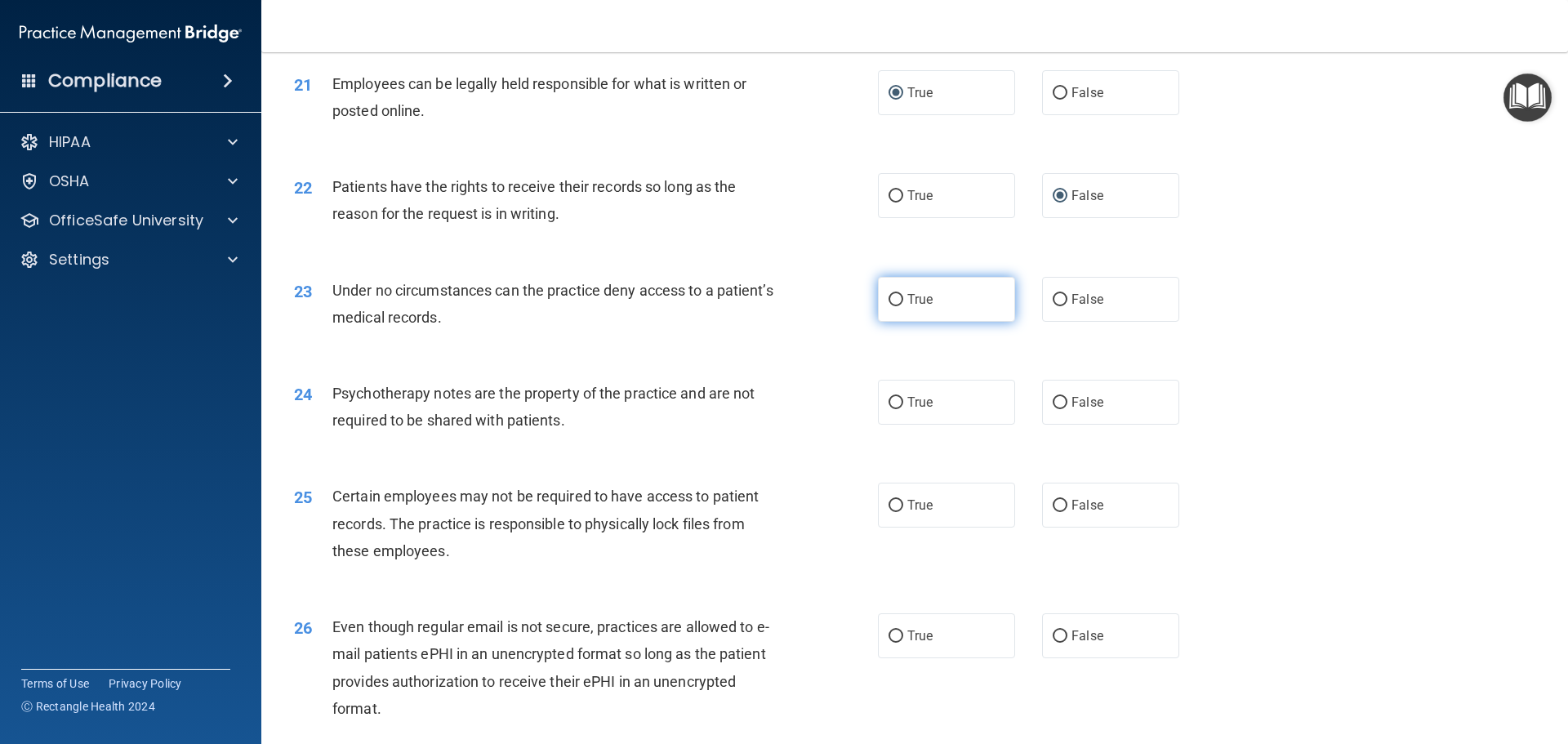
scroll to position [2695, 0]
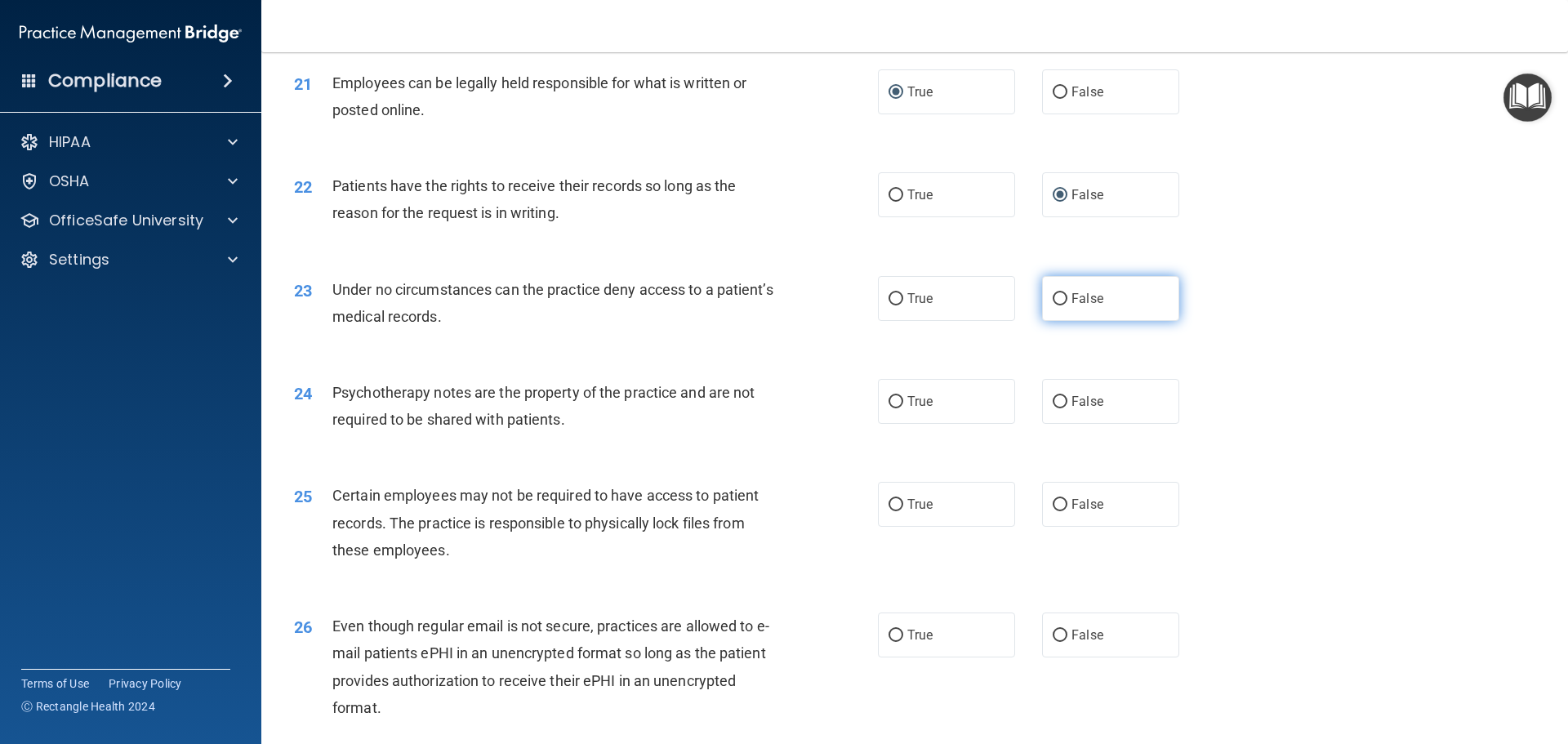
click at [1053, 305] on input "False" at bounding box center [1060, 299] width 15 height 12
radio input "true"
click at [888, 408] on input "True" at bounding box center [895, 402] width 15 height 12
radio input "true"
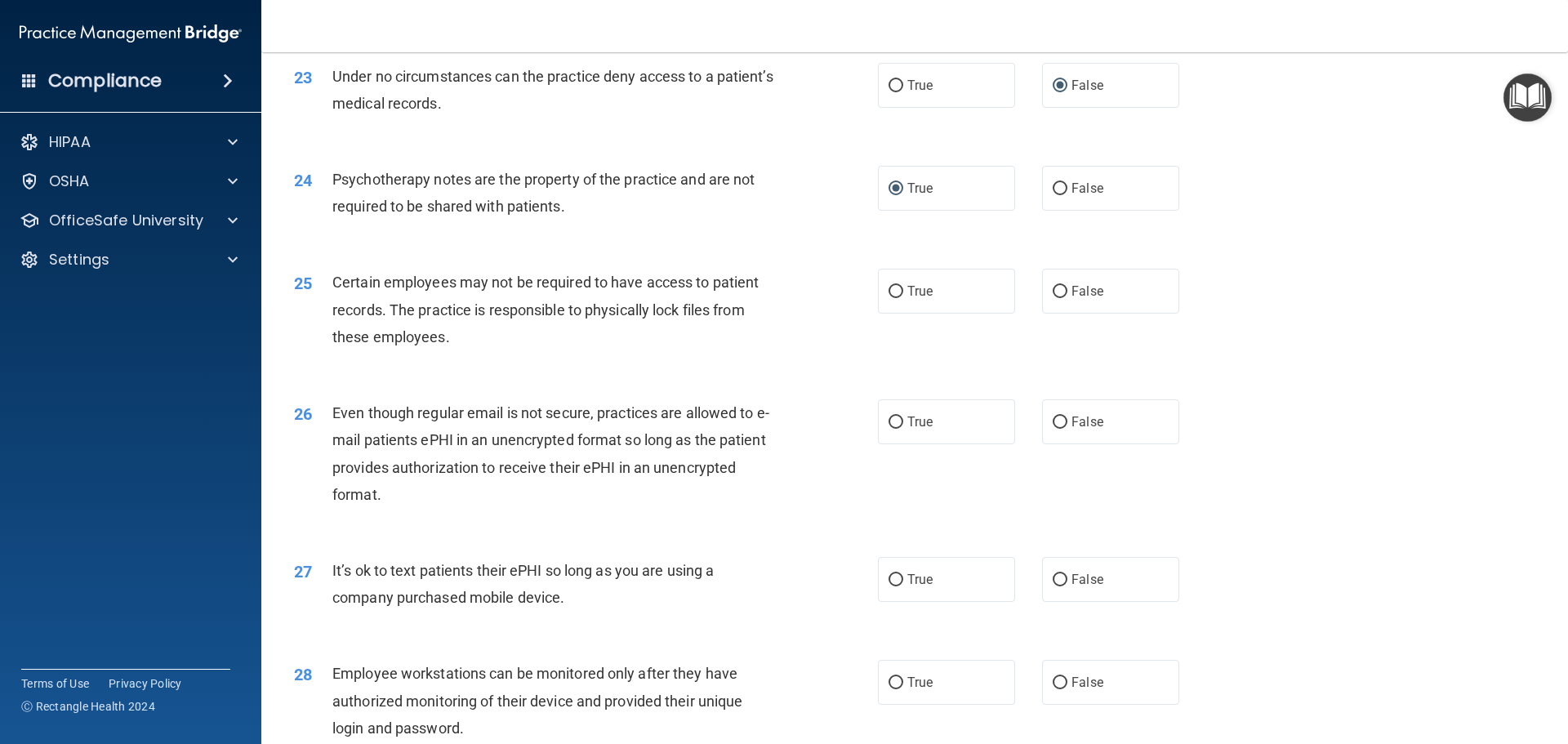
scroll to position [2940, 0]
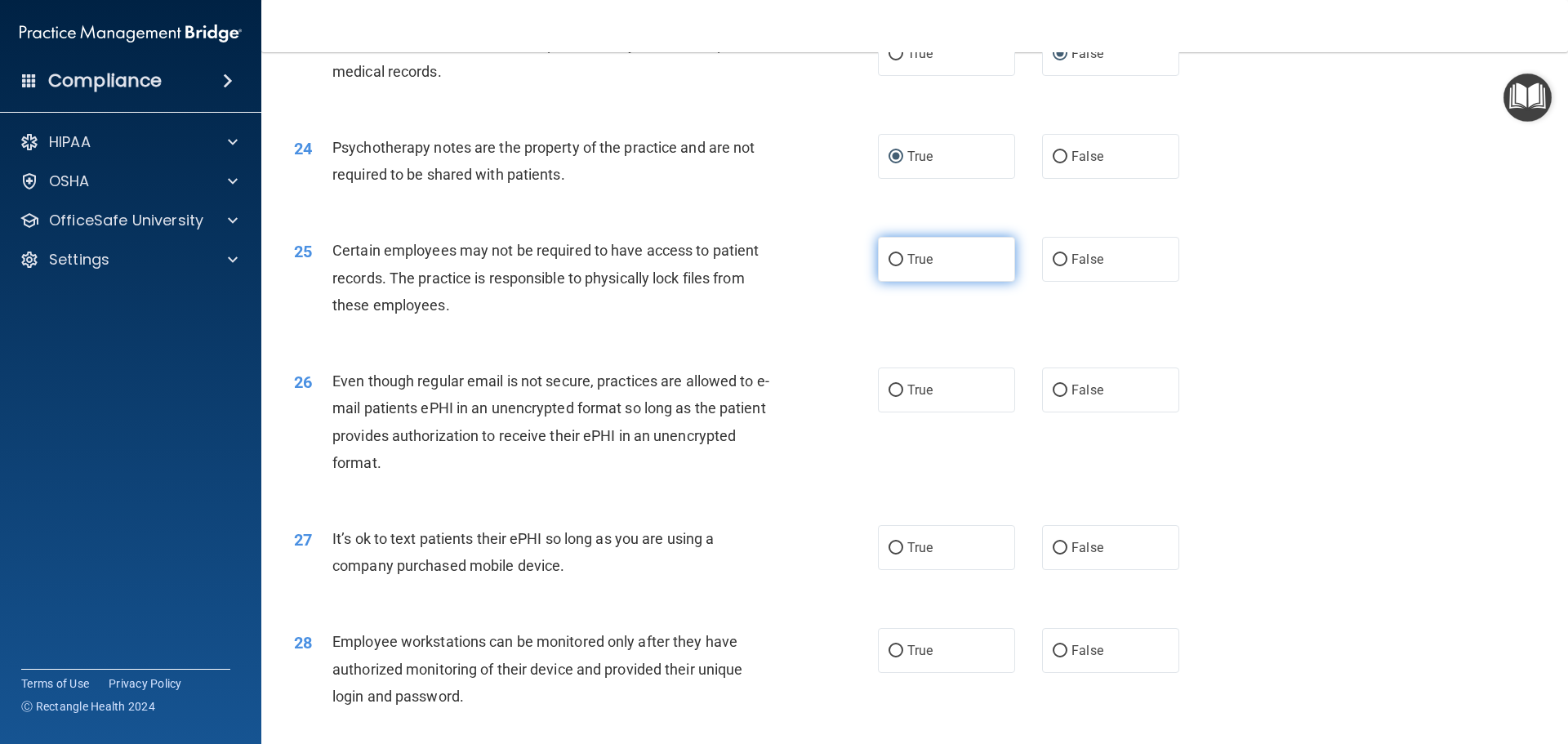
click at [888, 266] on input "True" at bounding box center [895, 260] width 15 height 12
radio input "true"
click at [890, 397] on input "True" at bounding box center [895, 391] width 15 height 12
radio input "true"
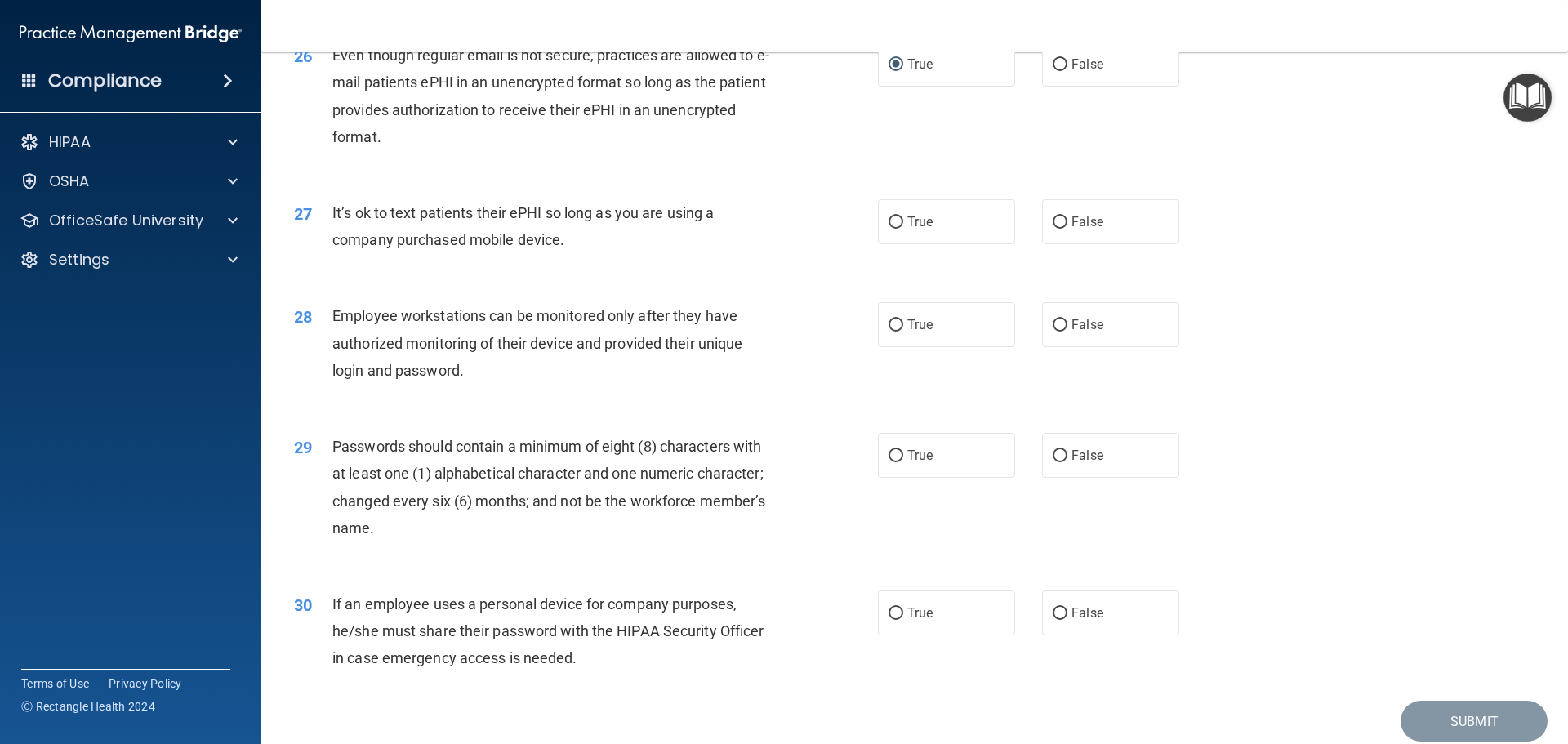
scroll to position [3267, 0]
click at [1053, 228] on input "False" at bounding box center [1060, 222] width 15 height 12
radio input "true"
click at [1054, 462] on input "False" at bounding box center [1060, 456] width 15 height 12
radio input "true"
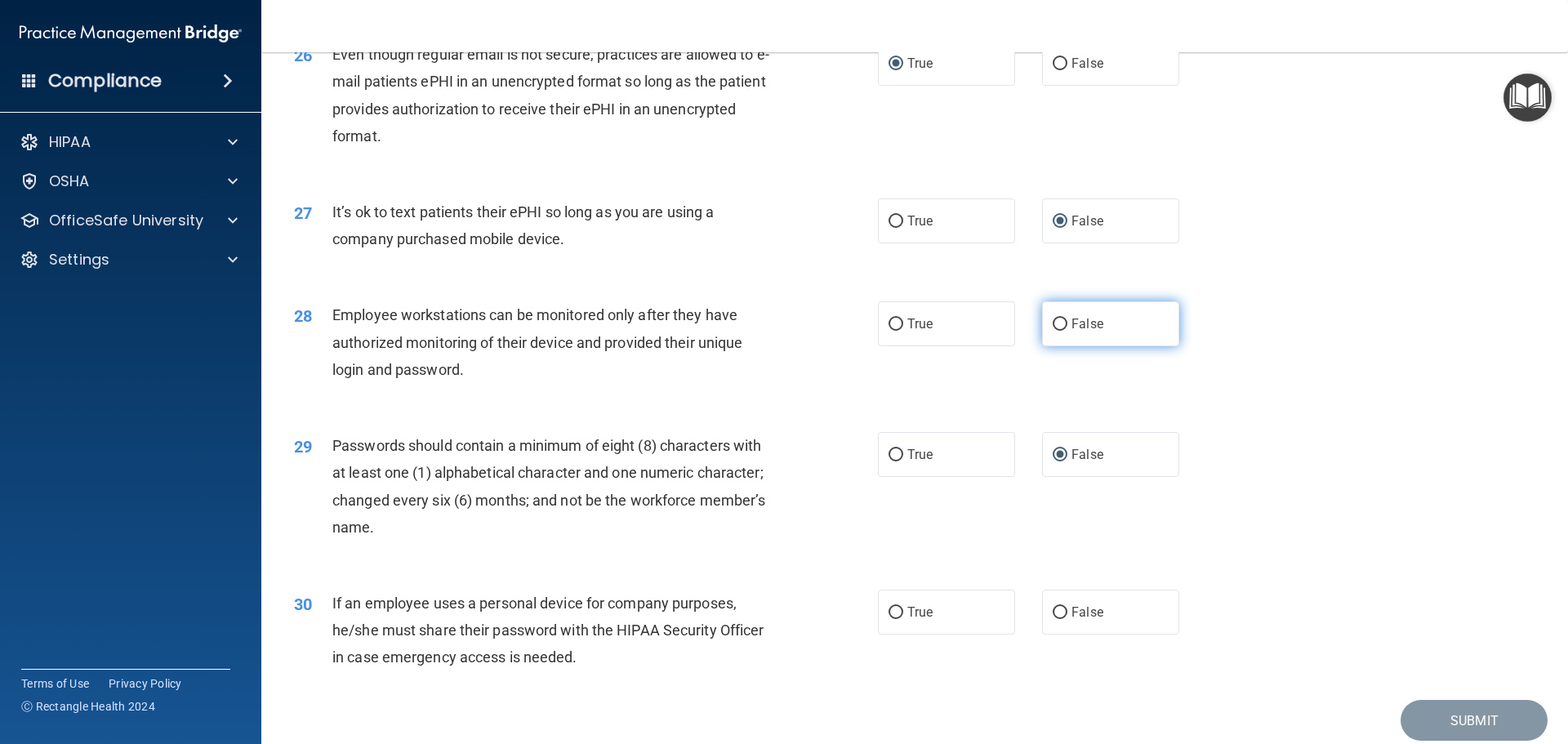
click at [1054, 331] on input "False" at bounding box center [1060, 325] width 15 height 12
radio input "true"
click at [893, 462] on input "True" at bounding box center [895, 456] width 15 height 12
radio input "true"
radio input "false"
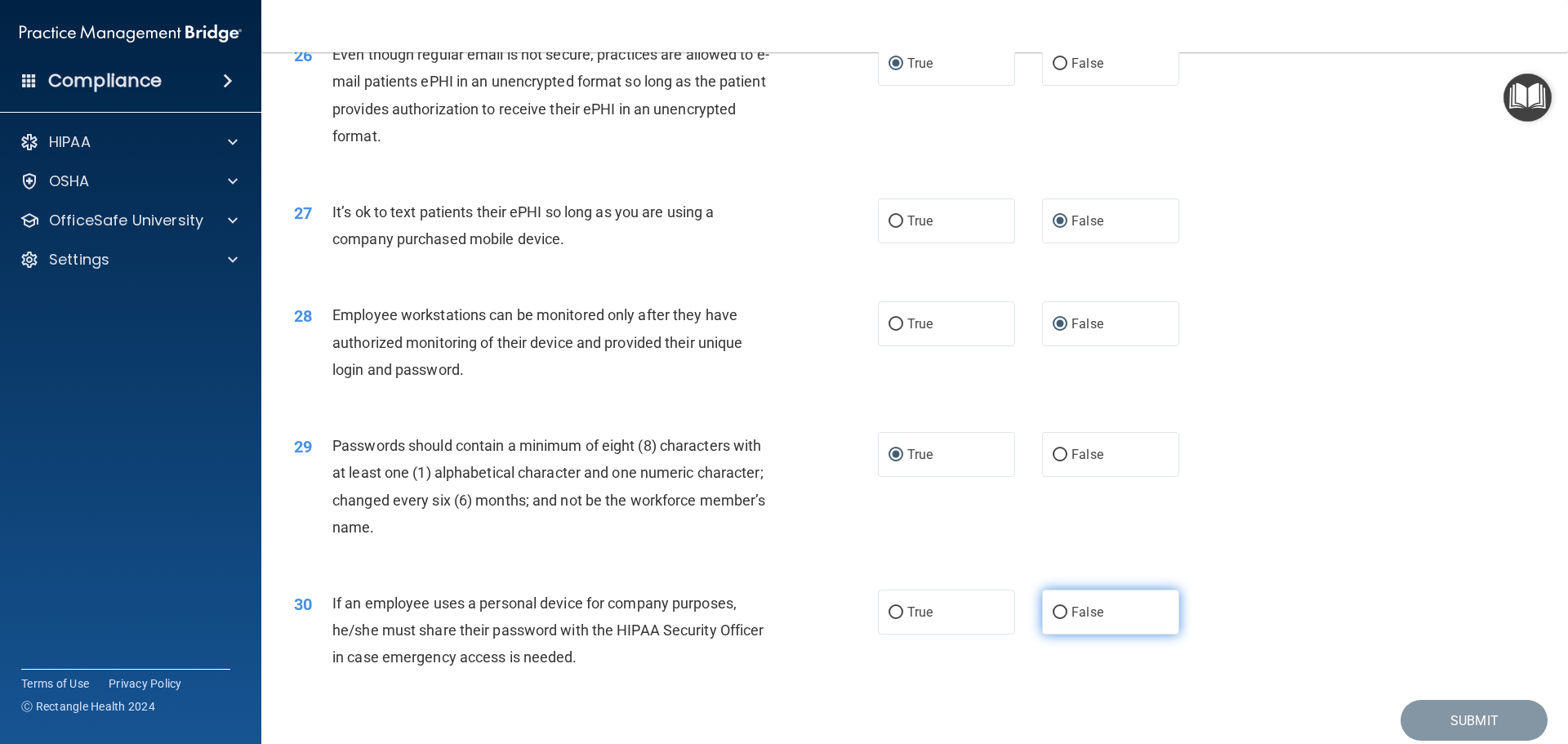
click at [1055, 619] on input "False" at bounding box center [1060, 613] width 15 height 12
radio input "true"
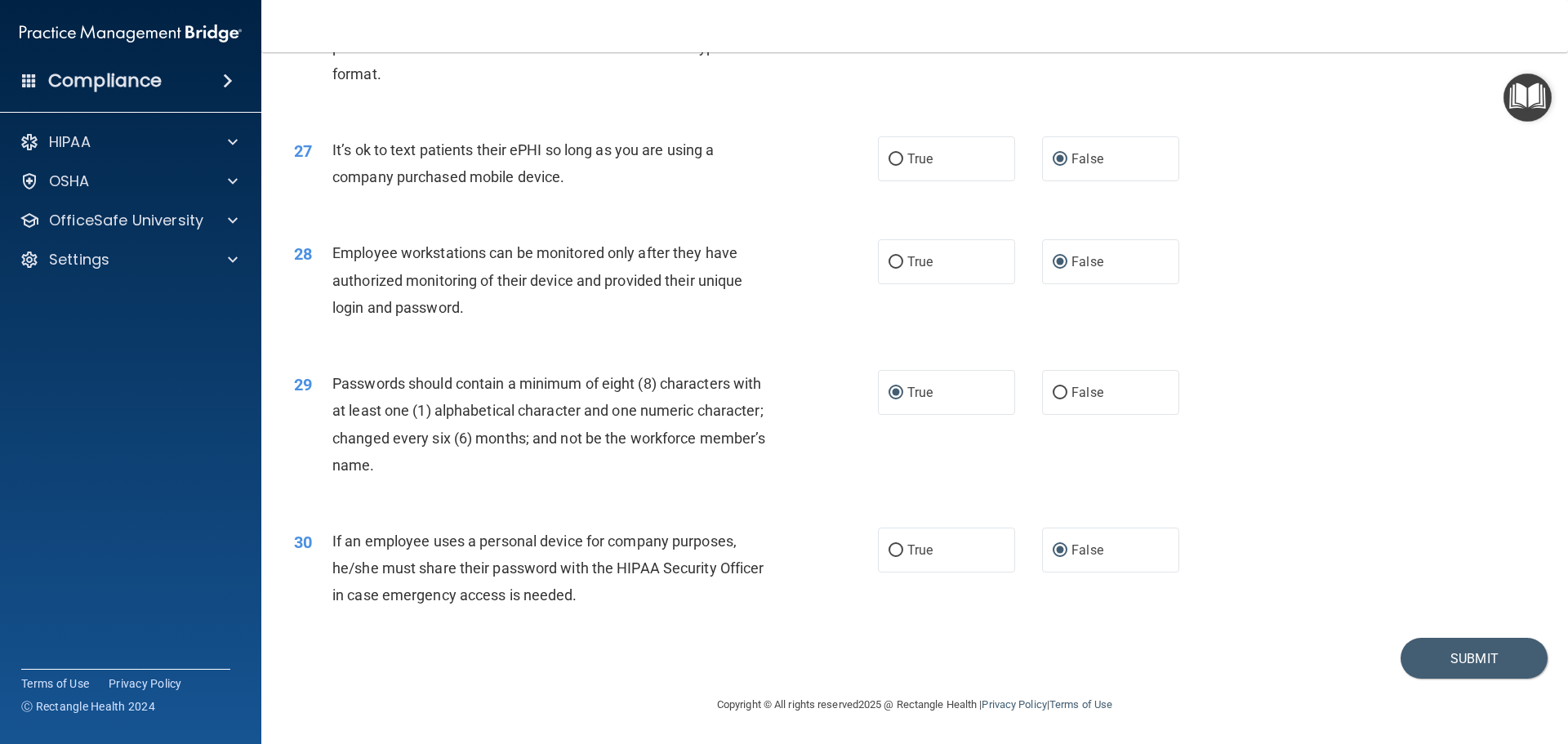
scroll to position [3357, 0]
click at [1454, 665] on button "Submit" at bounding box center [1474, 659] width 147 height 42
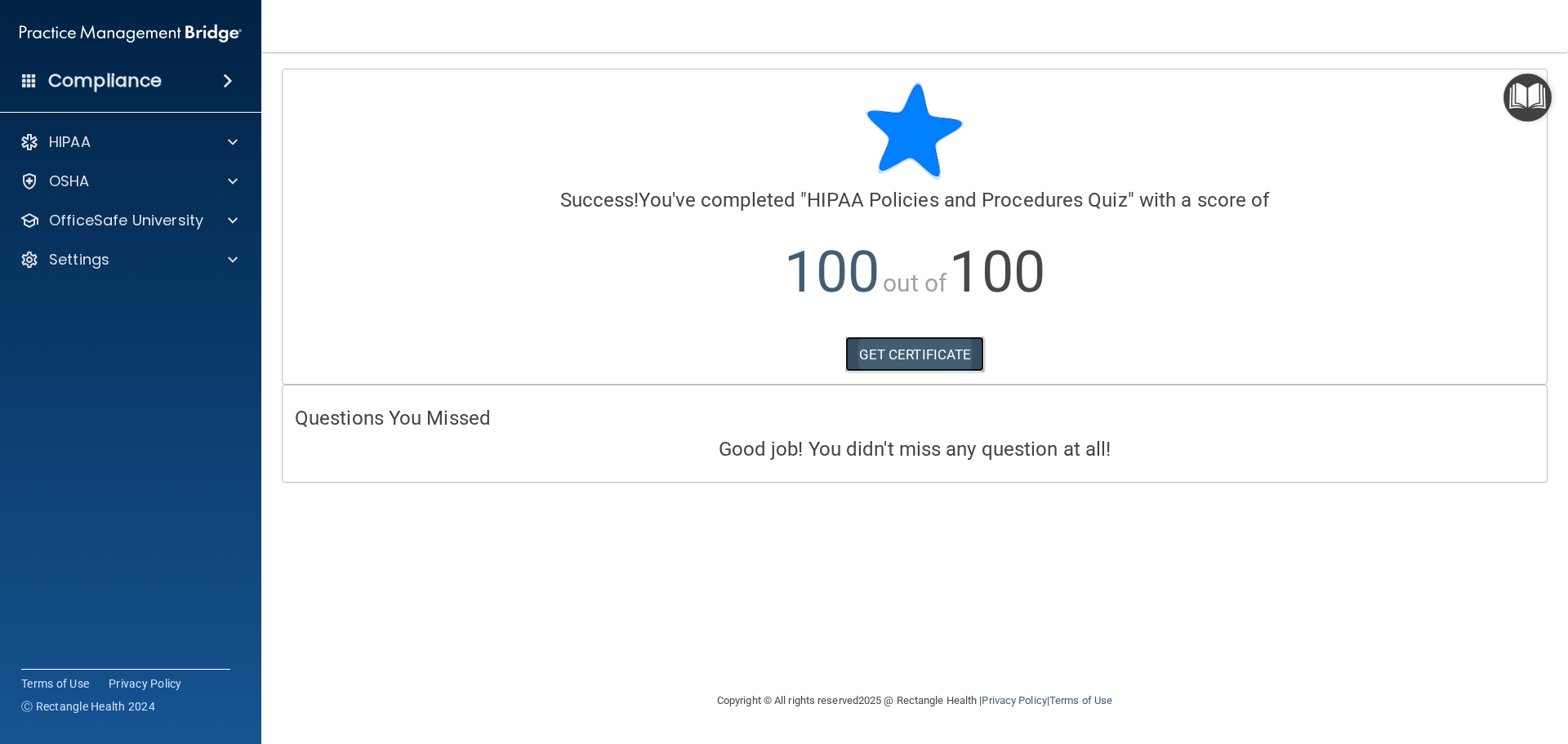
click at [932, 356] on link "GET CERTIFICATE" at bounding box center [915, 354] width 140 height 36
click at [126, 226] on p "OfficeSafe University" at bounding box center [125, 221] width 154 height 20
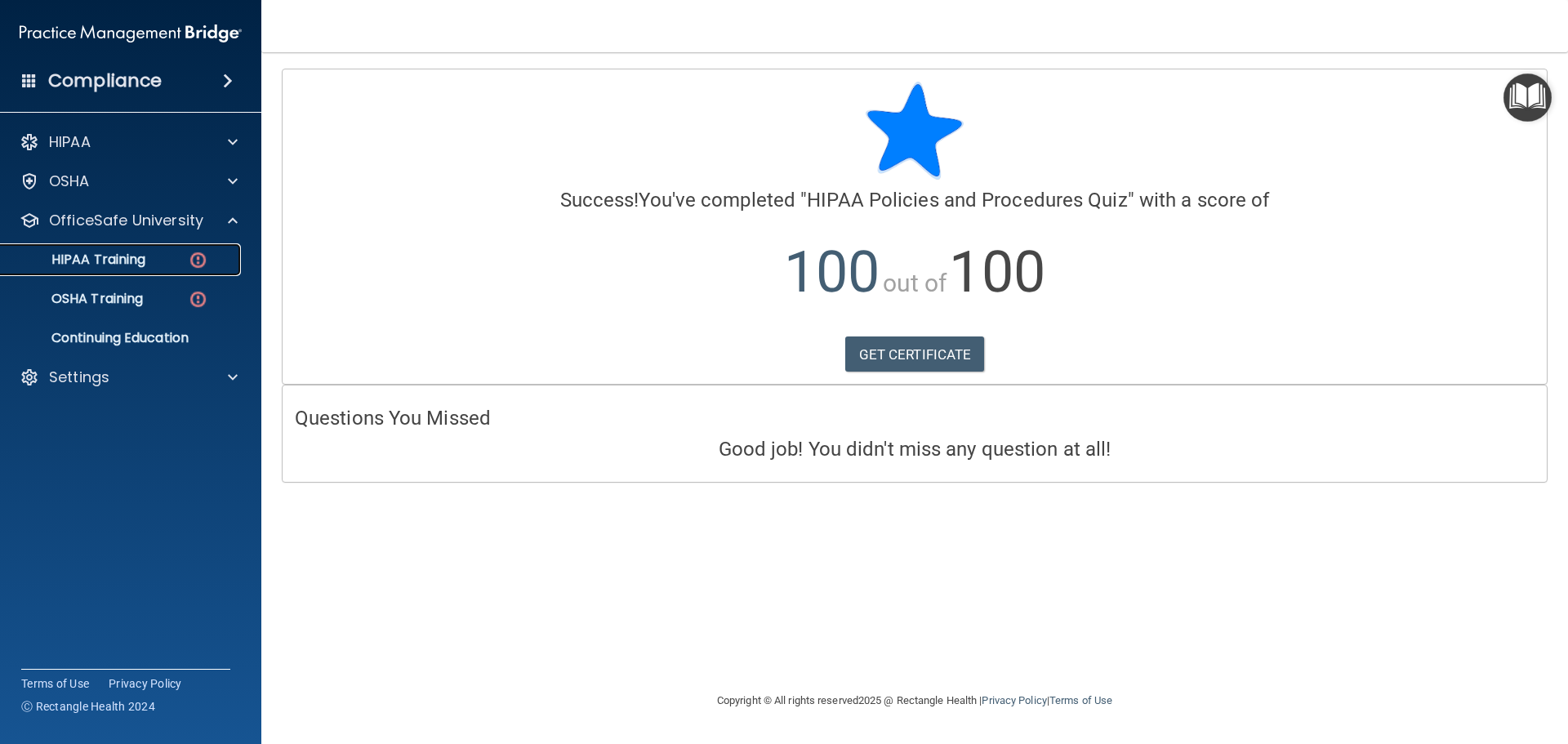
click at [156, 268] on link "HIPAA Training" at bounding box center [112, 259] width 257 height 33
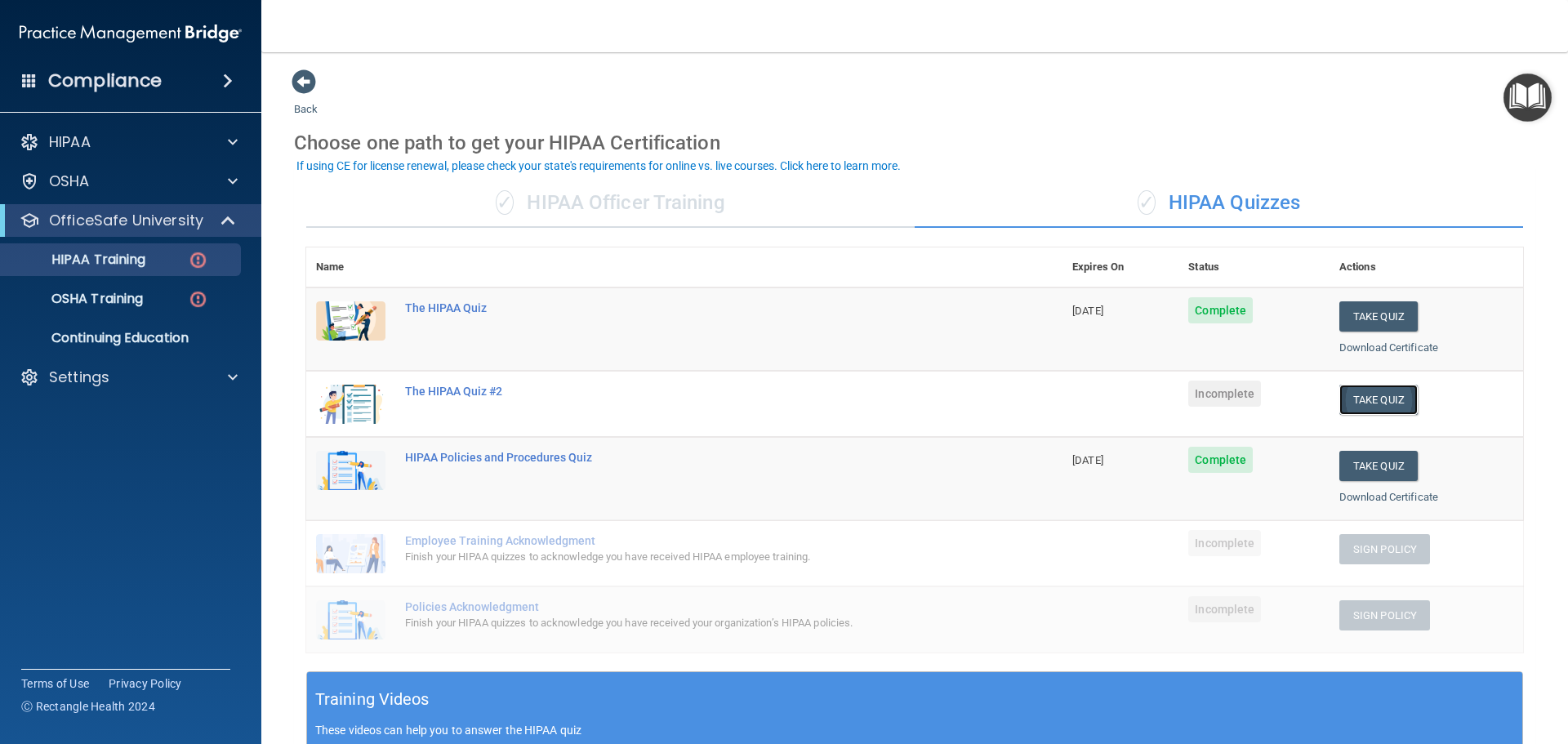
click at [1368, 400] on button "Take Quiz" at bounding box center [1378, 400] width 78 height 30
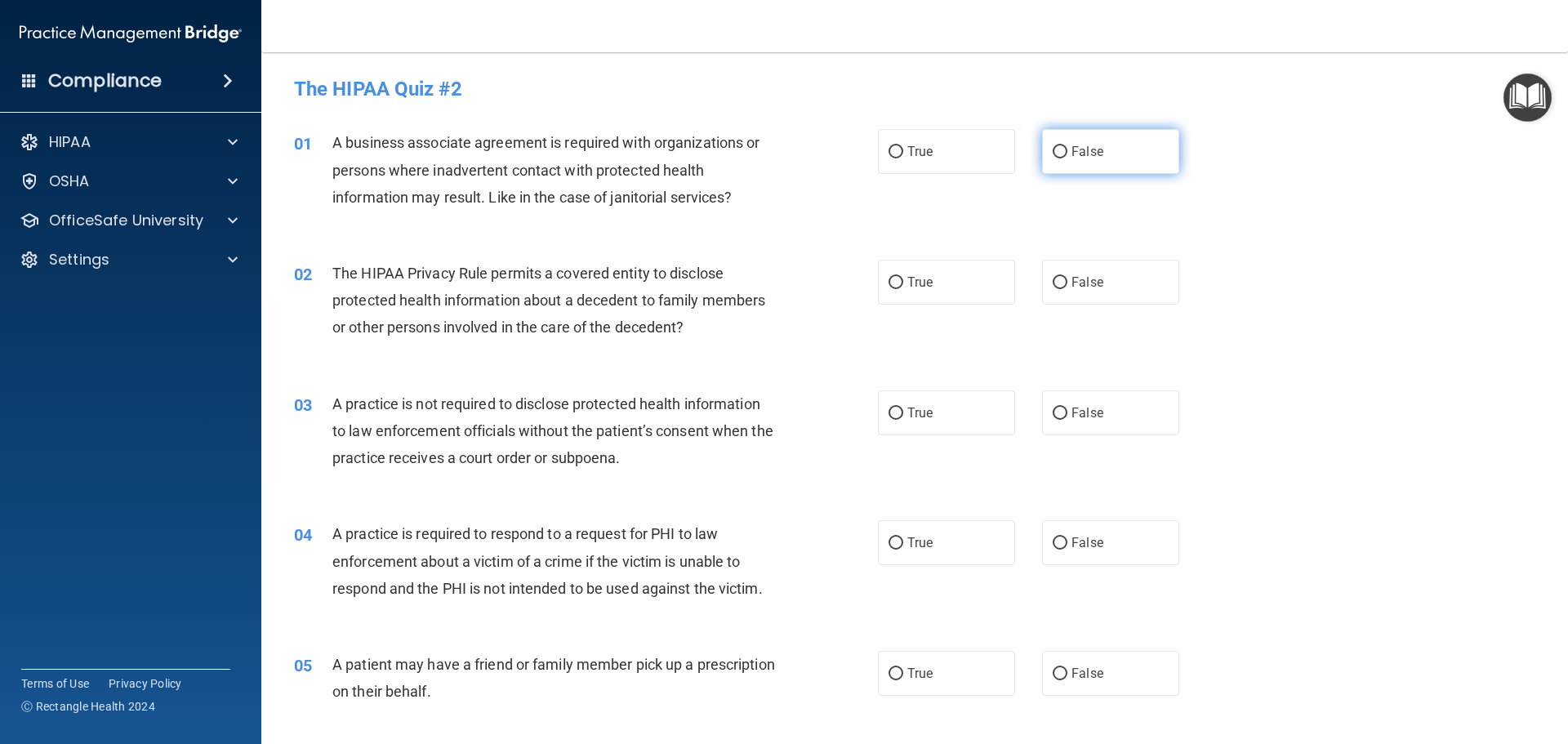
click at [1055, 154] on input "False" at bounding box center [1060, 152] width 15 height 12
radio input "true"
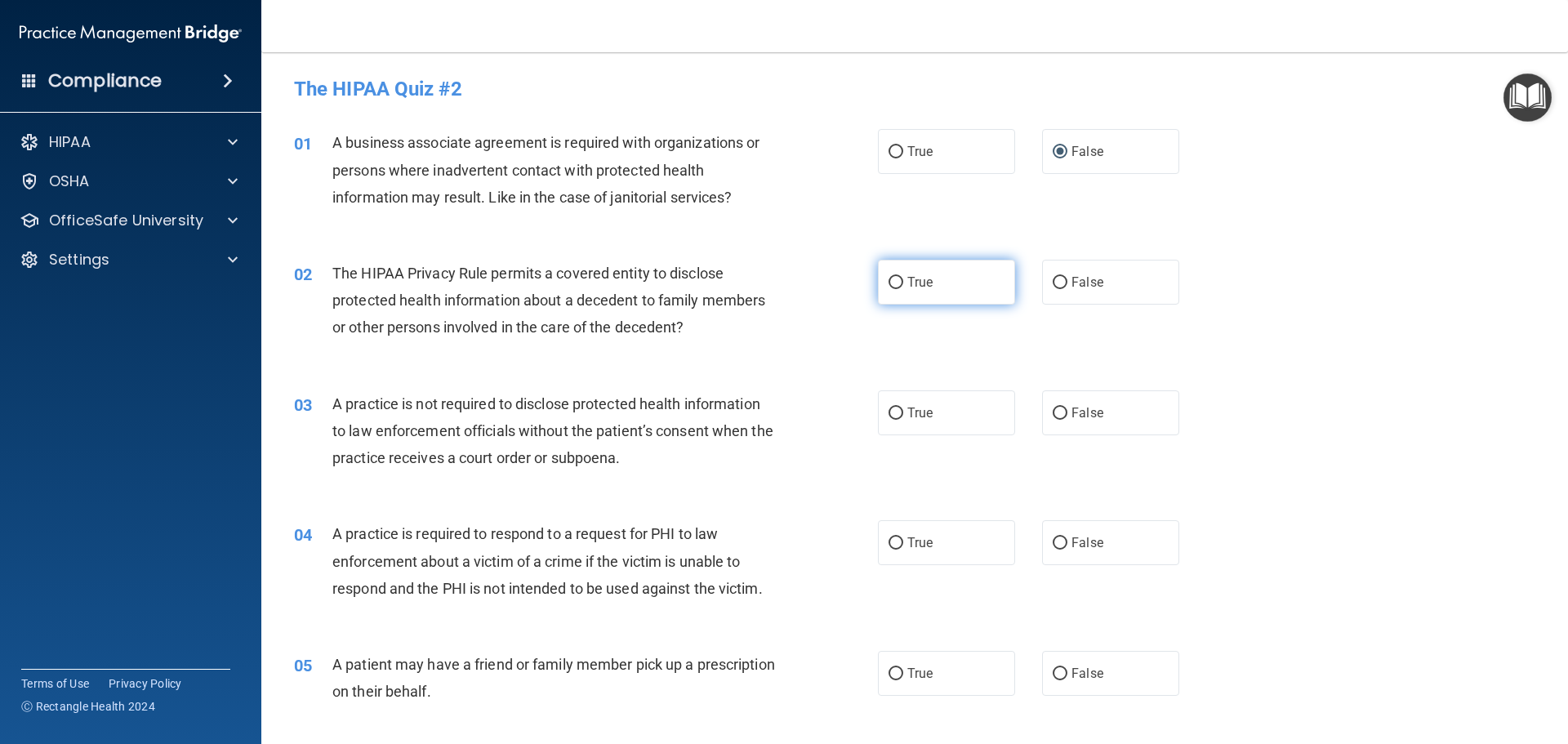
click at [888, 285] on input "True" at bounding box center [895, 283] width 15 height 12
radio input "true"
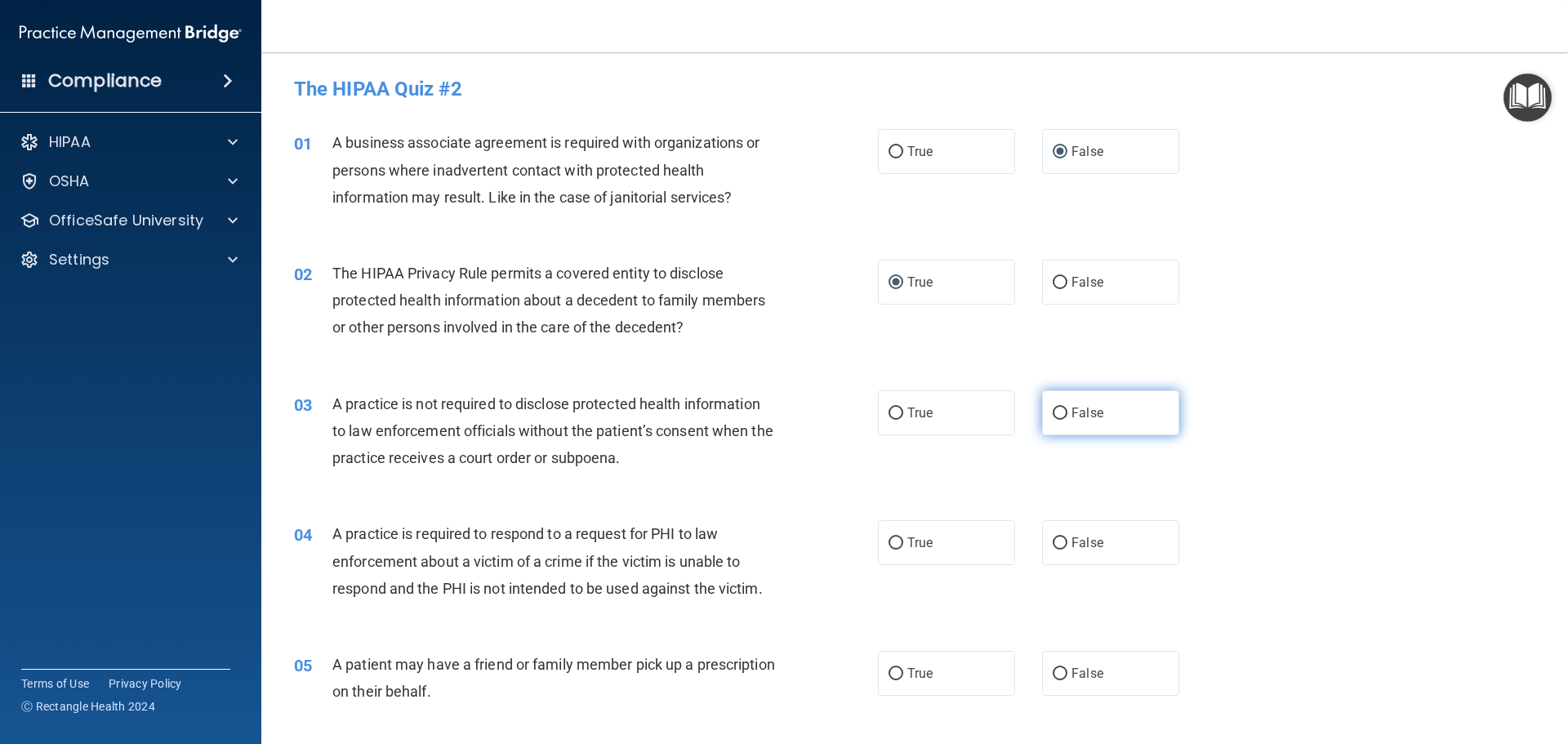
click at [1055, 412] on input "False" at bounding box center [1060, 414] width 15 height 12
radio input "true"
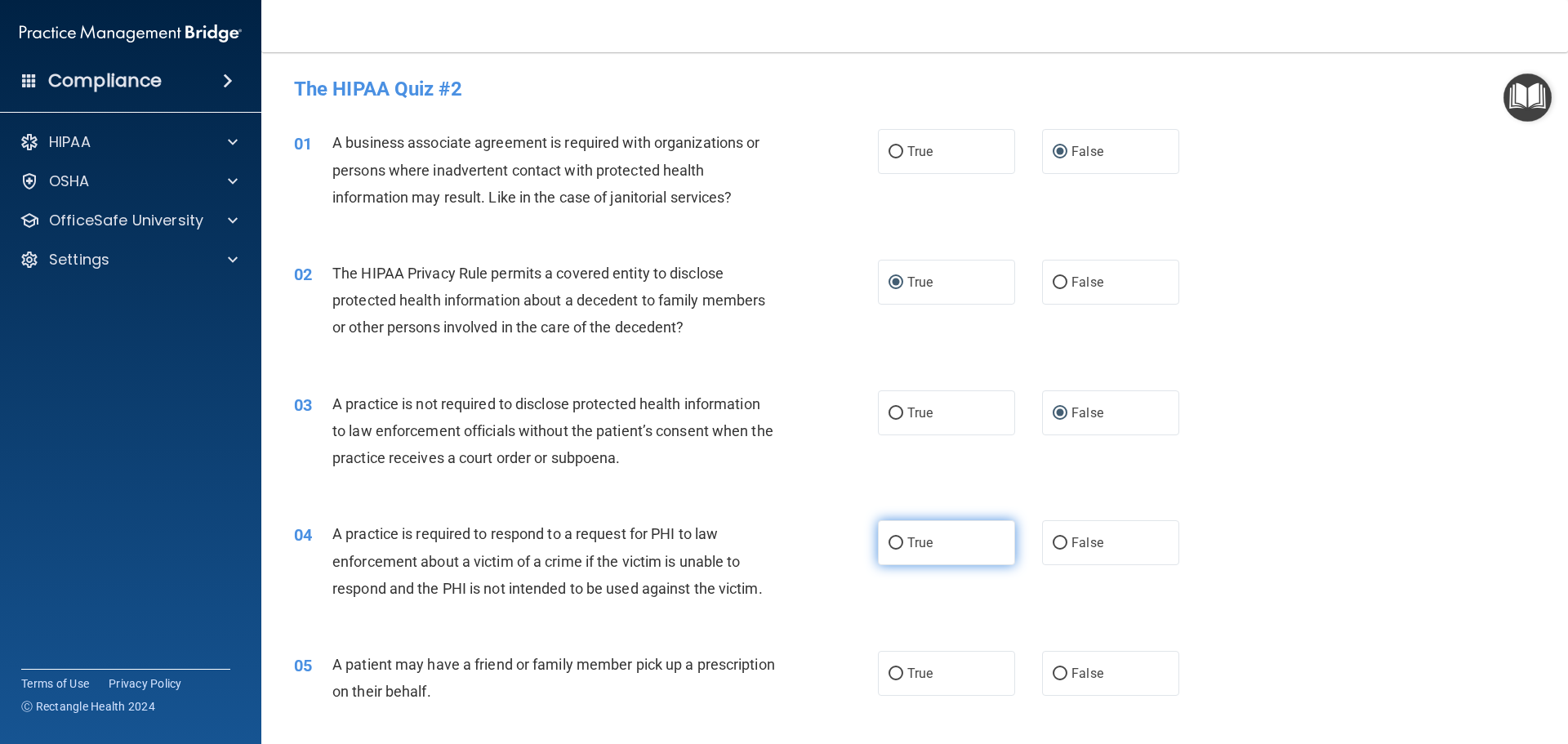
click at [893, 541] on input "True" at bounding box center [895, 544] width 15 height 12
radio input "true"
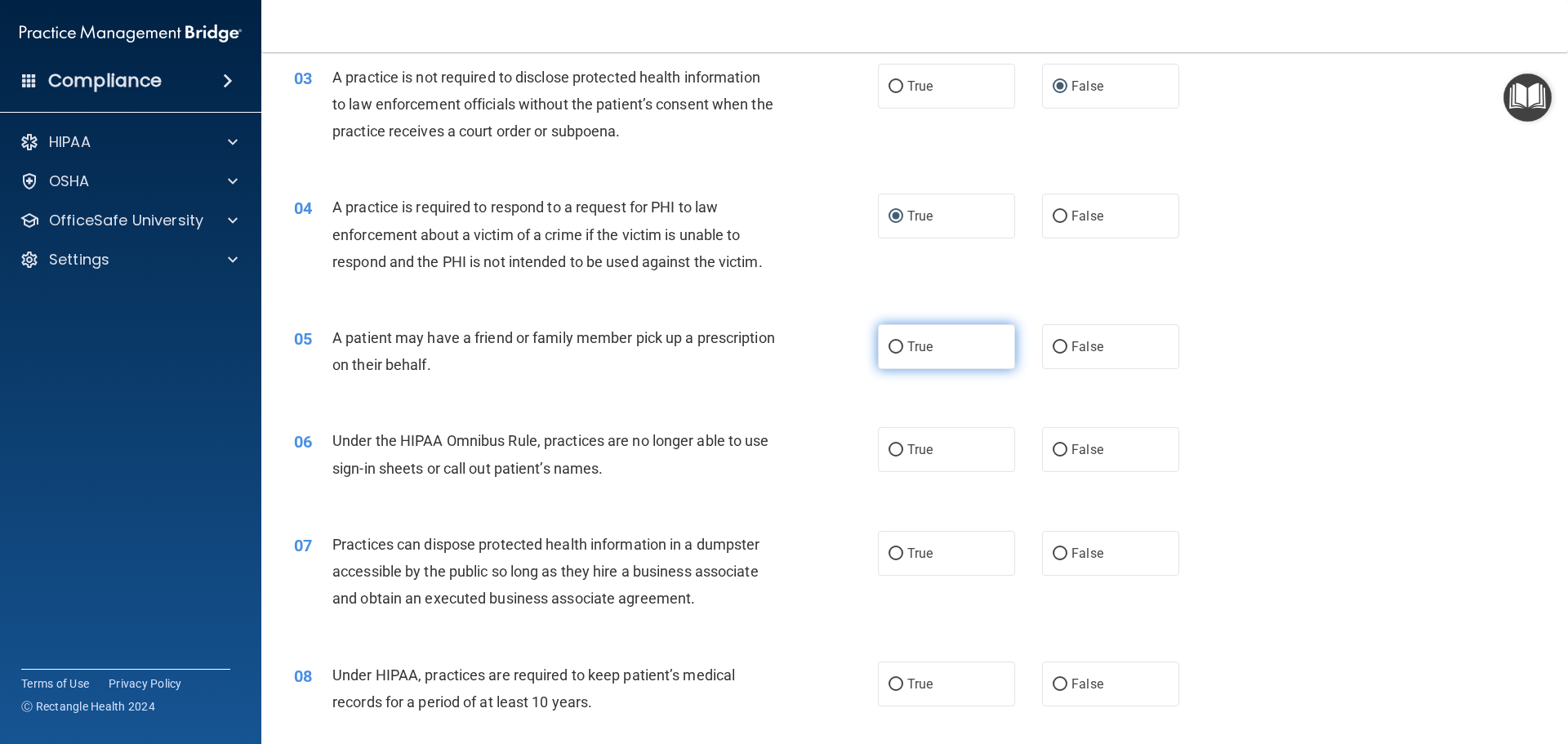
click at [893, 342] on input "True" at bounding box center [895, 348] width 15 height 12
radio input "true"
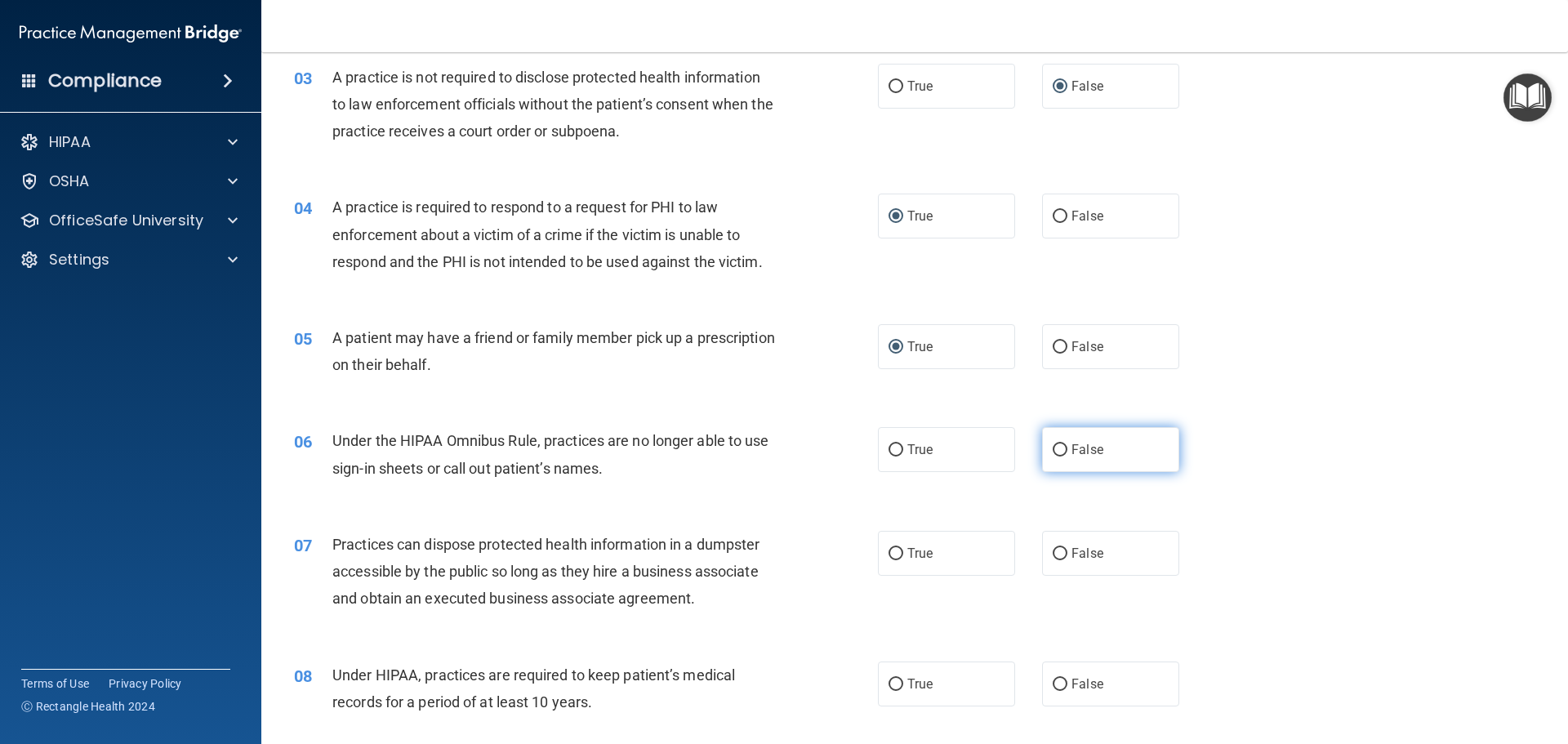
click at [1057, 450] on input "False" at bounding box center [1060, 450] width 15 height 12
radio input "true"
click at [1056, 551] on input "False" at bounding box center [1060, 554] width 15 height 12
radio input "true"
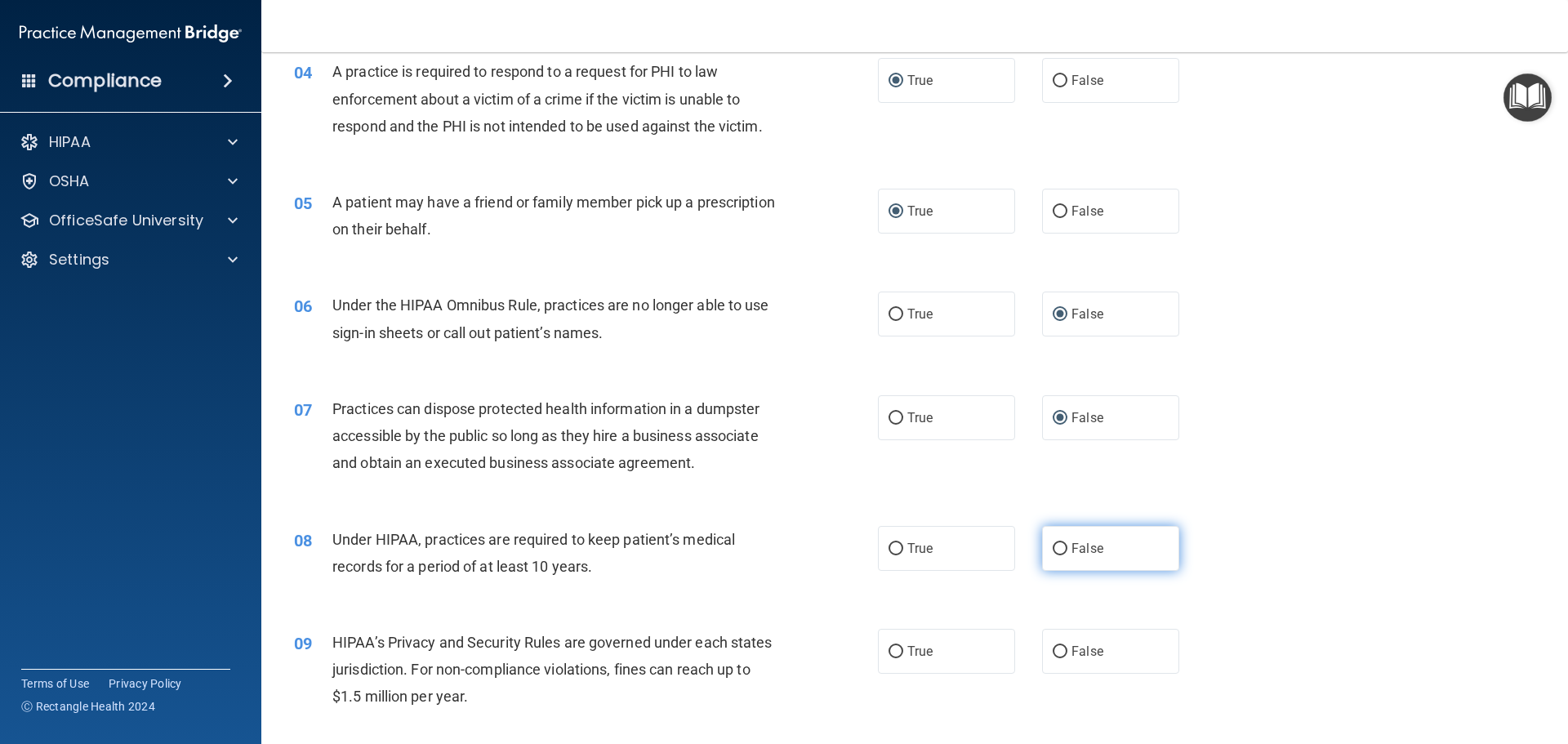
scroll to position [490, 0]
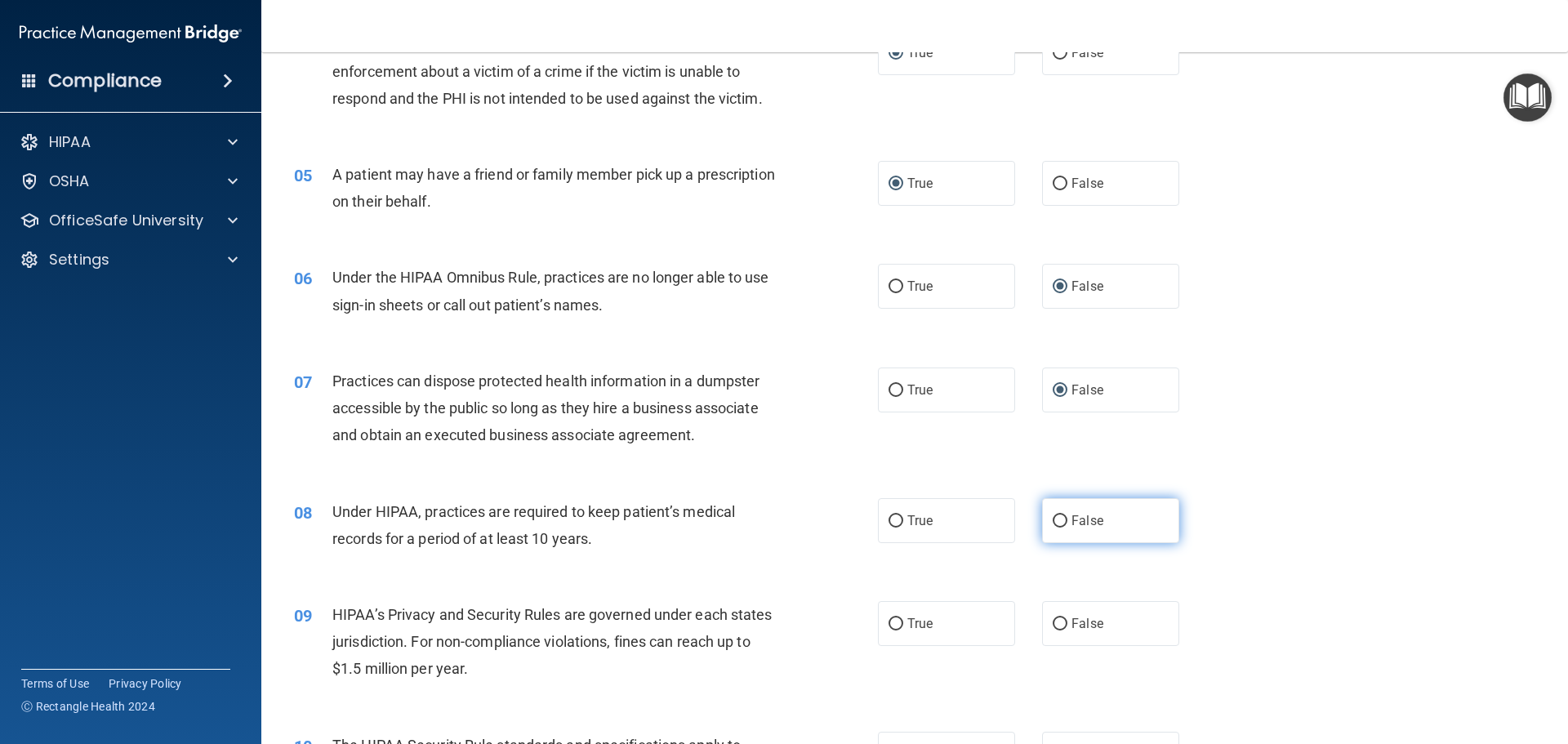
drag, startPoint x: 1054, startPoint y: 522, endPoint x: 1051, endPoint y: 531, distance: 9.5
click at [1054, 525] on input "False" at bounding box center [1060, 522] width 15 height 12
radio input "true"
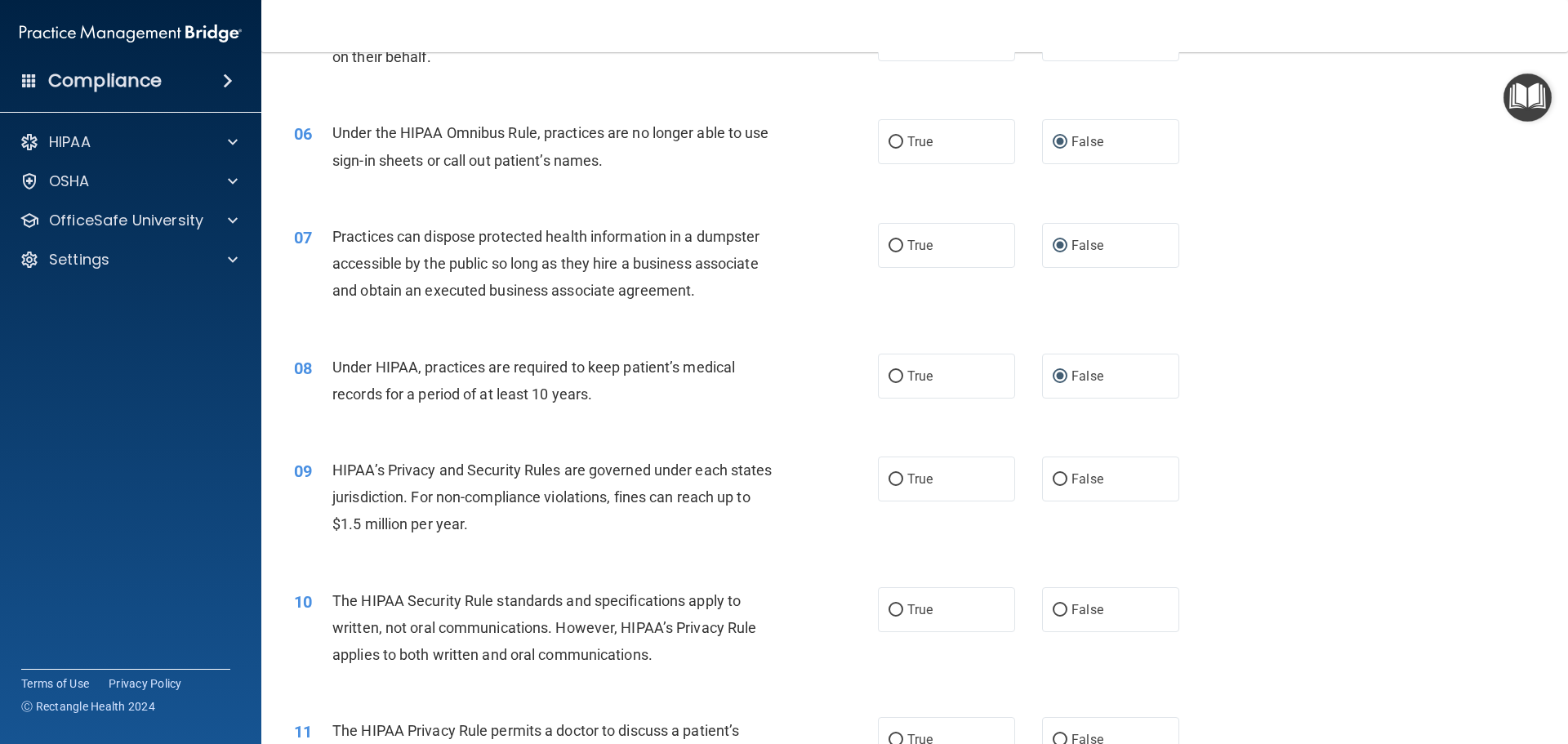
scroll to position [653, 0]
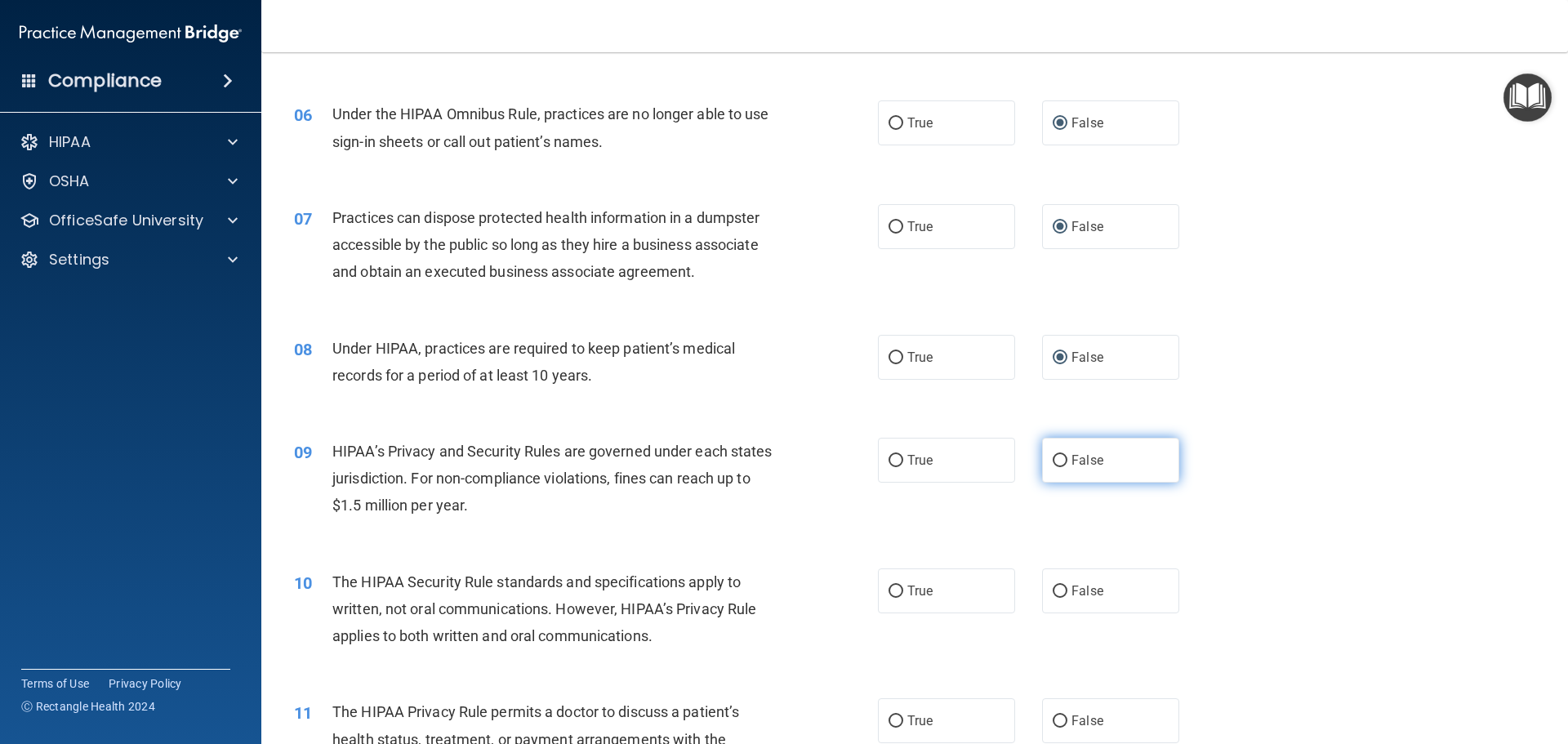
click at [1054, 462] on input "False" at bounding box center [1060, 461] width 15 height 12
radio input "true"
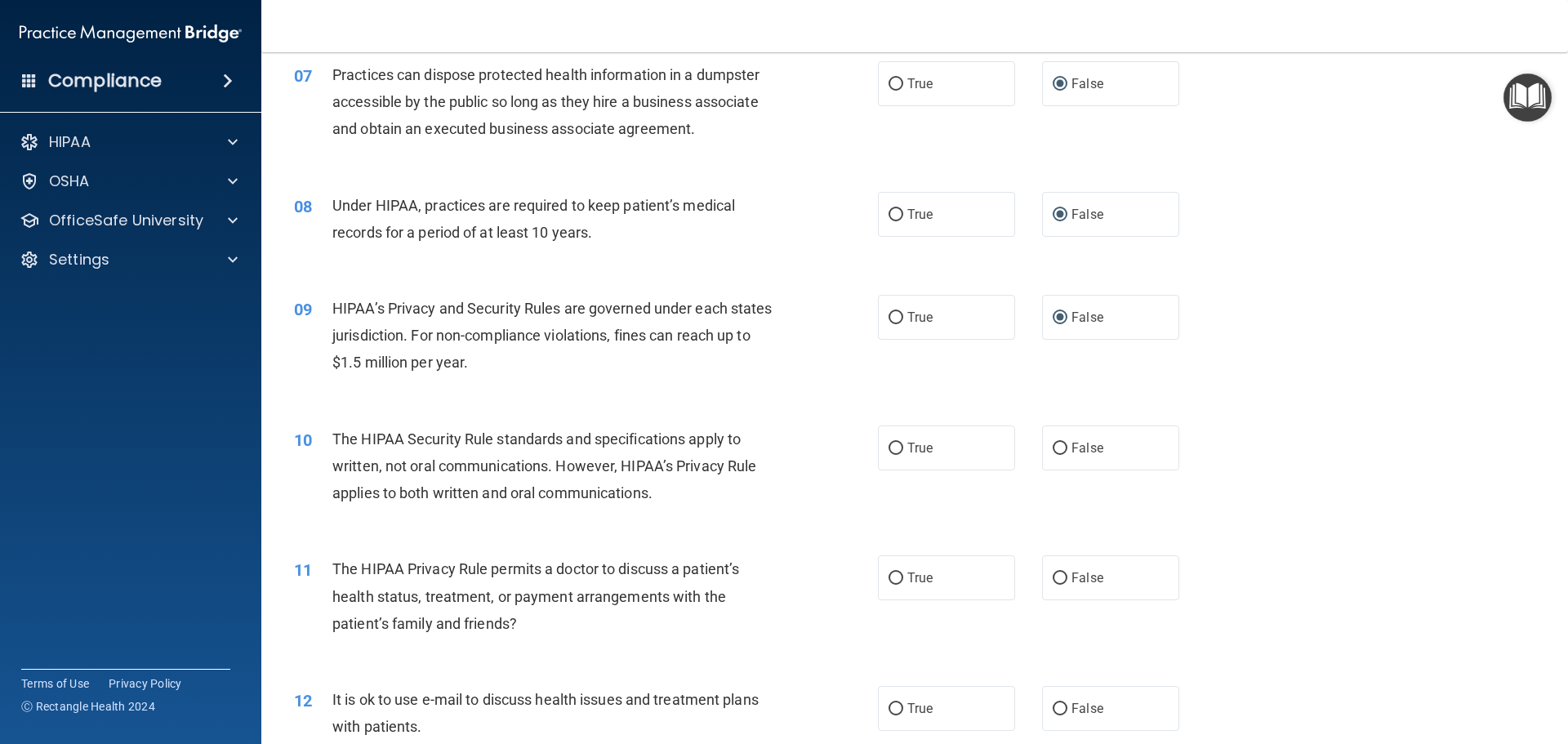
scroll to position [817, 0]
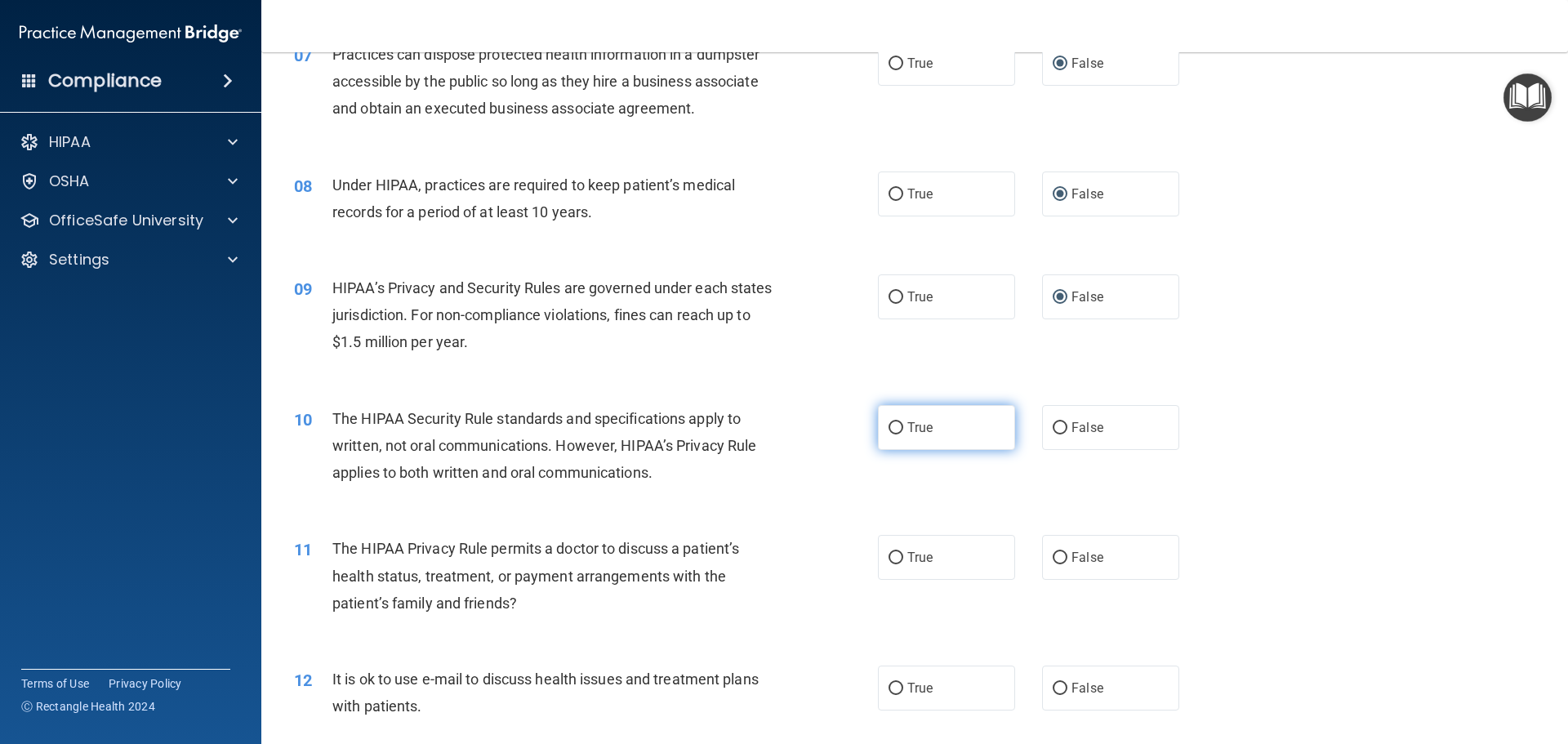
click at [890, 428] on input "True" at bounding box center [895, 428] width 15 height 12
radio input "true"
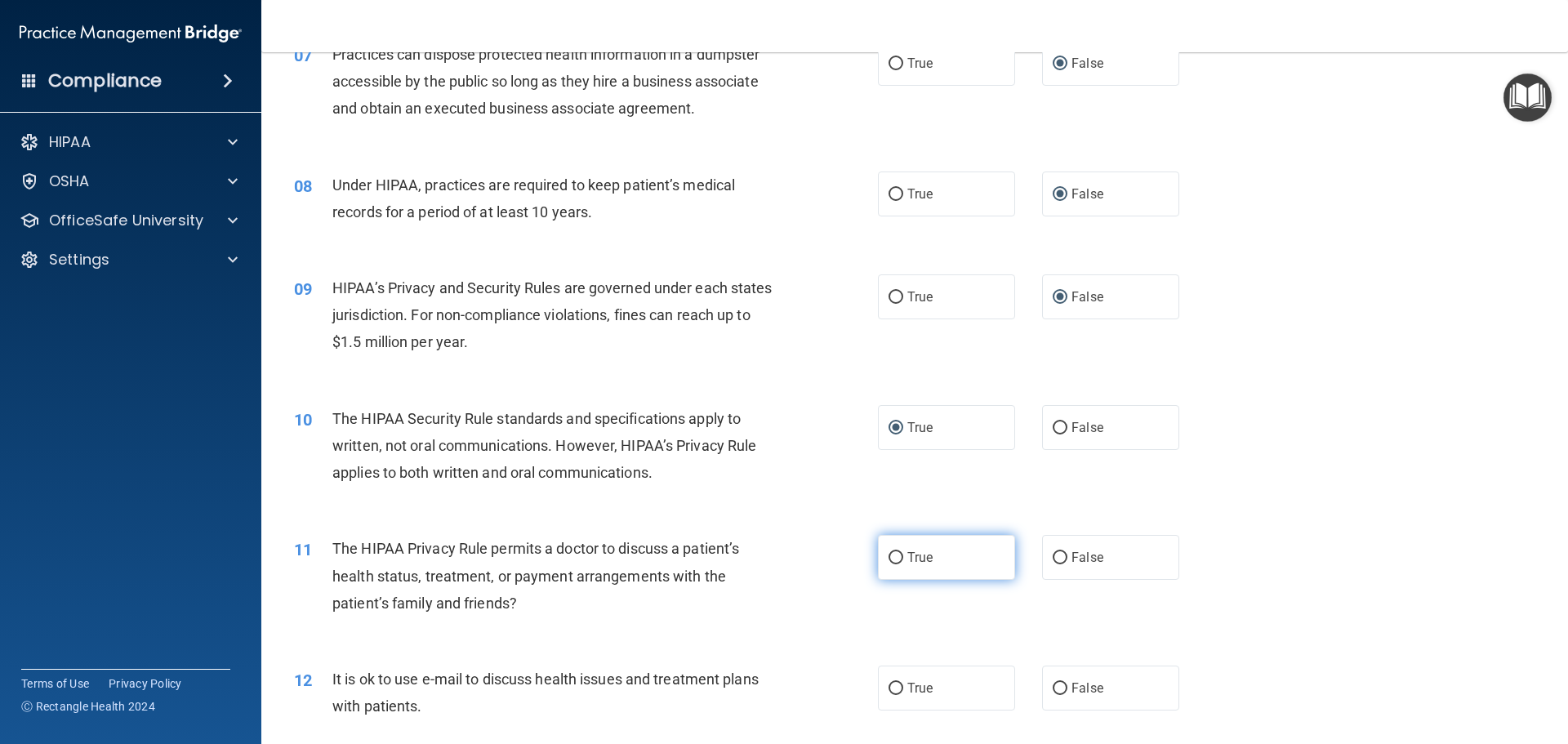
click at [884, 550] on label "True" at bounding box center [947, 557] width 137 height 44
click at [888, 552] on input "True" at bounding box center [895, 558] width 15 height 12
radio input "true"
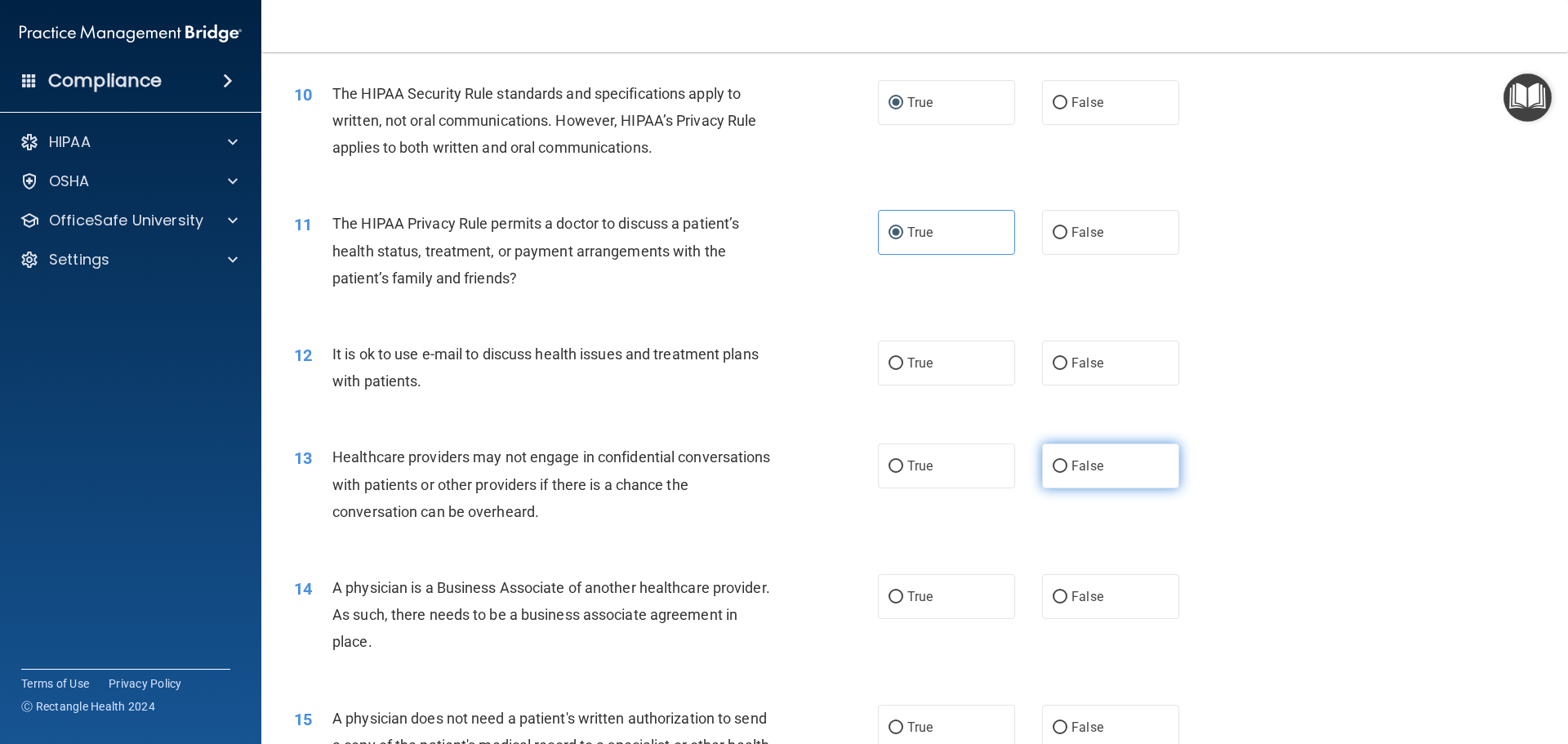
scroll to position [1144, 0]
click at [890, 365] on input "True" at bounding box center [895, 362] width 15 height 12
radio input "true"
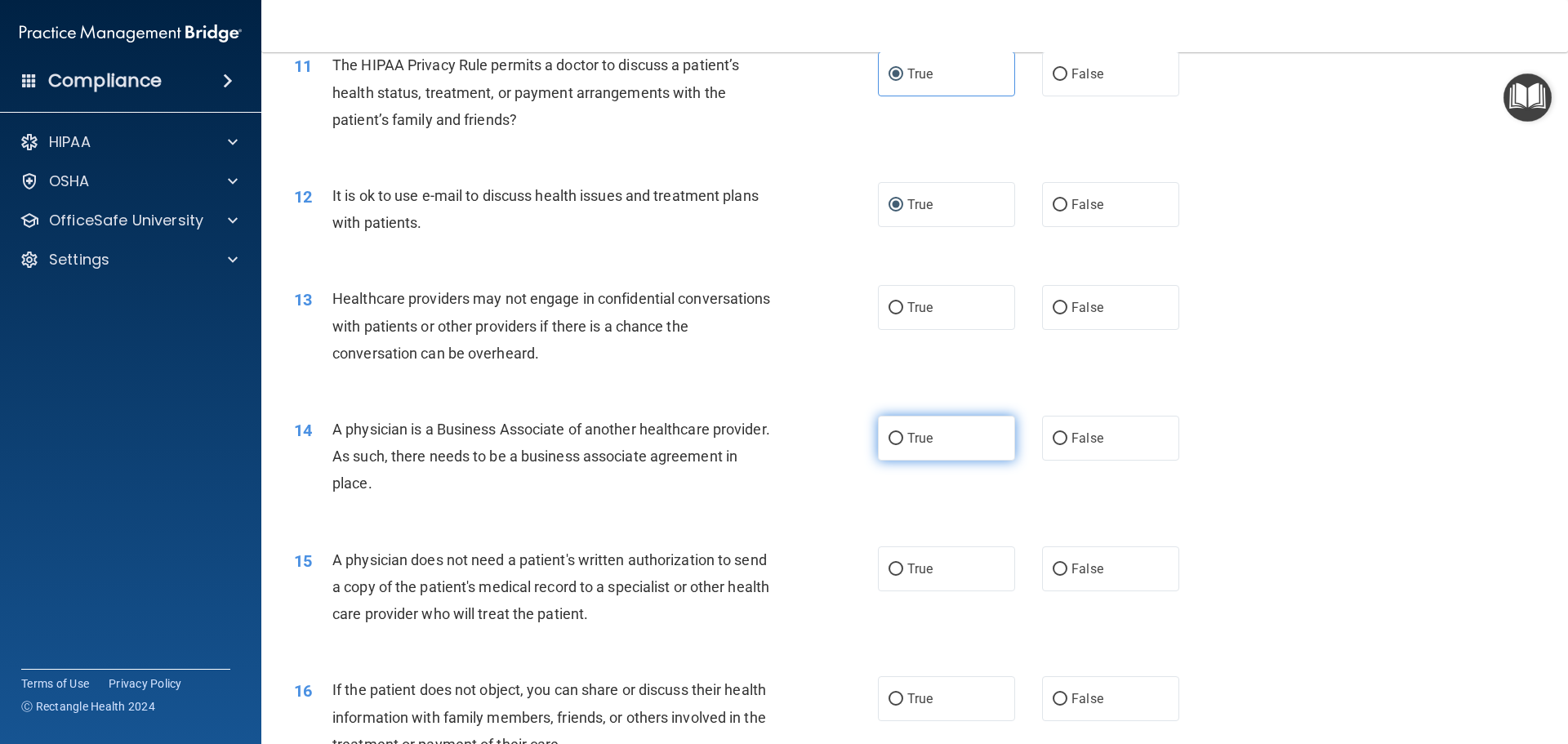
scroll to position [1306, 0]
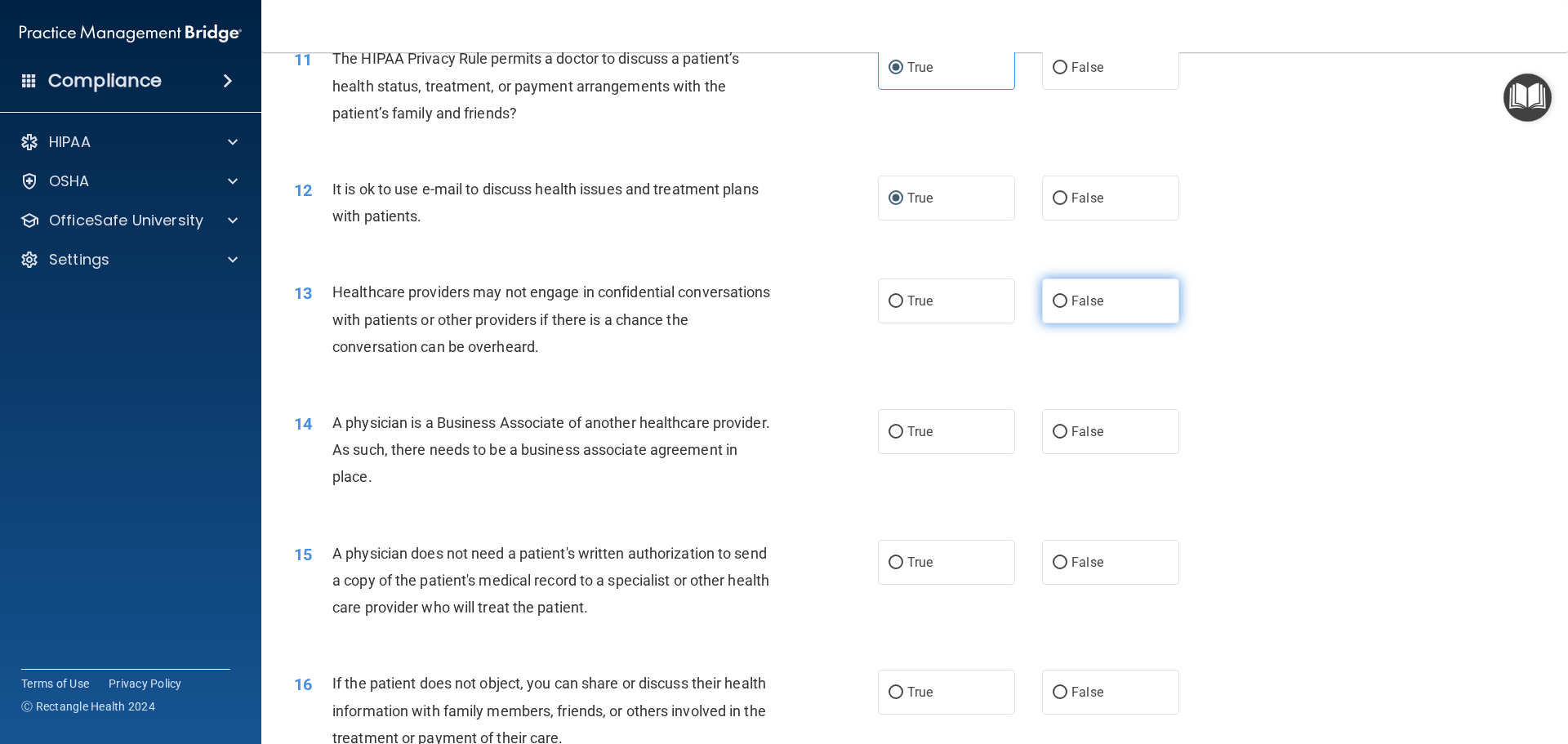
click at [1053, 302] on input "False" at bounding box center [1060, 302] width 15 height 12
radio input "true"
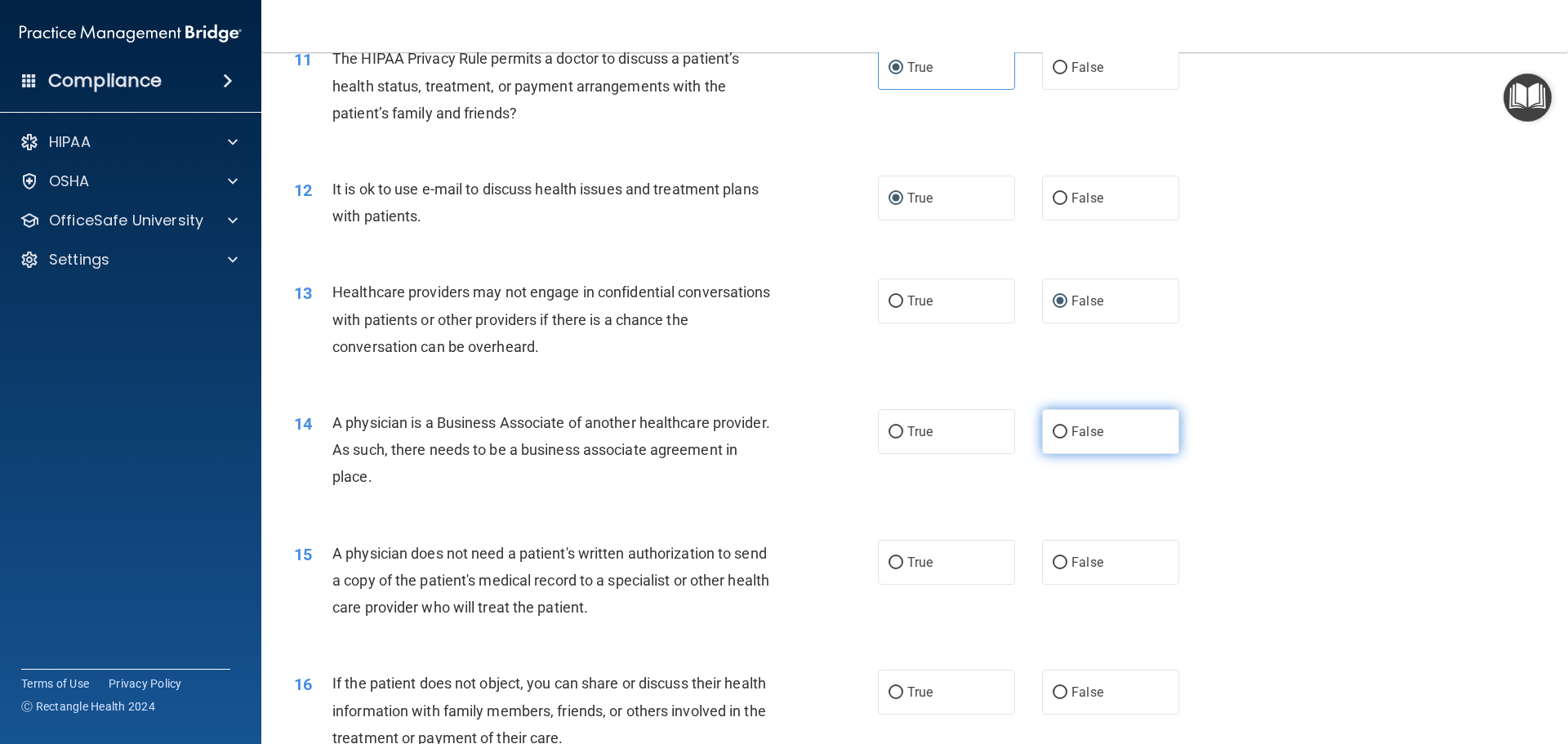
click at [1053, 427] on input "False" at bounding box center [1060, 433] width 15 height 12
radio input "true"
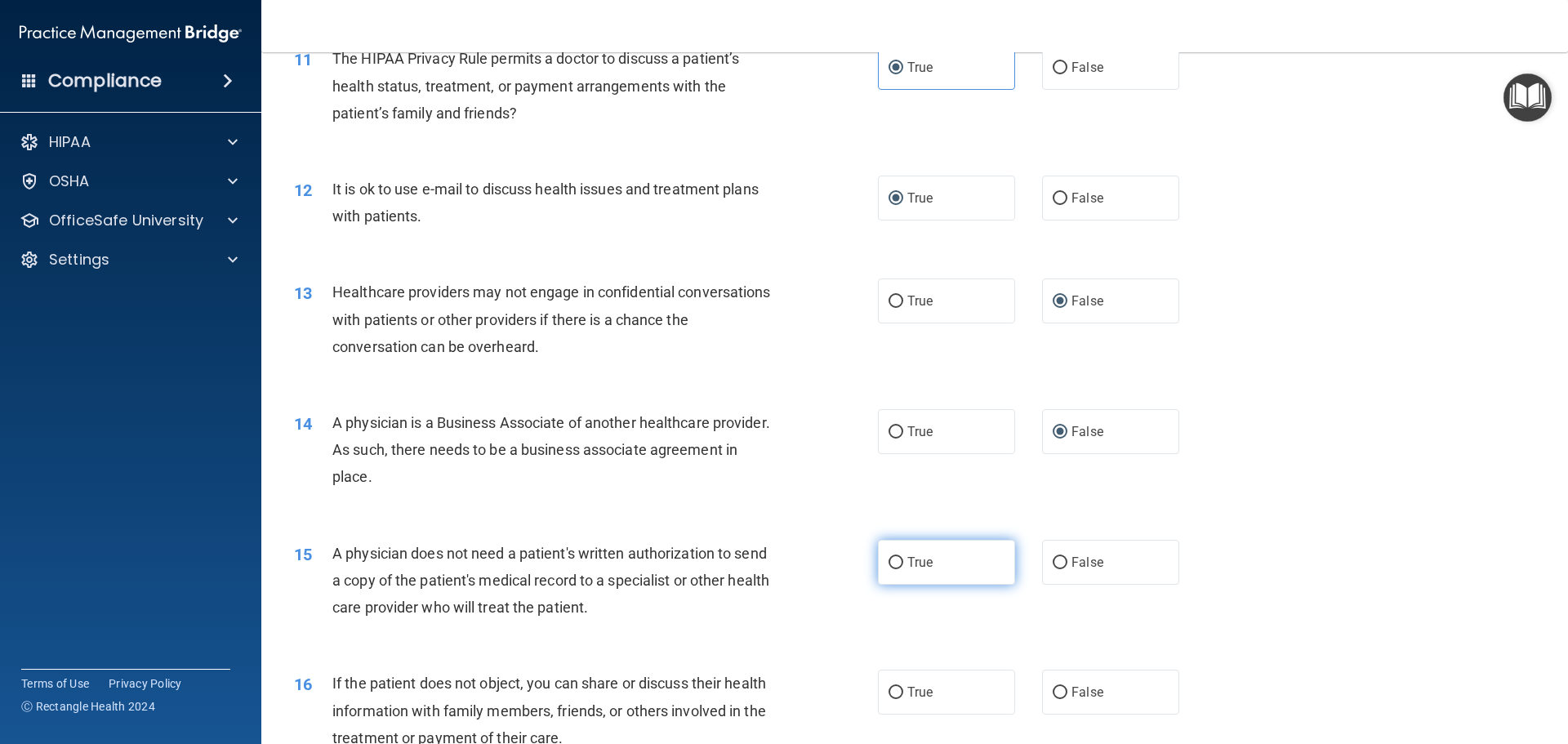
click at [892, 562] on input "True" at bounding box center [895, 563] width 15 height 12
radio input "true"
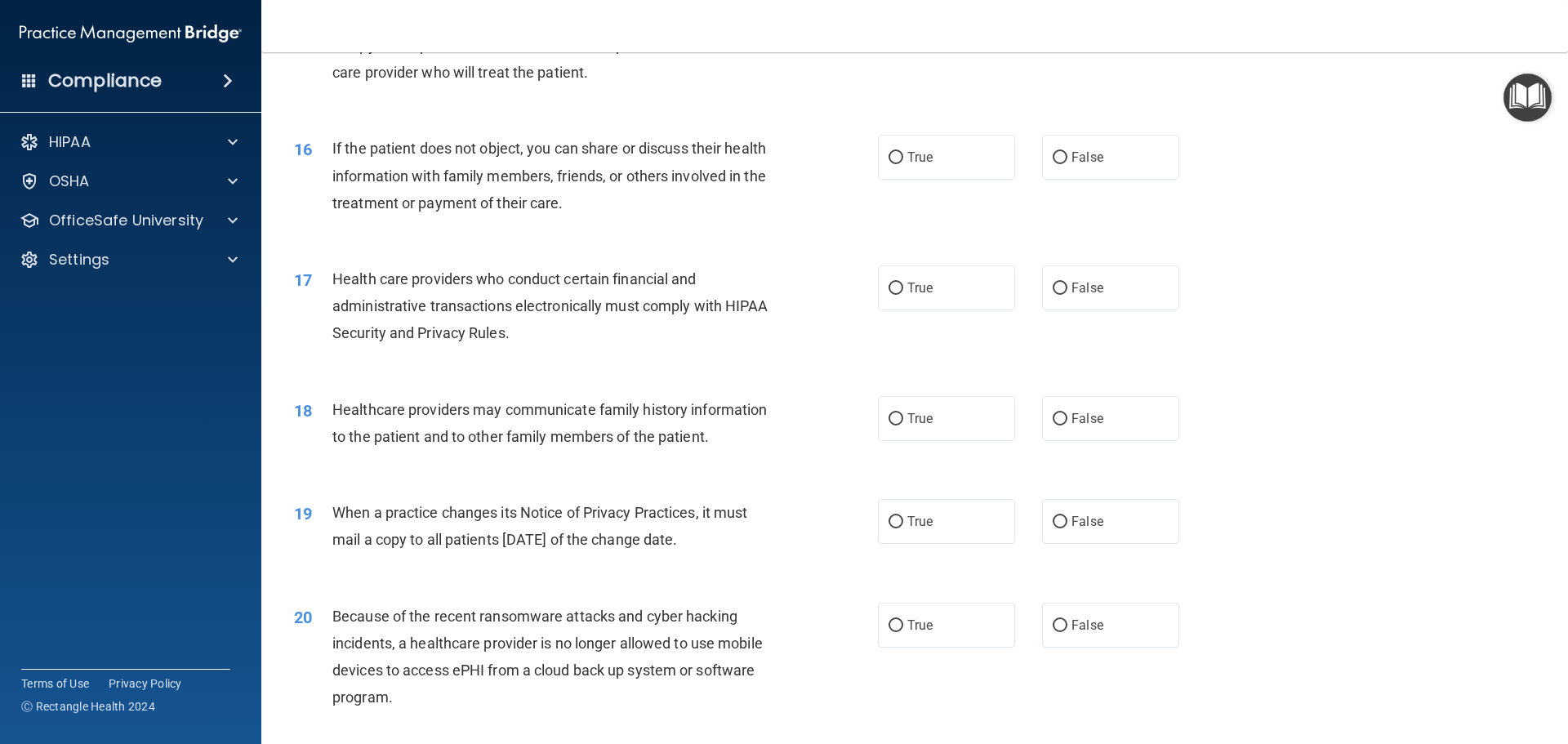
scroll to position [1797, 0]
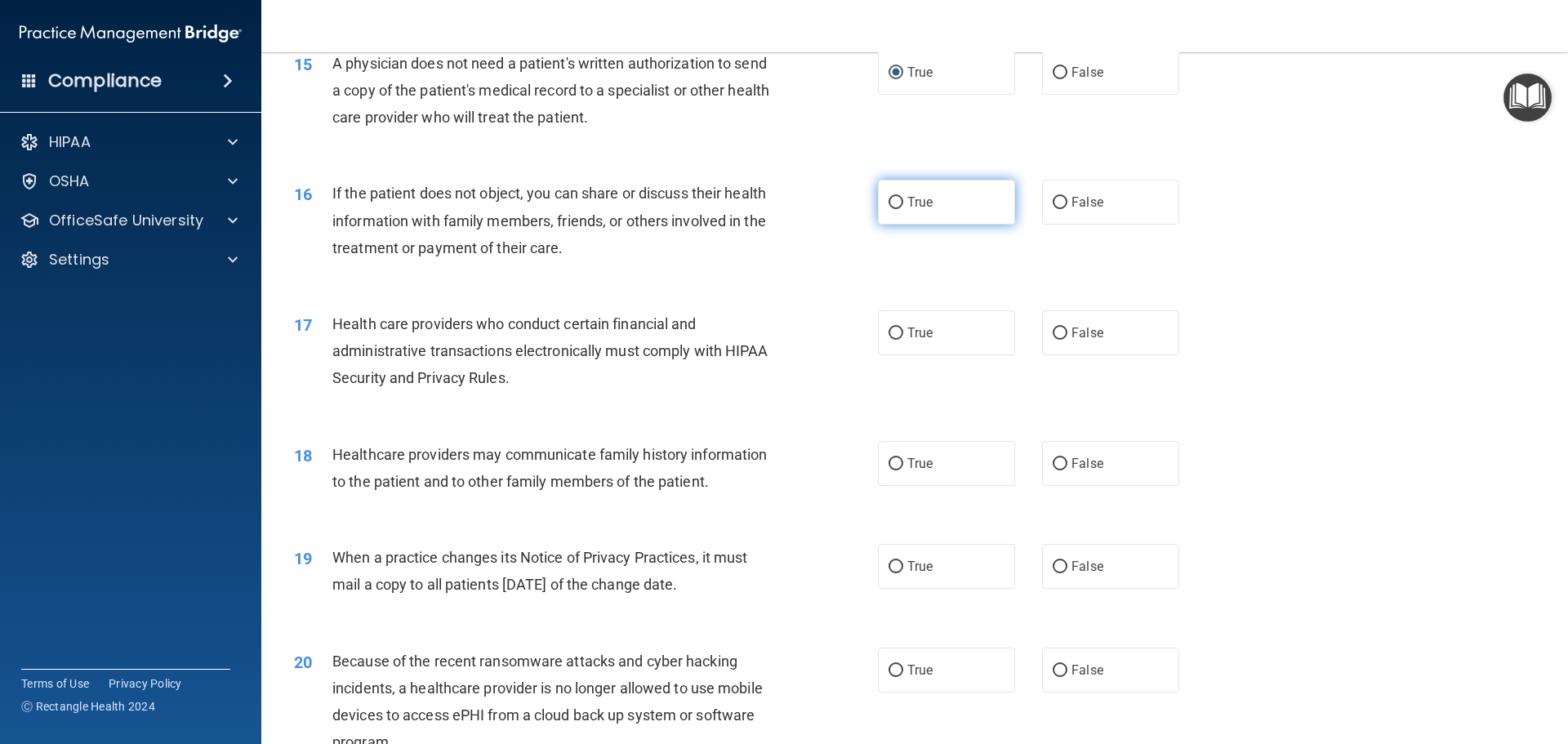
click at [893, 205] on input "True" at bounding box center [895, 203] width 15 height 12
radio input "true"
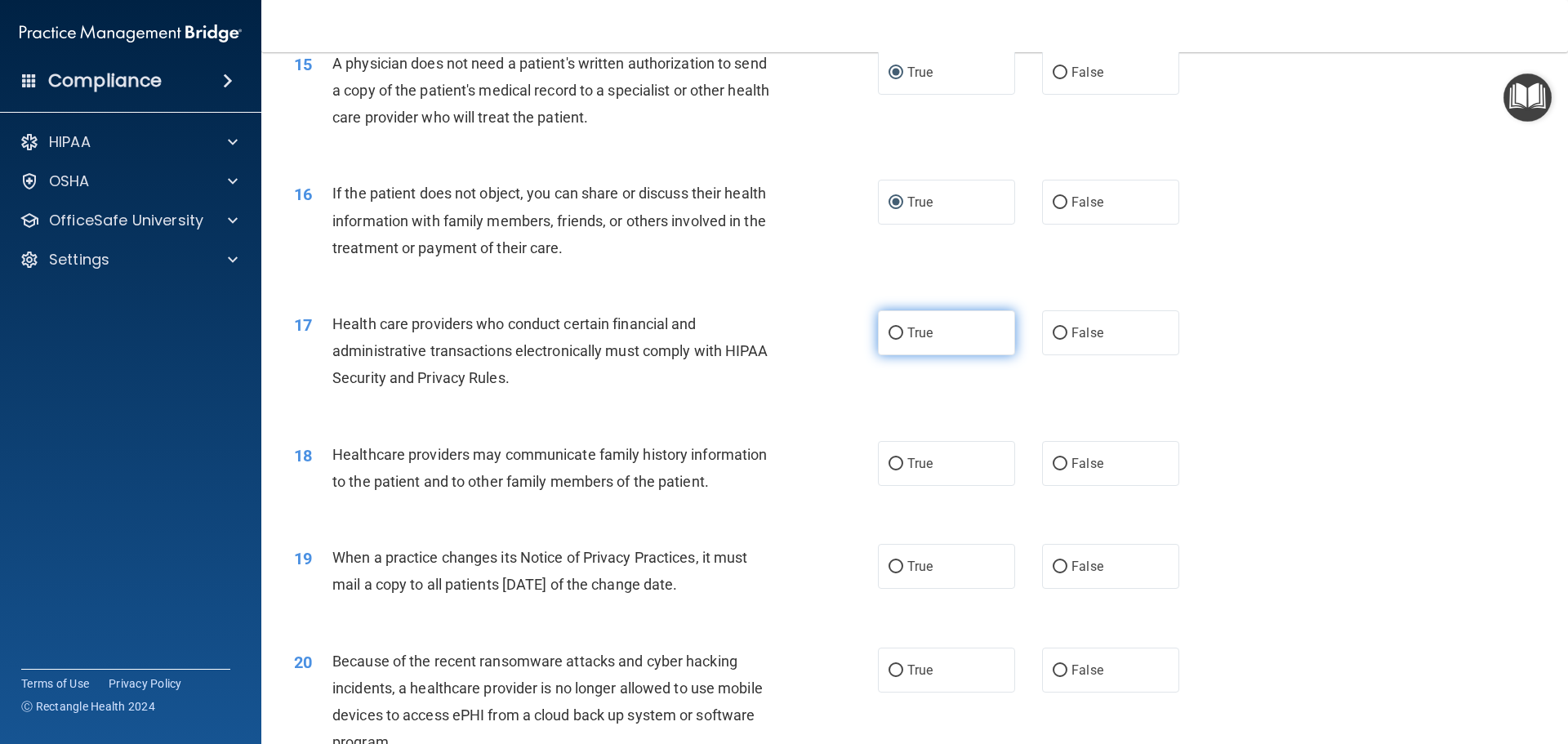
click at [888, 335] on input "True" at bounding box center [895, 334] width 15 height 12
radio input "true"
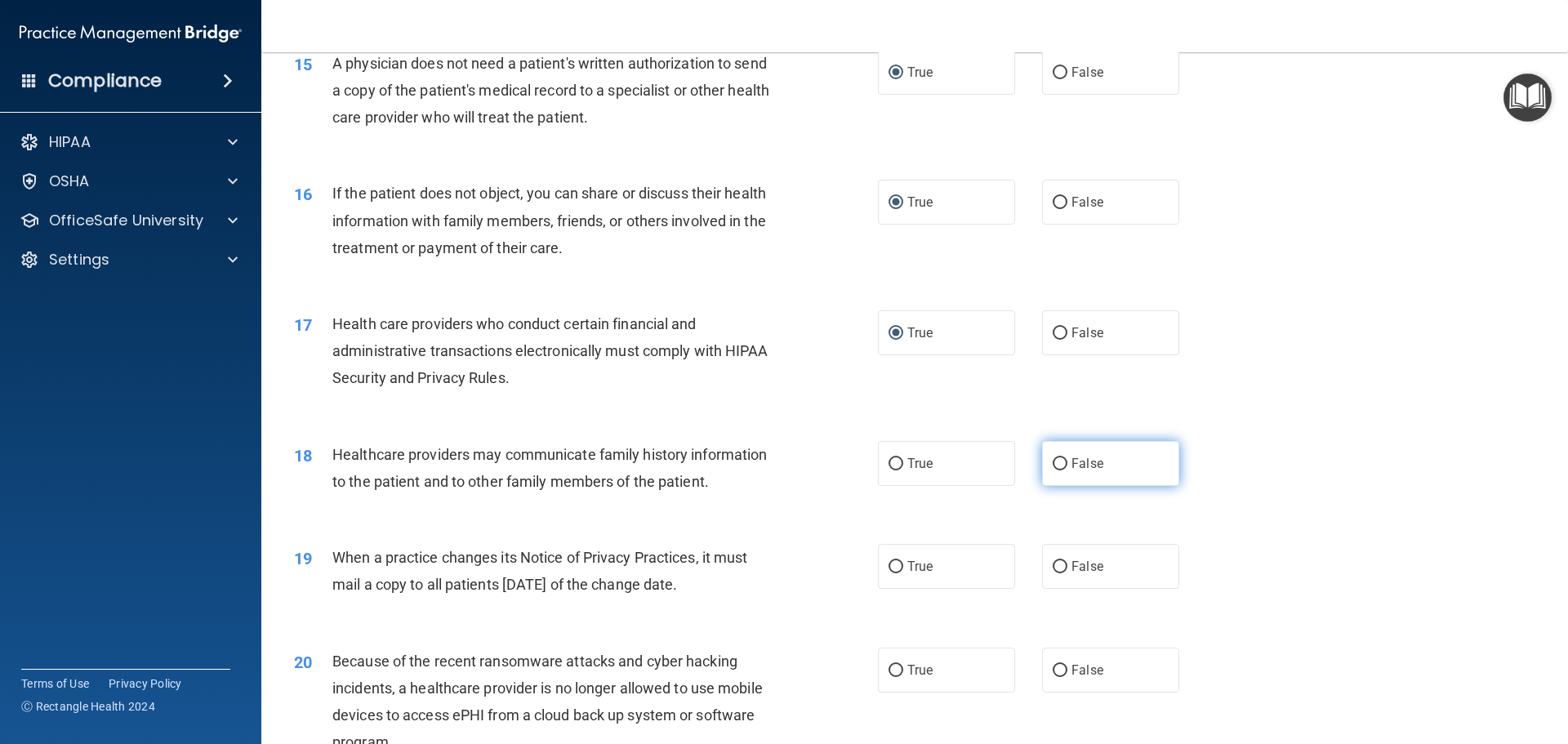
click at [1053, 462] on input "False" at bounding box center [1060, 465] width 15 height 12
radio input "true"
click at [1053, 563] on input "False" at bounding box center [1060, 567] width 15 height 12
radio input "true"
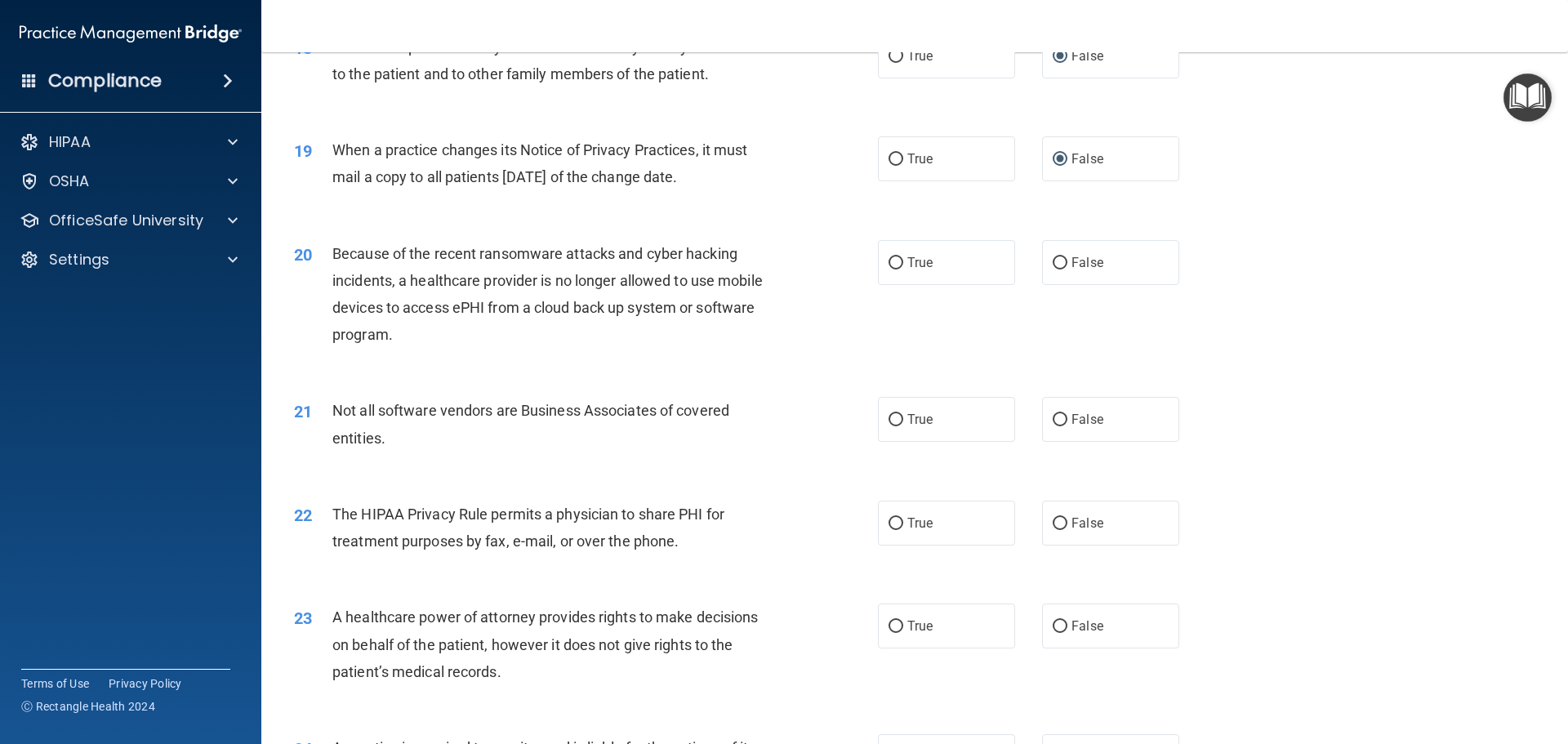
scroll to position [2205, 0]
click at [1053, 265] on input "False" at bounding box center [1060, 263] width 15 height 12
radio input "true"
click at [893, 420] on input "True" at bounding box center [895, 419] width 15 height 12
radio input "true"
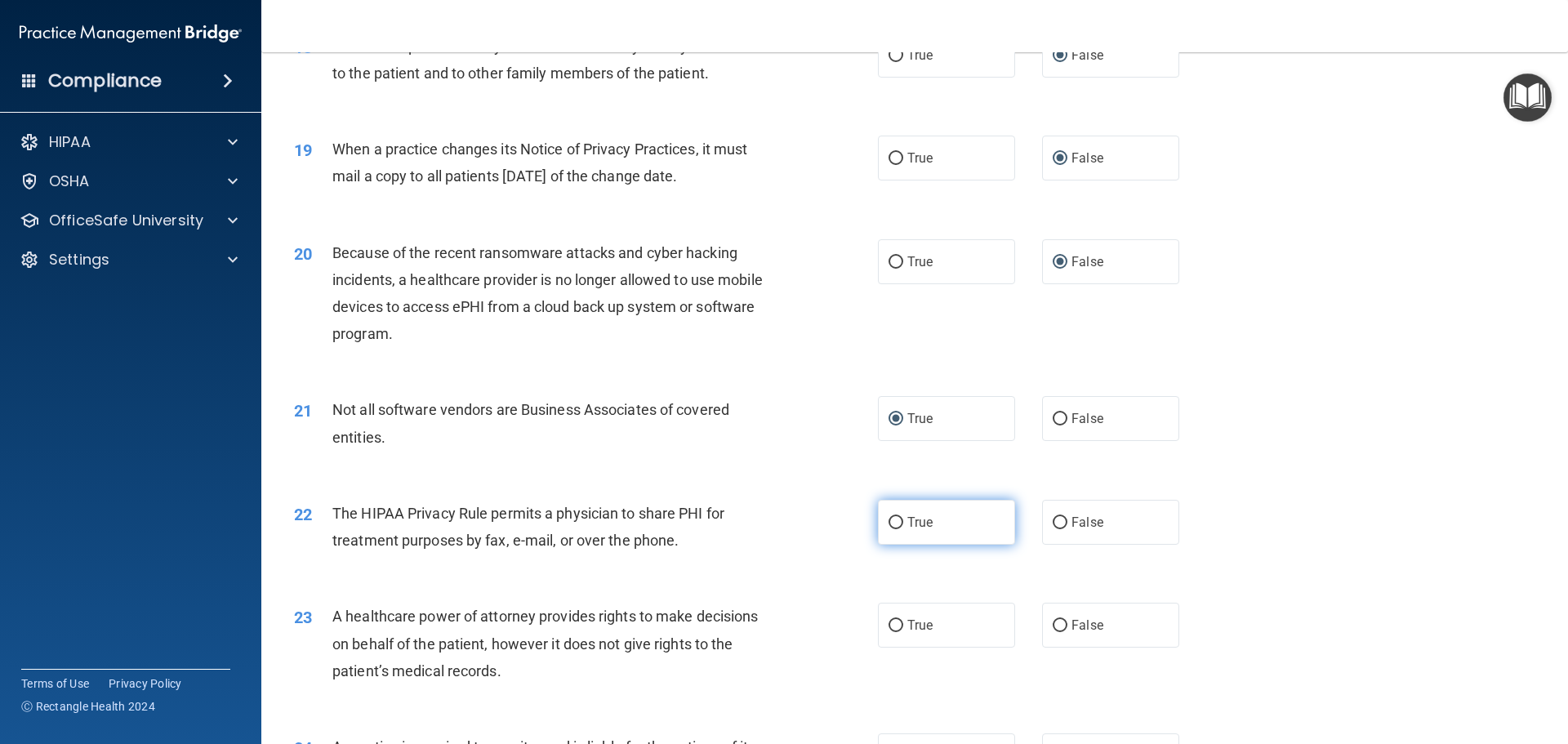
click at [890, 518] on input "True" at bounding box center [895, 523] width 15 height 12
radio input "true"
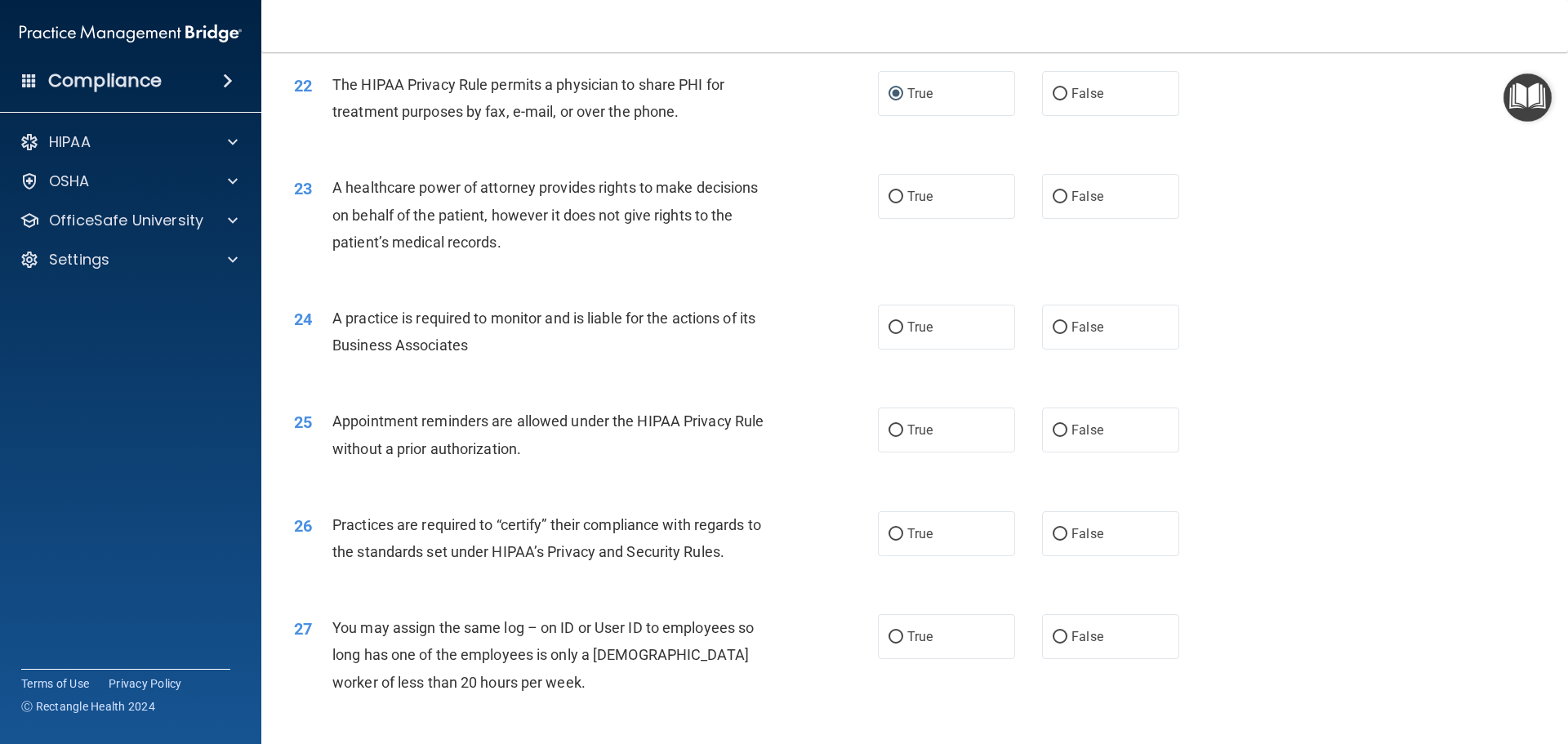
scroll to position [2695, 0]
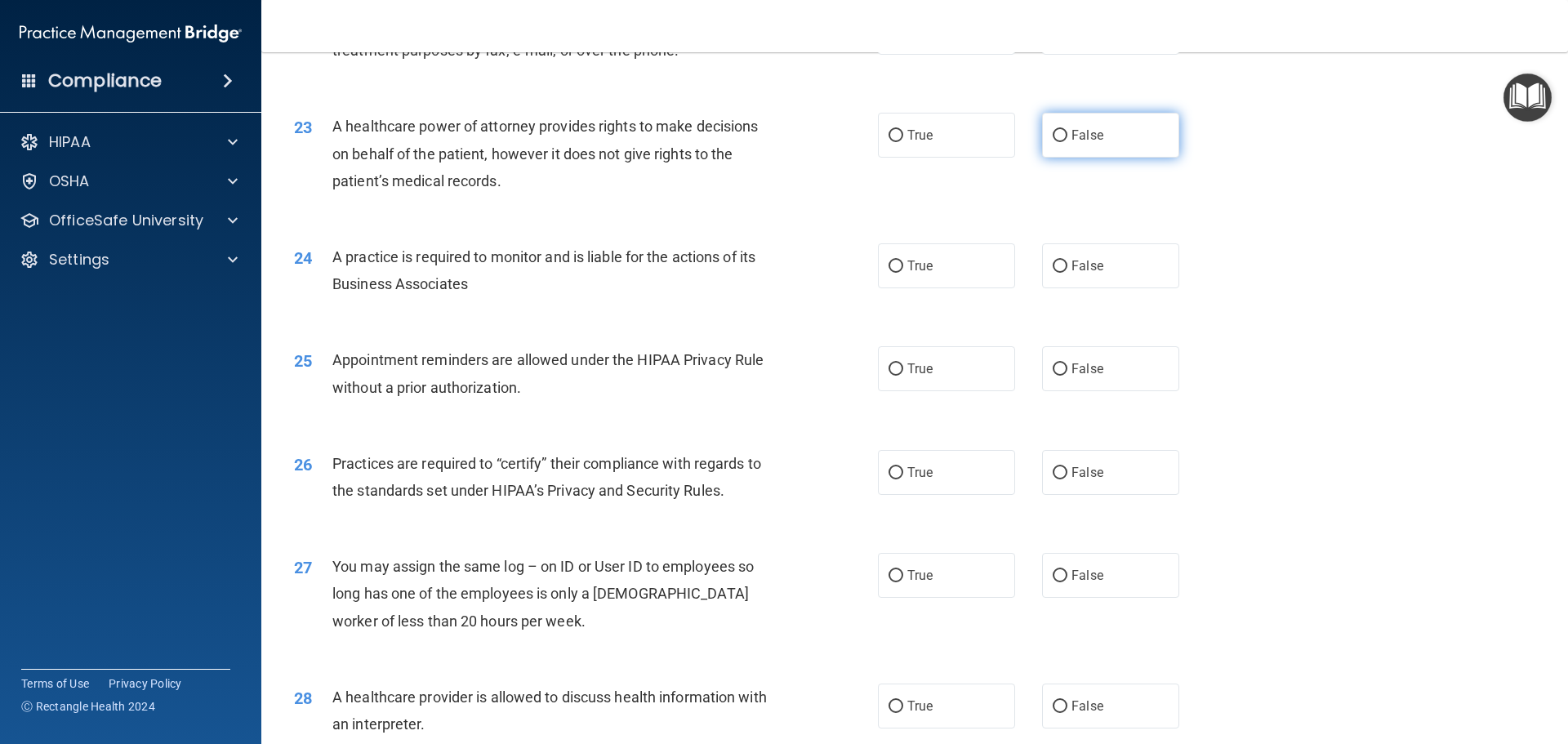
click at [1042, 142] on label "False" at bounding box center [1111, 135] width 137 height 44
click at [1053, 142] on input "False" at bounding box center [1060, 136] width 15 height 12
radio input "true"
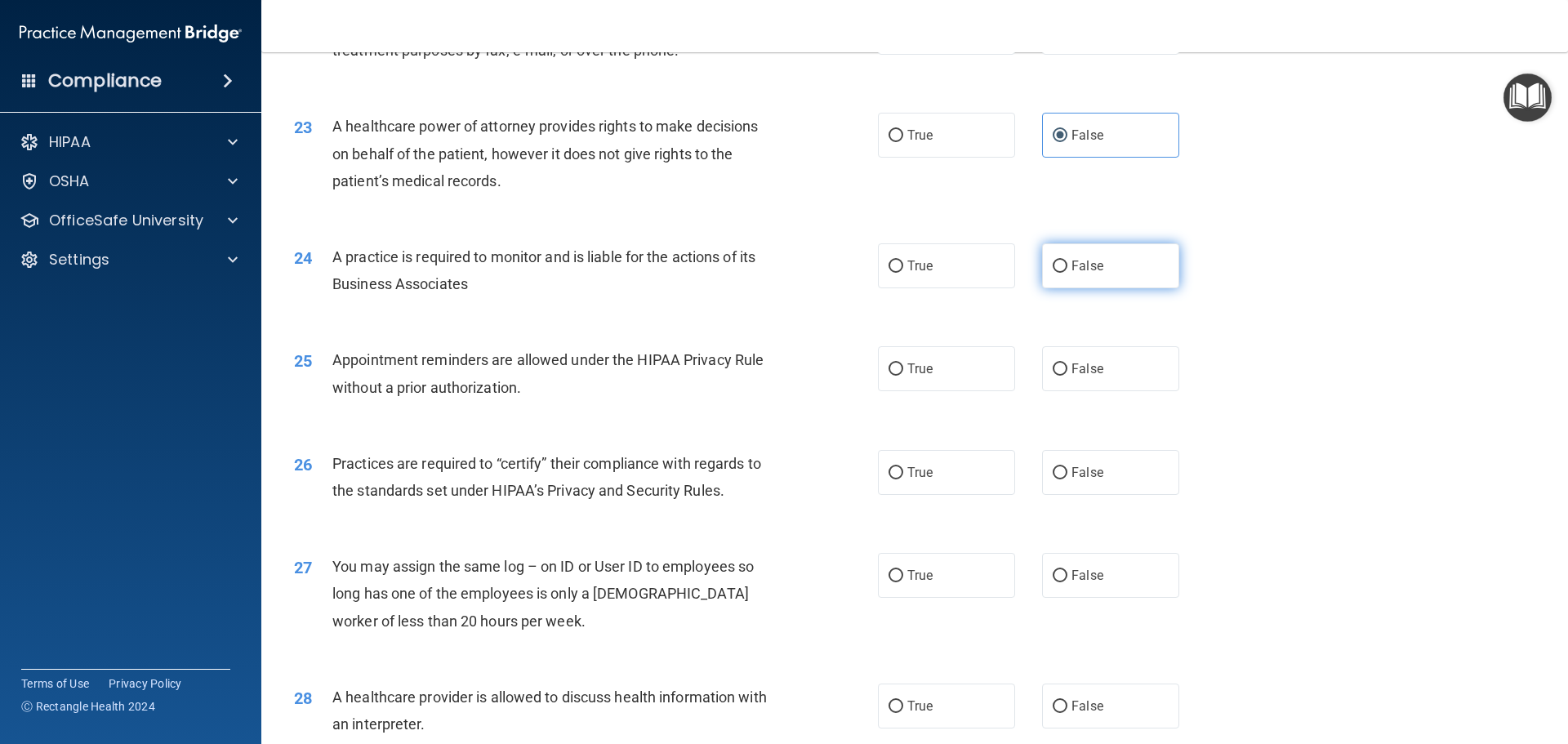
drag, startPoint x: 1056, startPoint y: 263, endPoint x: 1049, endPoint y: 271, distance: 10.6
click at [1056, 264] on input "False" at bounding box center [1060, 267] width 15 height 12
radio input "true"
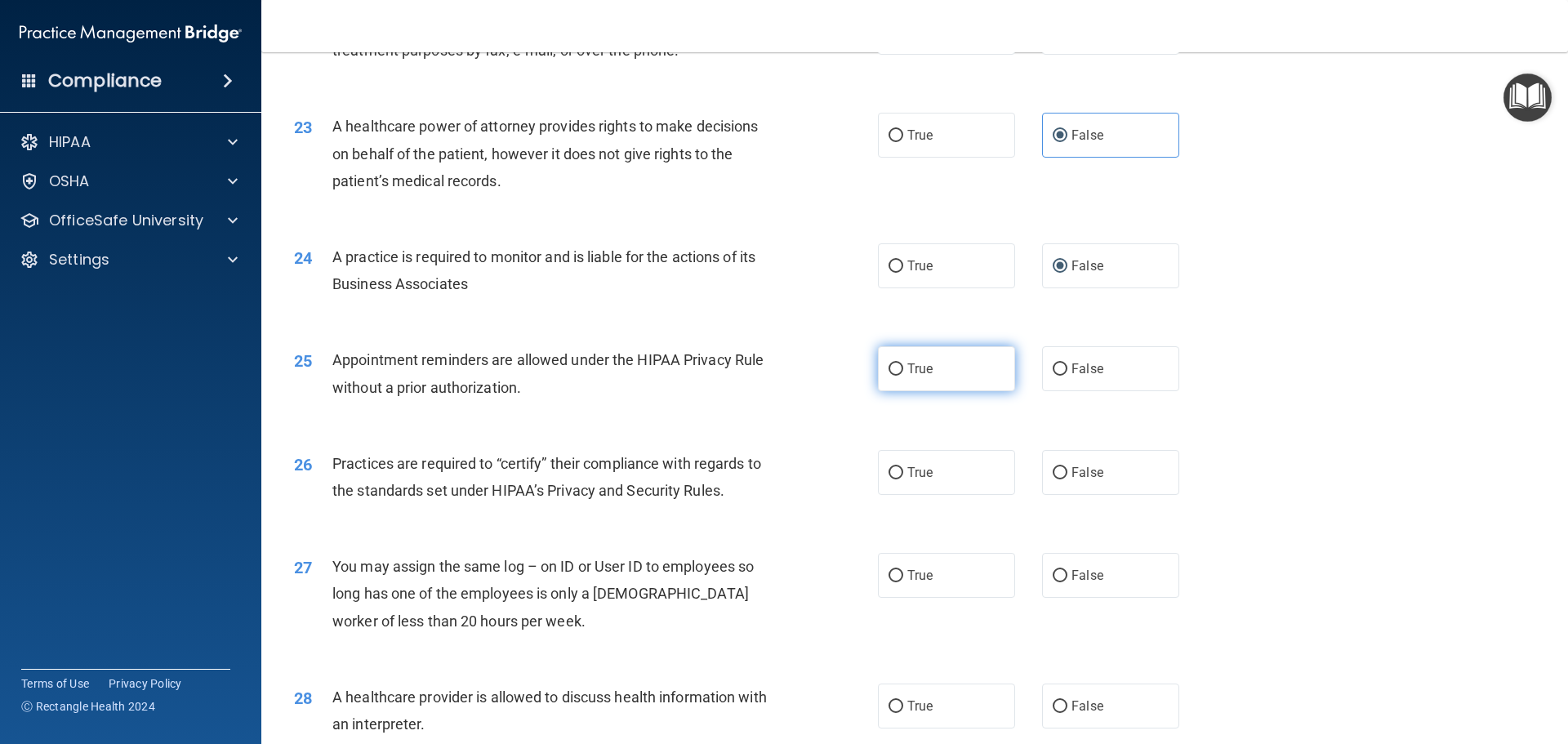
click at [888, 365] on input "True" at bounding box center [895, 369] width 15 height 12
radio input "true"
click at [1053, 477] on input "False" at bounding box center [1060, 473] width 15 height 12
radio input "true"
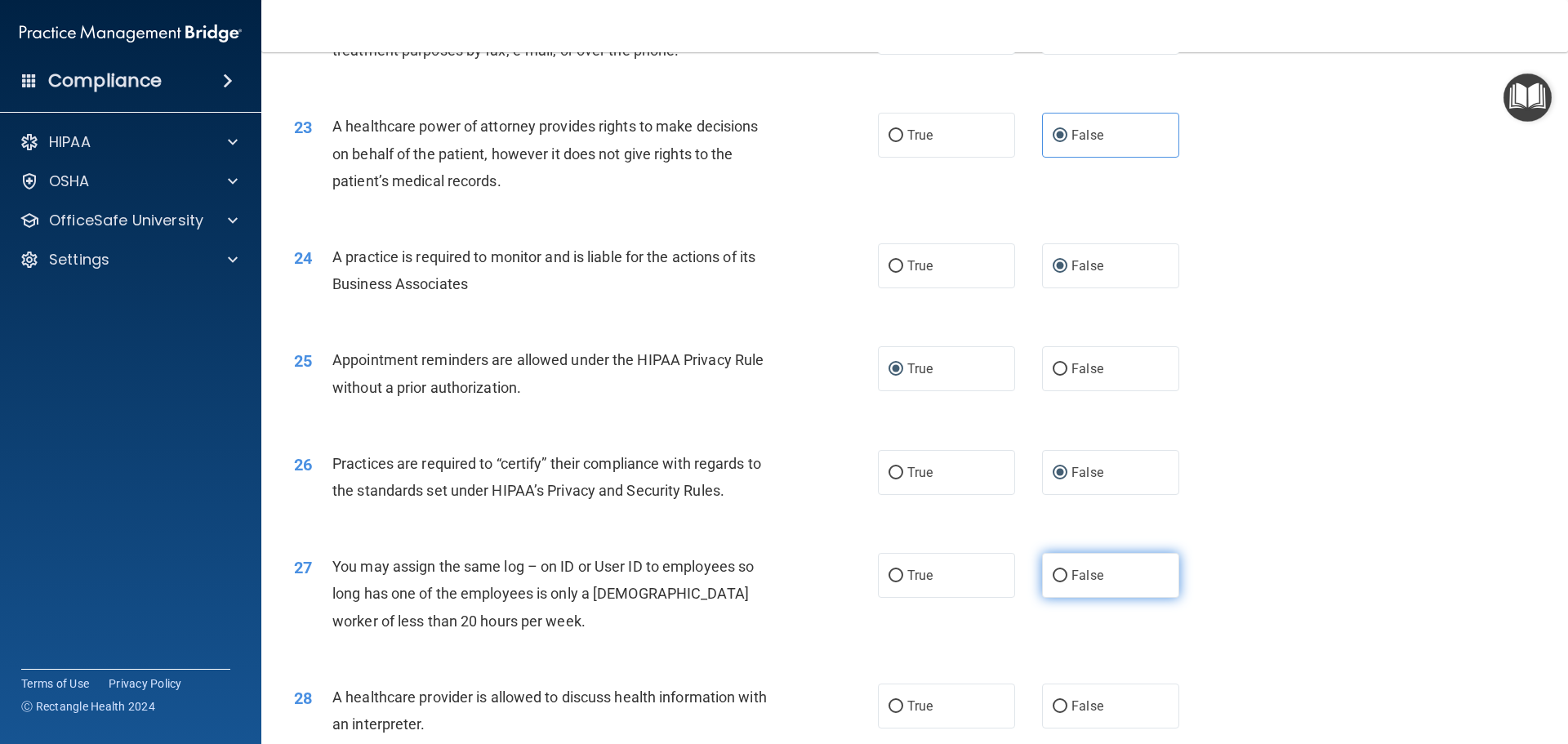
click at [1057, 578] on input "False" at bounding box center [1060, 577] width 15 height 12
radio input "true"
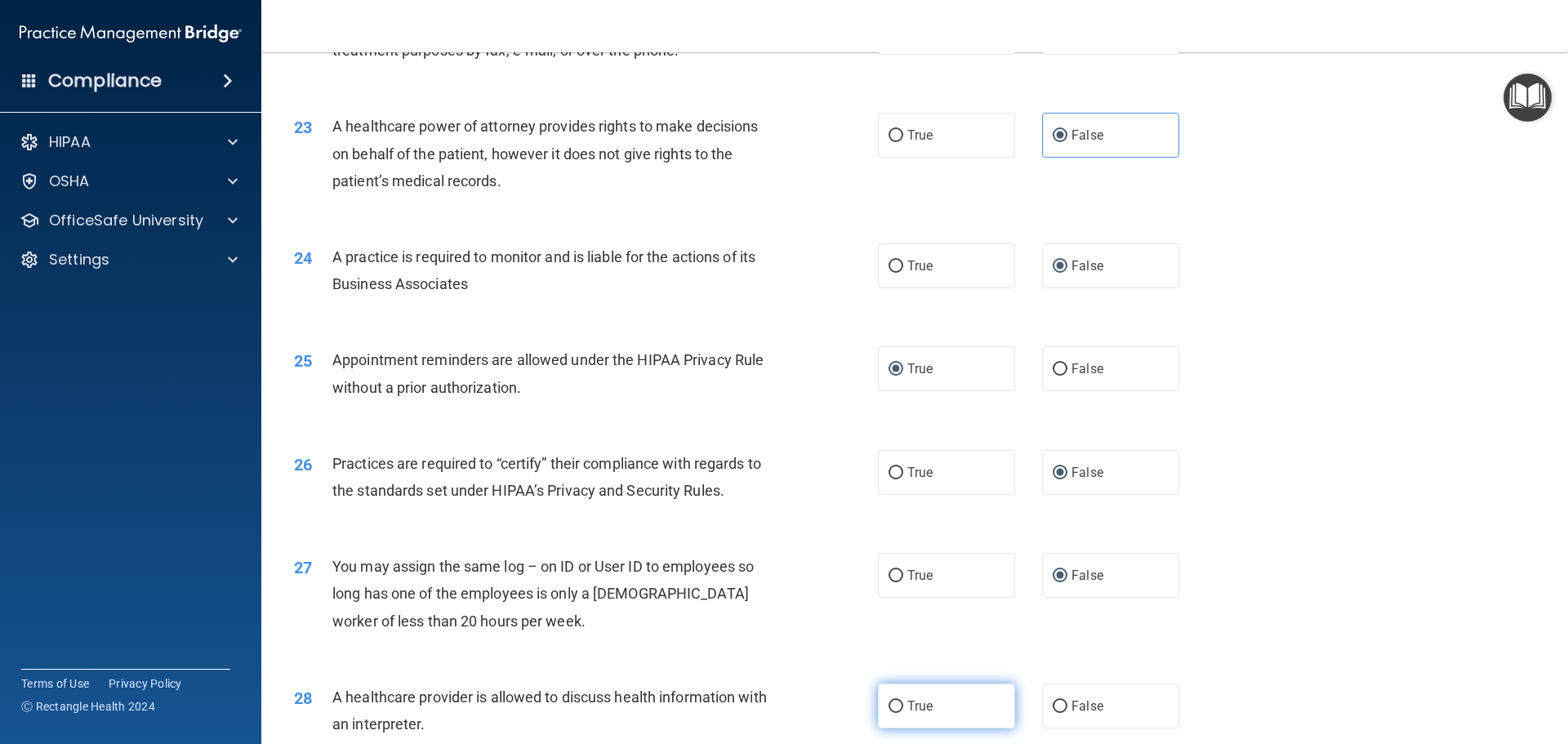
click at [888, 708] on input "True" at bounding box center [895, 707] width 15 height 12
radio input "true"
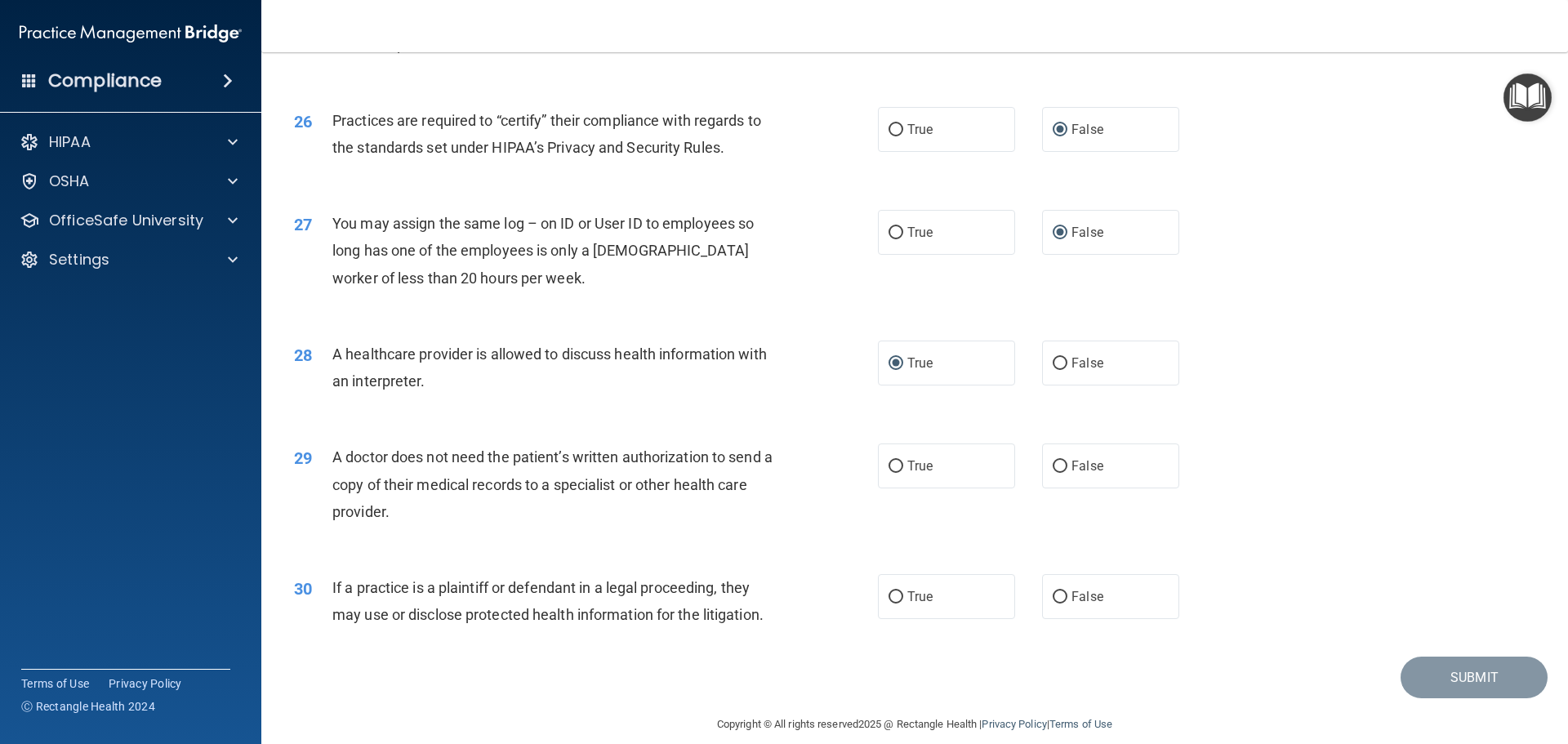
scroll to position [3058, 0]
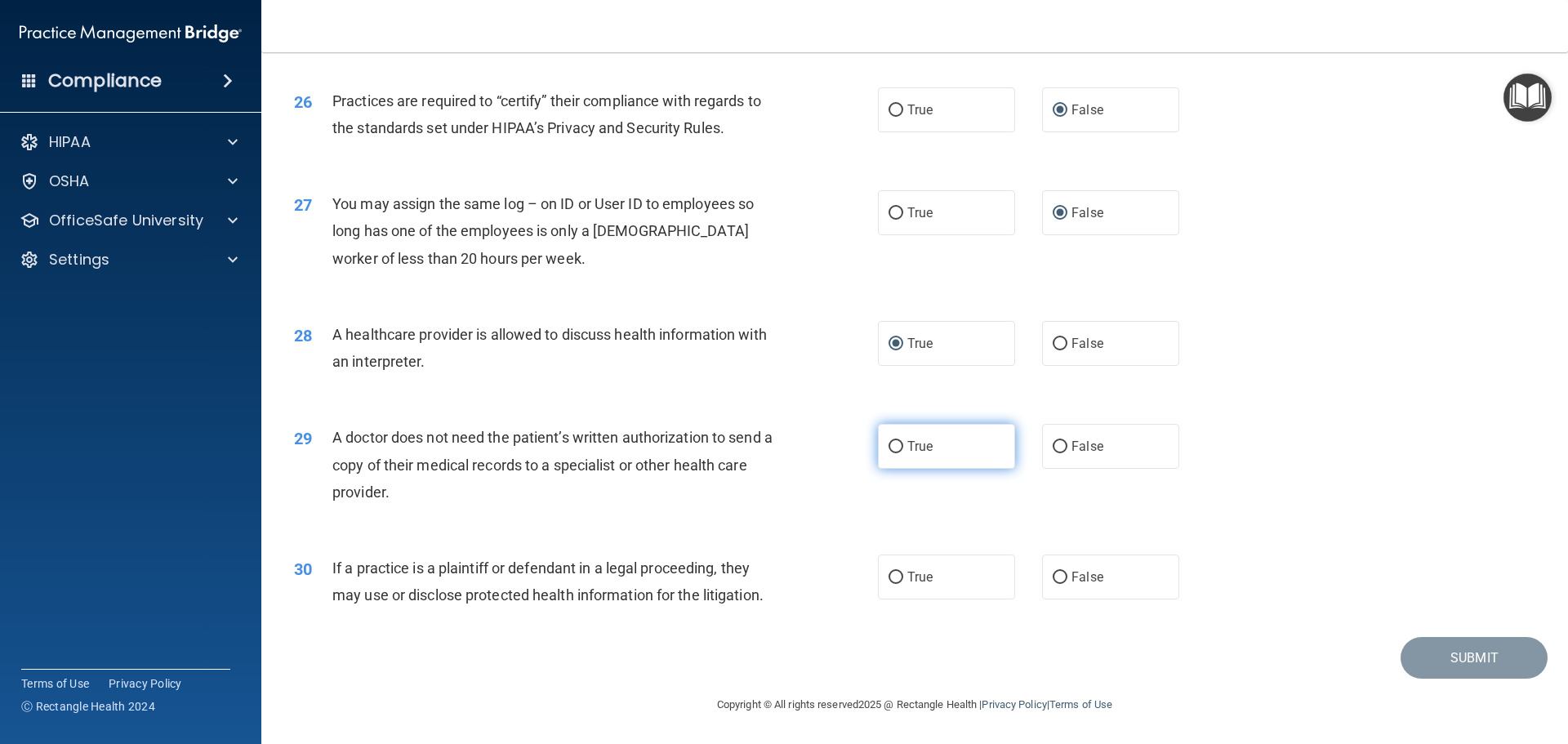
click at [888, 447] on input "True" at bounding box center [895, 448] width 15 height 12
radio input "true"
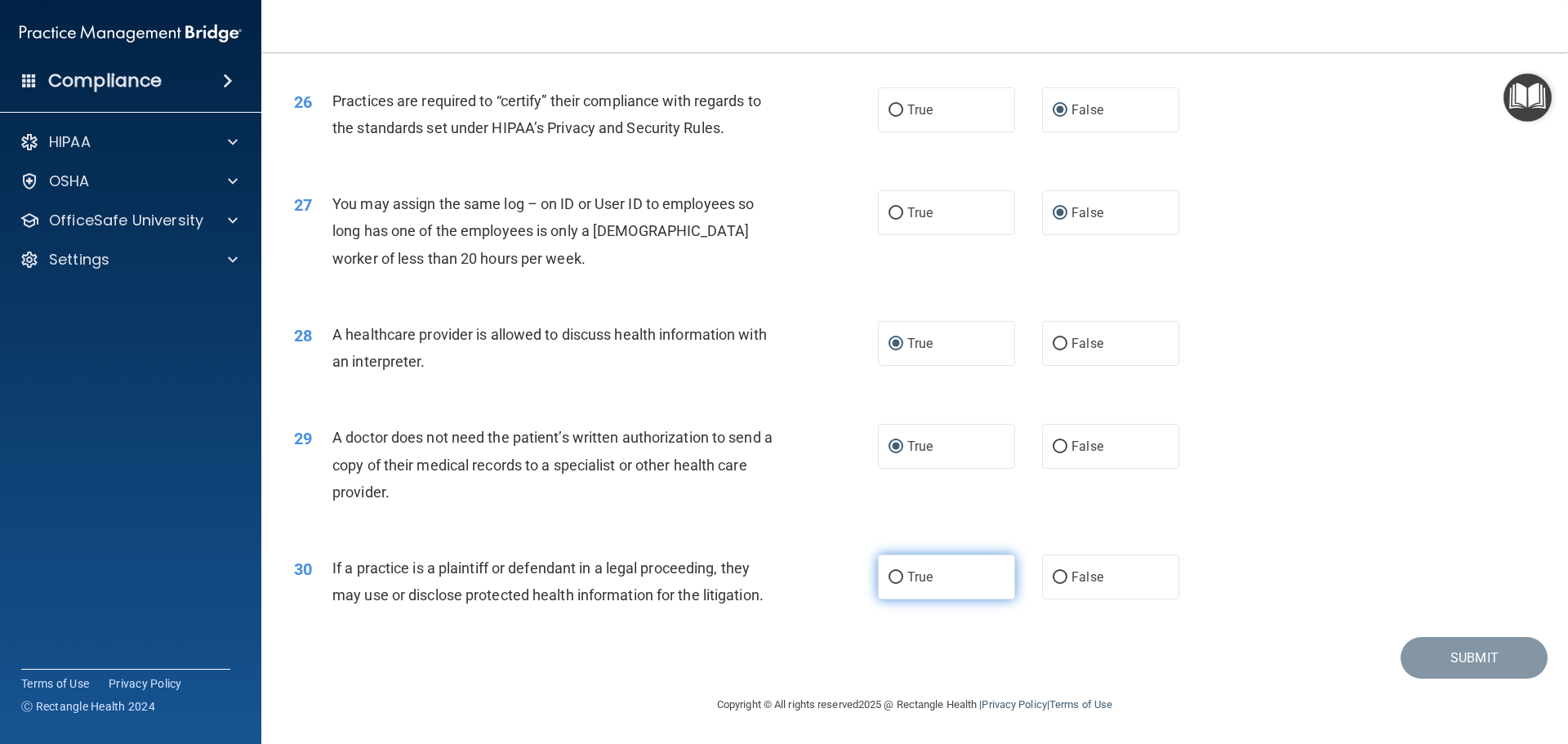
click at [888, 577] on input "True" at bounding box center [895, 578] width 15 height 12
radio input "true"
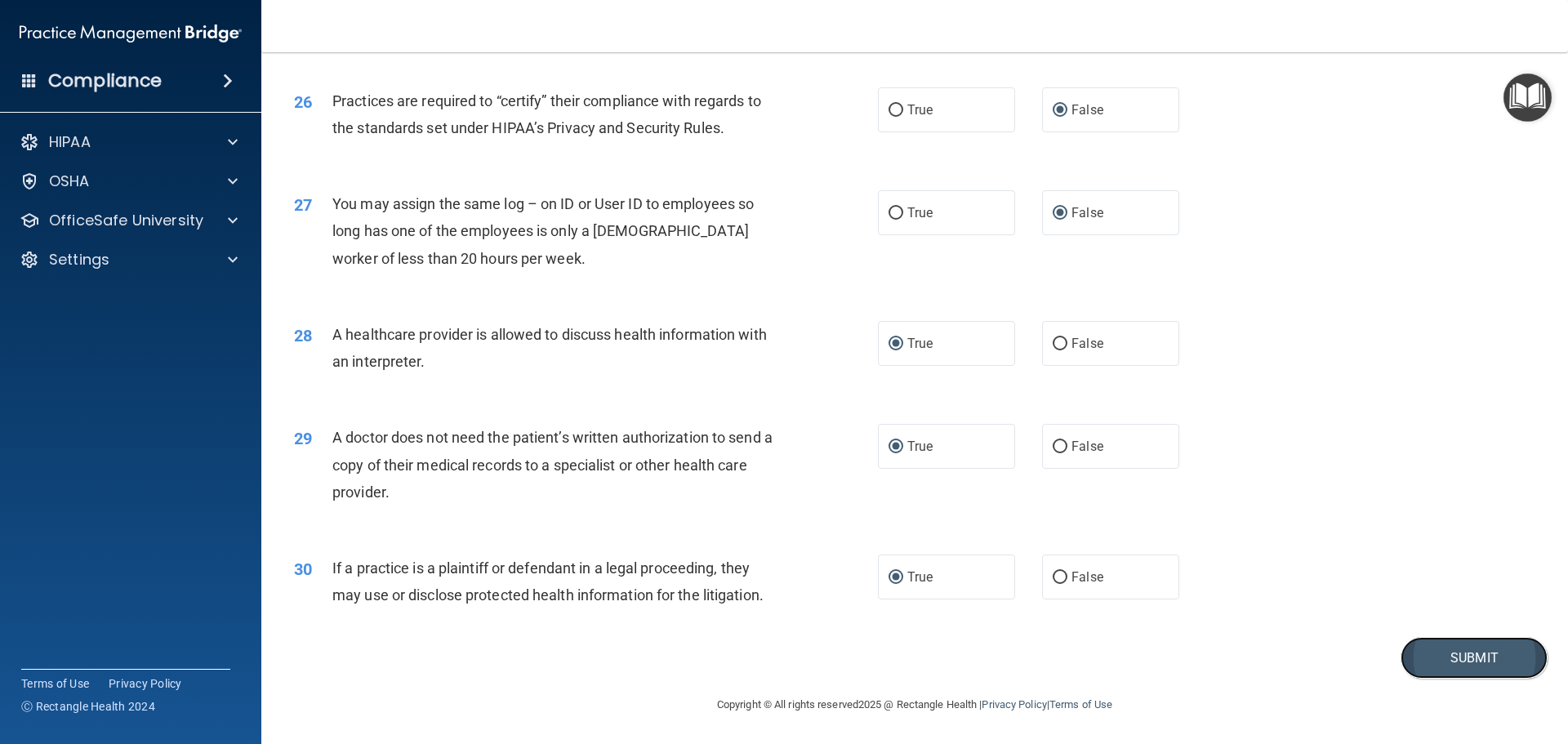
click at [1457, 667] on button "Submit" at bounding box center [1474, 658] width 147 height 42
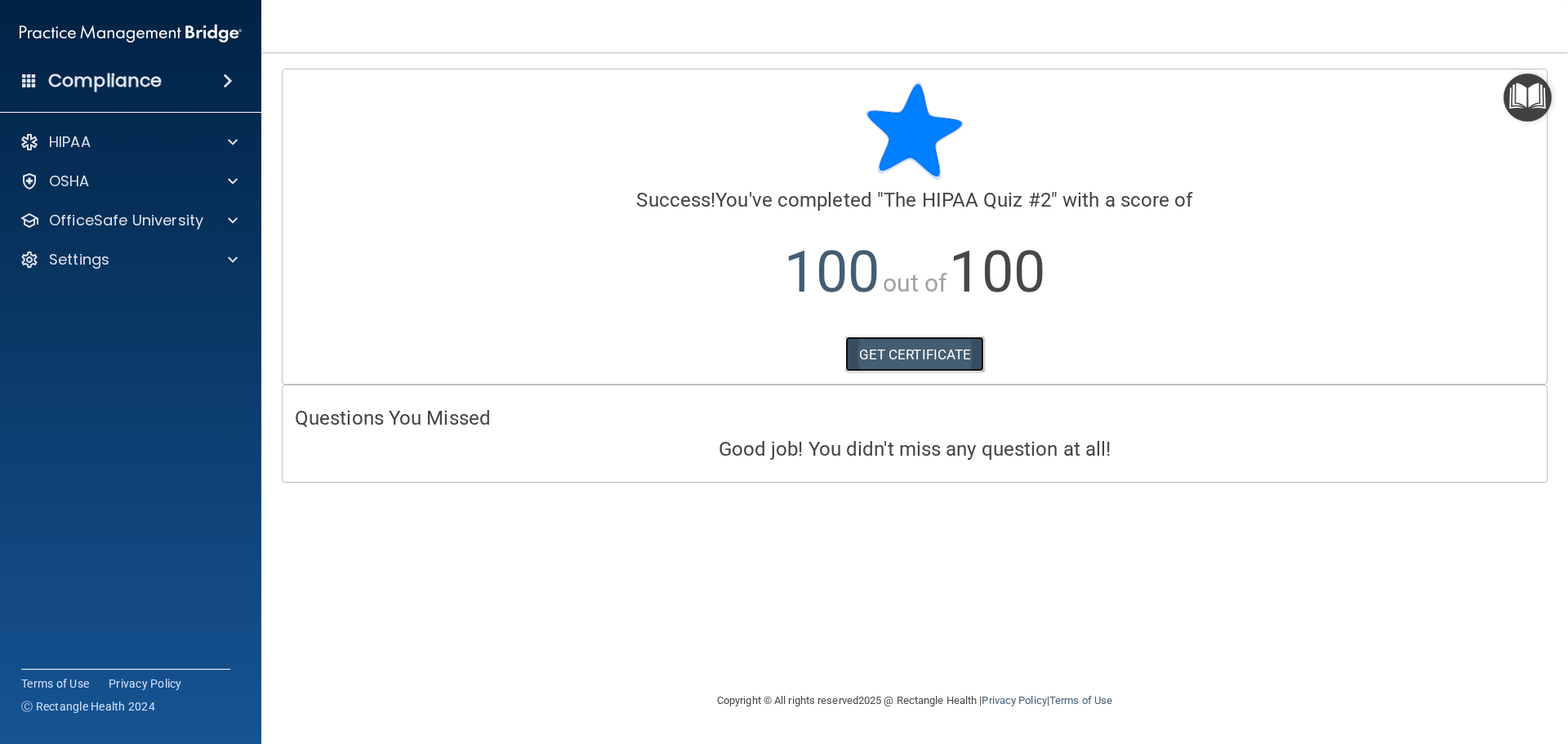
click at [899, 365] on link "GET CERTIFICATE" at bounding box center [915, 354] width 140 height 36
